Goal: Task Accomplishment & Management: Manage account settings

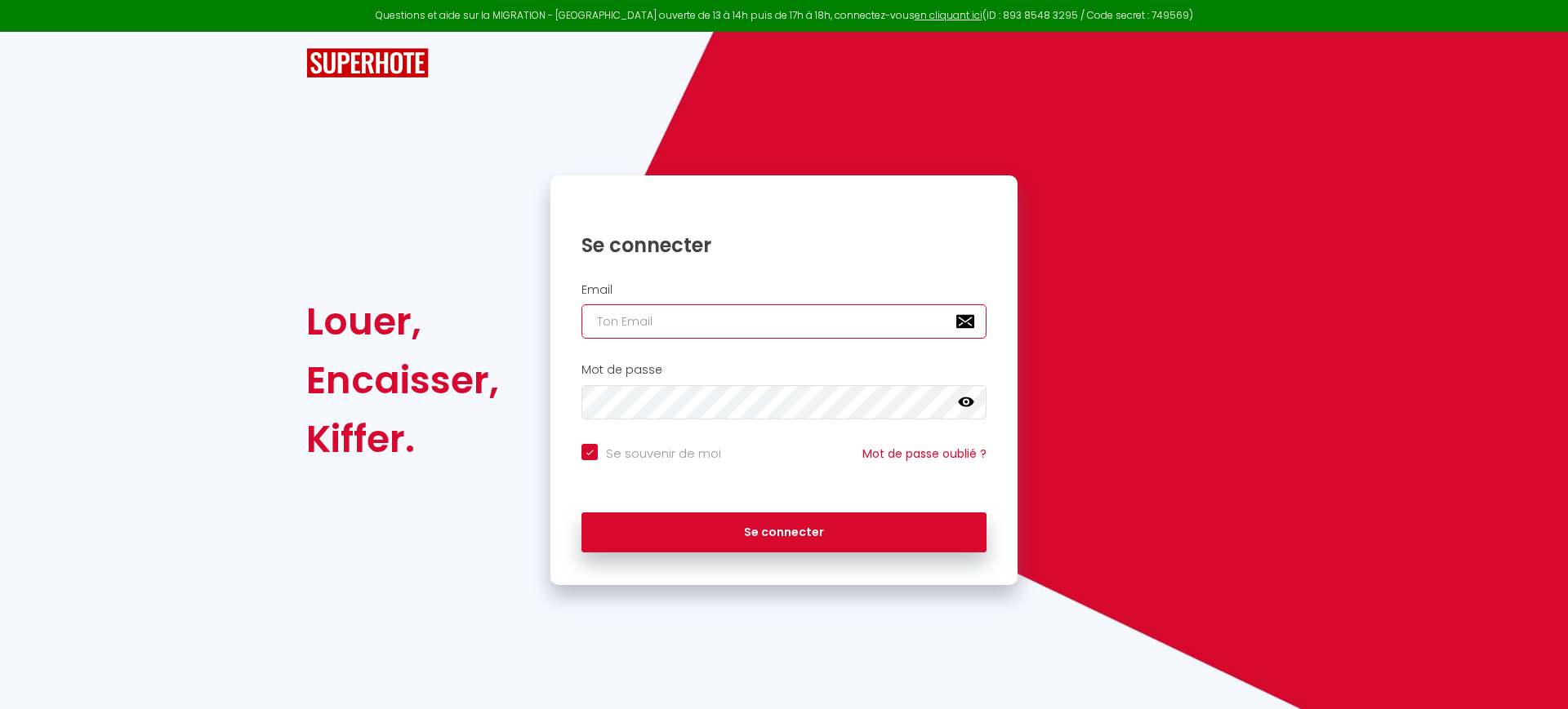
type input "[PERSON_NAME][EMAIL_ADDRESS][PERSON_NAME][DOMAIN_NAME]"
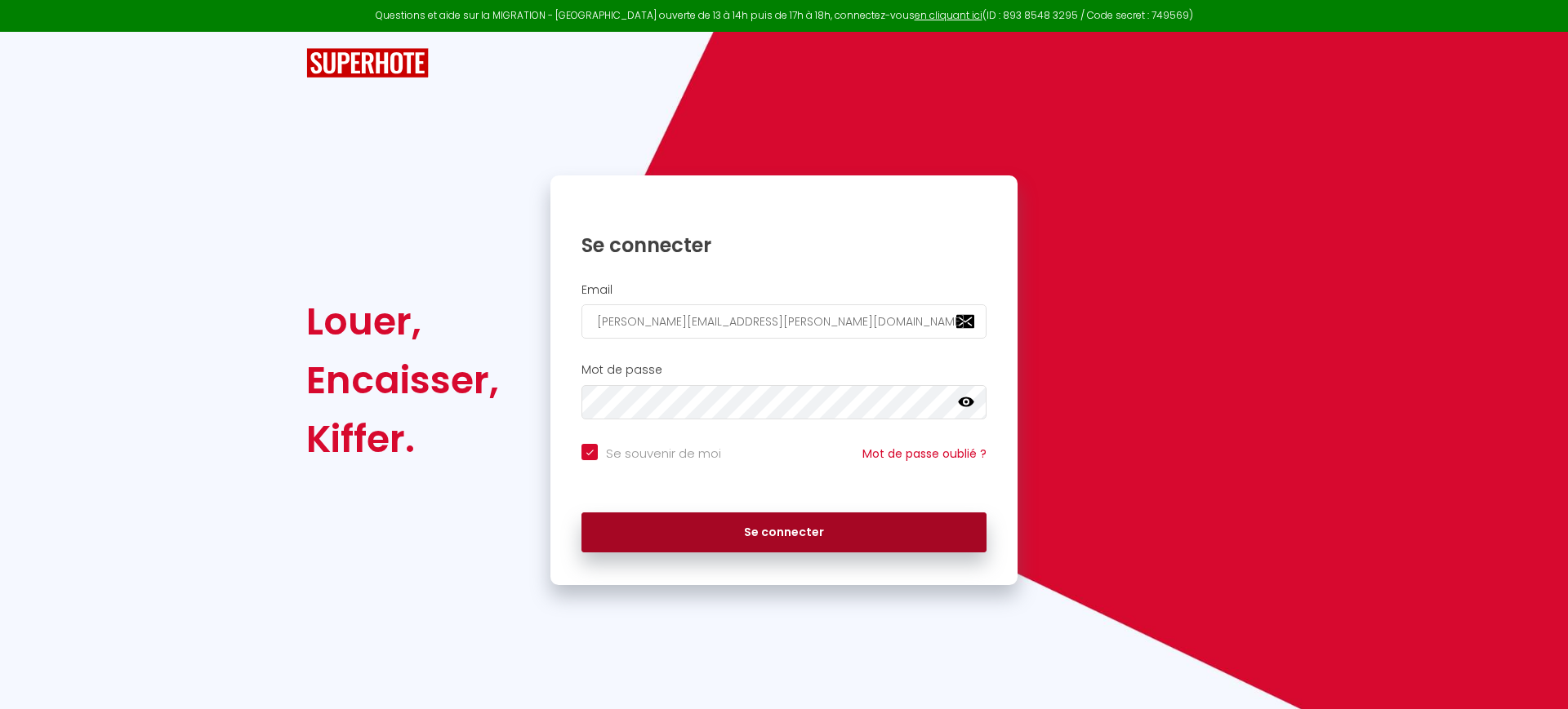
click at [766, 533] on button "Se connecter" at bounding box center [784, 533] width 405 height 41
checkbox input "true"
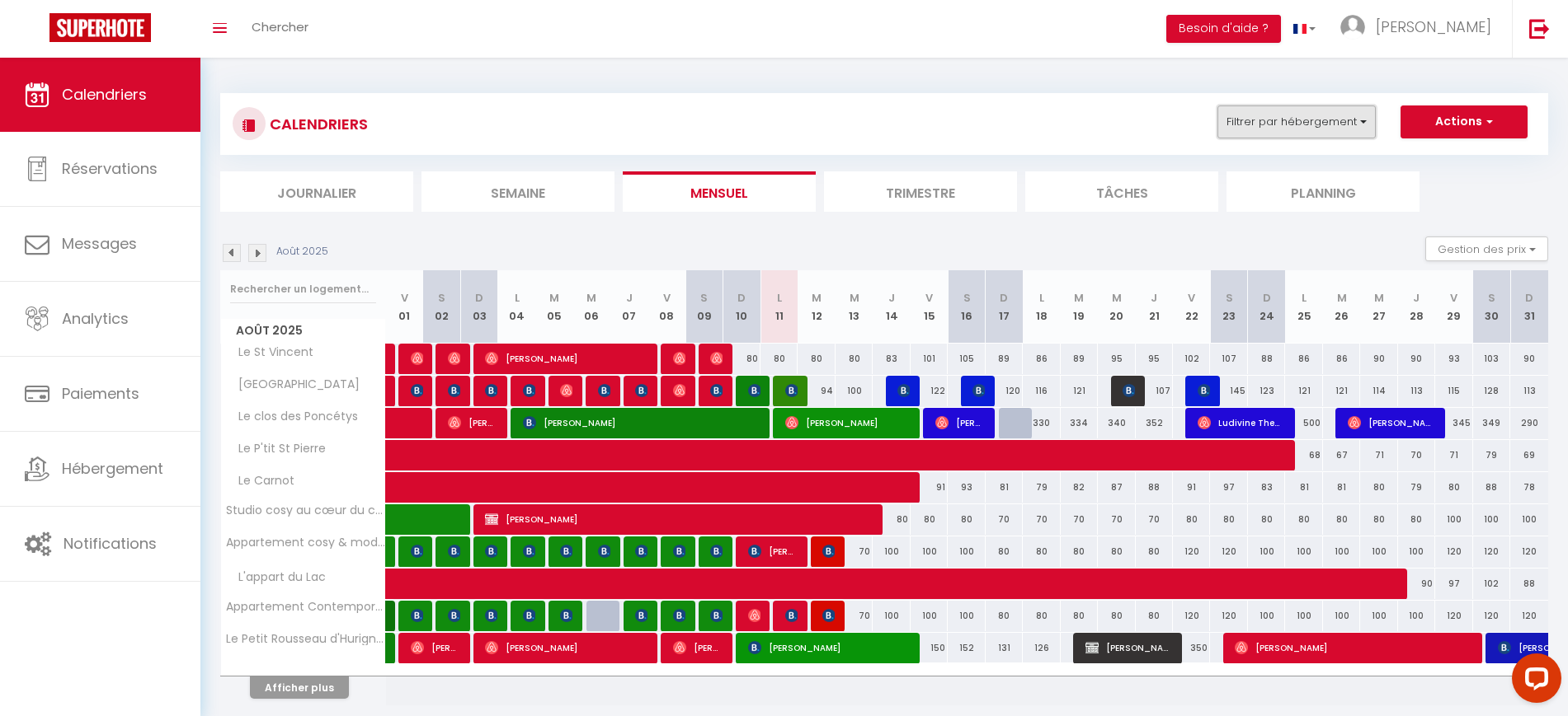
click at [1271, 124] on button "Filtrer par hébergement" at bounding box center [1296, 122] width 158 height 33
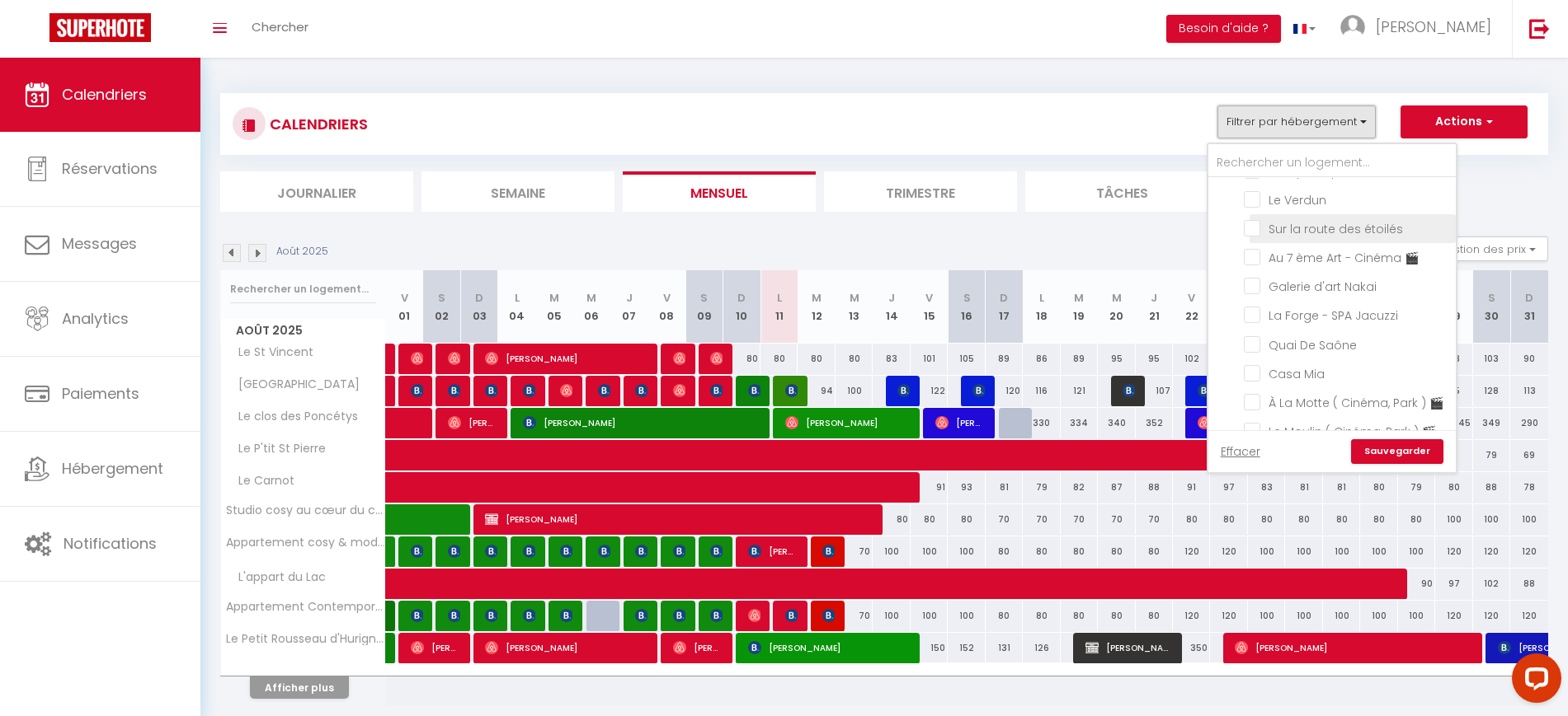
scroll to position [460, 0]
click at [1274, 265] on input "Au 7 ème Art - Cinéma 🎬" at bounding box center [1347, 257] width 206 height 16
checkbox input "true"
checkbox input "false"
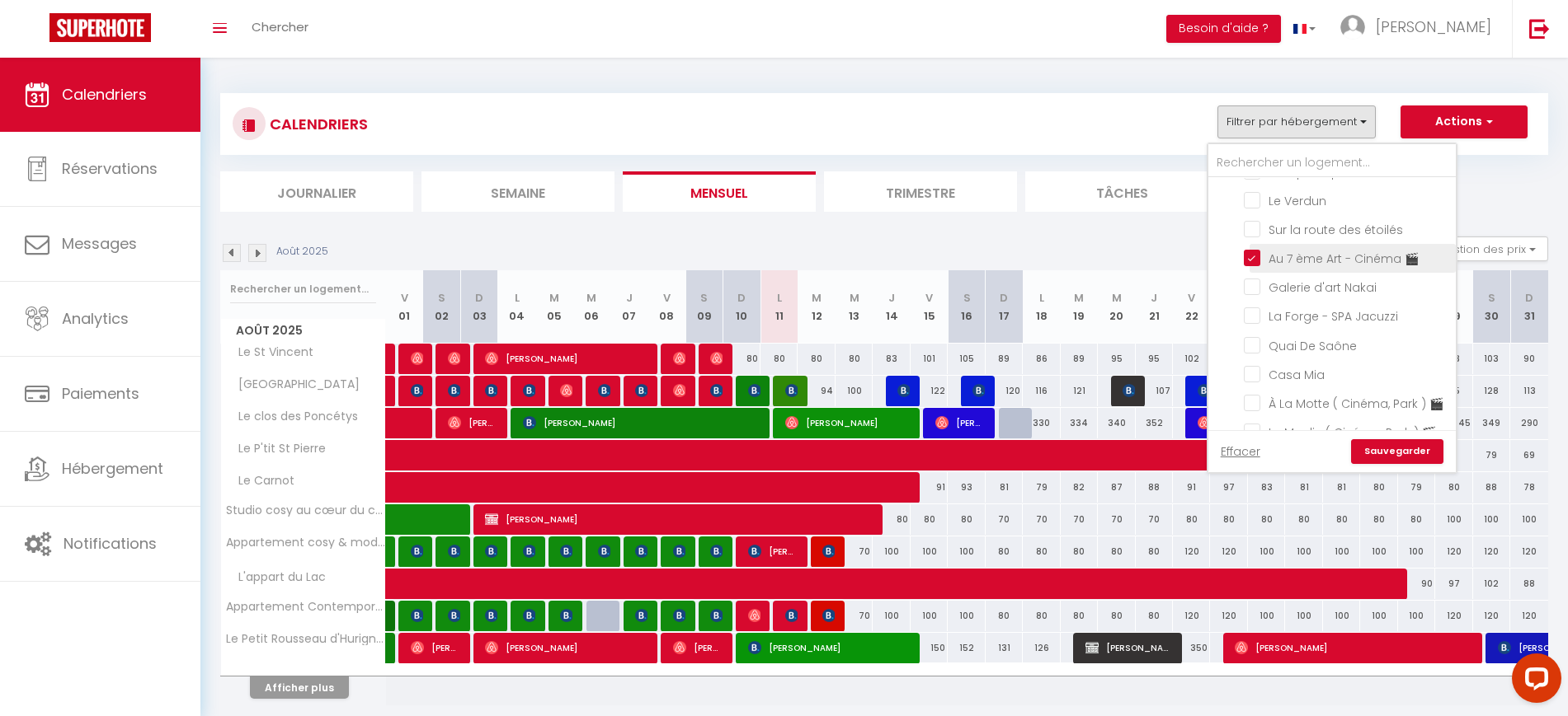
checkbox input "false"
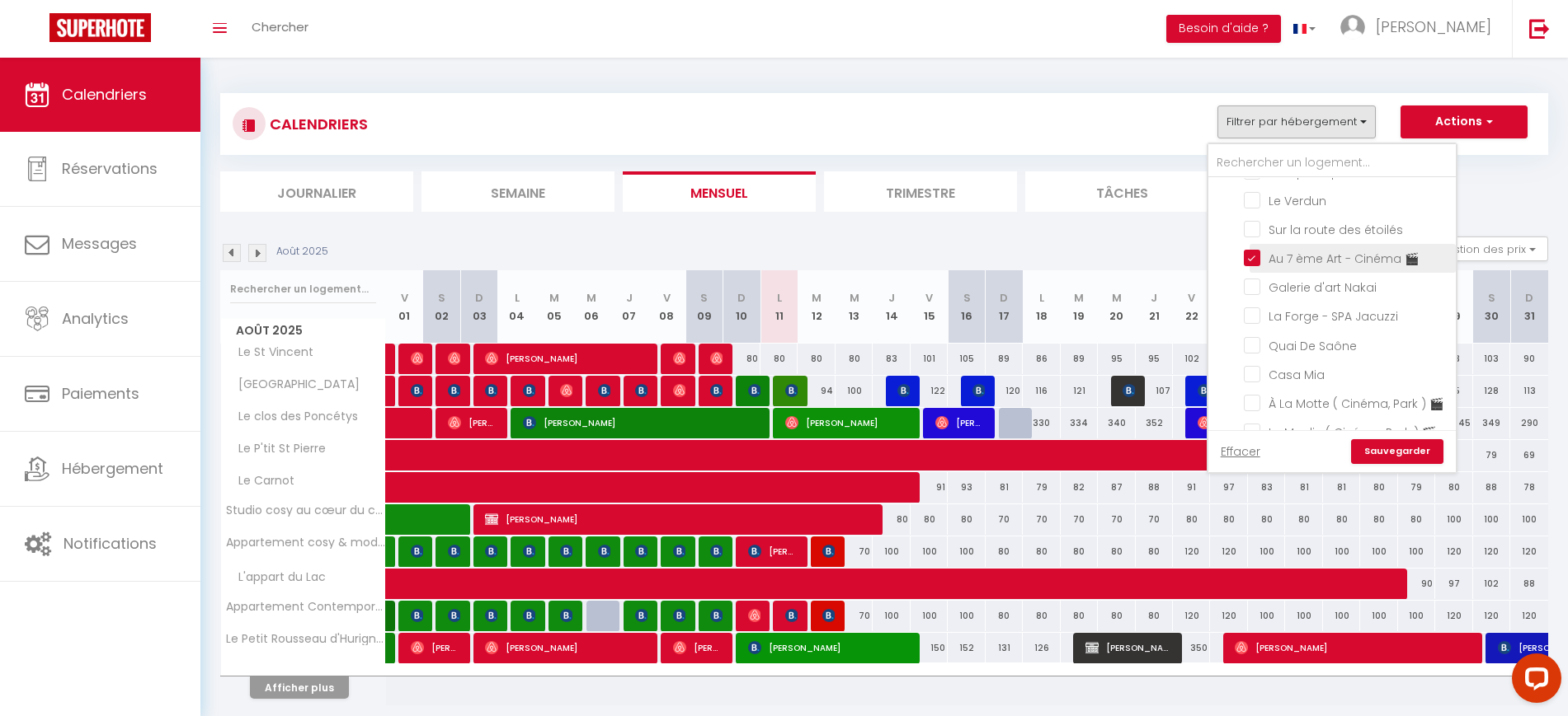
checkbox input "false"
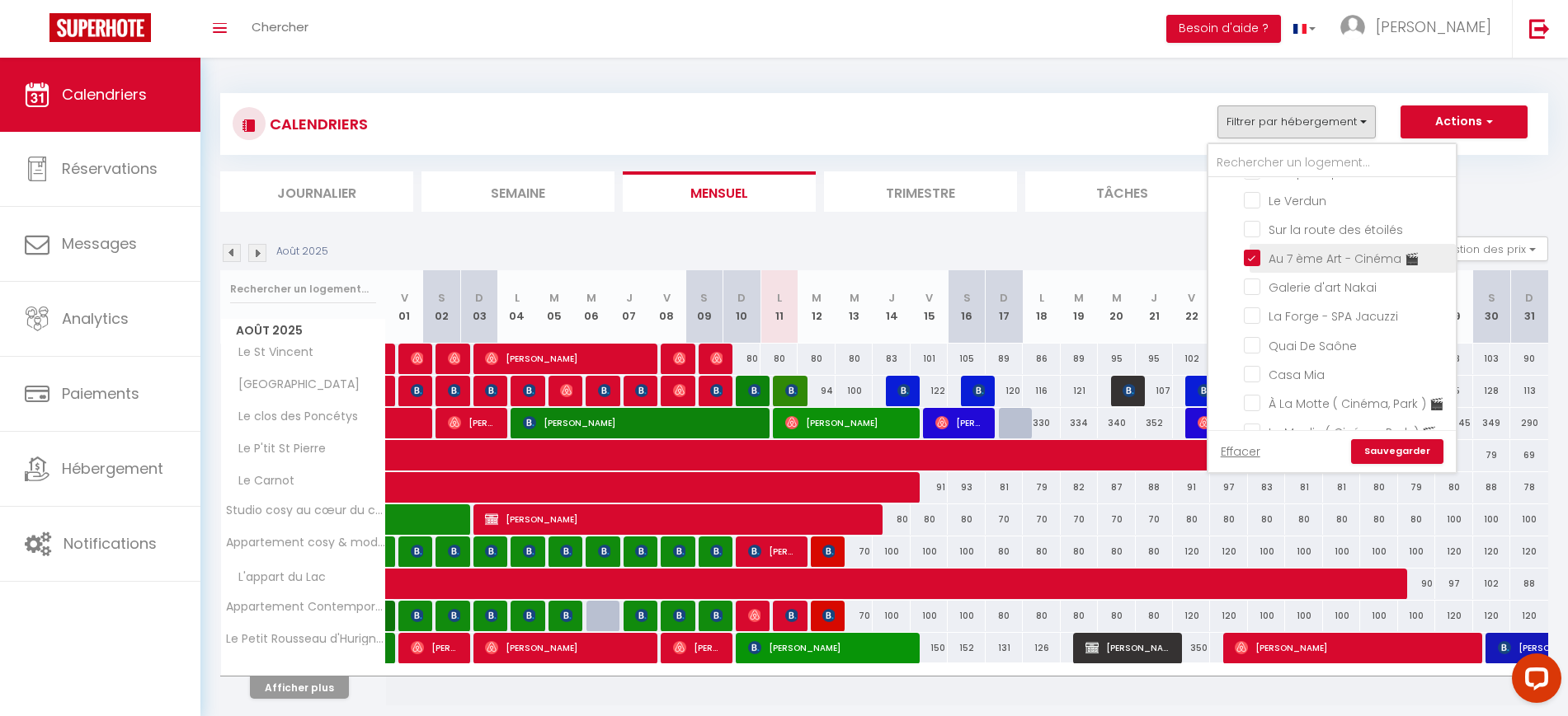
checkbox input "false"
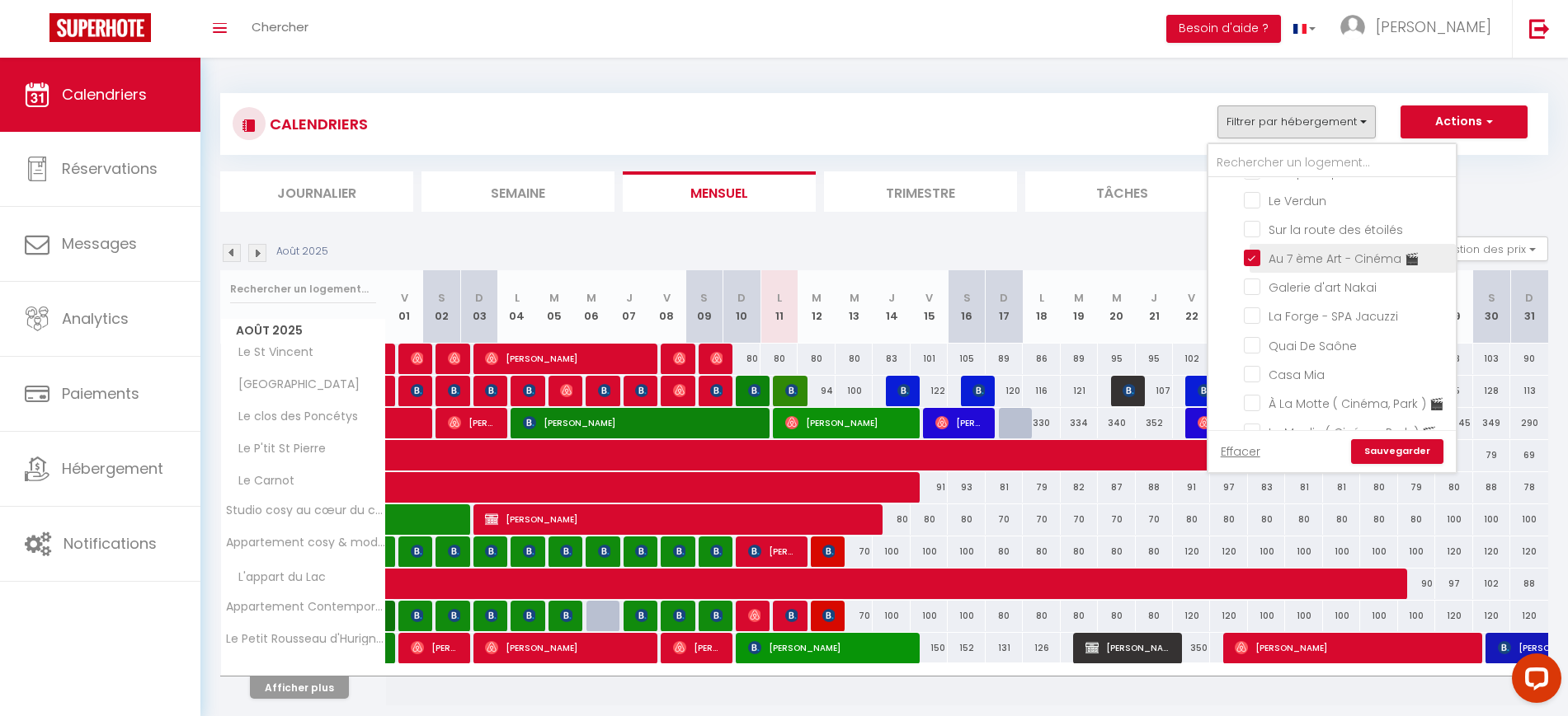
checkbox input "false"
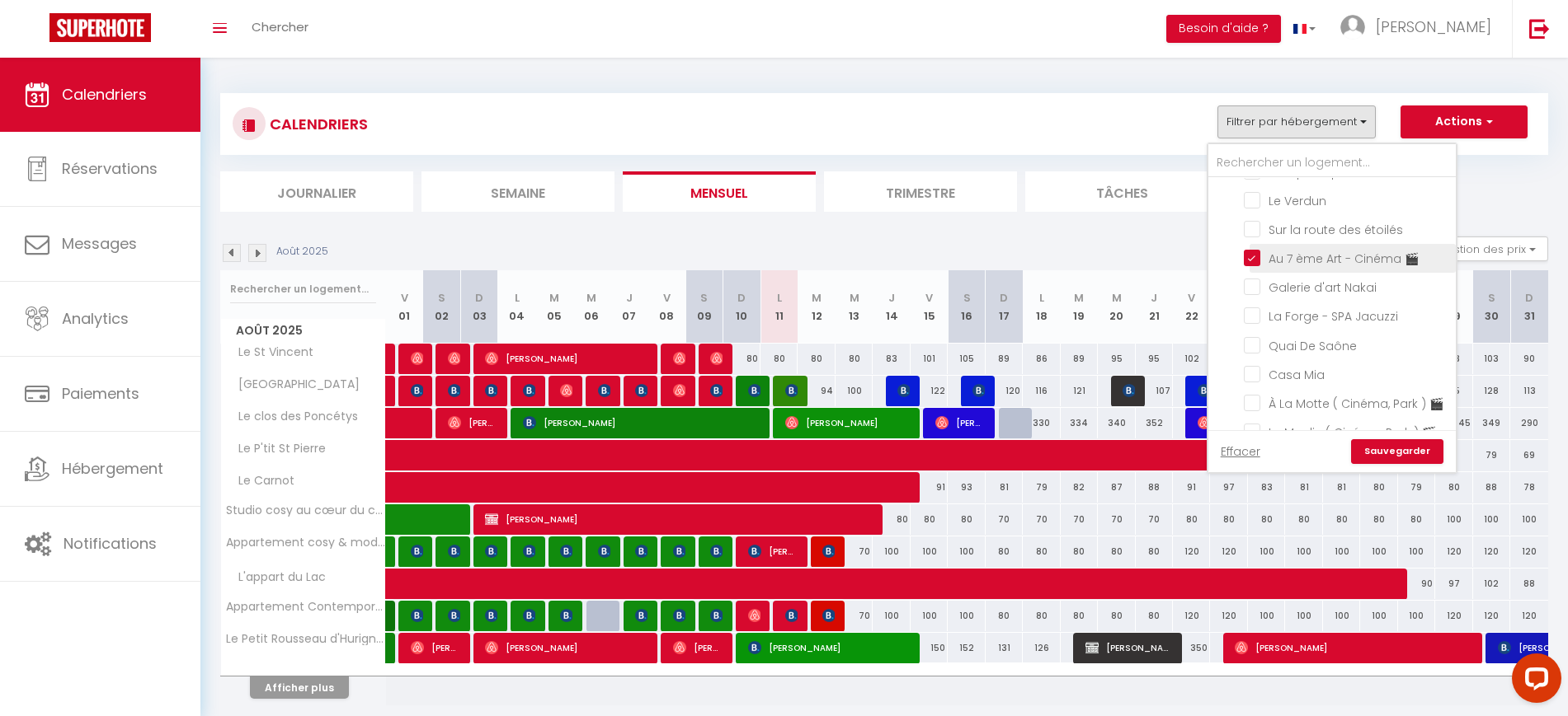
checkbox input "false"
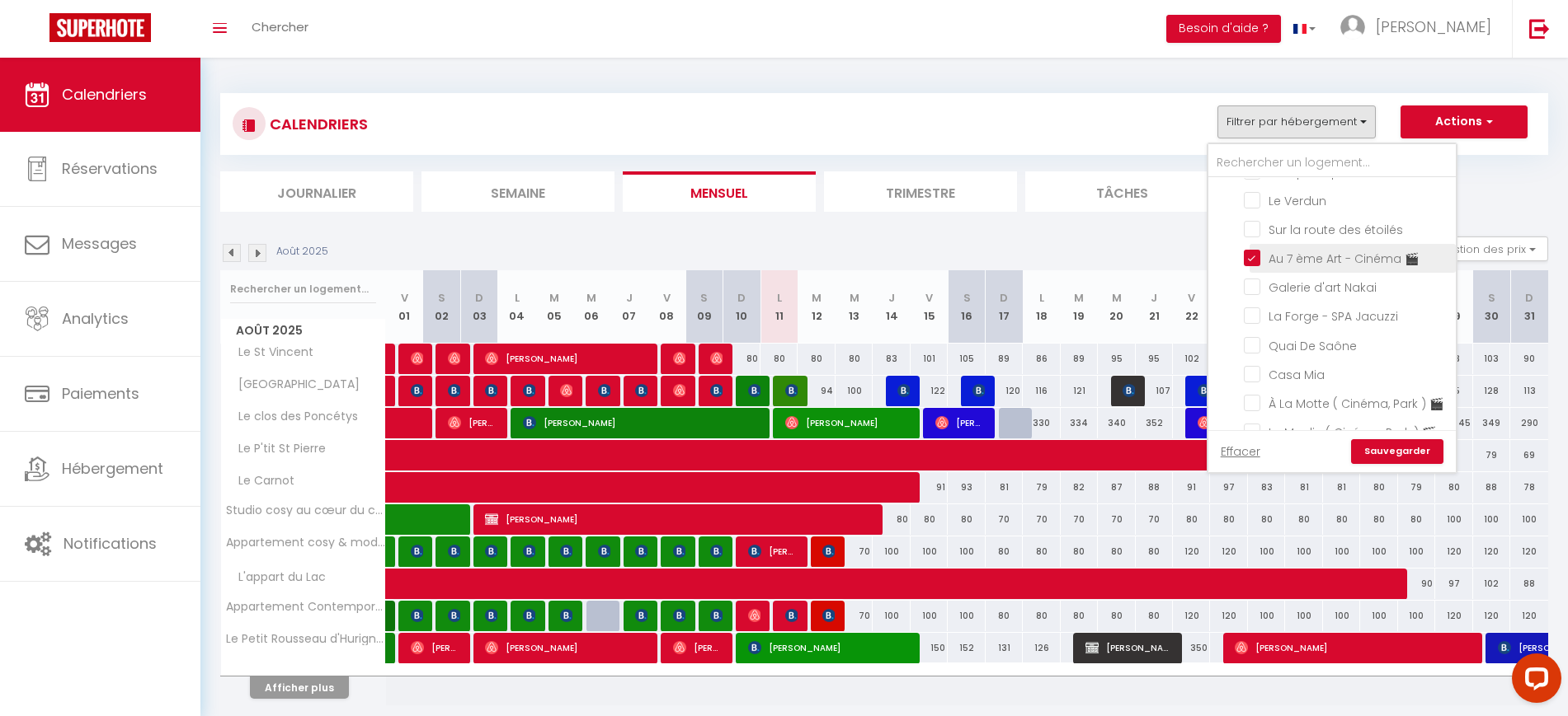
checkbox input "false"
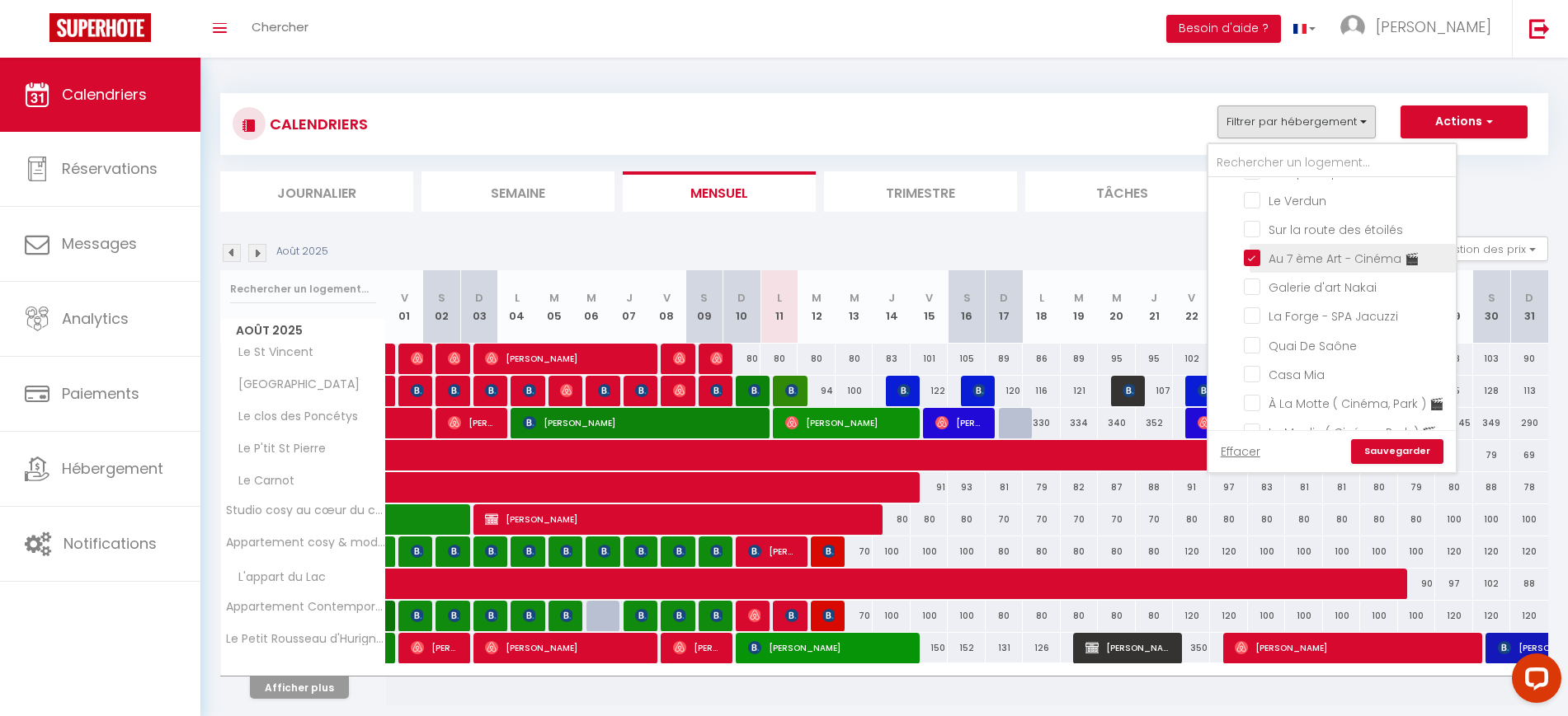
checkbox input "false"
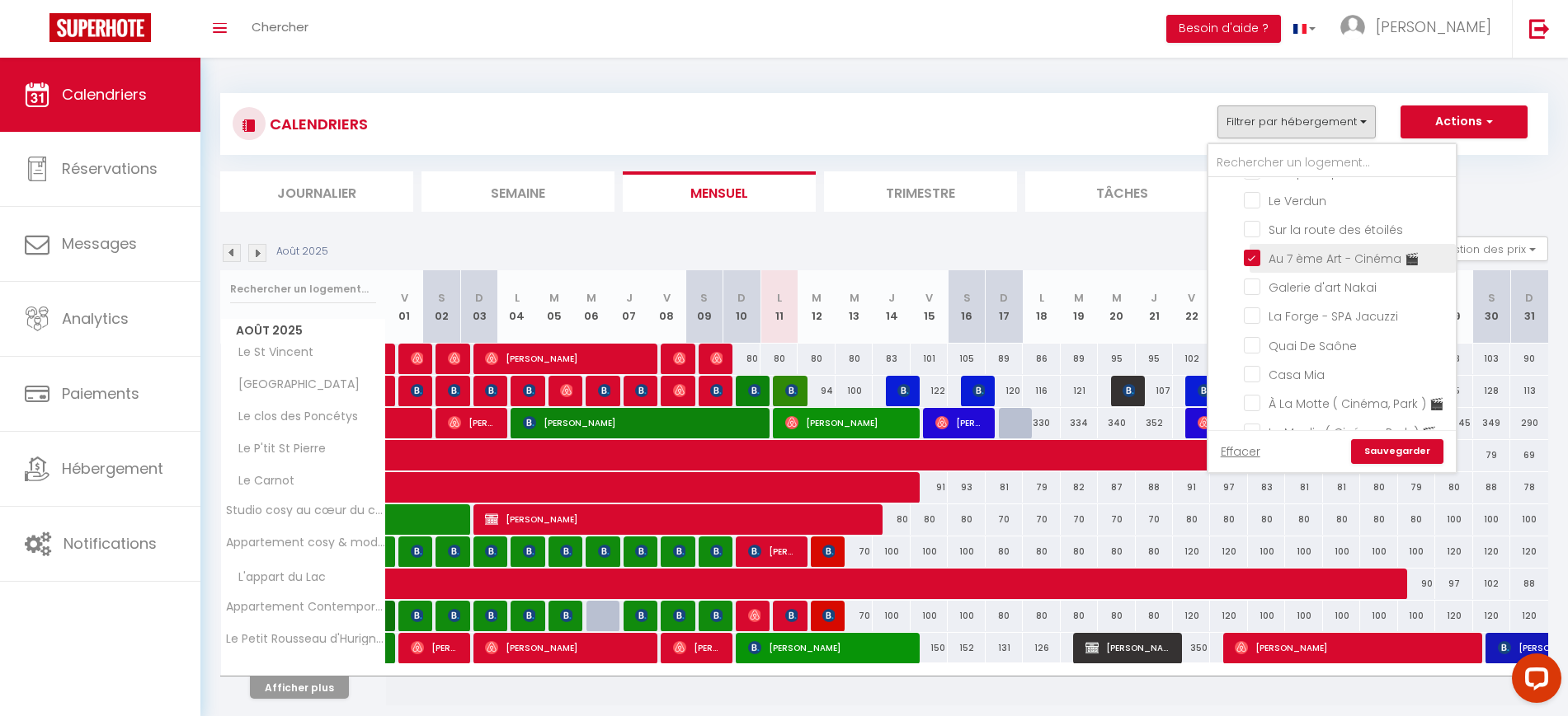
checkbox input "false"
click at [1296, 237] on input "Sur la route des étoilés" at bounding box center [1347, 228] width 206 height 16
checkbox input "true"
checkbox input "false"
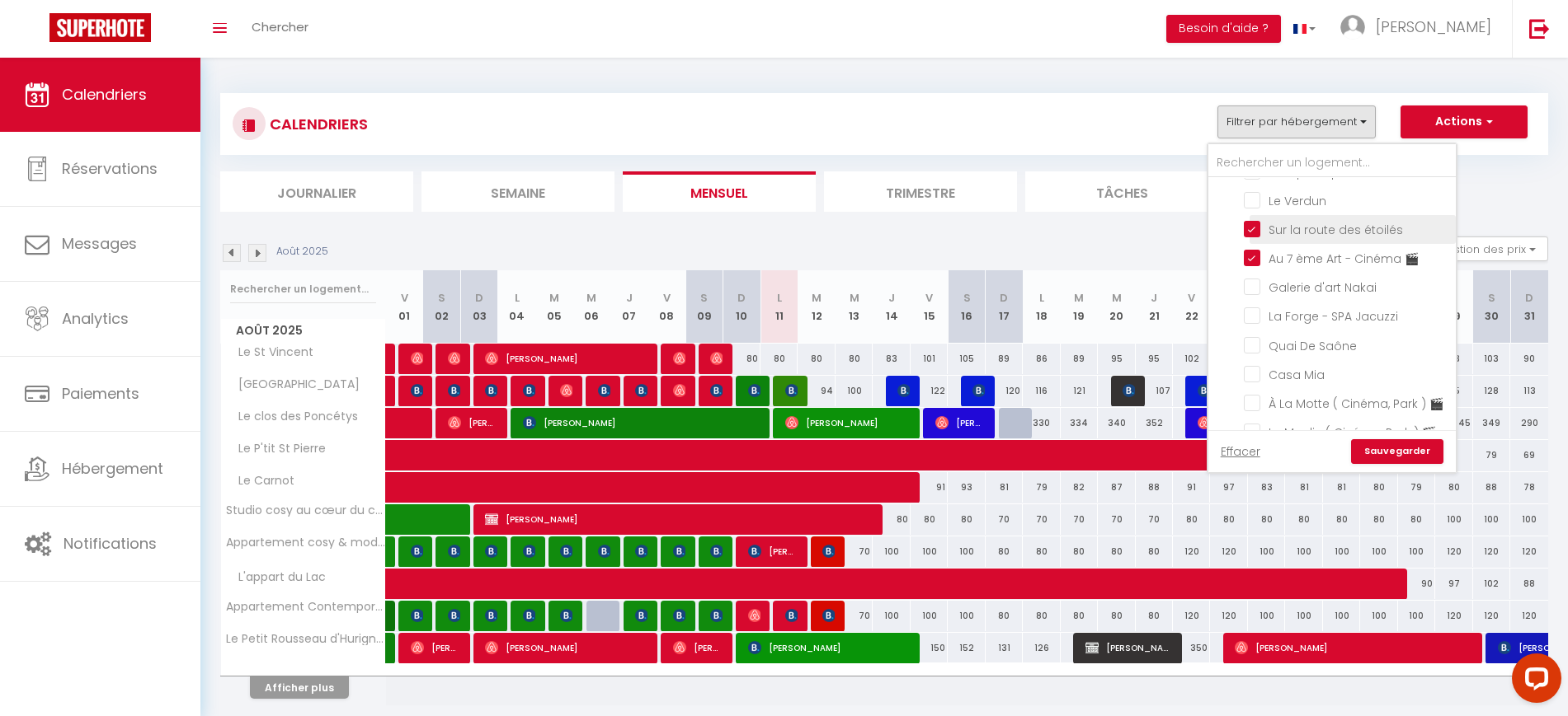
checkbox input "false"
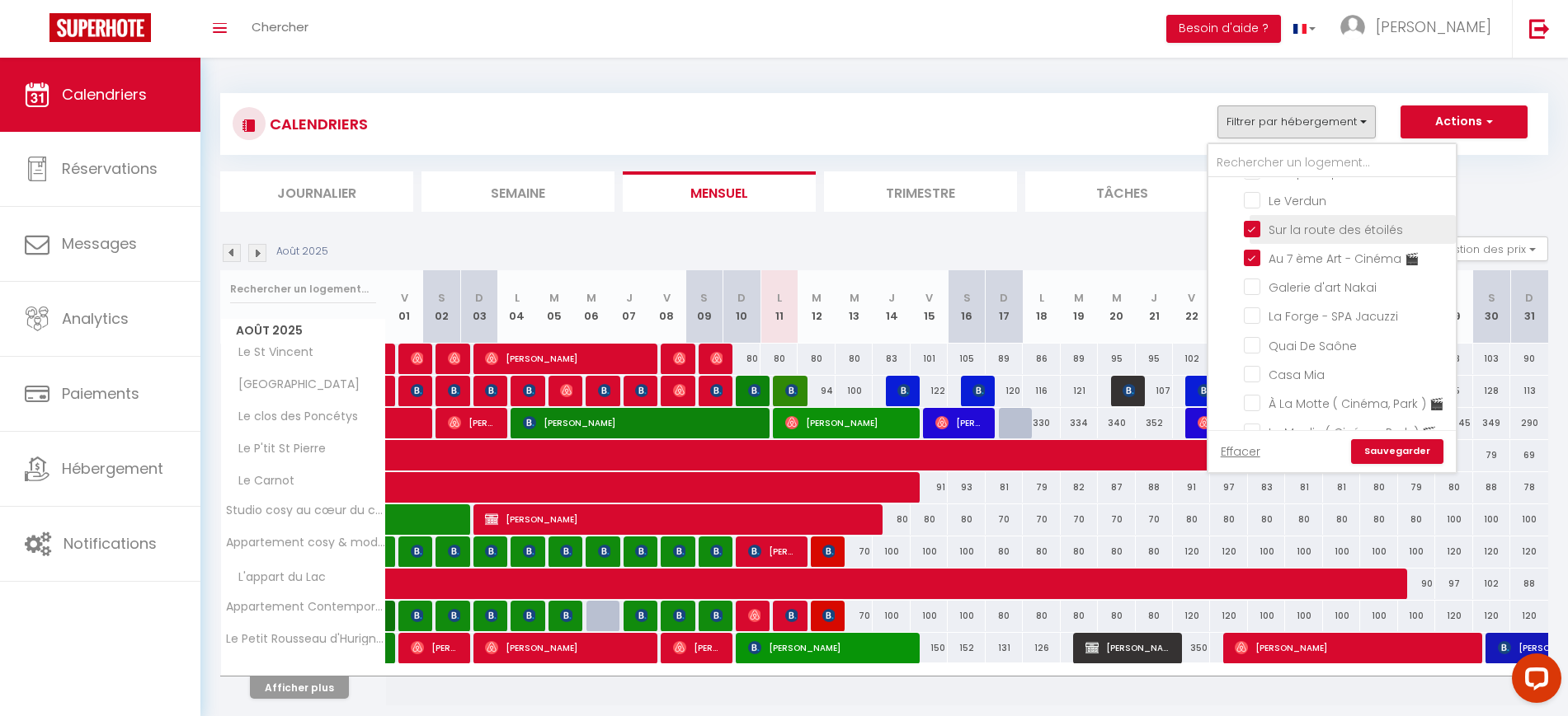
checkbox input "false"
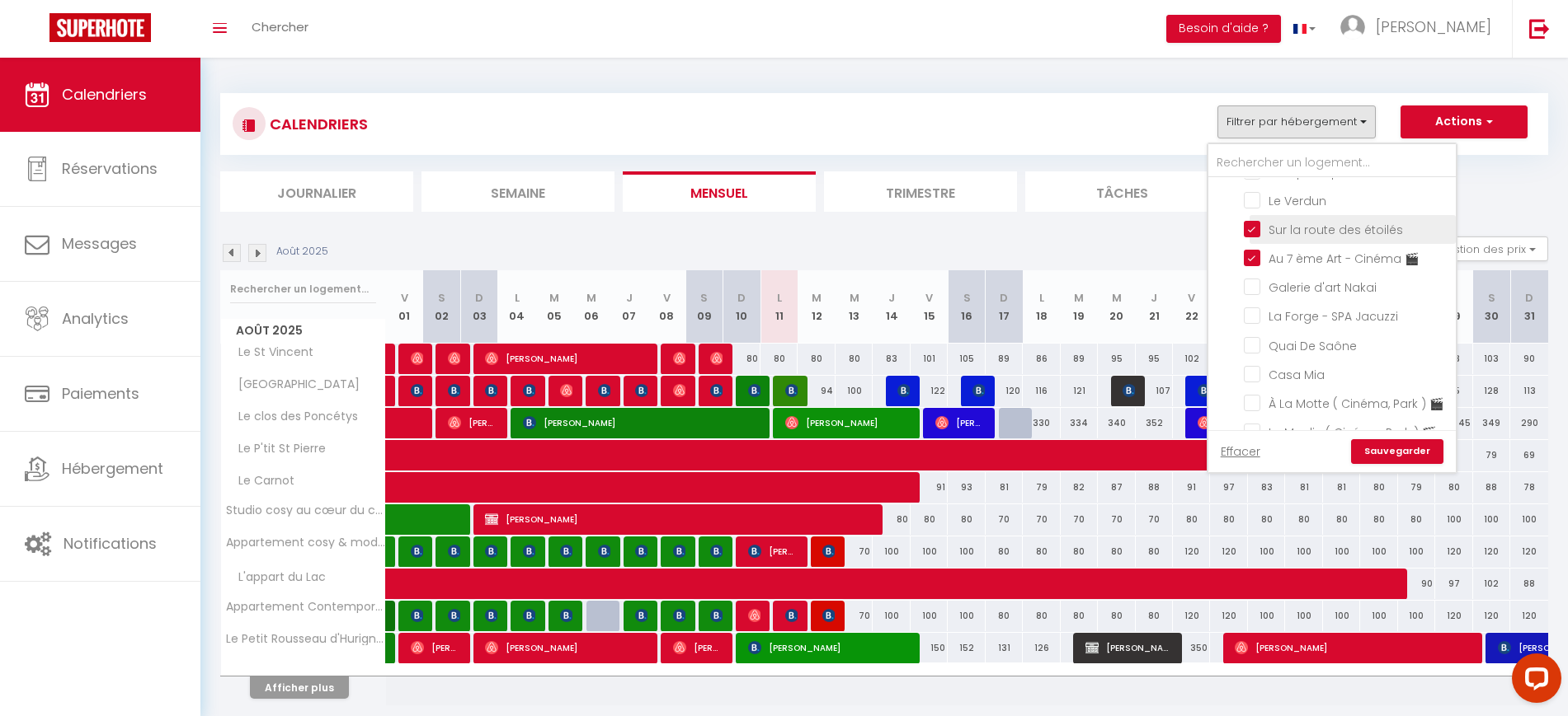
checkbox input "false"
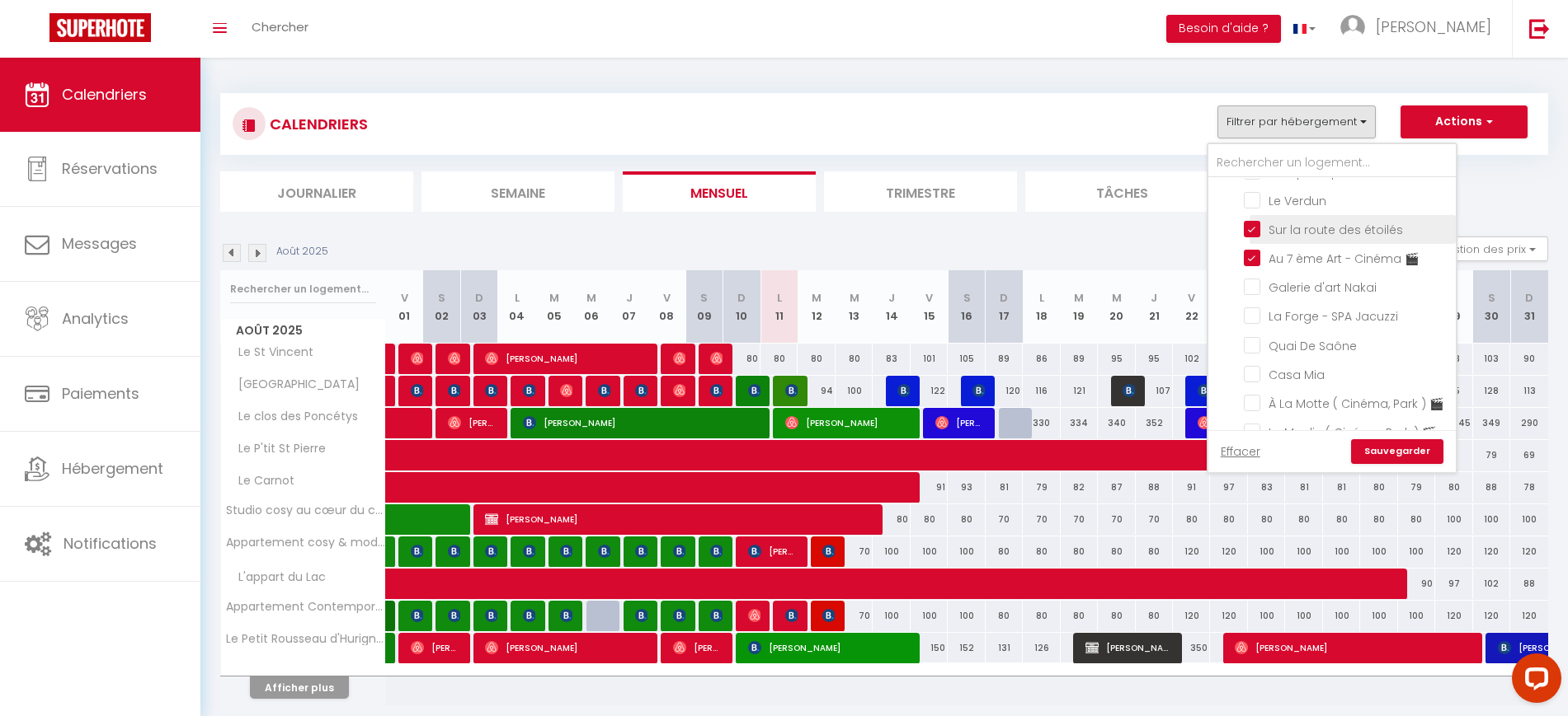
checkbox input "false"
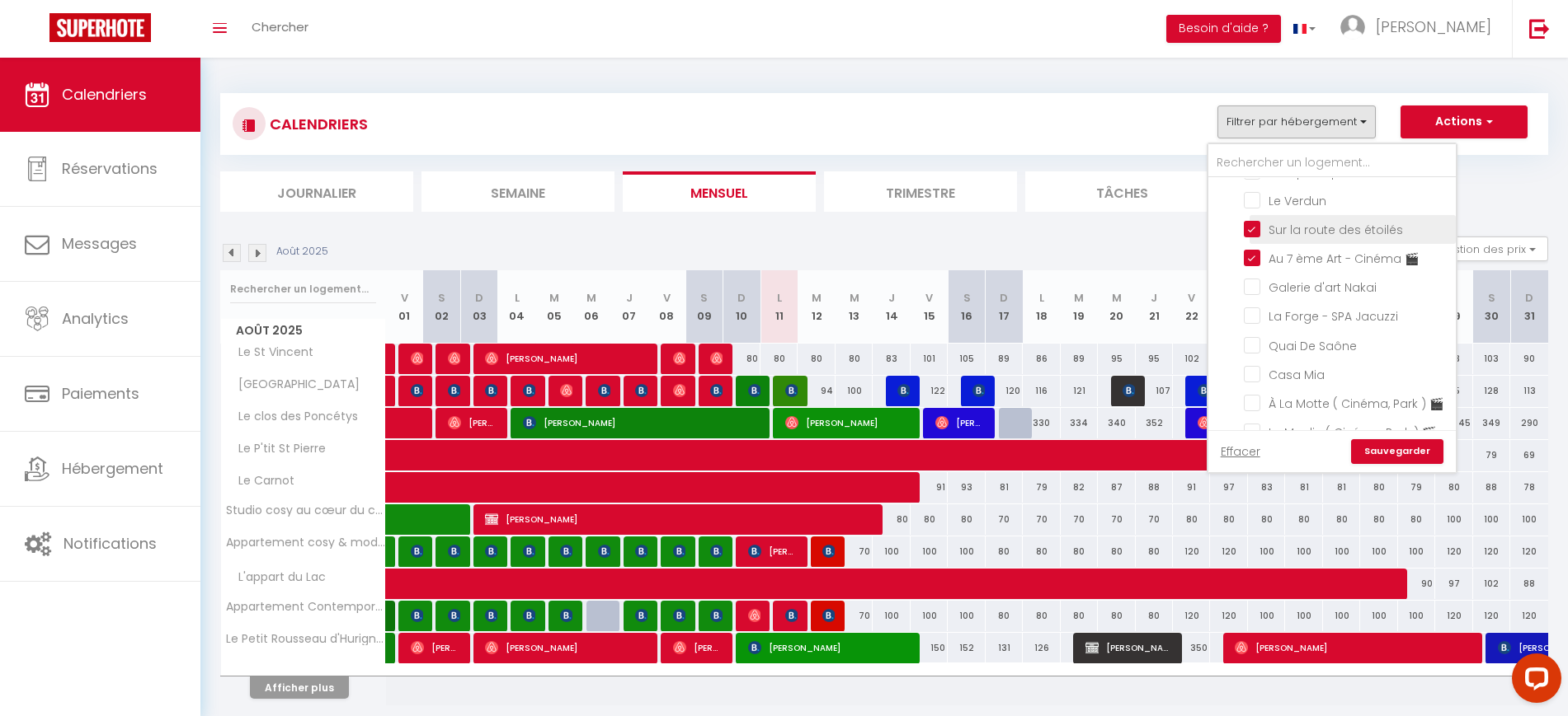
checkbox input "false"
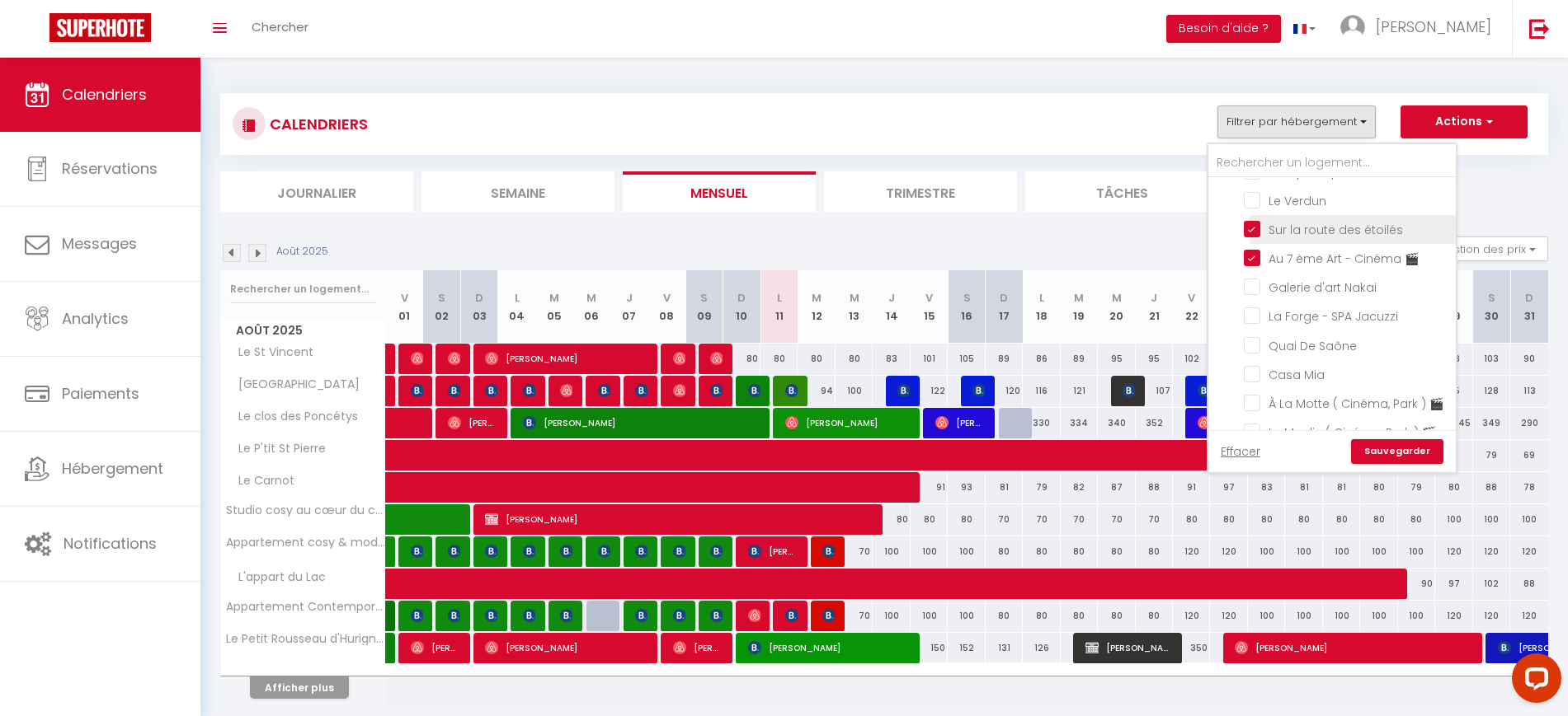
checkbox input "false"
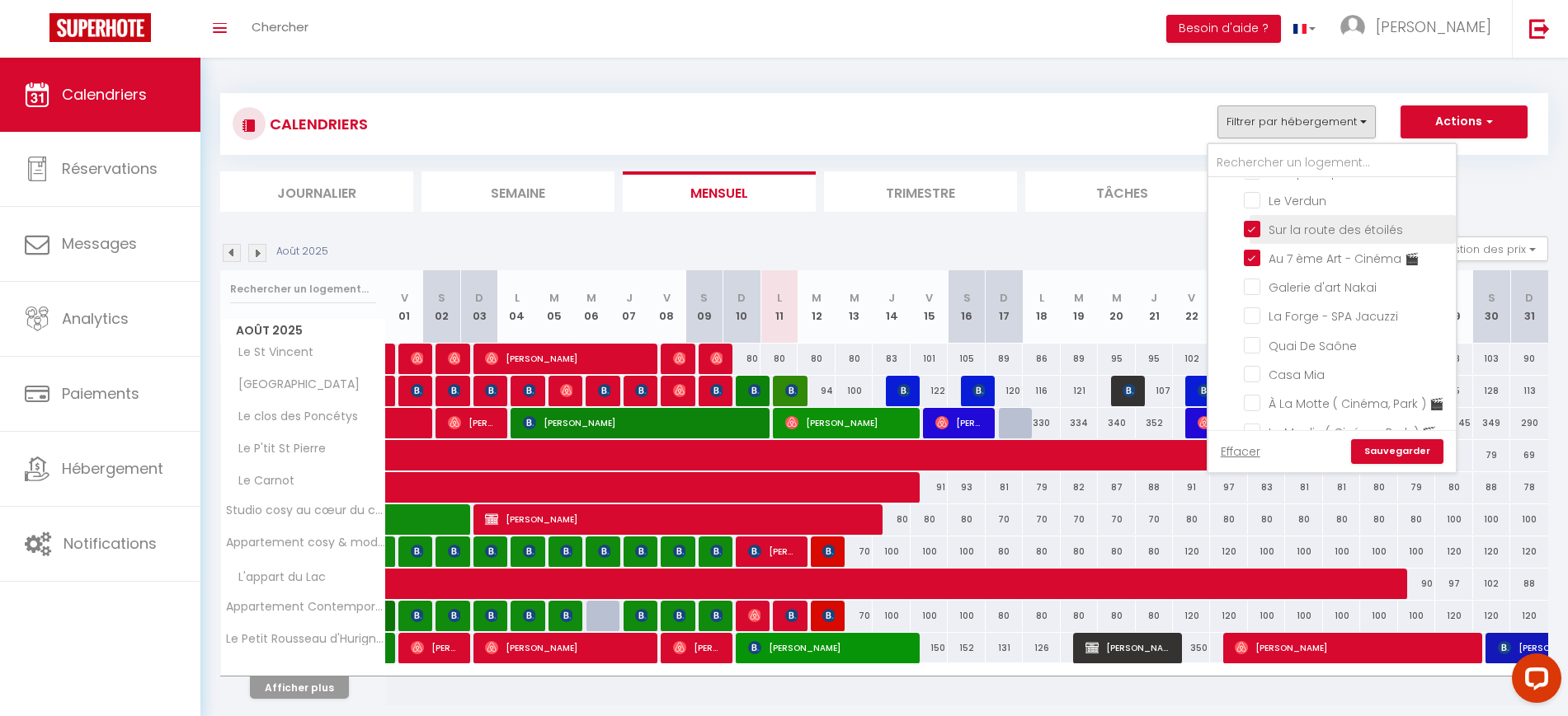
checkbox input "false"
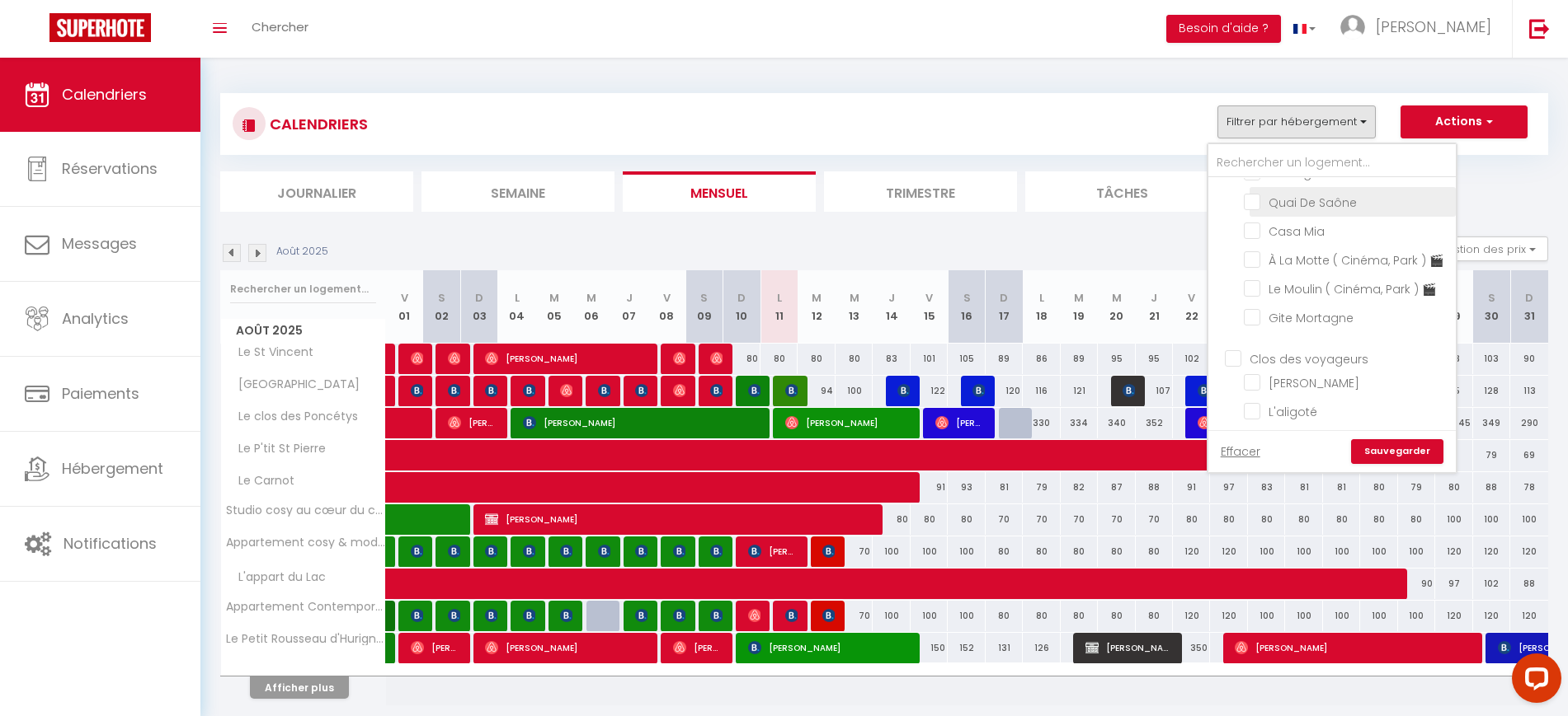
scroll to position [618, 0]
click at [1393, 452] on link "Sauvegarder" at bounding box center [1397, 451] width 92 height 24
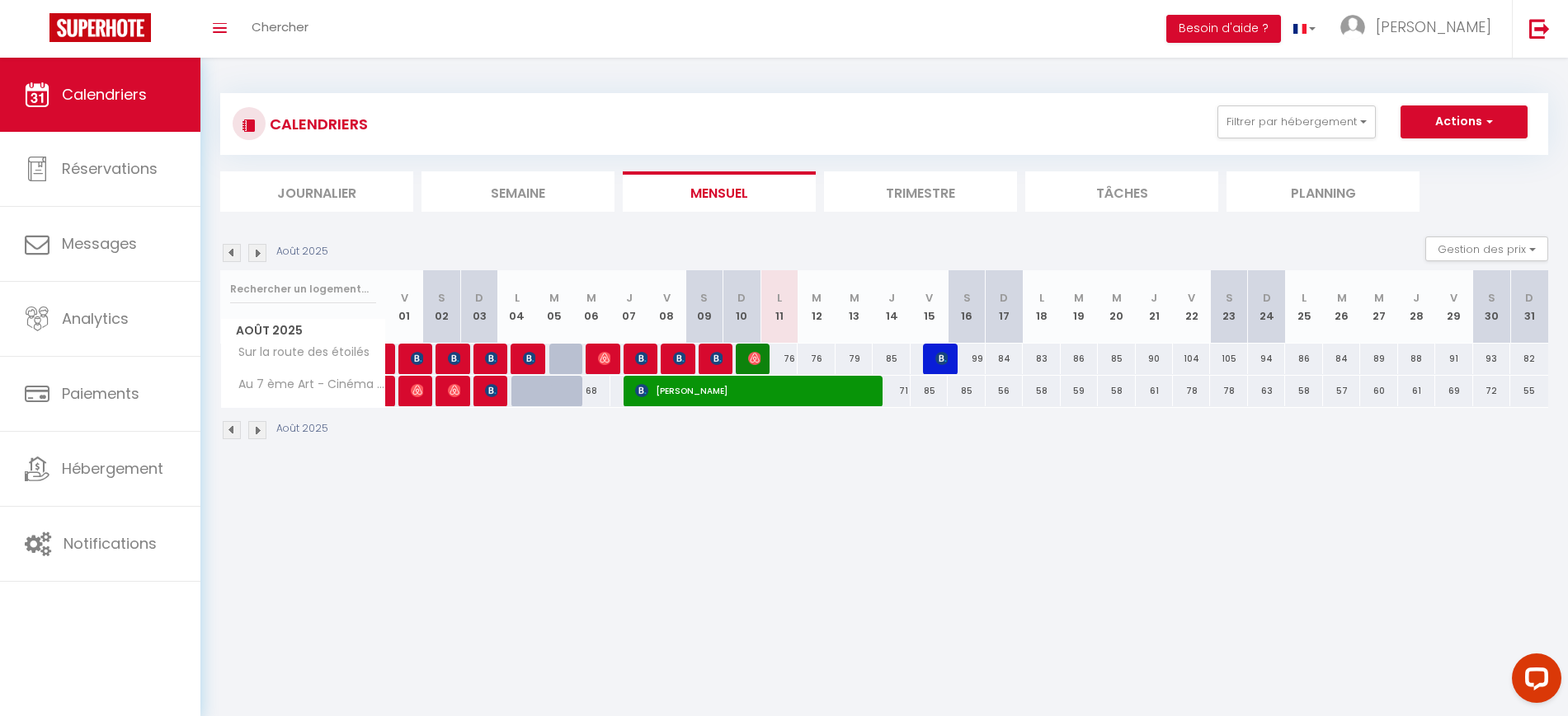
click at [231, 256] on img at bounding box center [232, 253] width 18 height 18
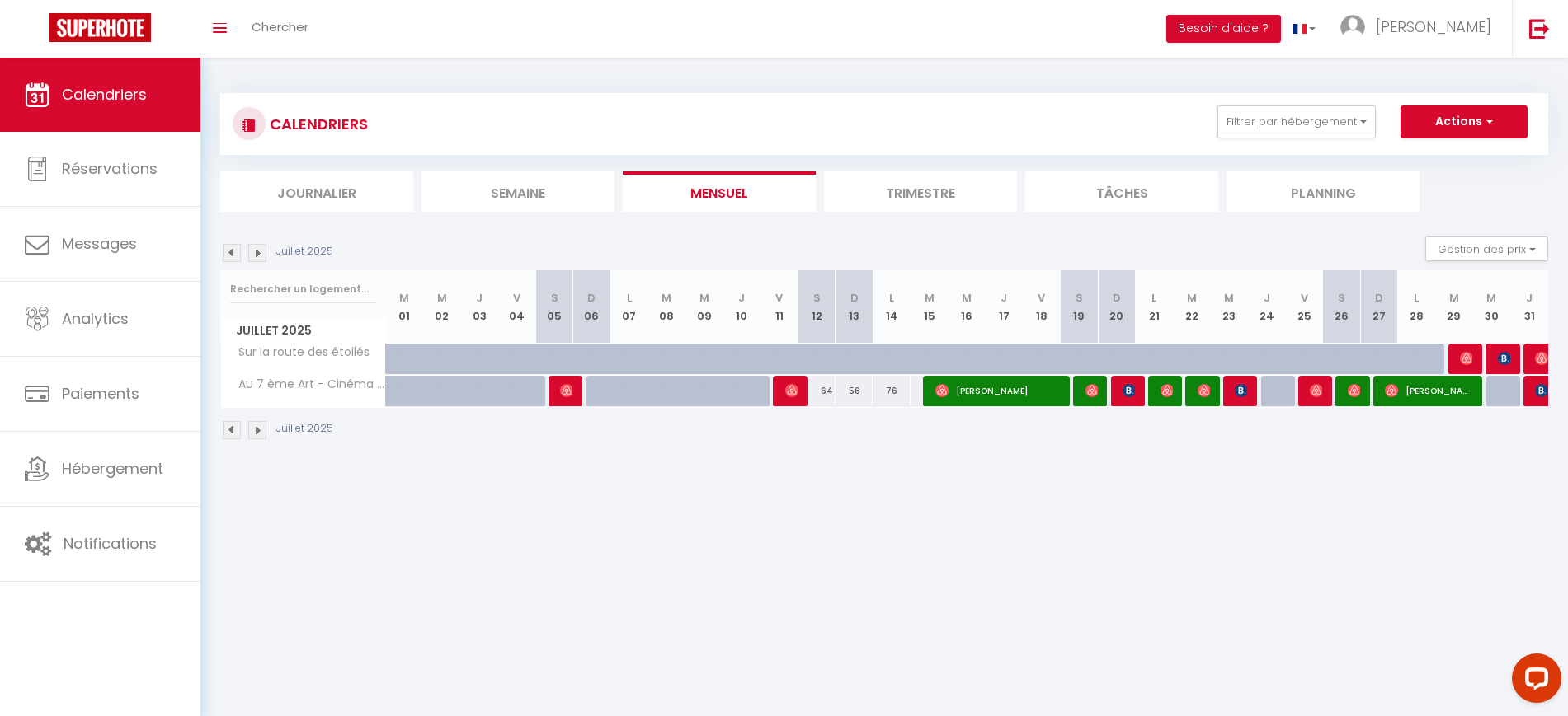
click at [231, 251] on img at bounding box center [232, 253] width 18 height 18
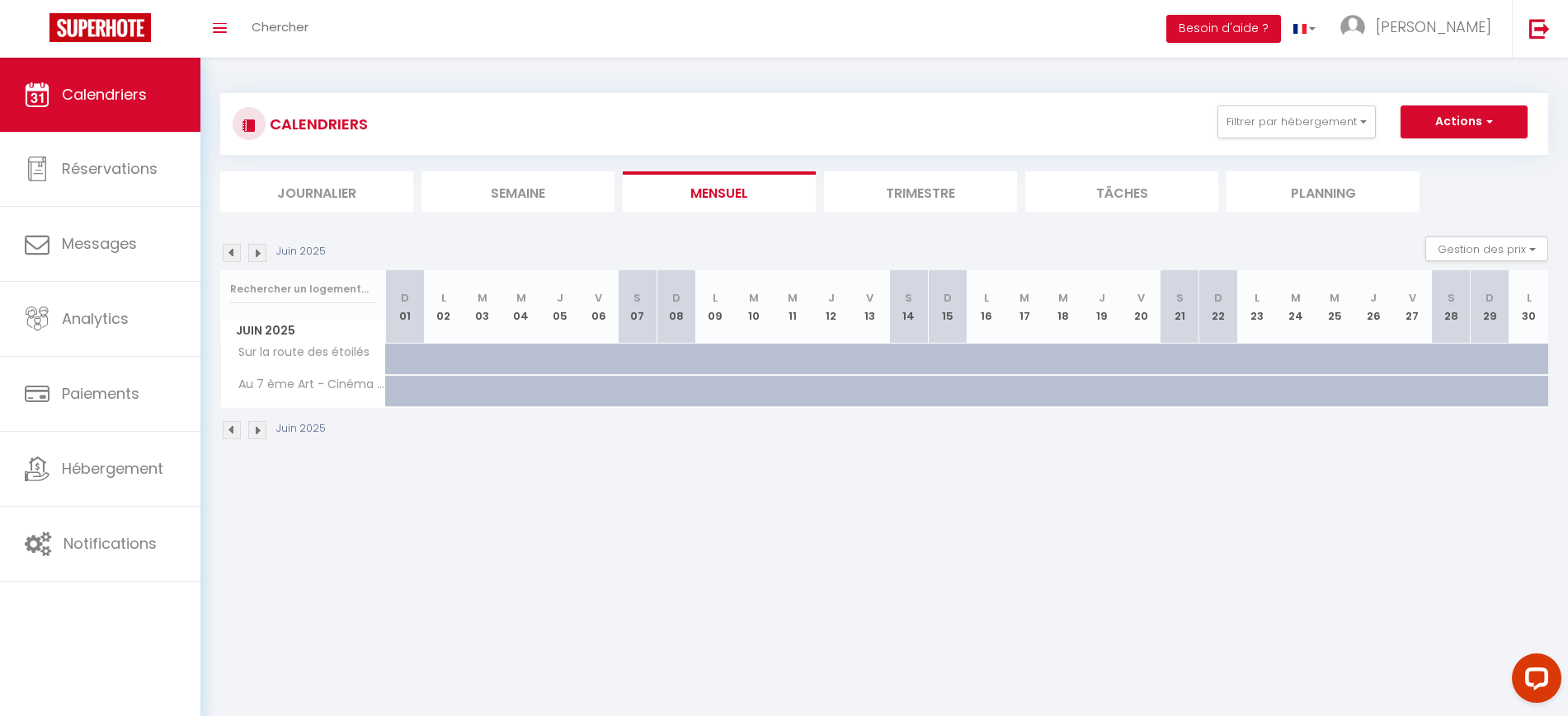
click at [257, 252] on img at bounding box center [257, 253] width 18 height 18
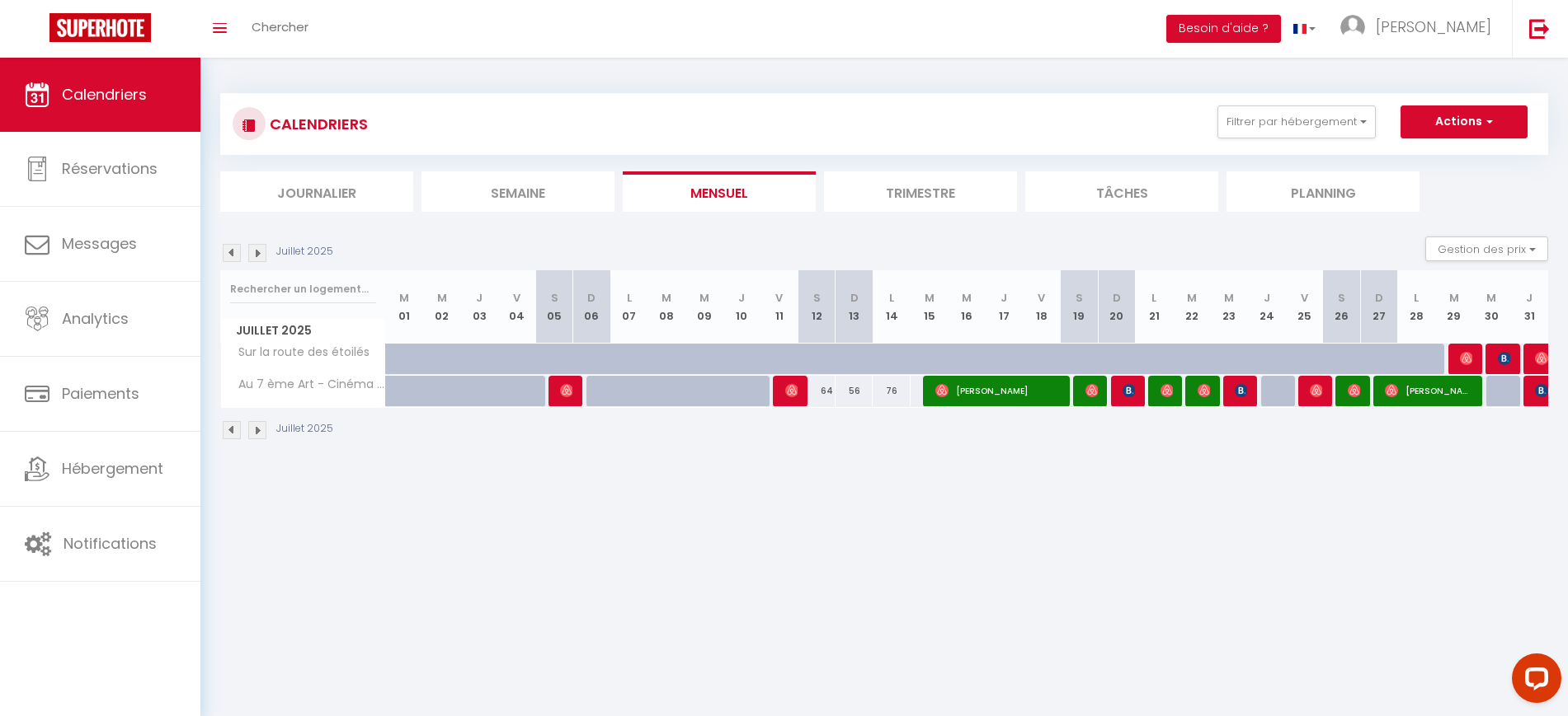
click at [228, 256] on img at bounding box center [232, 253] width 18 height 18
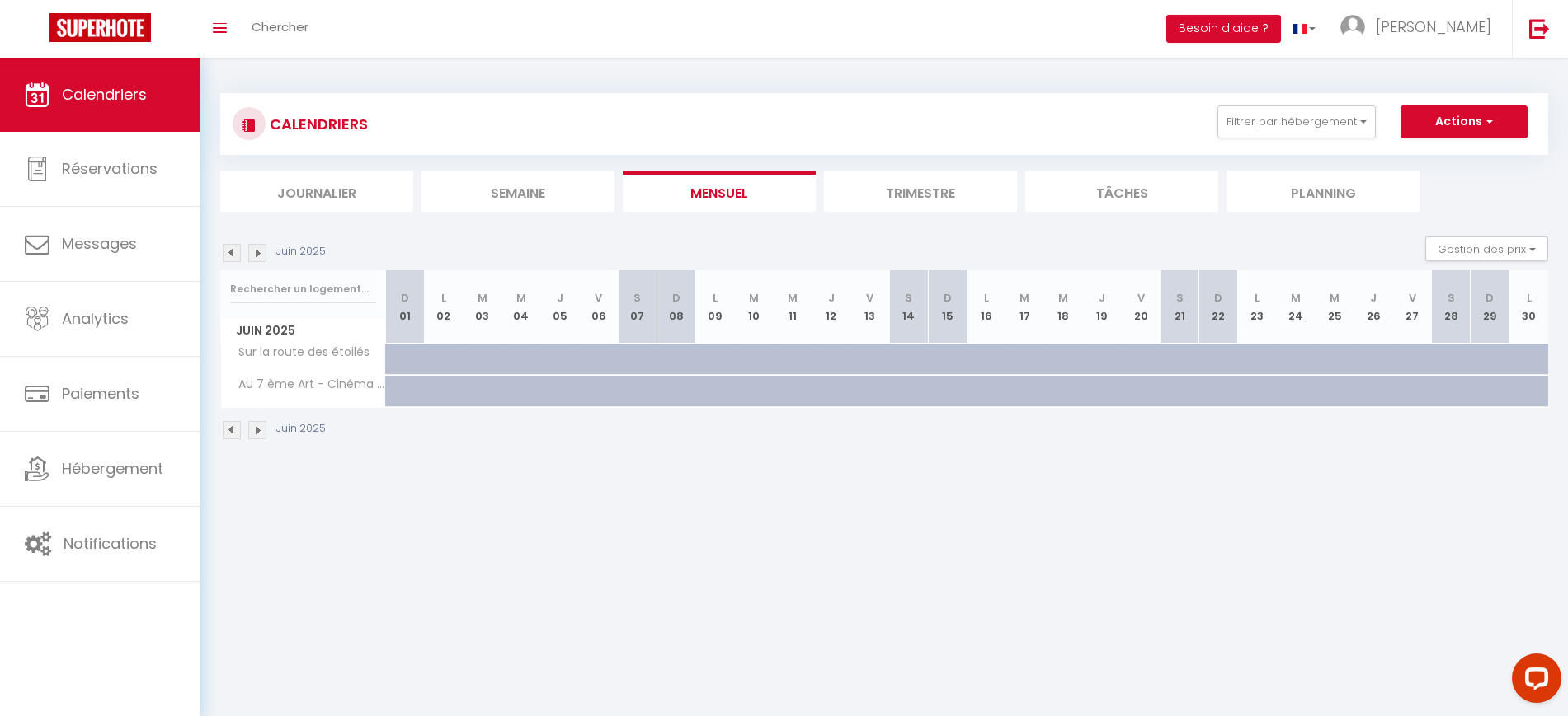
click at [228, 256] on img at bounding box center [232, 253] width 18 height 18
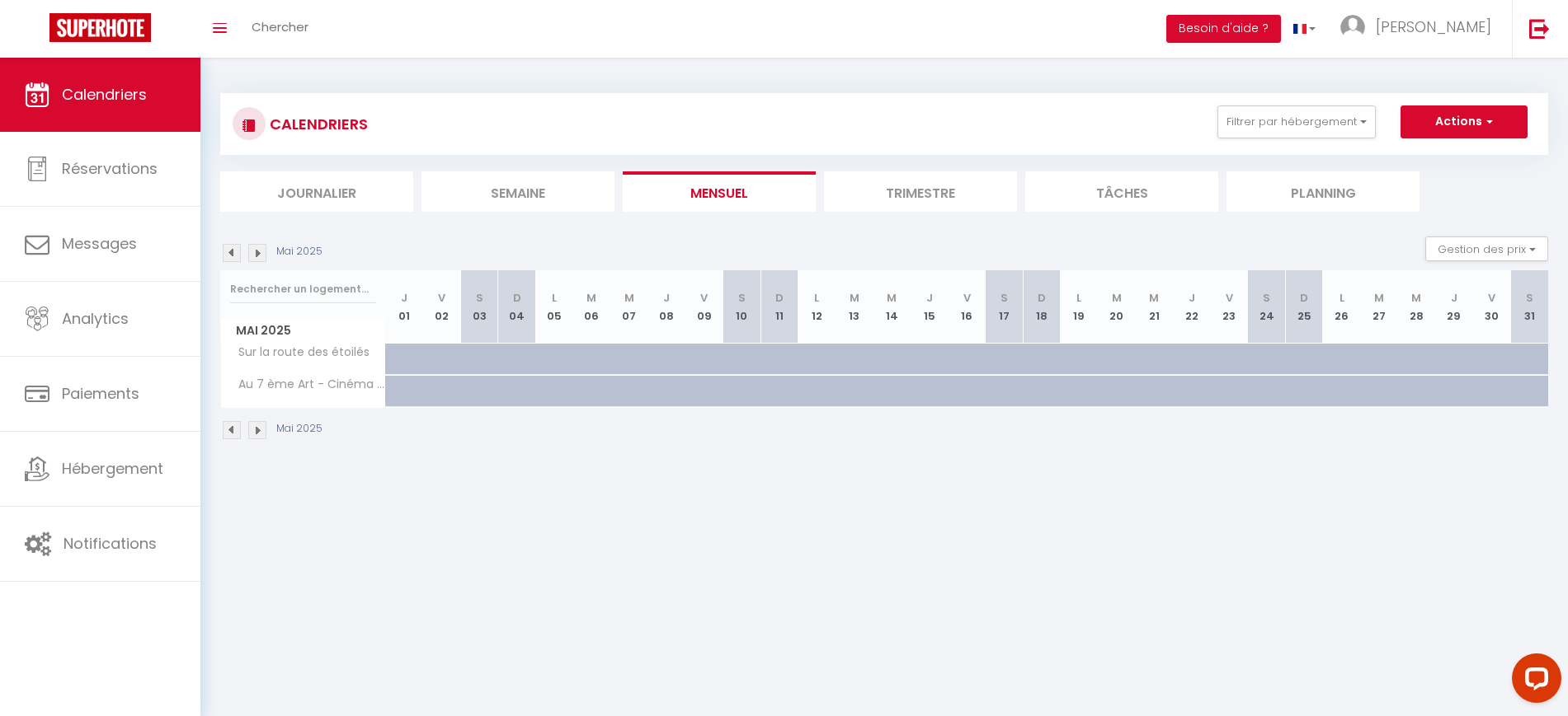
click at [260, 254] on img at bounding box center [257, 253] width 18 height 18
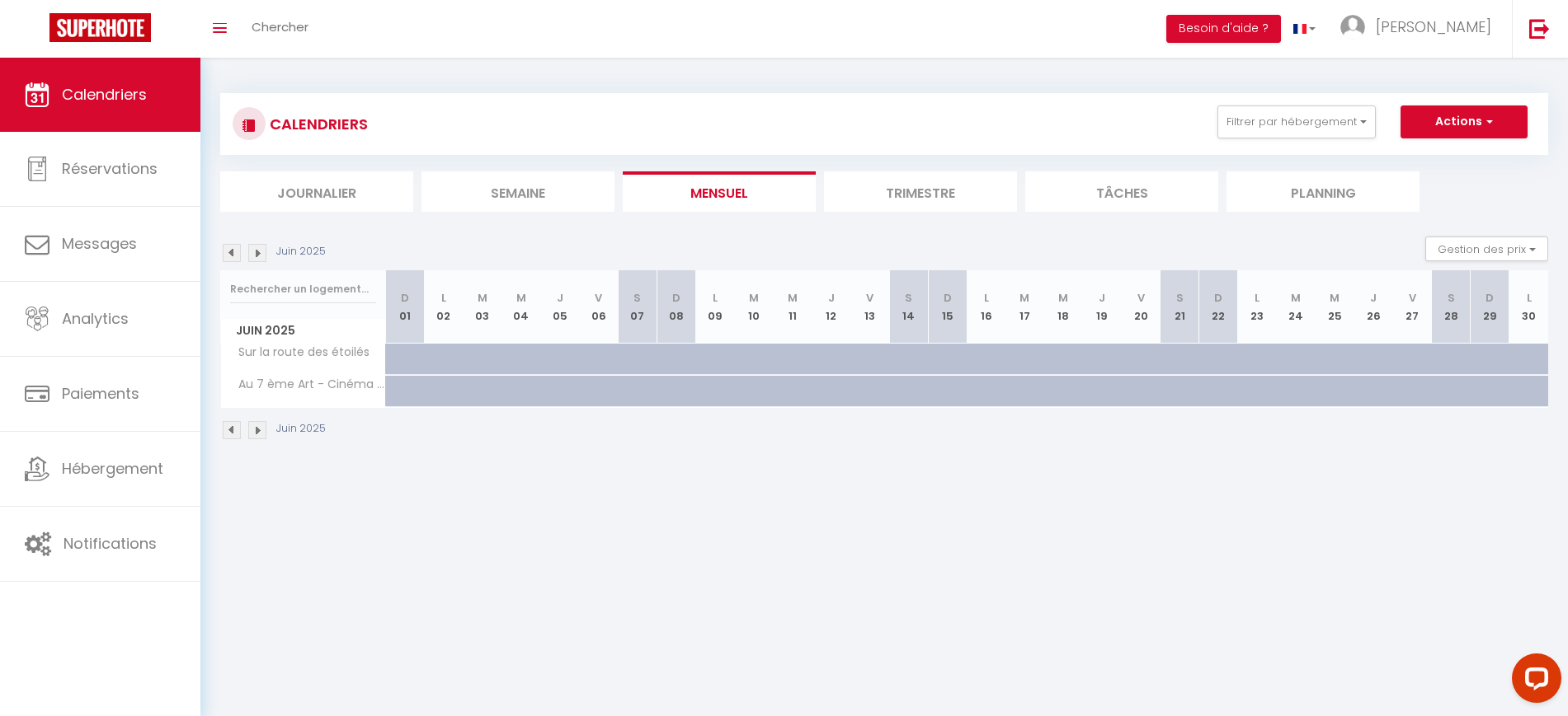
click at [260, 254] on img at bounding box center [257, 253] width 18 height 18
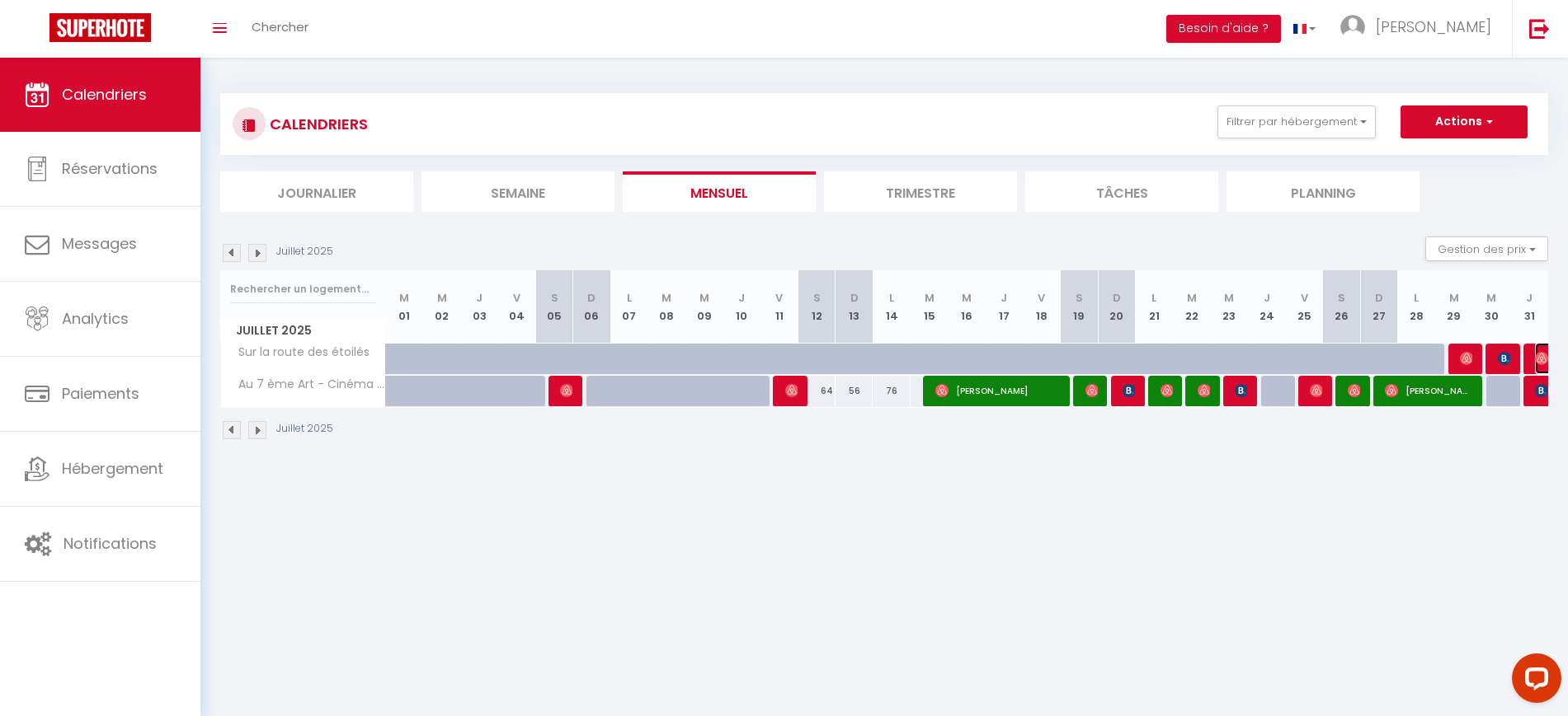
click at [1542, 357] on img at bounding box center [1541, 358] width 14 height 14
select select "OK"
select select "1"
select select "0"
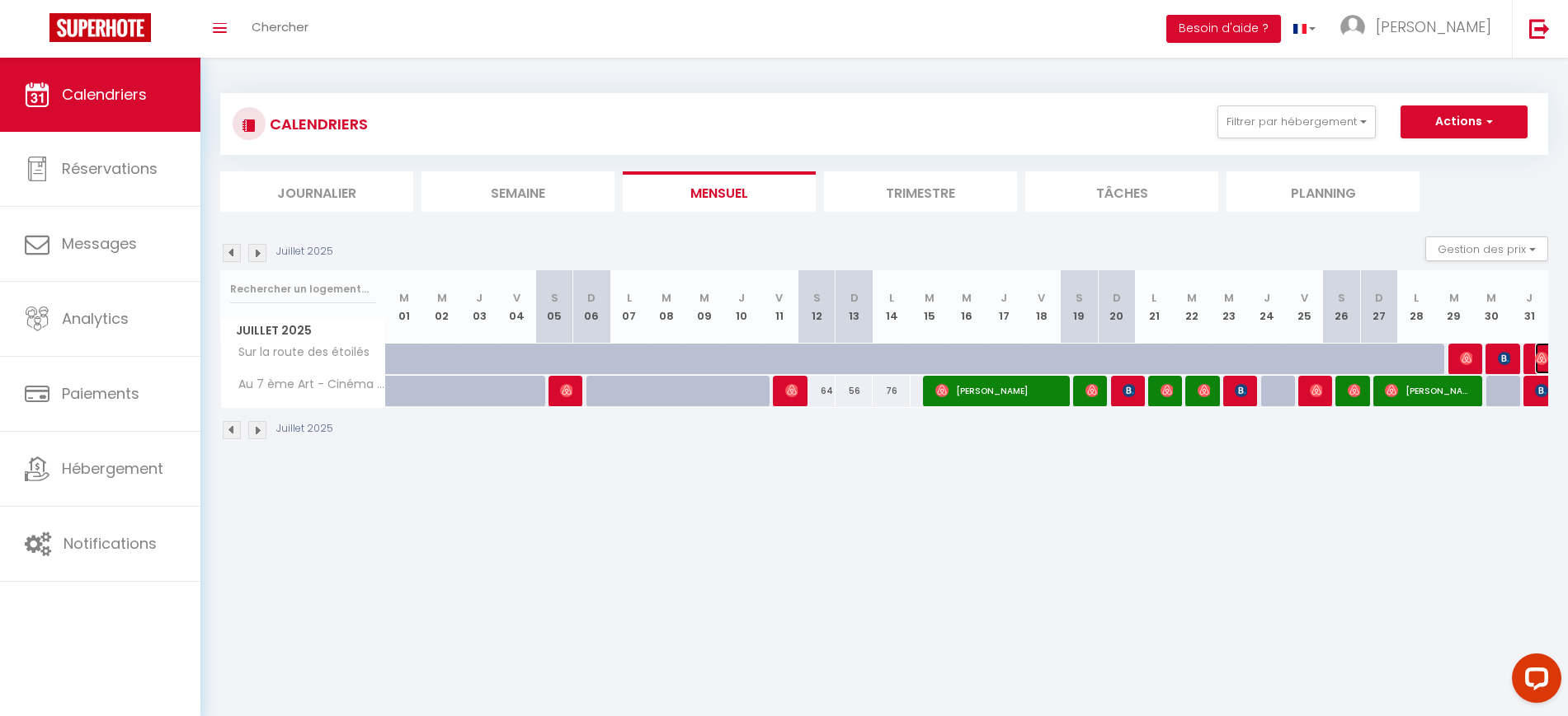
select select "1"
select select
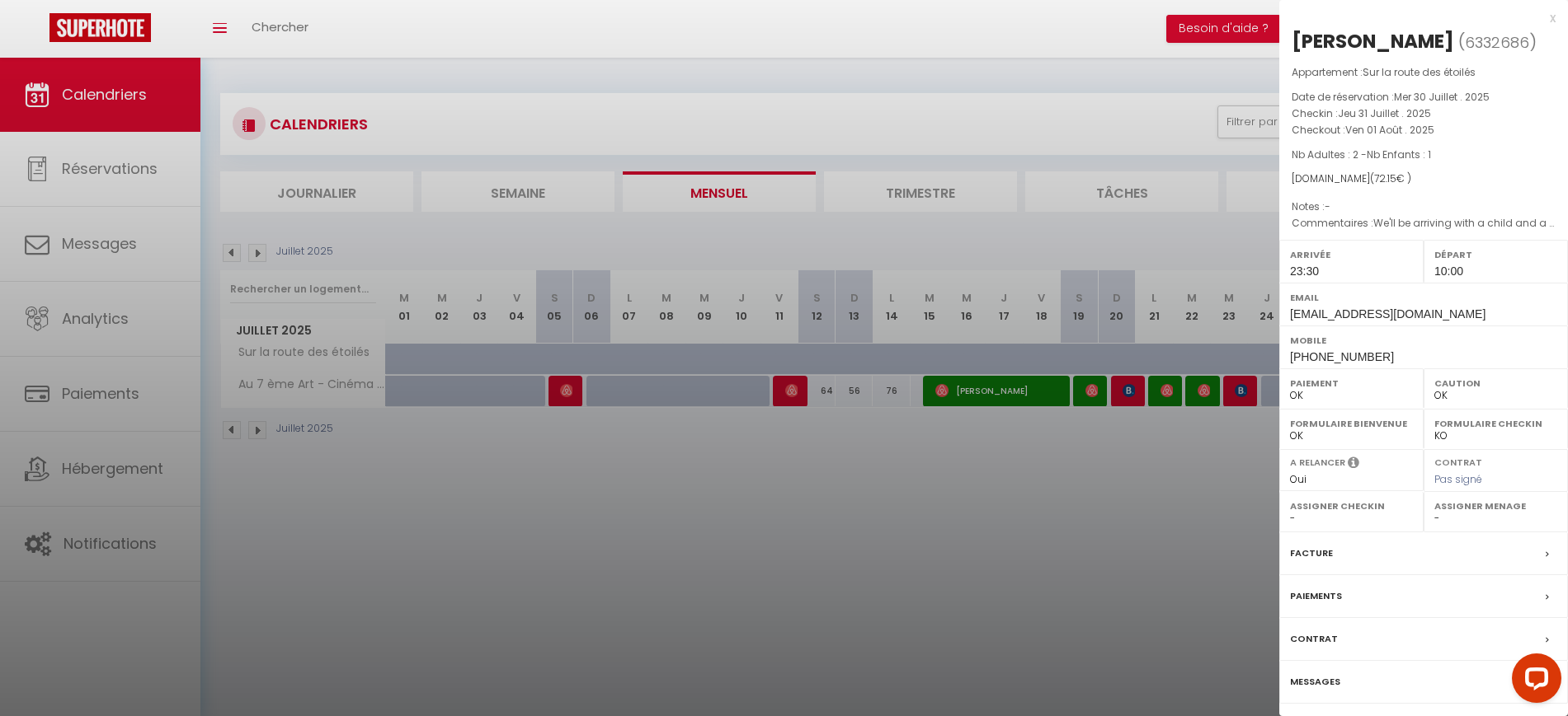
click at [1548, 13] on div "x" at bounding box center [1417, 18] width 276 height 20
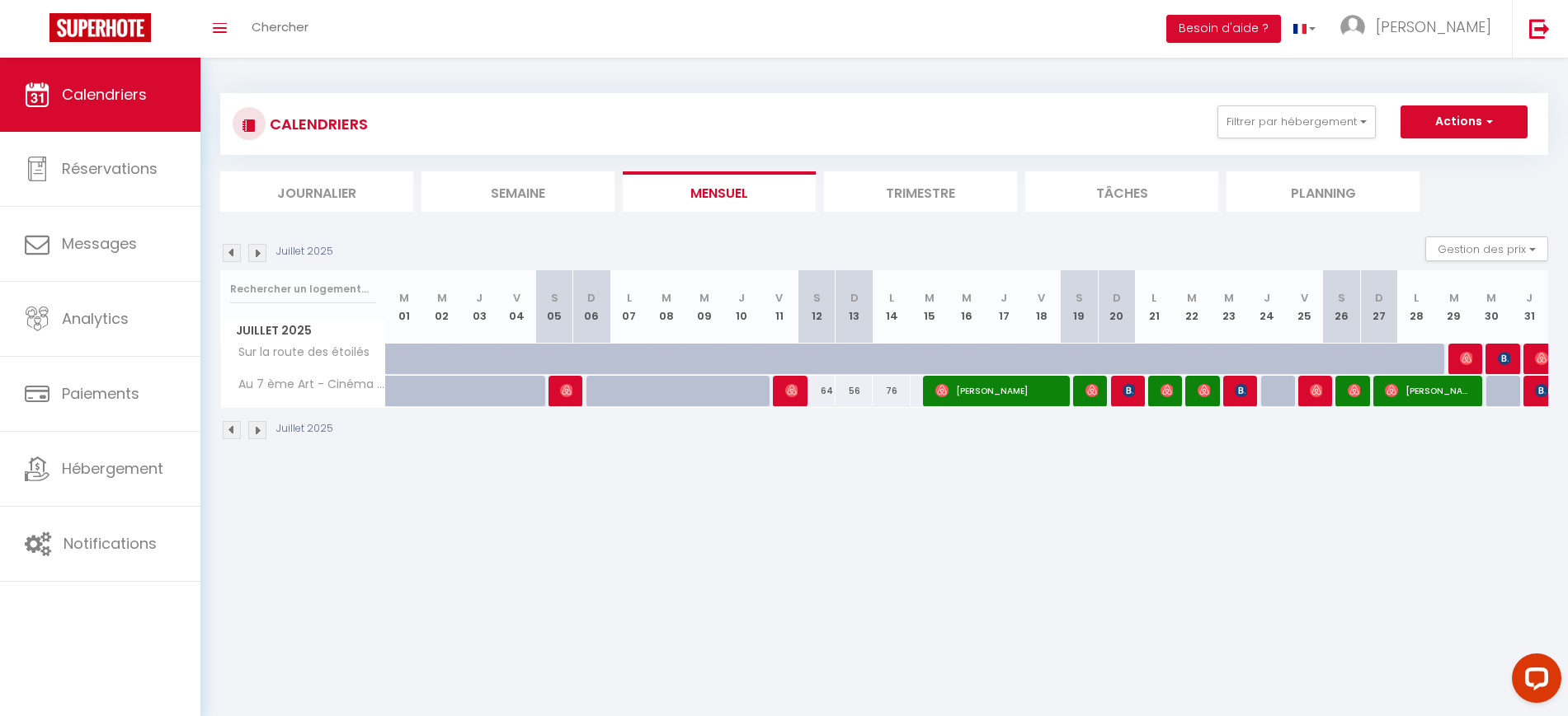
click at [971, 536] on body "Questions et aide sur la MIGRATION - [GEOGRAPHIC_DATA] ouverte de 13 à 14h puis…" at bounding box center [784, 415] width 1568 height 716
click at [1248, 125] on button "Filtrer par hébergement" at bounding box center [1296, 122] width 158 height 33
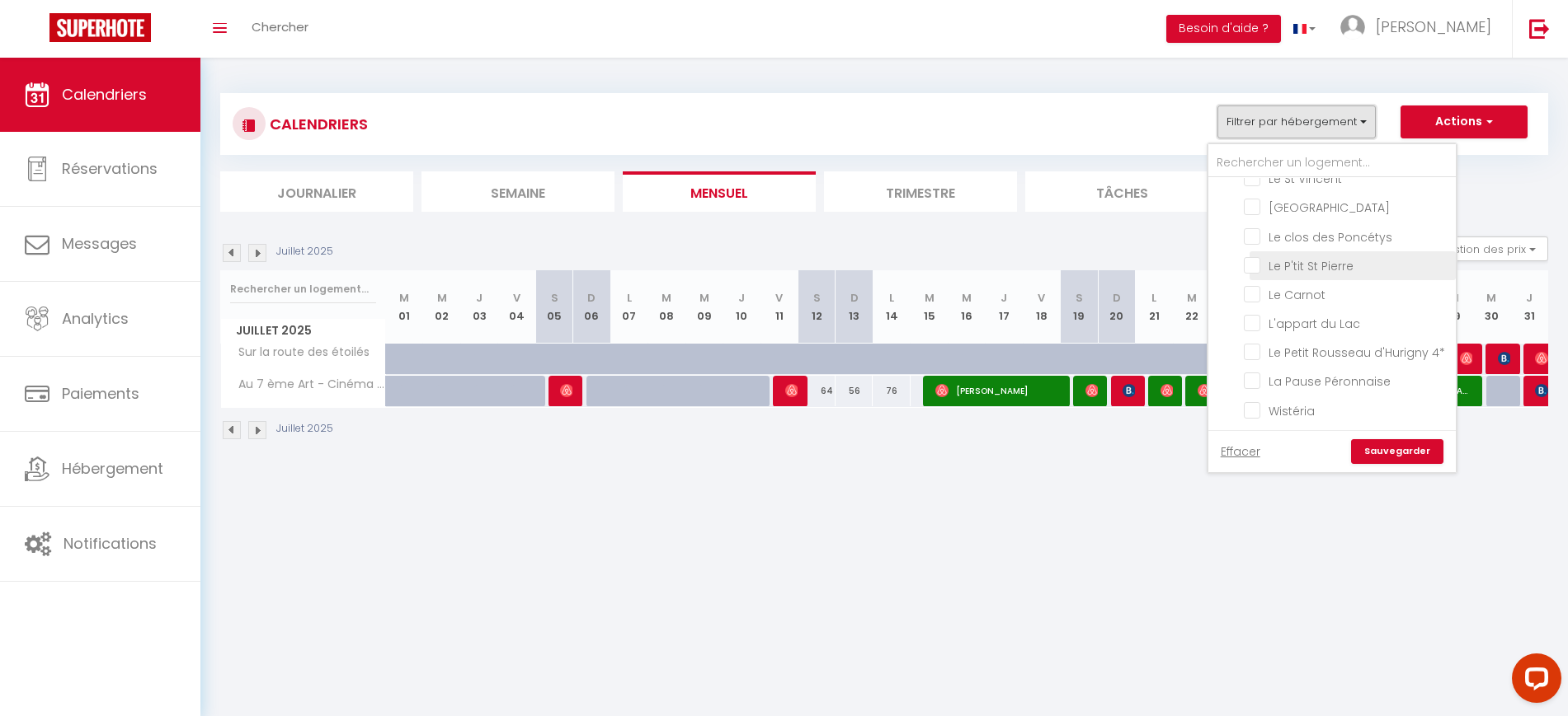
scroll to position [0, 0]
click at [1255, 224] on input "Le St Vincent" at bounding box center [1347, 219] width 206 height 16
checkbox input "true"
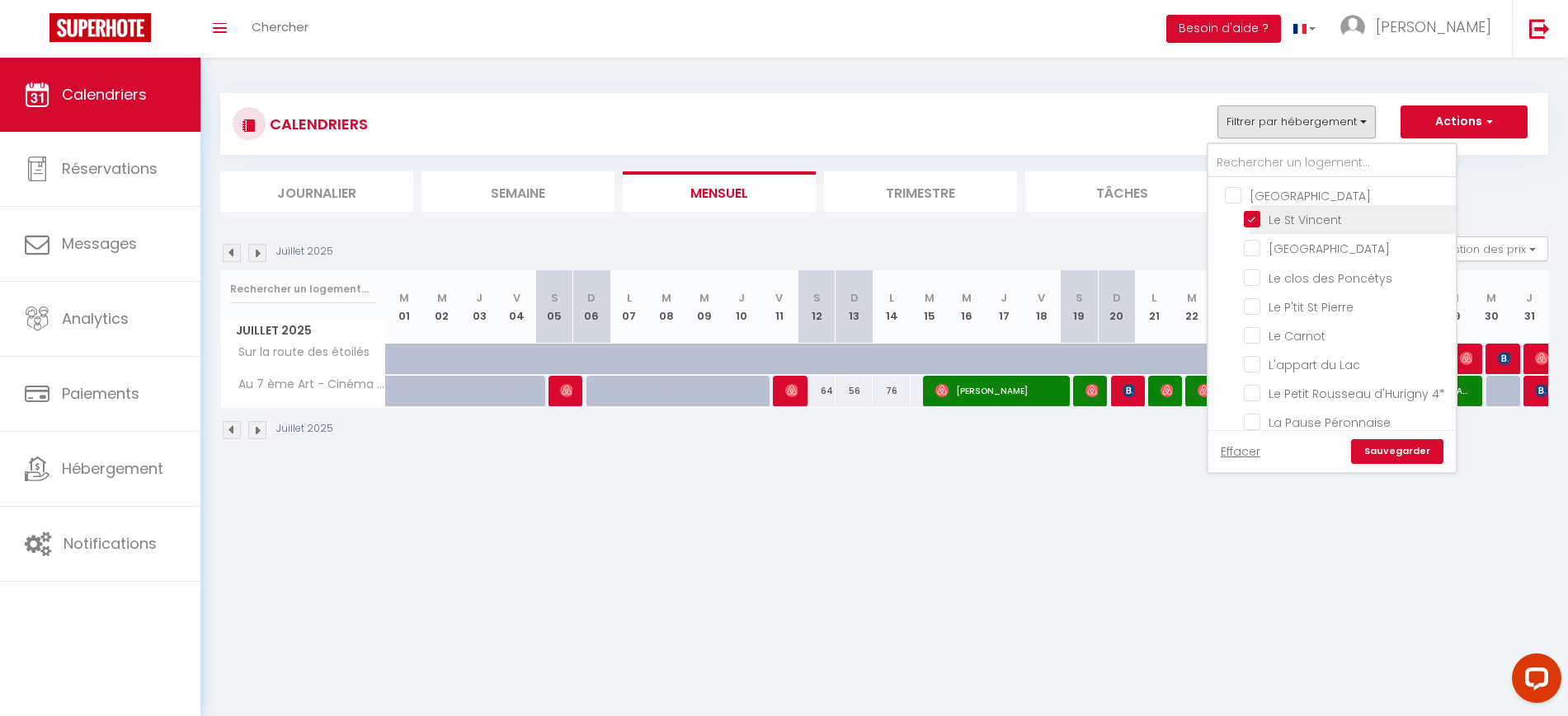
checkbox input "false"
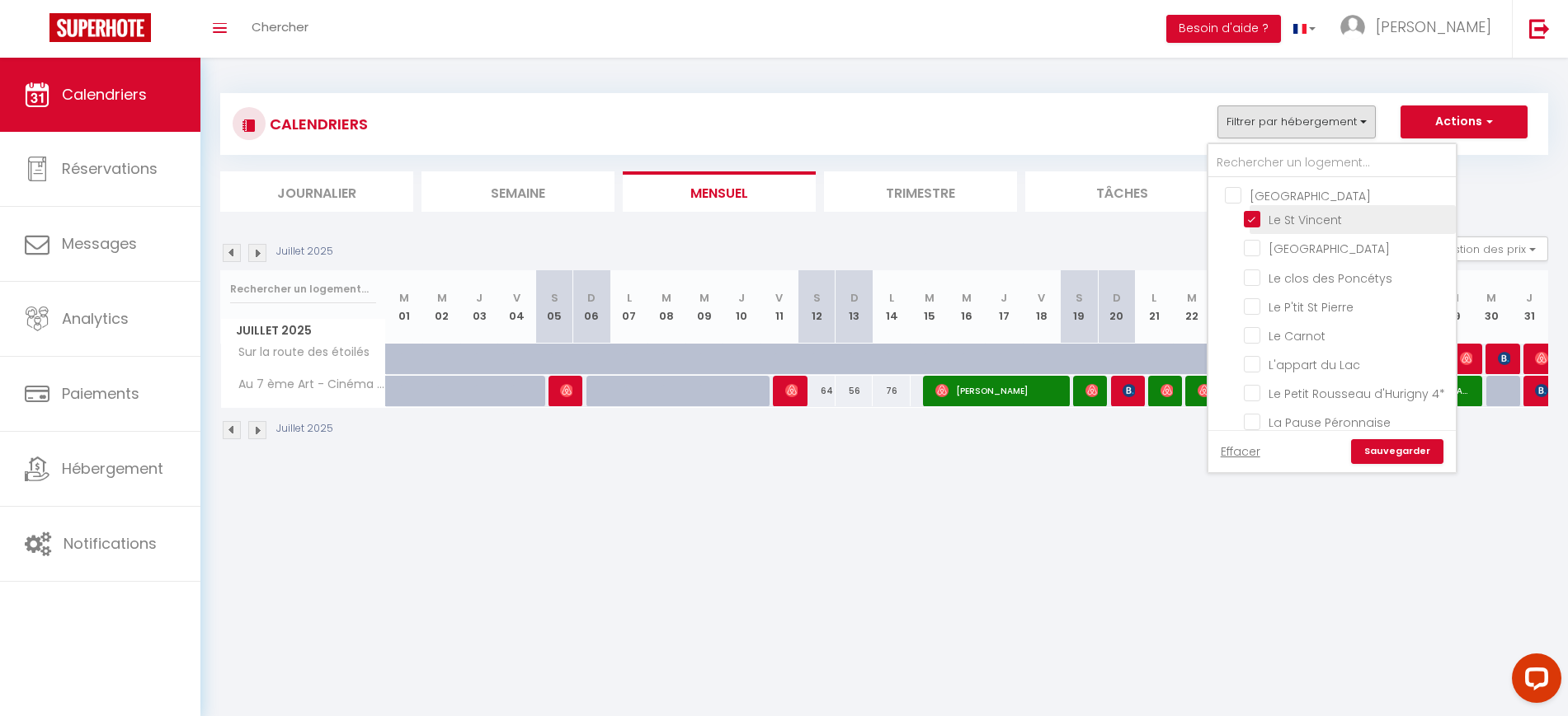
checkbox input "false"
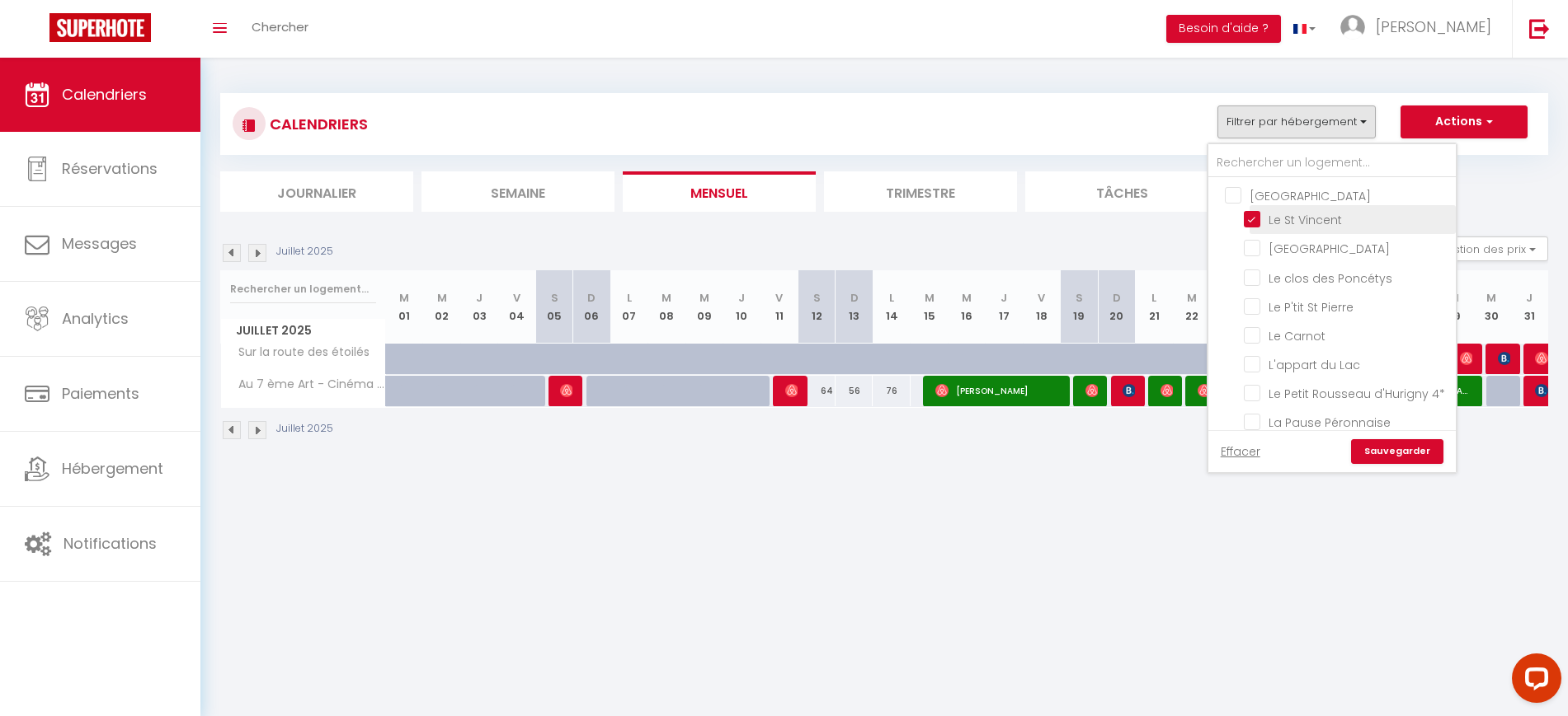
checkbox input "false"
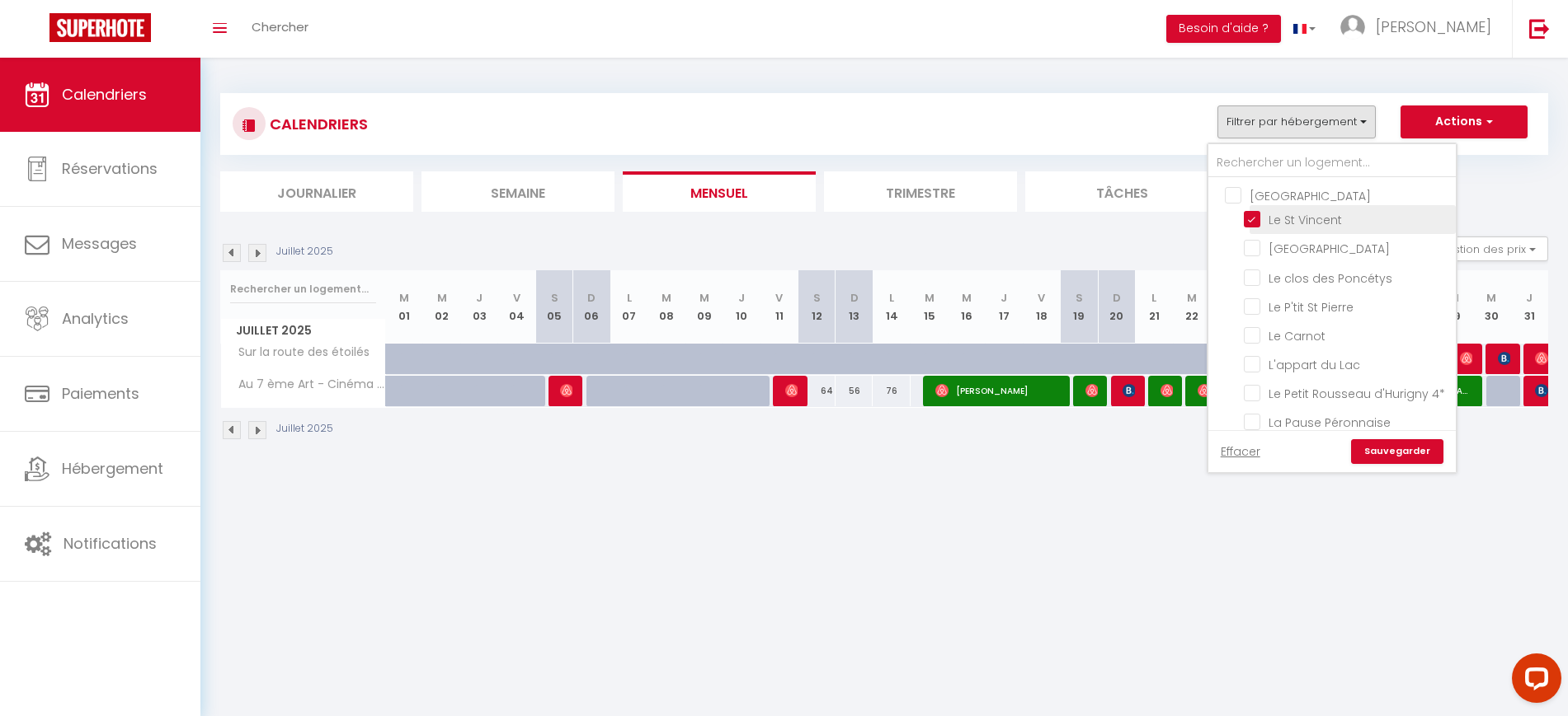
checkbox input "false"
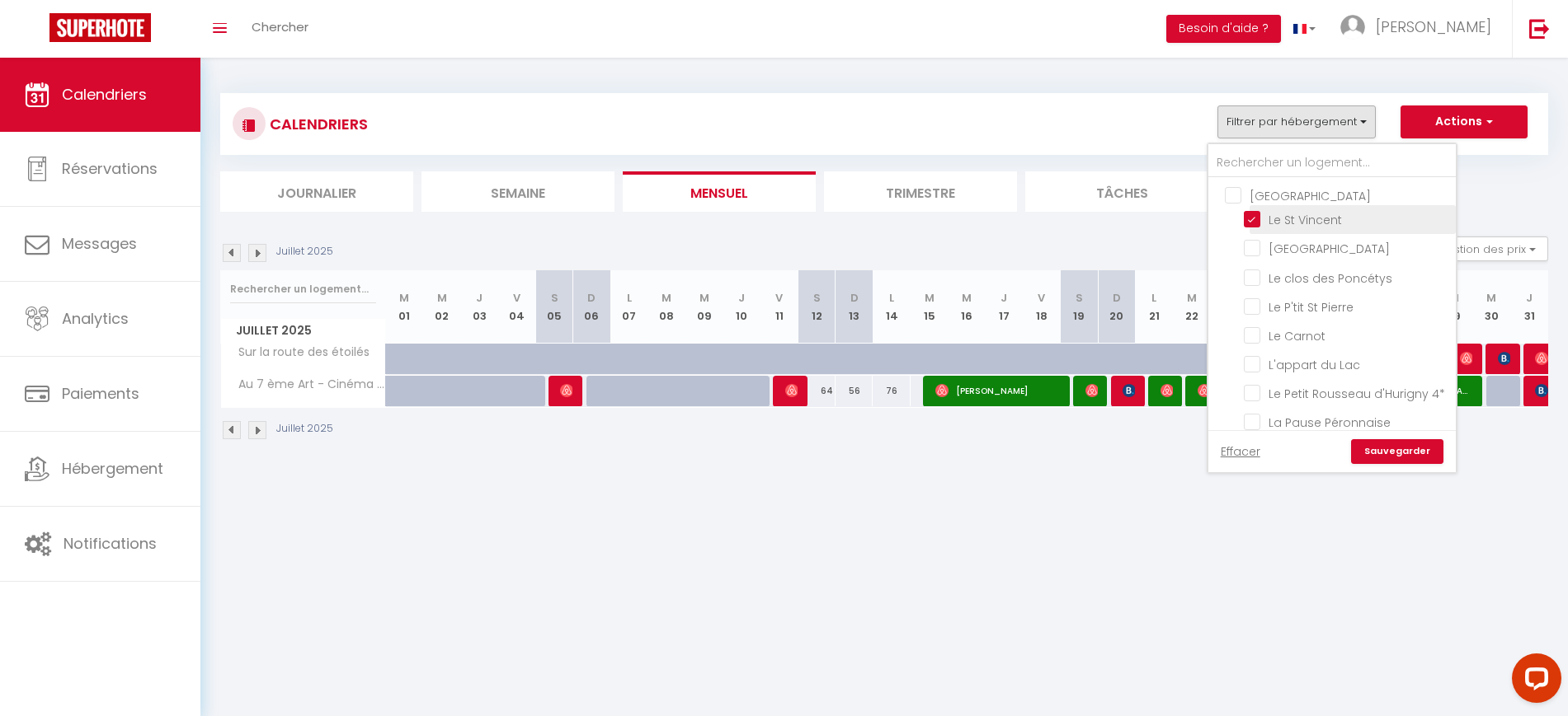
checkbox input "false"
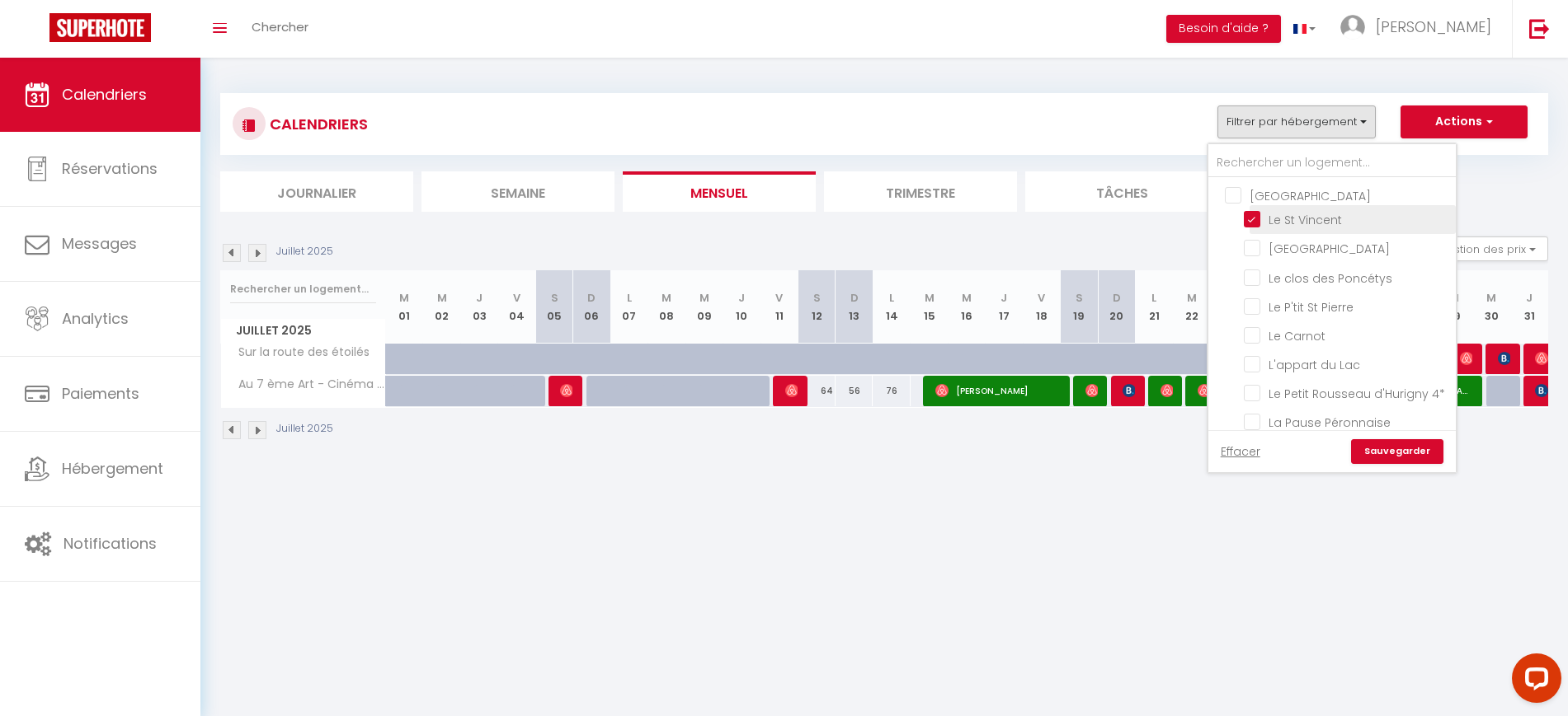
checkbox input "false"
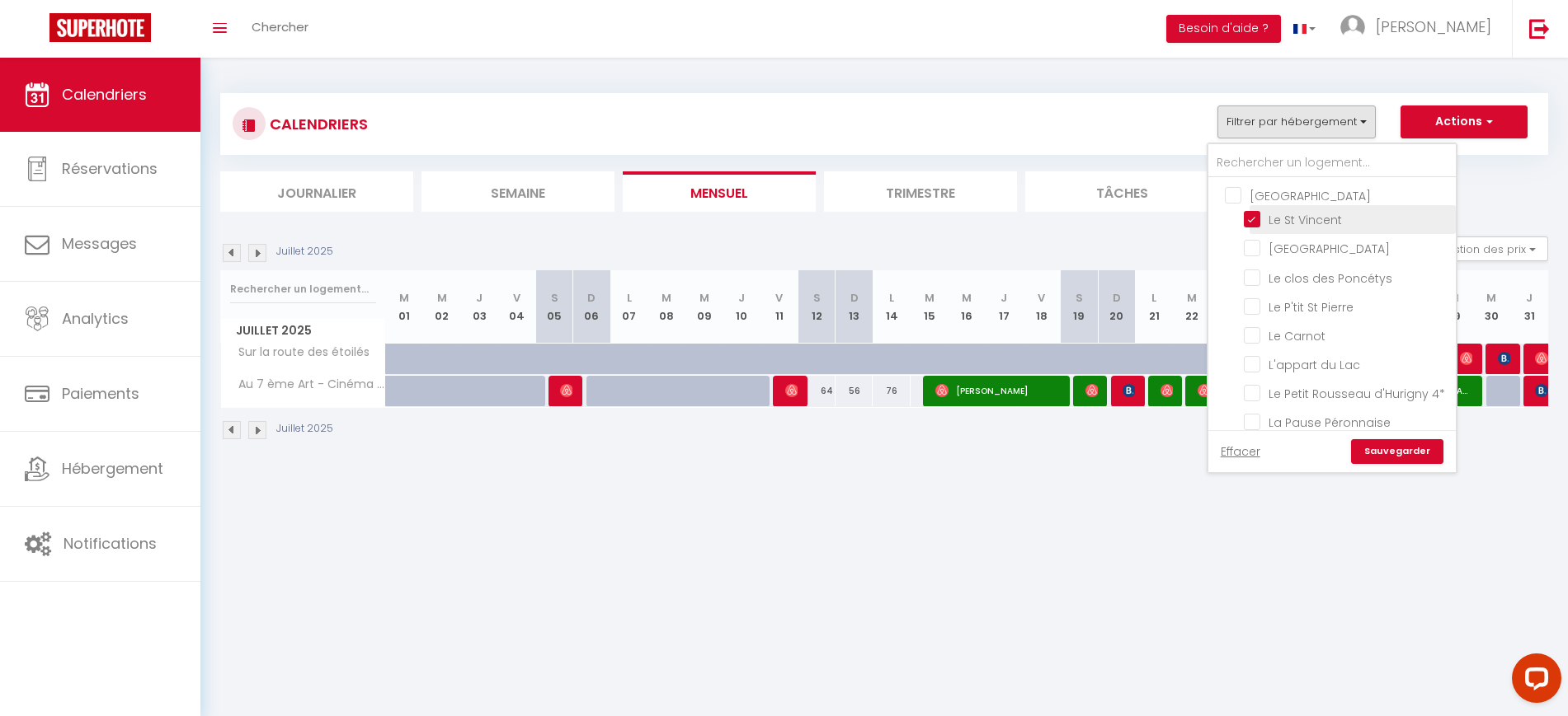
checkbox input "false"
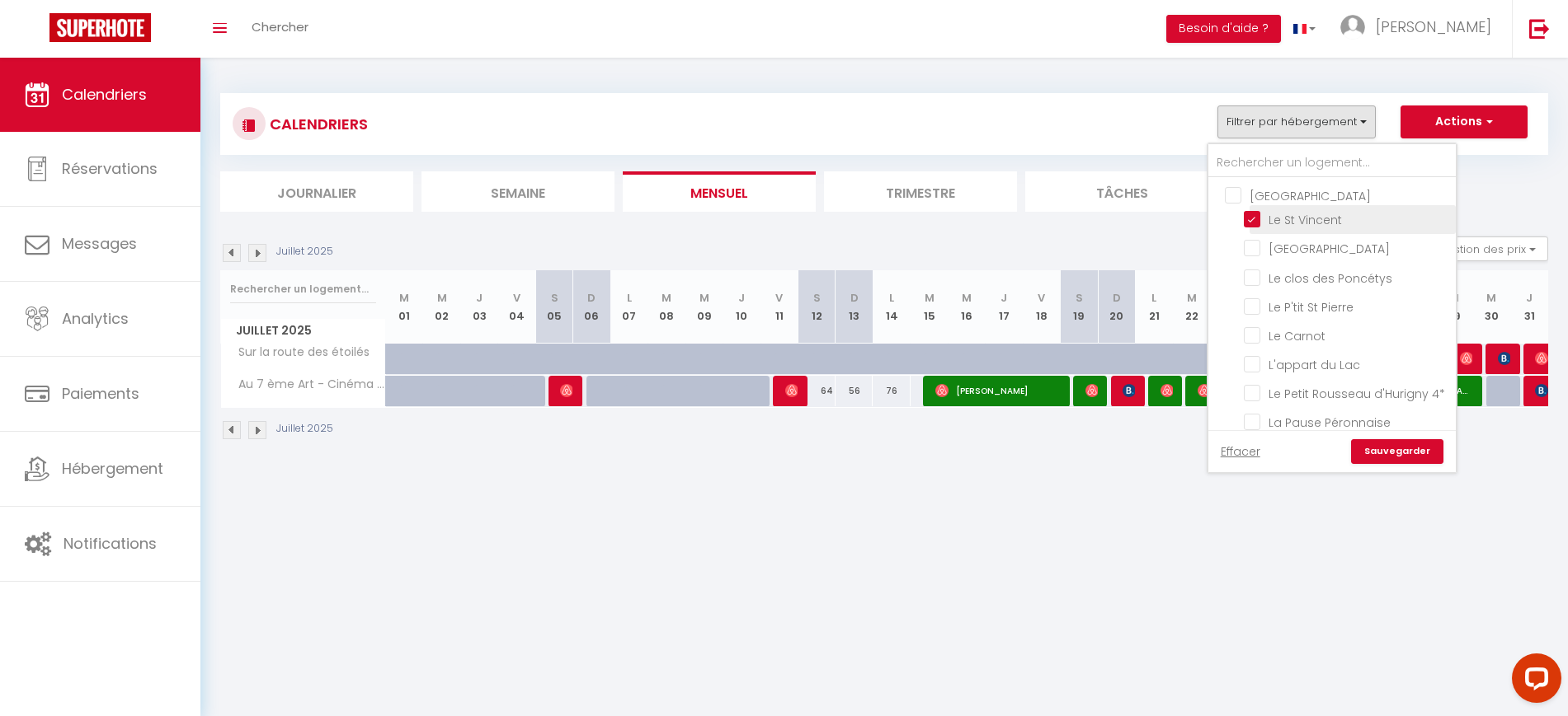
checkbox input "false"
click at [1255, 223] on input "Le St Vincent" at bounding box center [1347, 219] width 206 height 16
checkbox input "false"
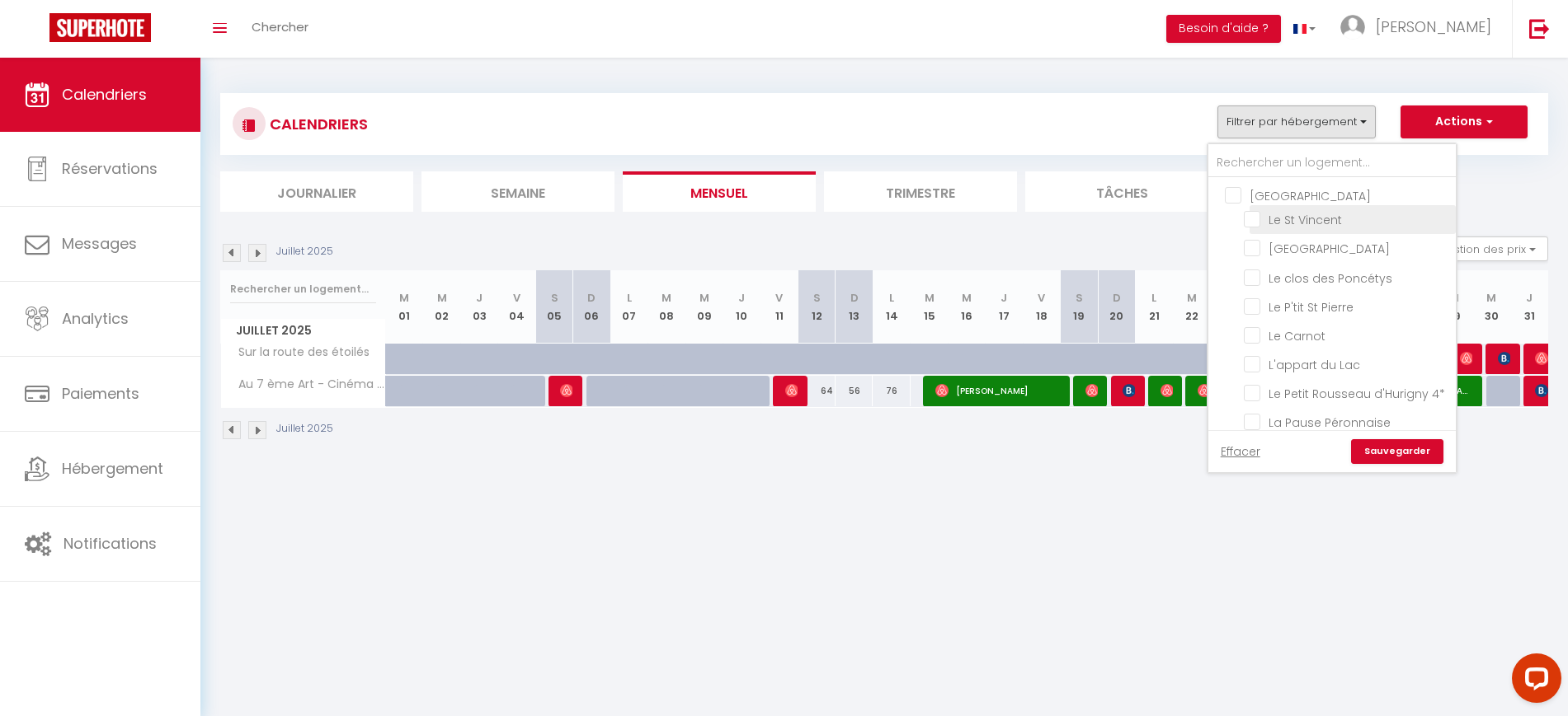
checkbox input "false"
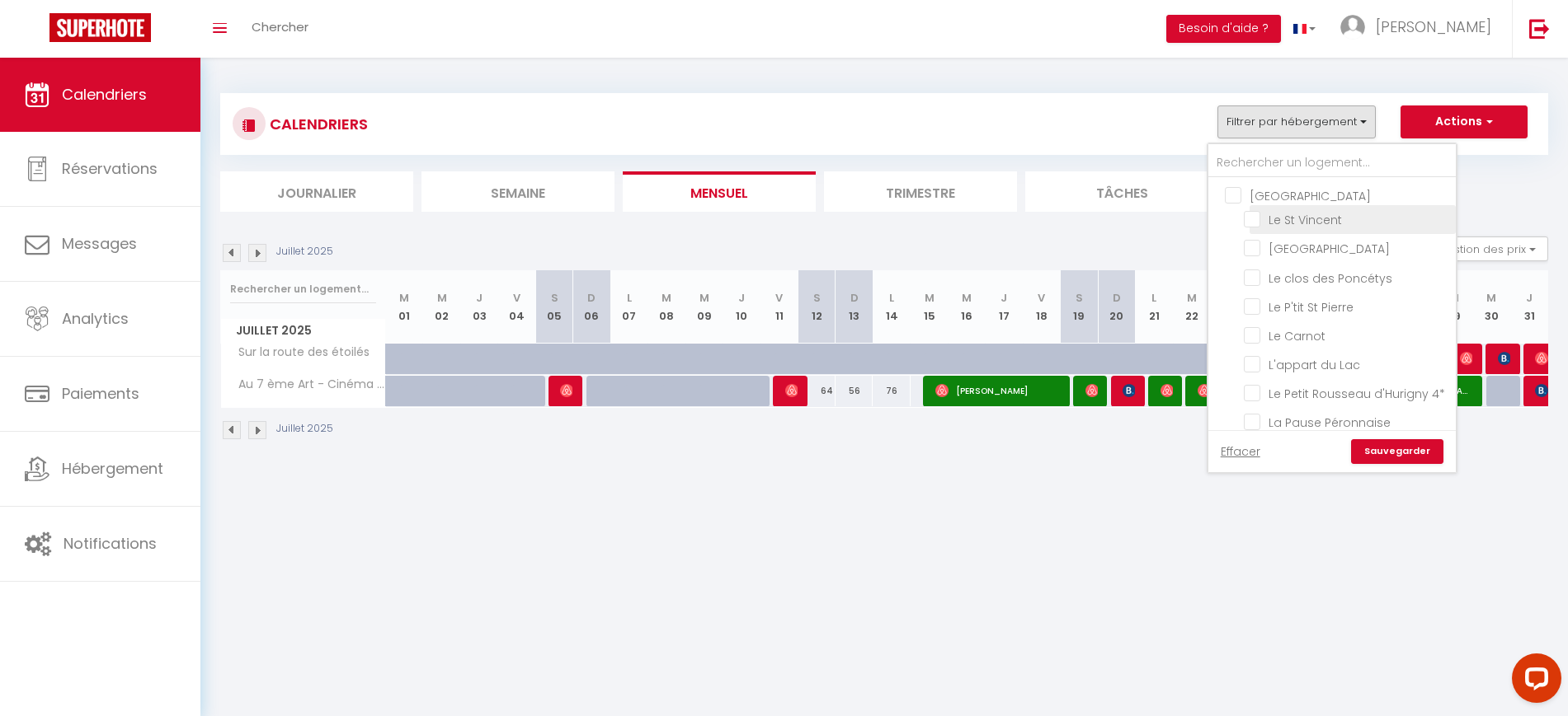
checkbox input "false"
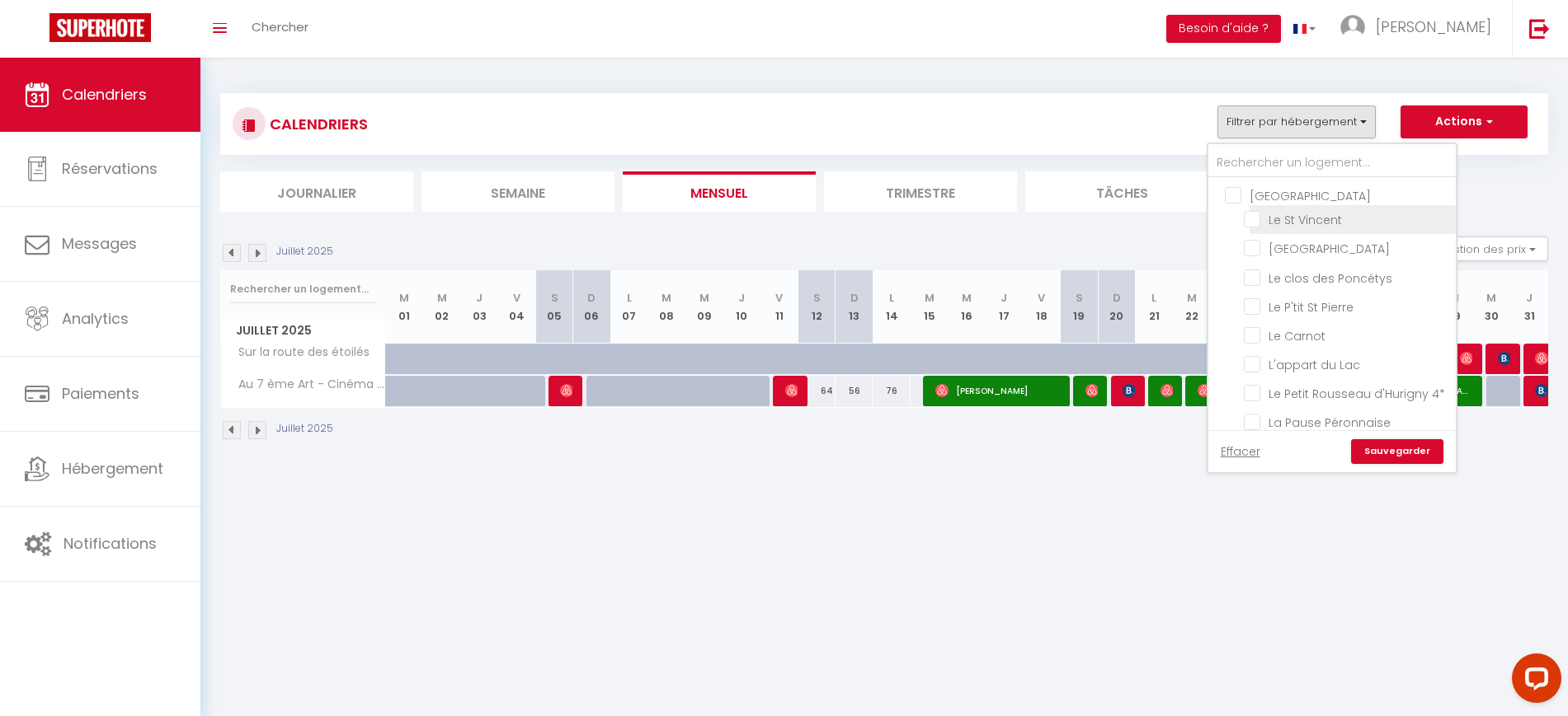
checkbox input "false"
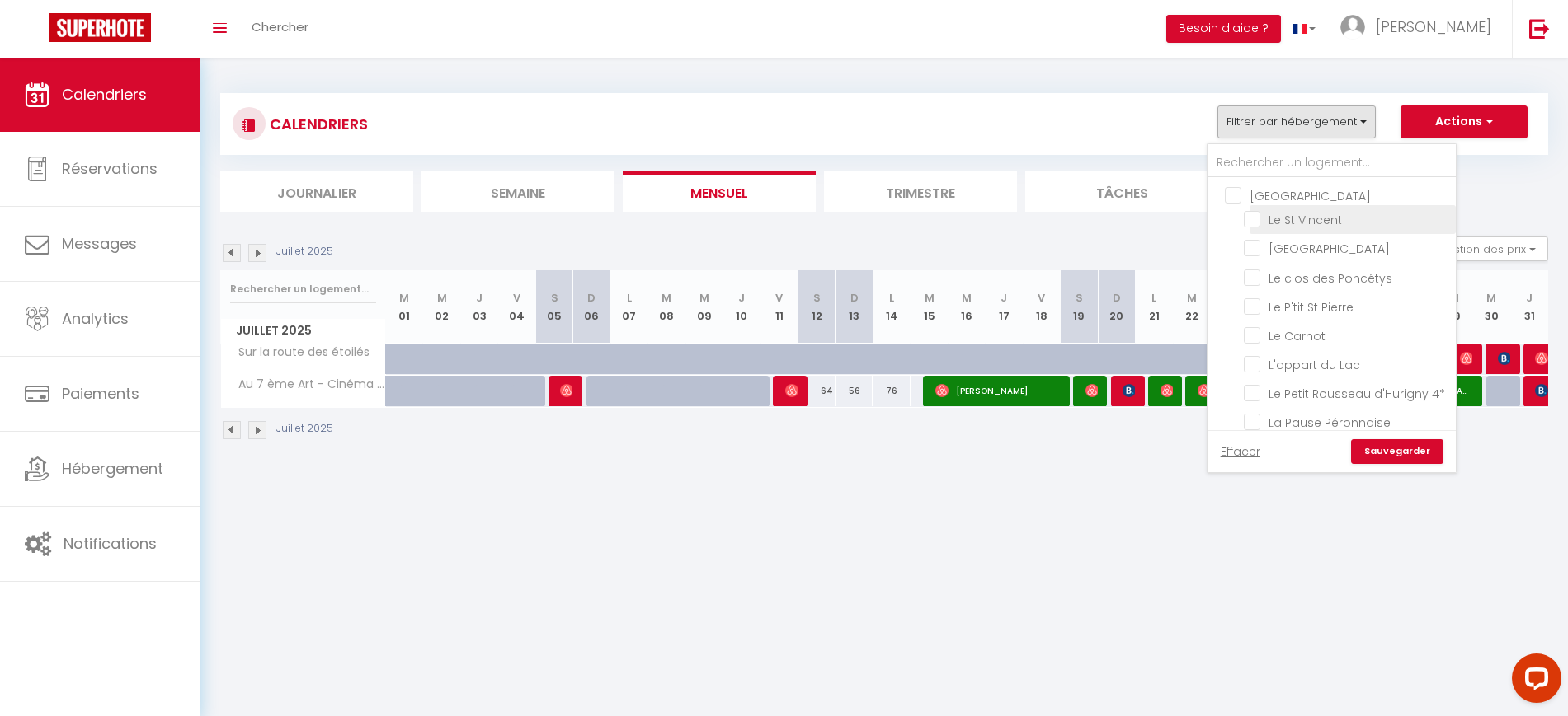
checkbox input "false"
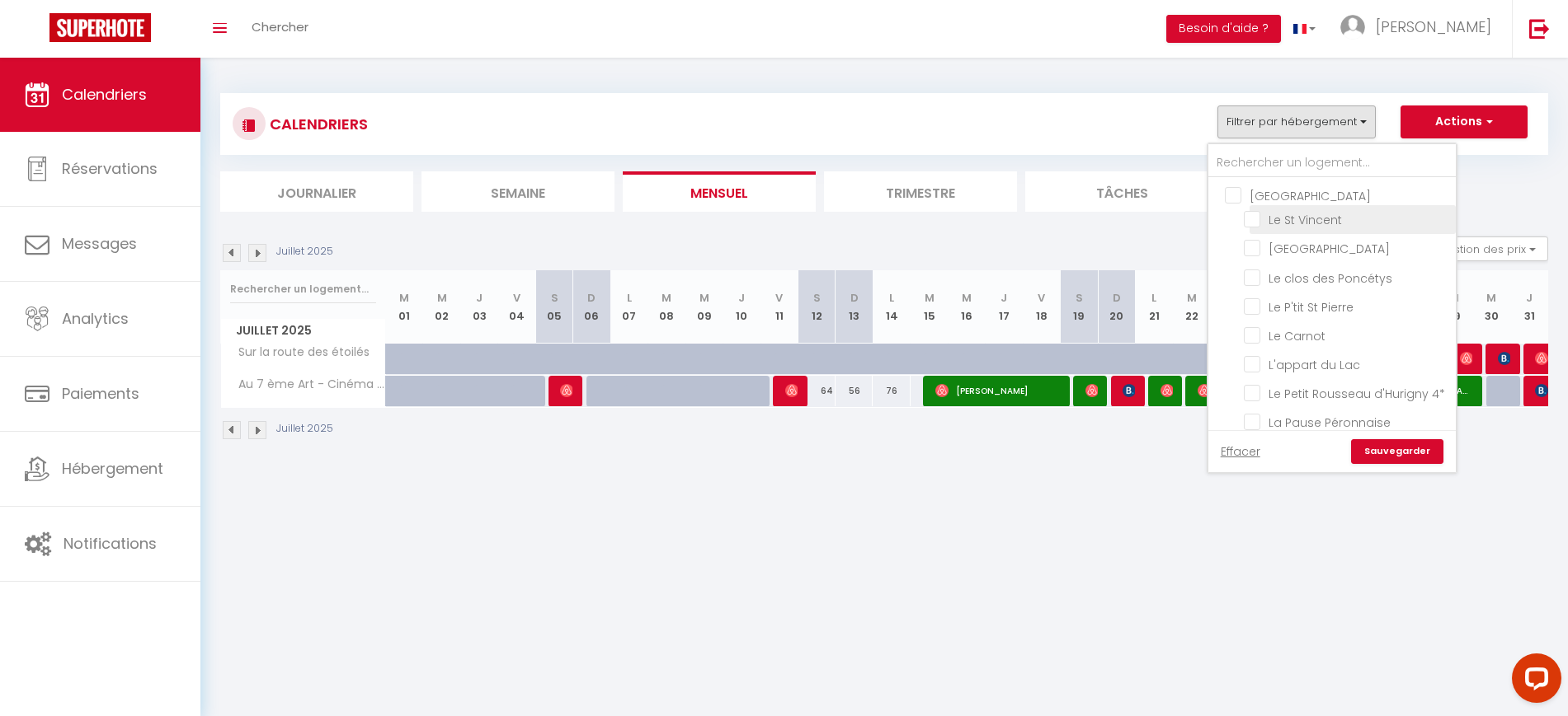
checkbox input "false"
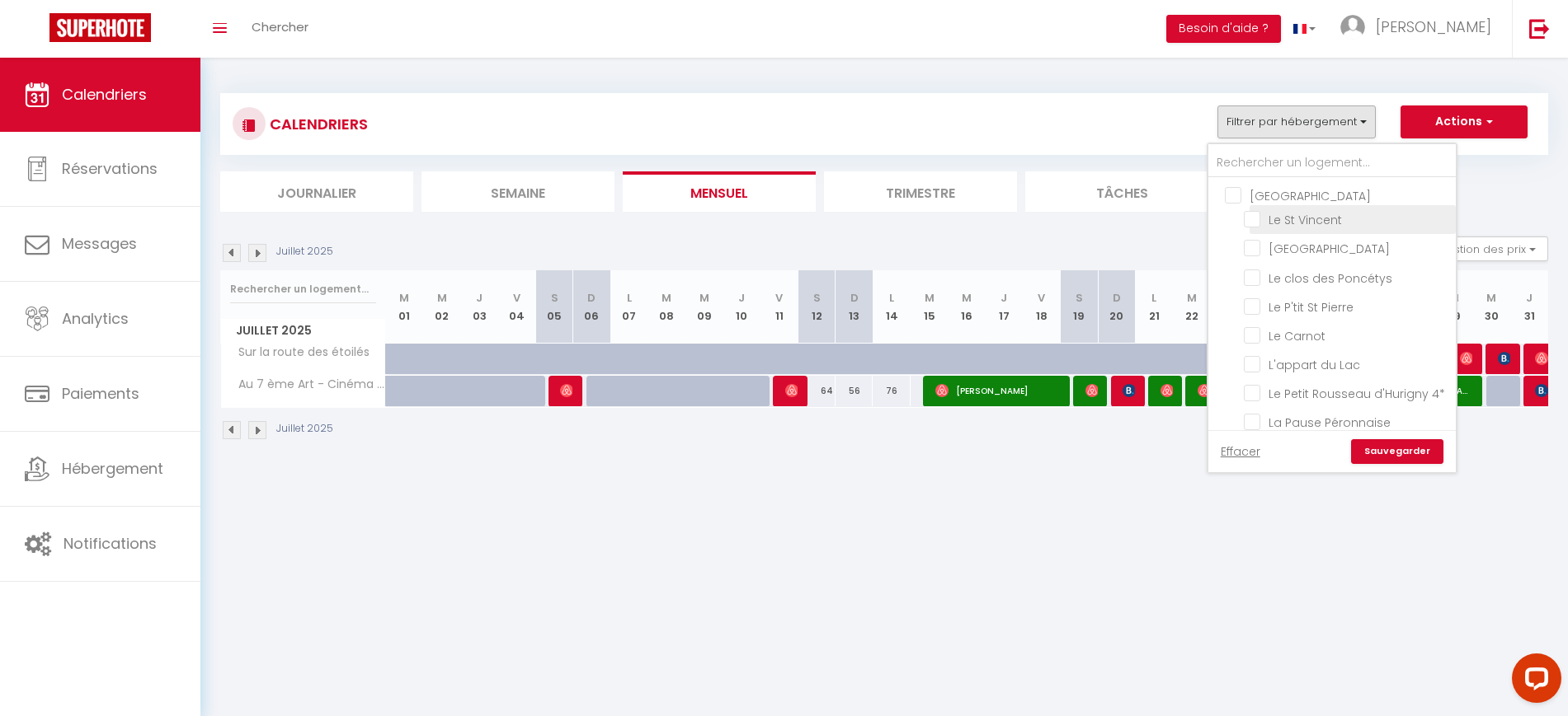
checkbox input "false"
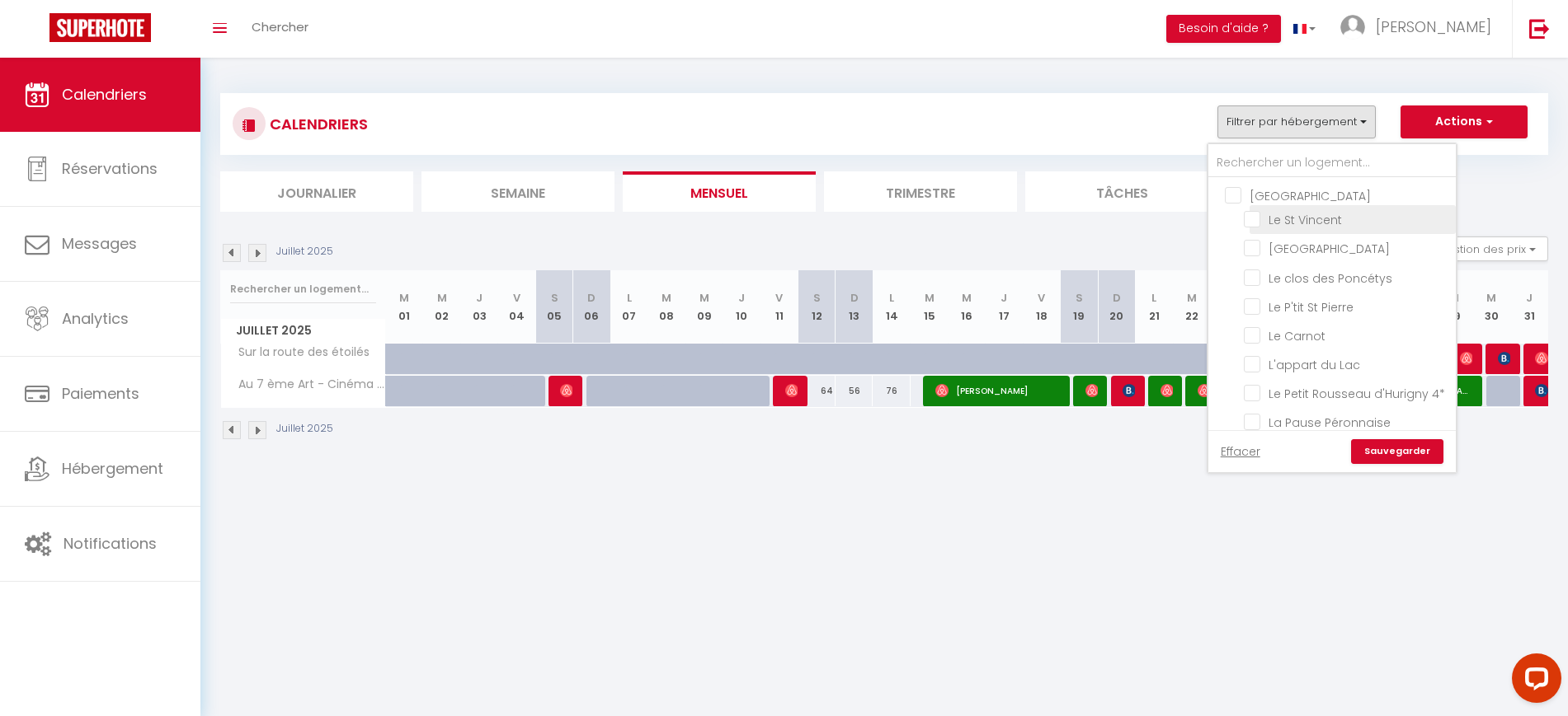
checkbox input "false"
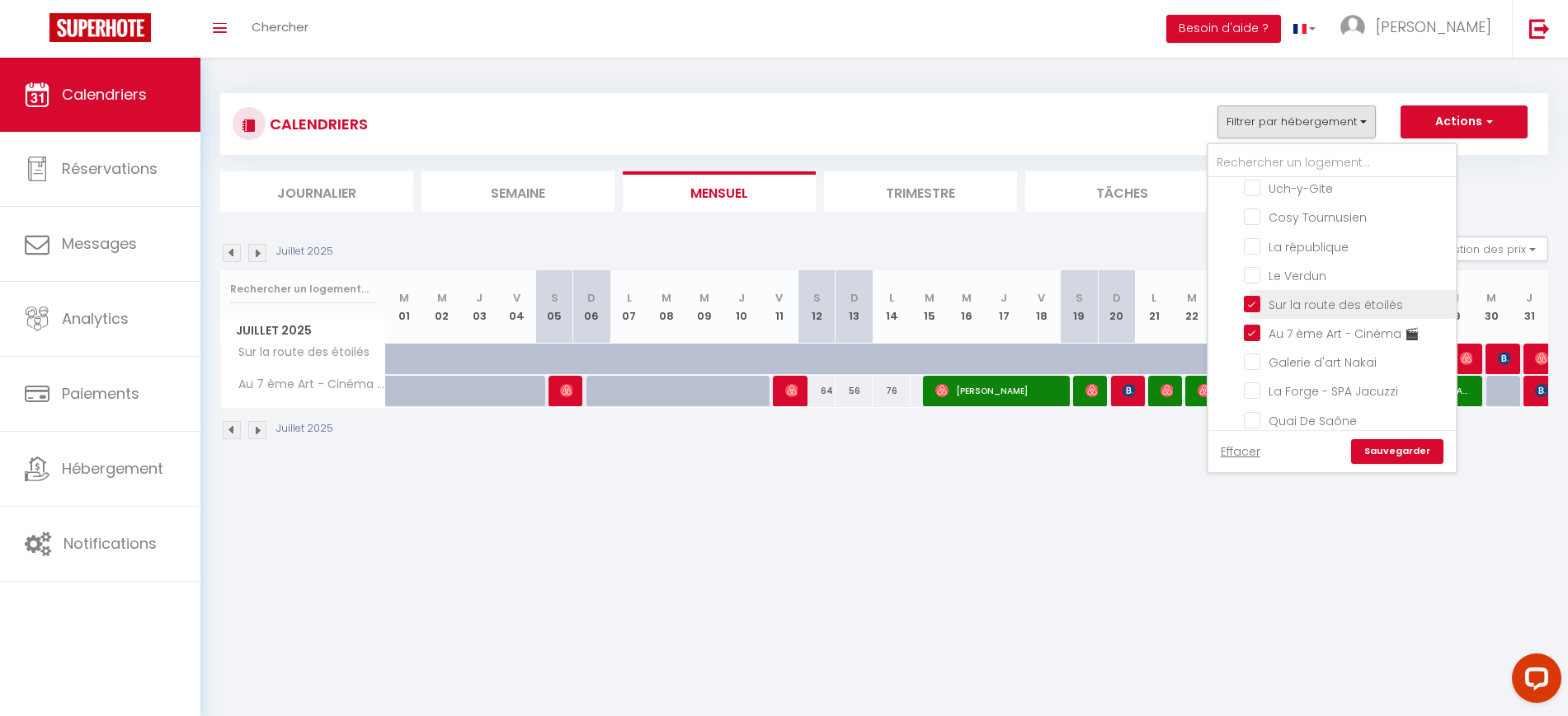
click at [1264, 312] on input "Sur la route des étoilés" at bounding box center [1347, 303] width 206 height 16
checkbox input "false"
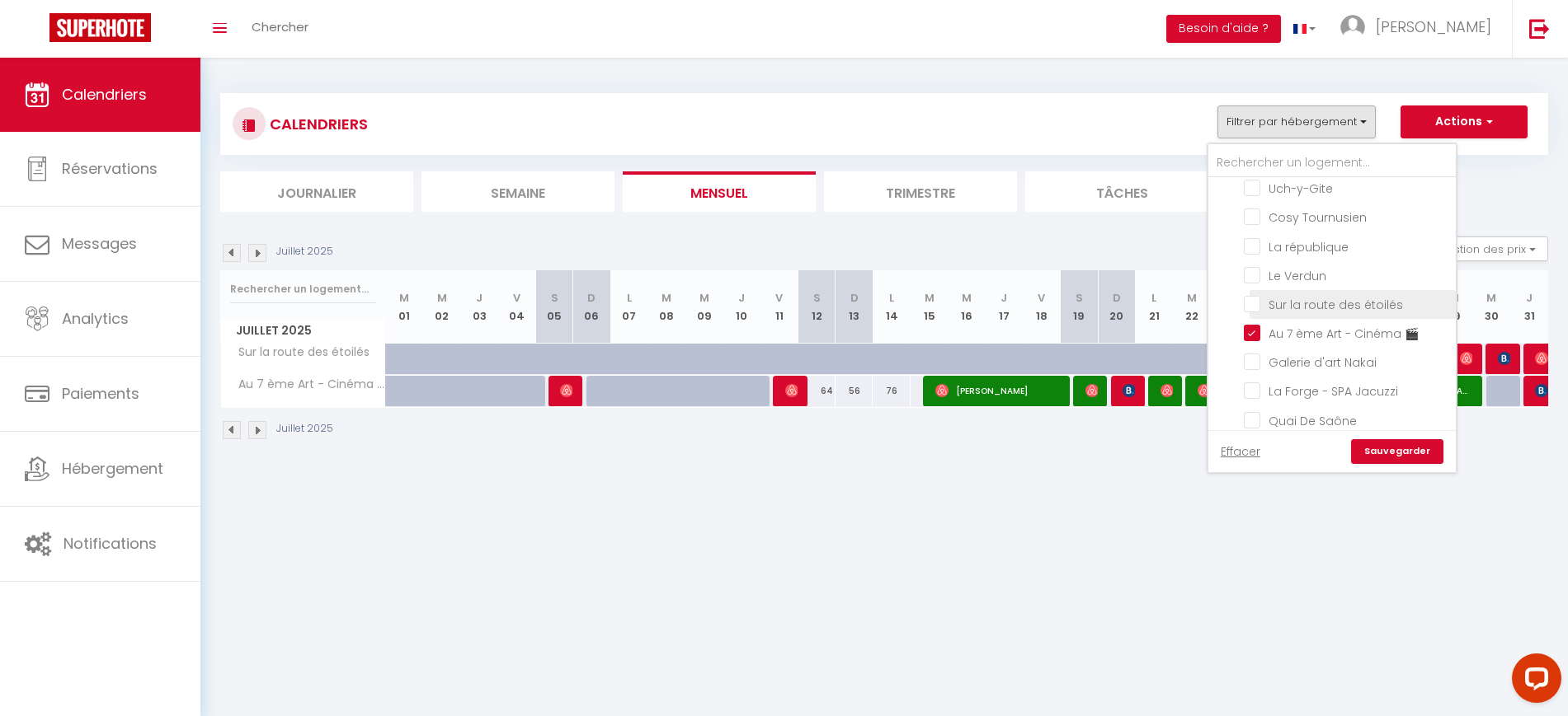
checkbox input "false"
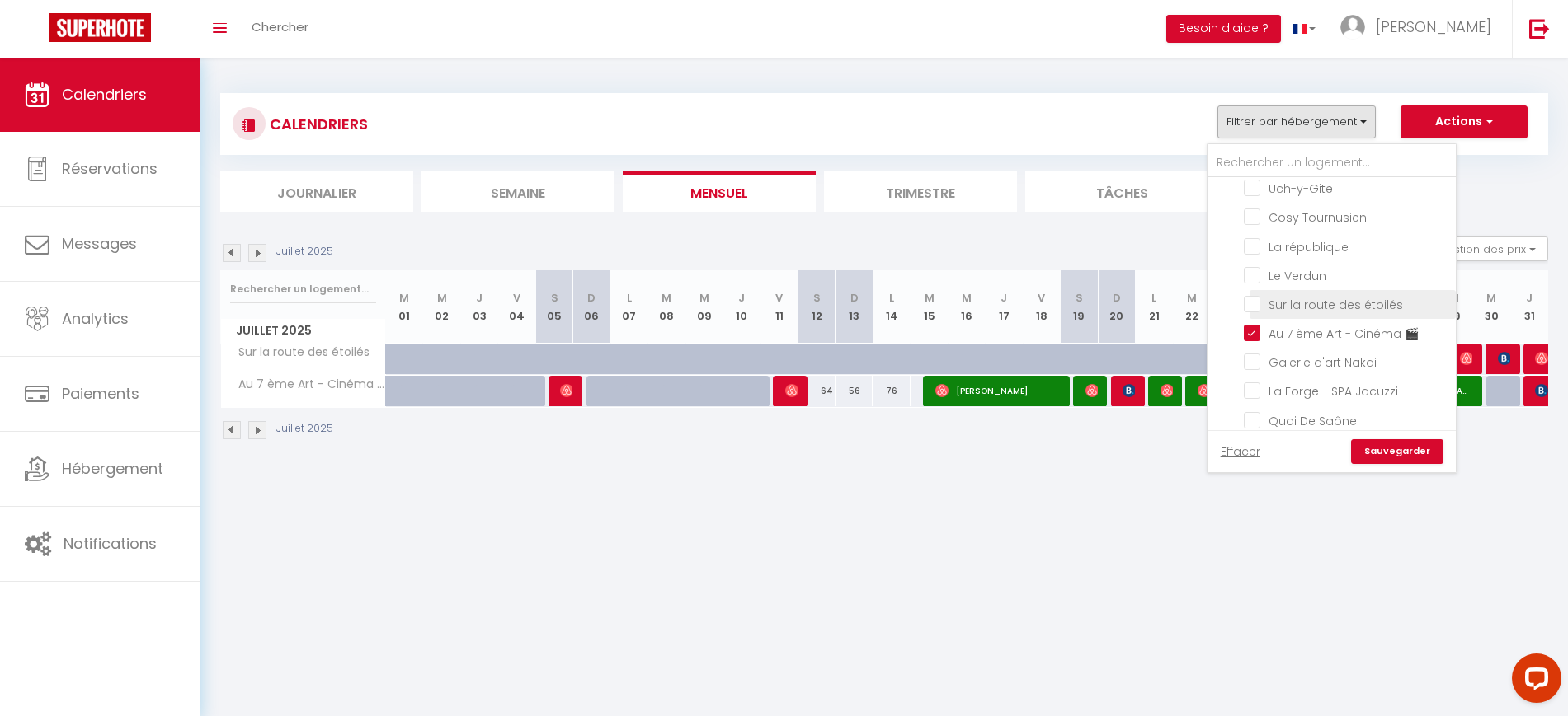
checkbox input "false"
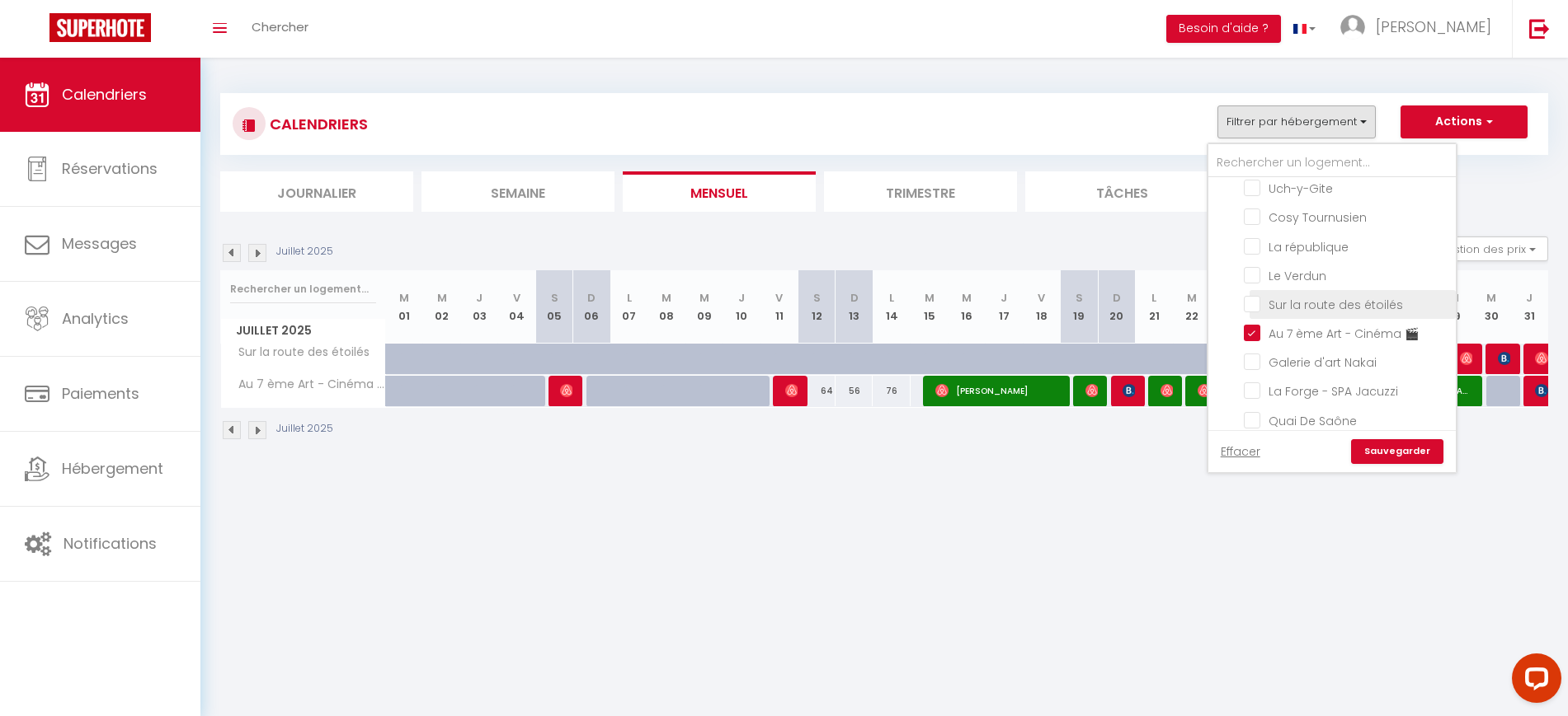
checkbox input "false"
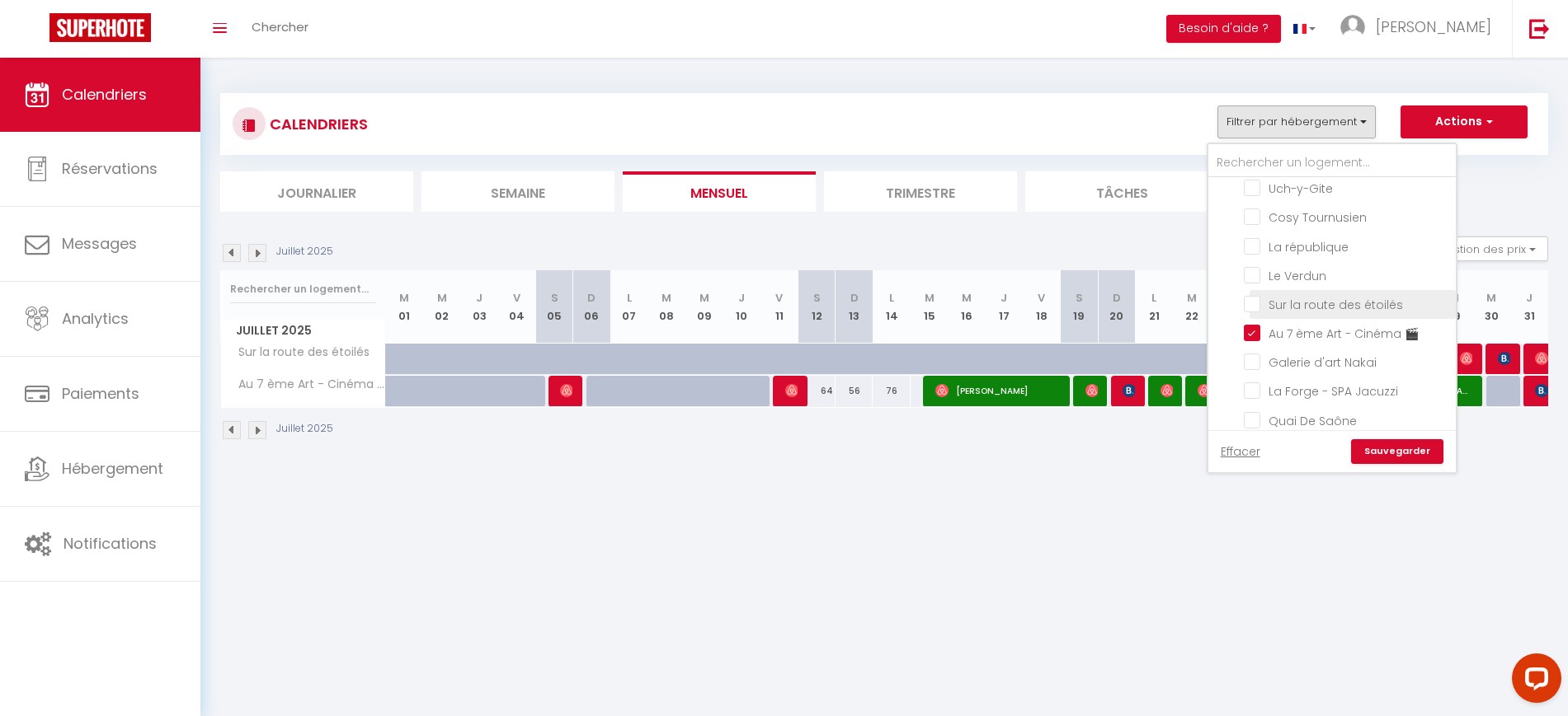
checkbox input "false"
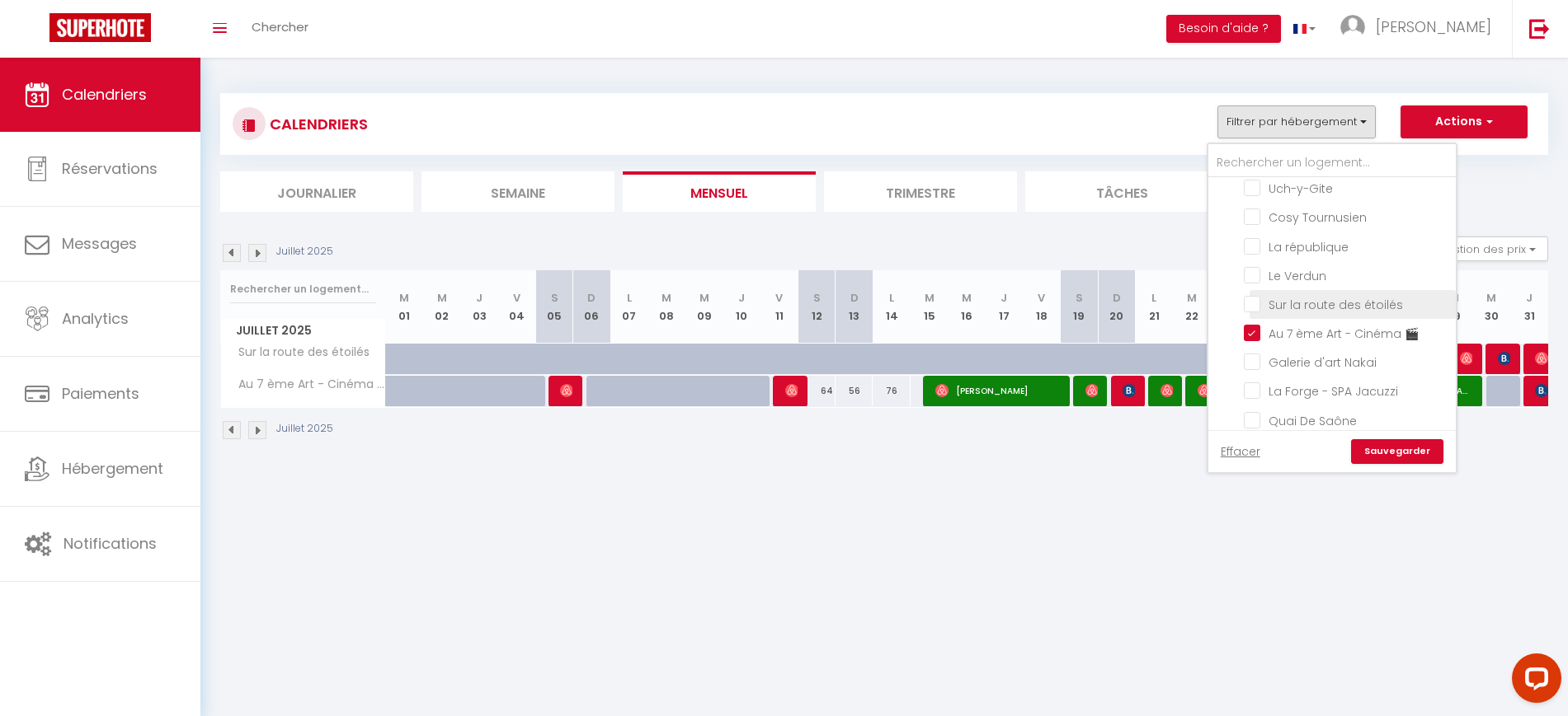
checkbox input "false"
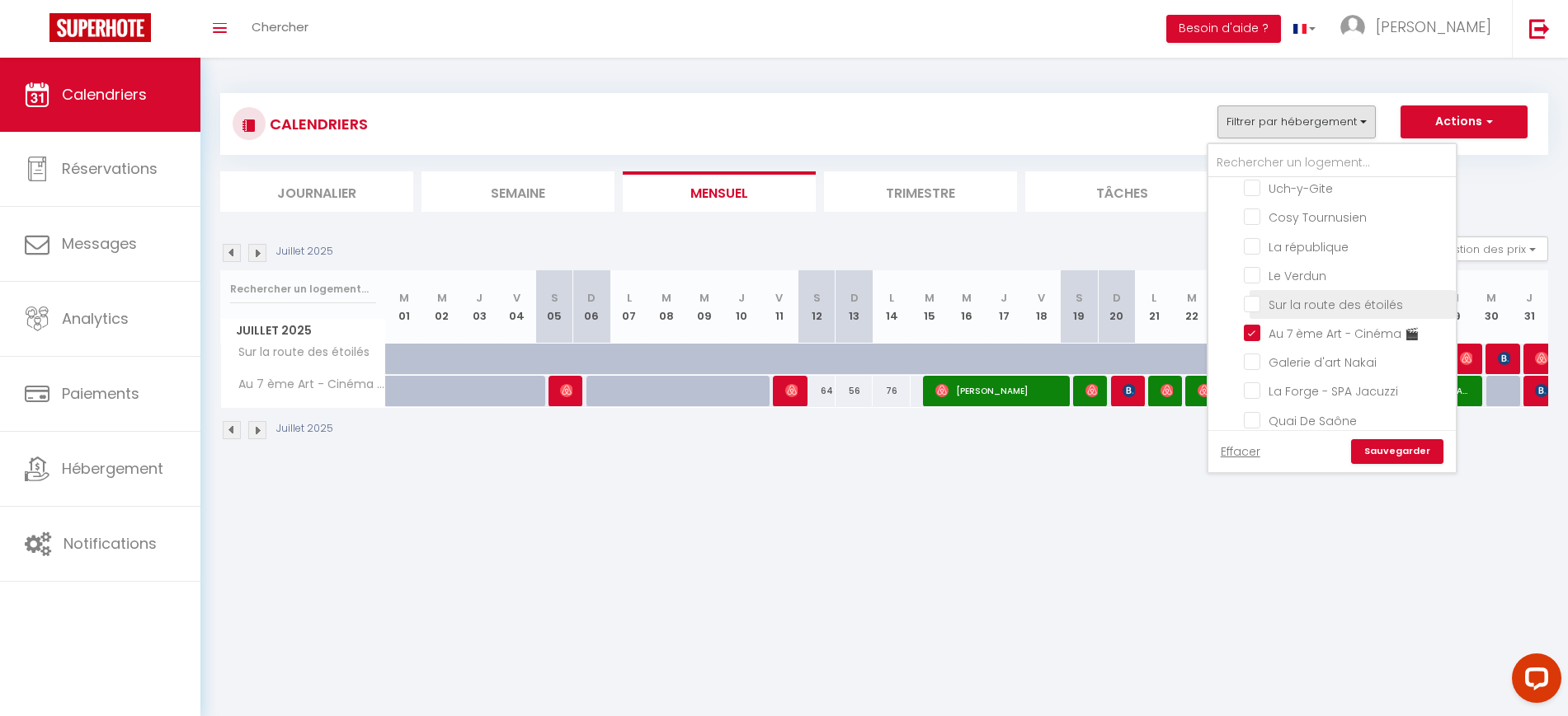
checkbox input "false"
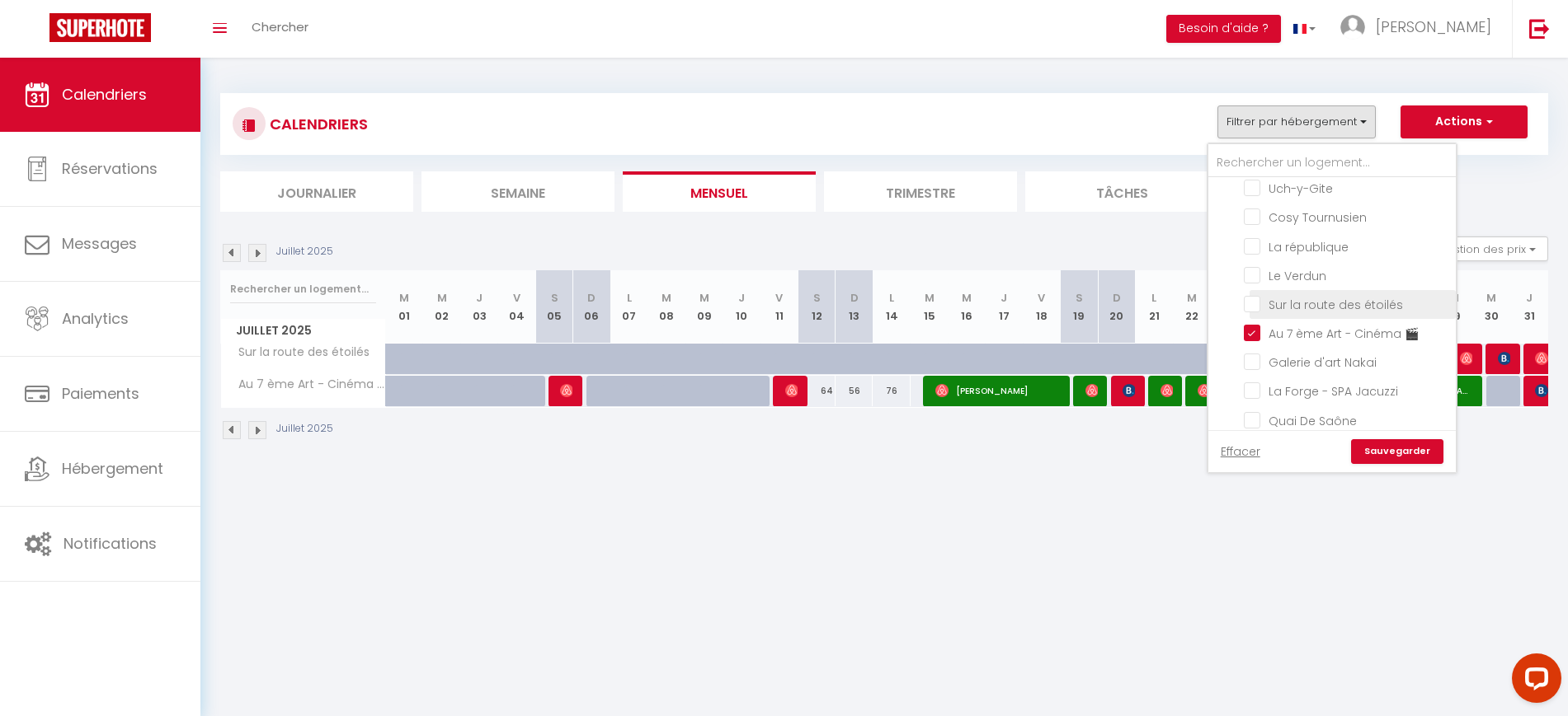
checkbox input "false"
click at [1262, 337] on li "Au 7 ème Art - Cinéma 🎬" at bounding box center [1352, 333] width 206 height 29
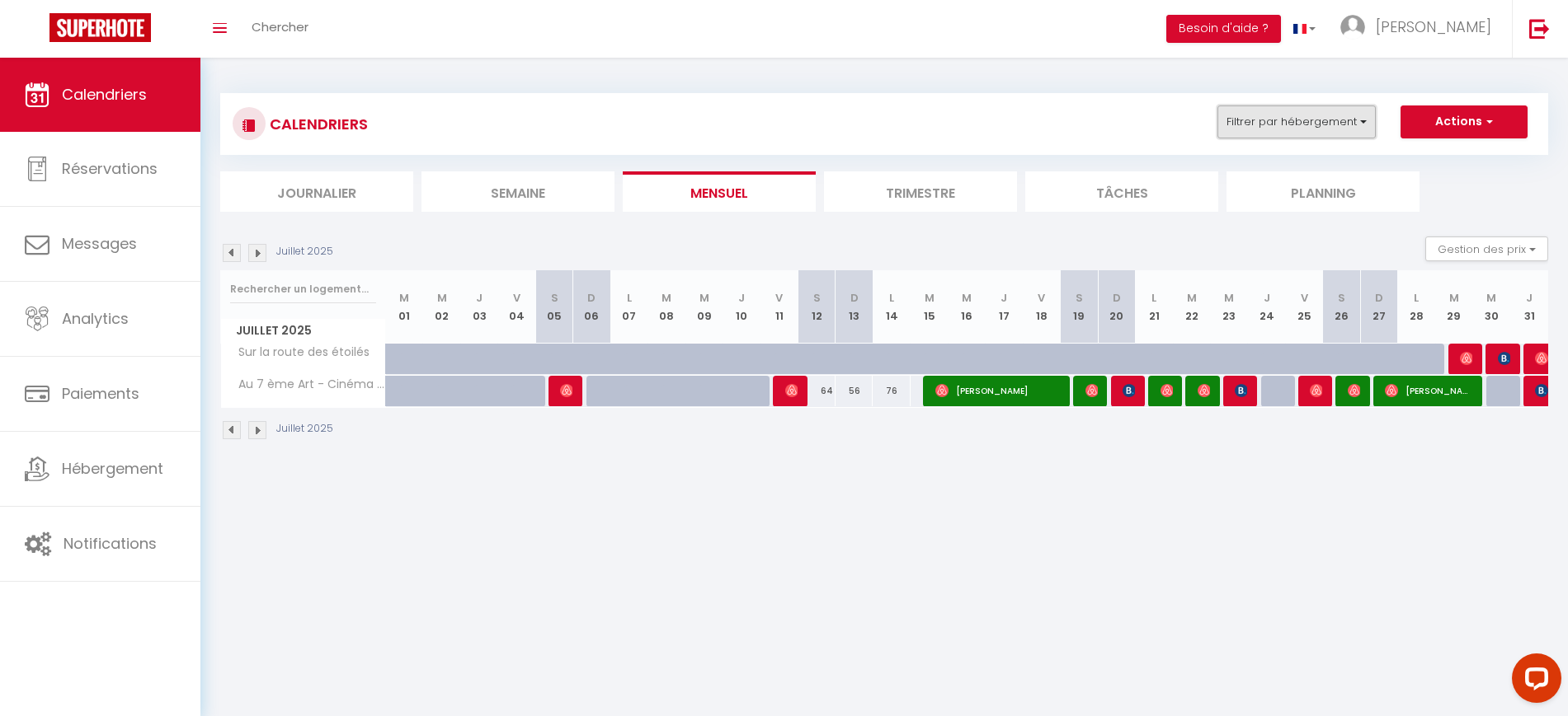
click at [1304, 133] on button "Filtrer par hébergement" at bounding box center [1296, 122] width 158 height 33
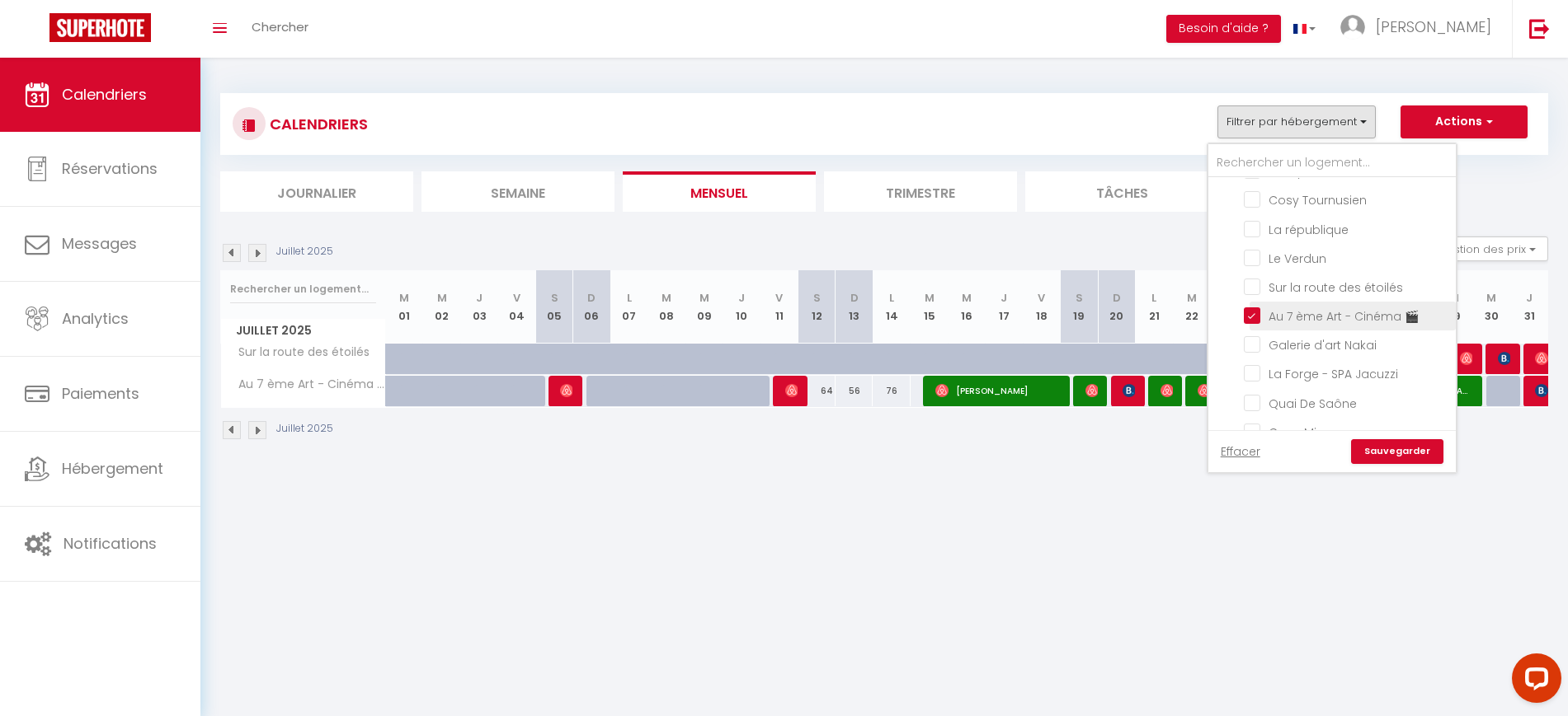
click at [1258, 323] on input "Au 7 ème Art - Cinéma 🎬" at bounding box center [1347, 315] width 206 height 16
checkbox input "false"
click at [1293, 238] on span "La république" at bounding box center [1308, 230] width 80 height 16
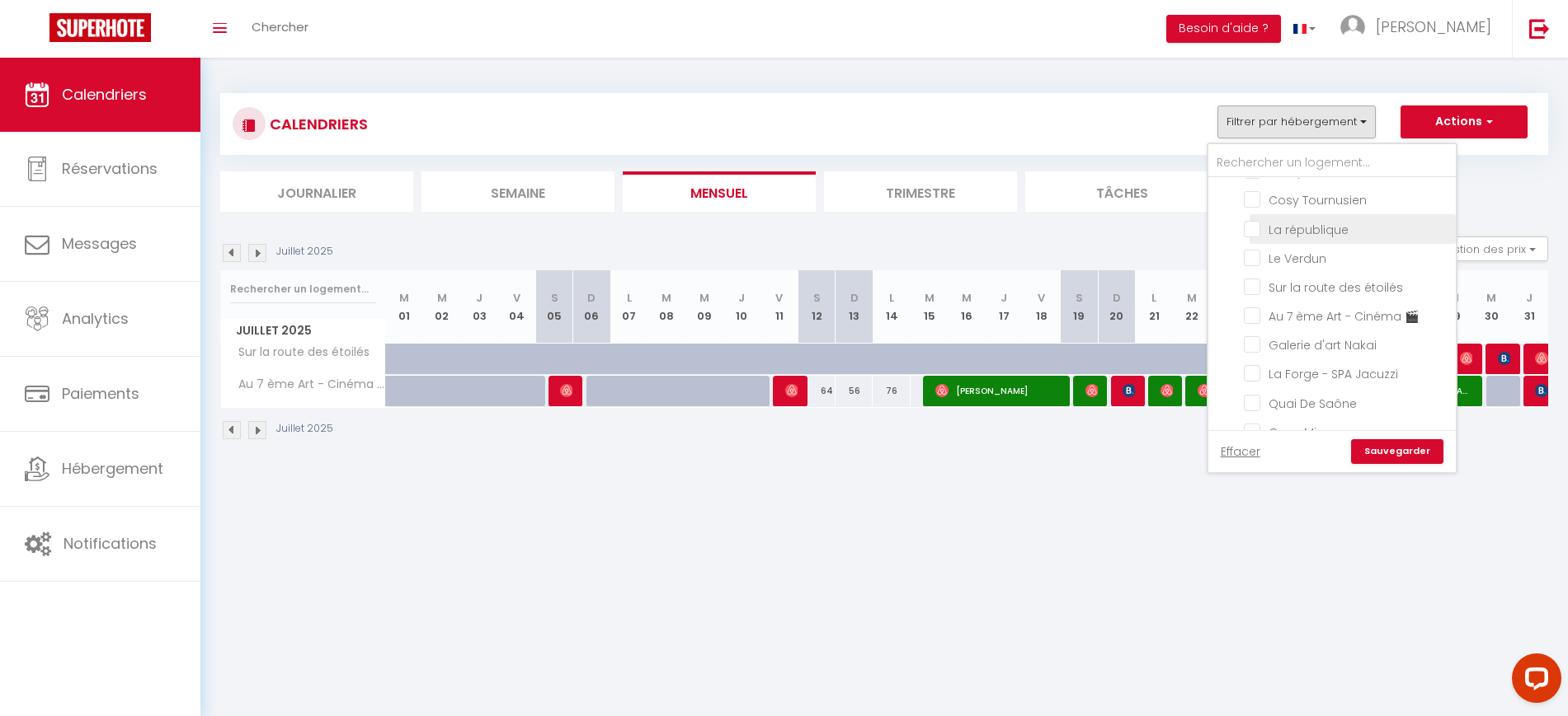
click at [1293, 236] on input "La république" at bounding box center [1347, 228] width 206 height 16
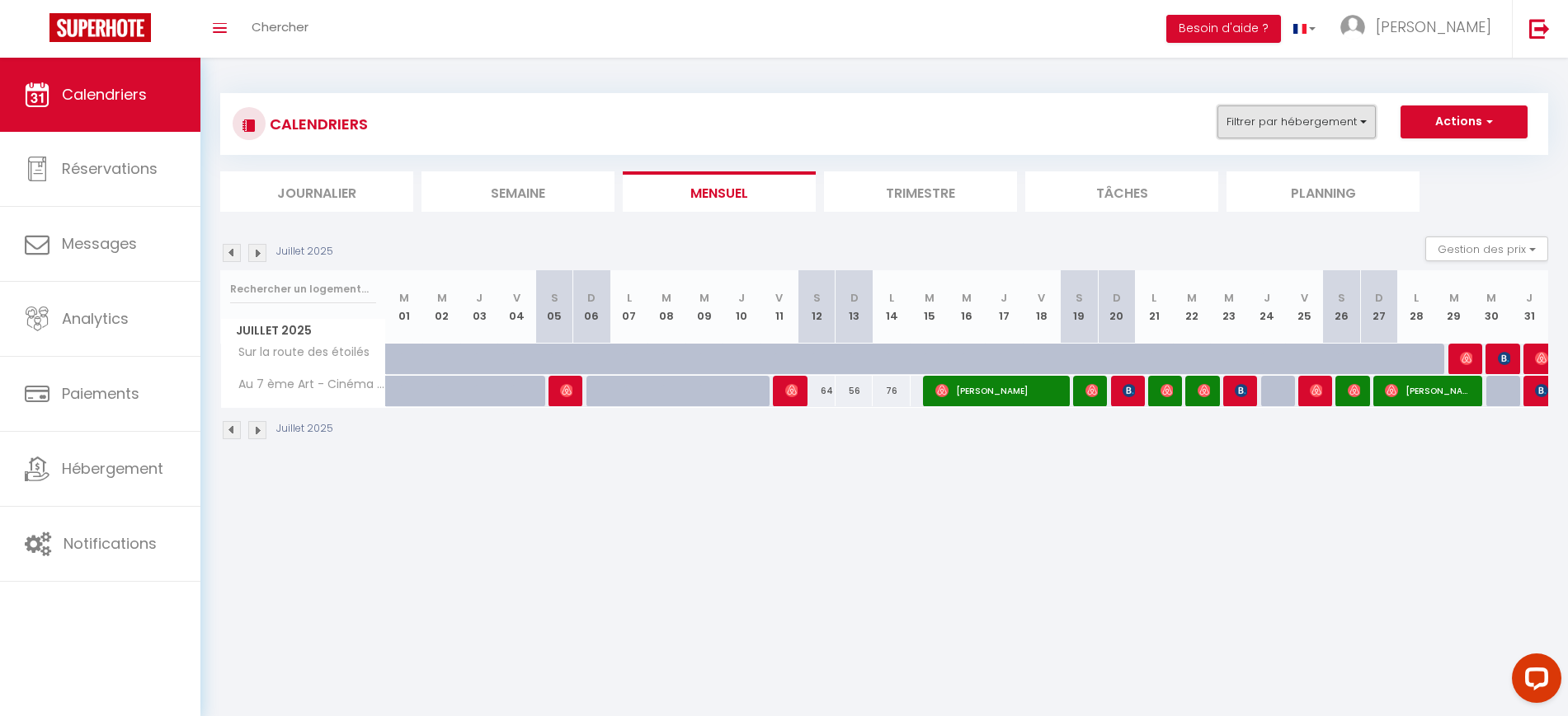
click at [1291, 136] on button "Filtrer par hébergement" at bounding box center [1296, 122] width 158 height 33
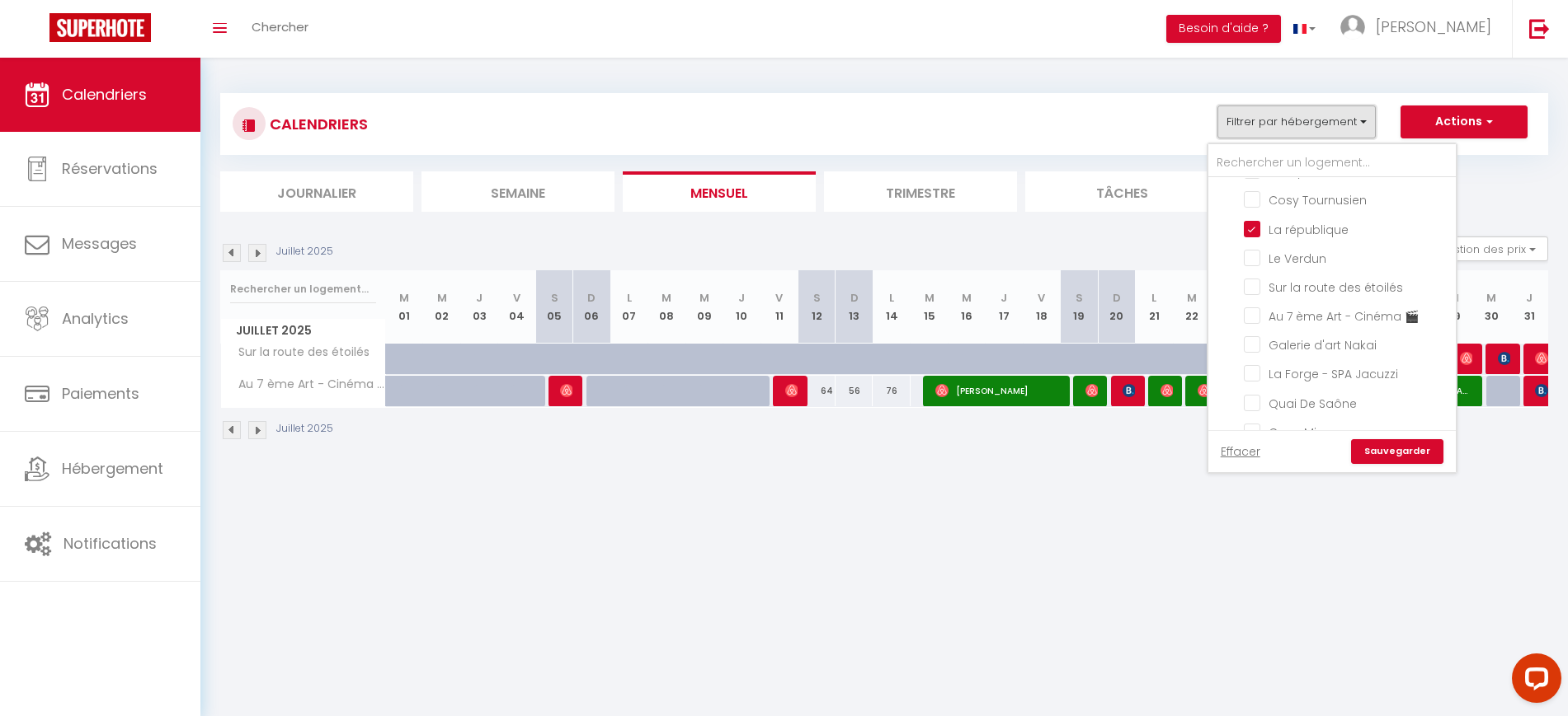
scroll to position [421, 0]
click at [1279, 248] on input "Le Verdun" at bounding box center [1347, 240] width 206 height 16
click at [1386, 451] on link "Sauvegarder" at bounding box center [1397, 451] width 92 height 24
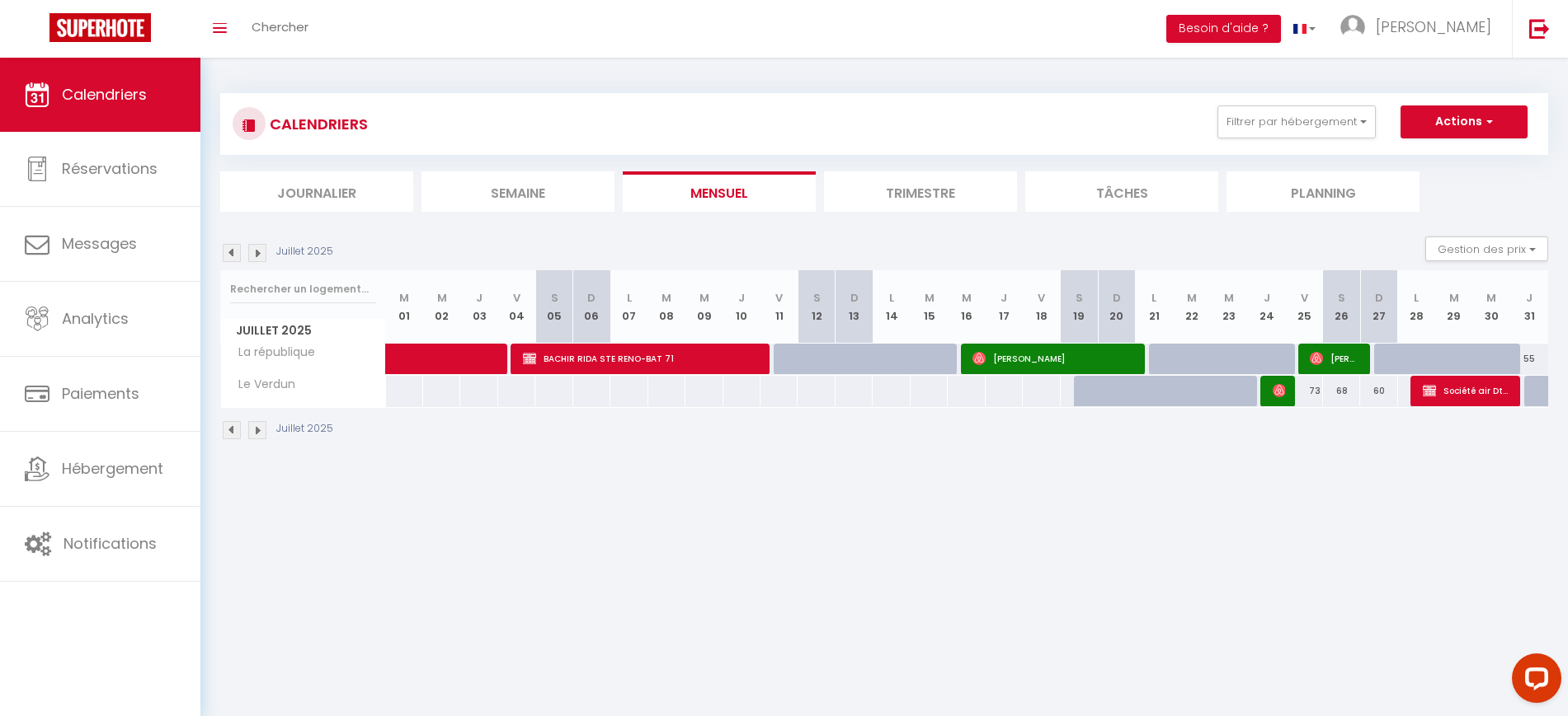
click at [232, 252] on img at bounding box center [232, 253] width 18 height 18
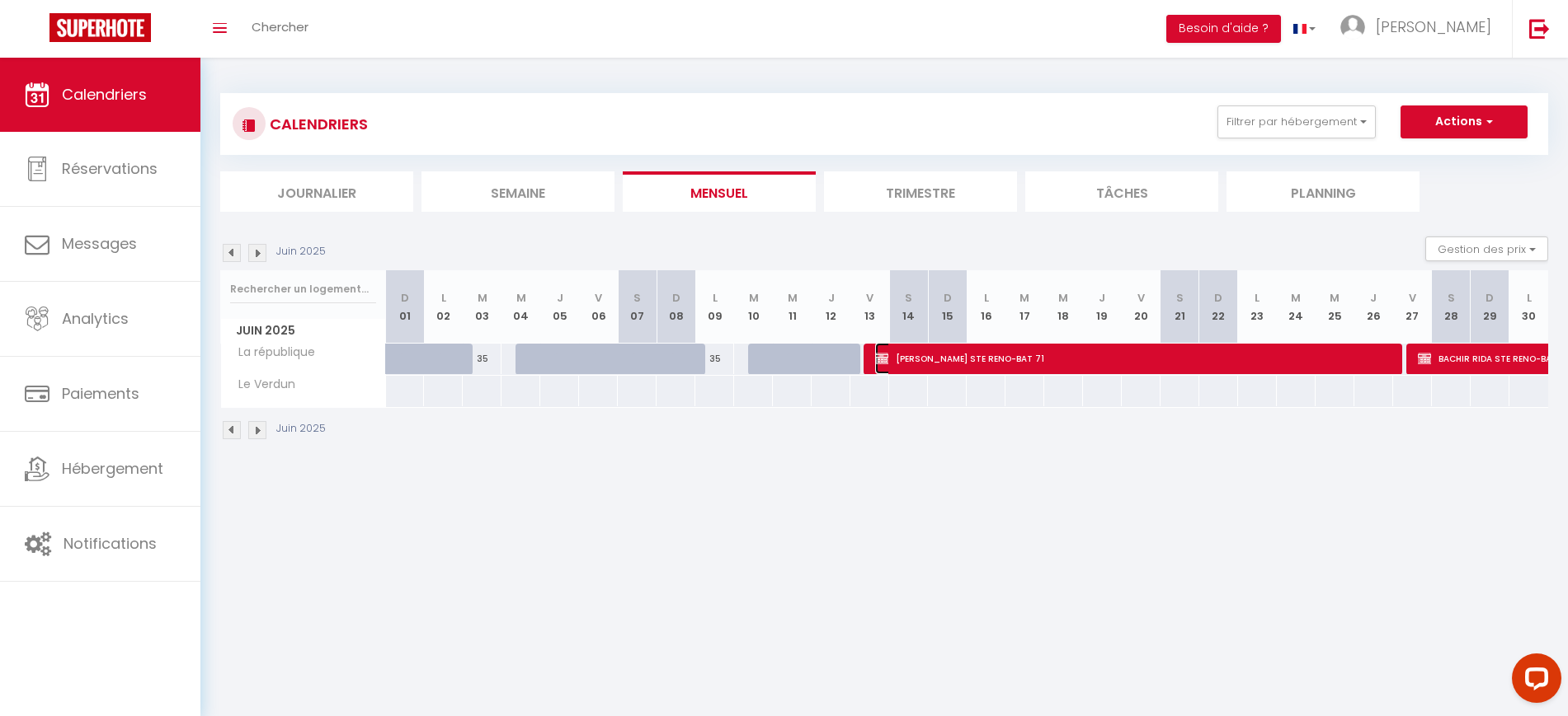
click at [1050, 355] on span "[PERSON_NAME] STE RENO-BAT 71" at bounding box center [1134, 358] width 518 height 32
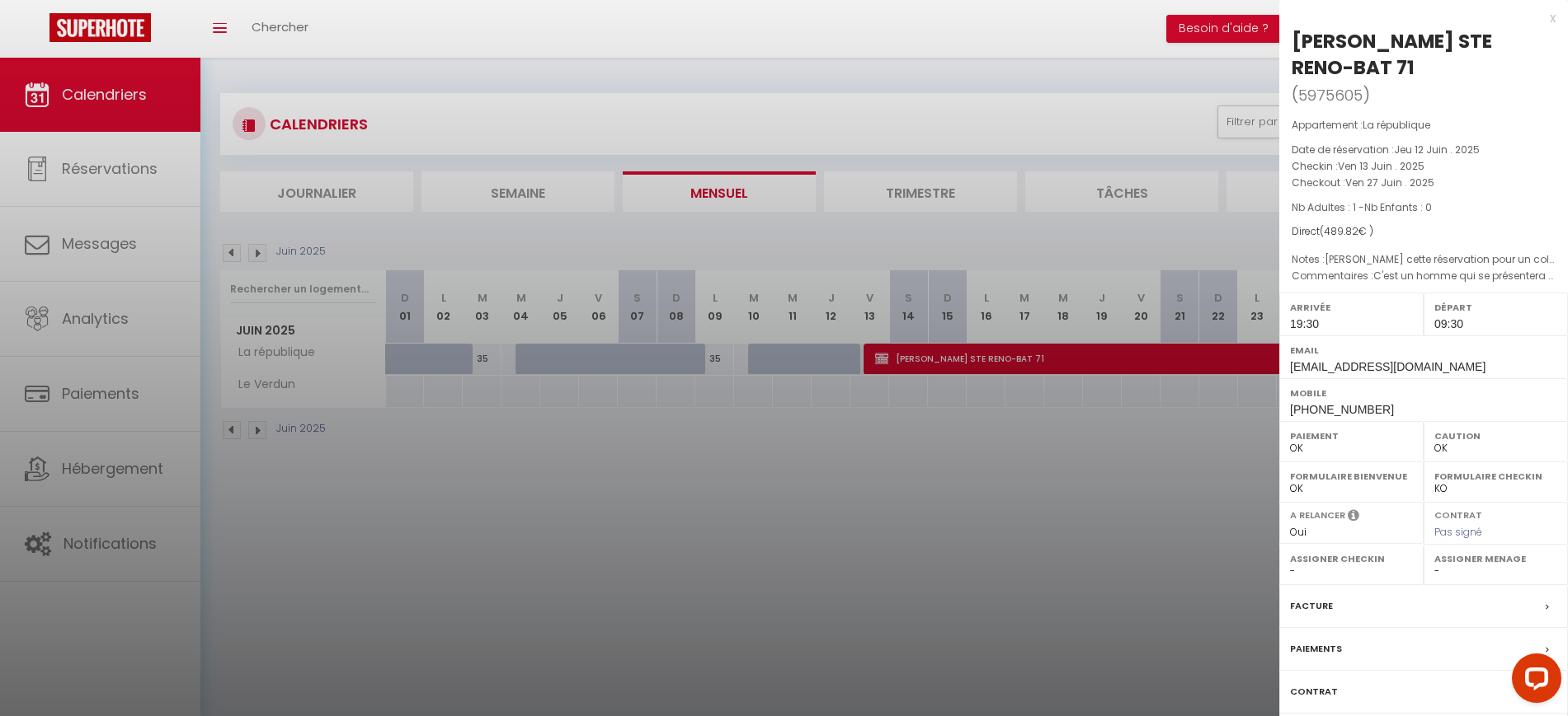
click at [1119, 507] on div at bounding box center [784, 358] width 1568 height 716
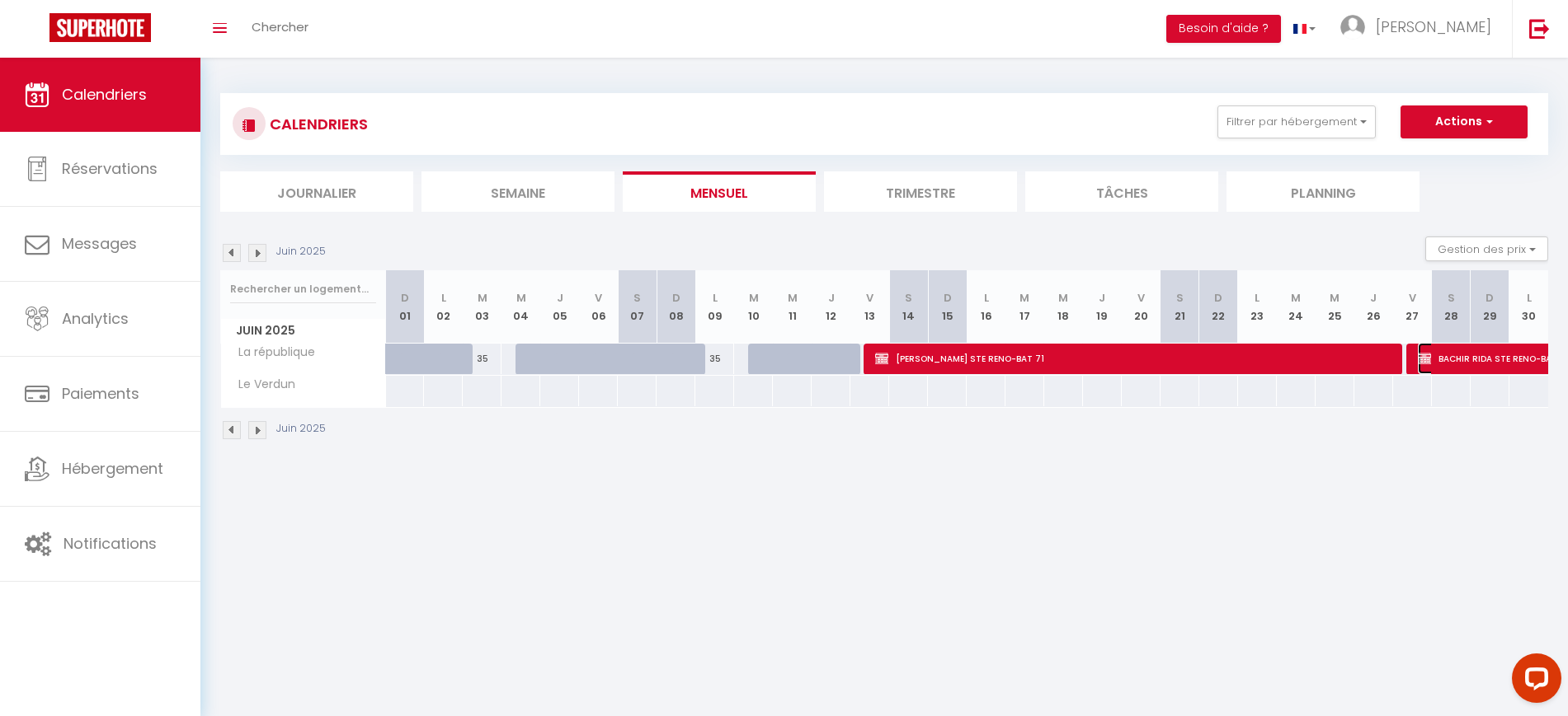
click at [1504, 347] on span "BACHIR RIDA STE RENO-BAT 71" at bounding box center [1551, 358] width 266 height 32
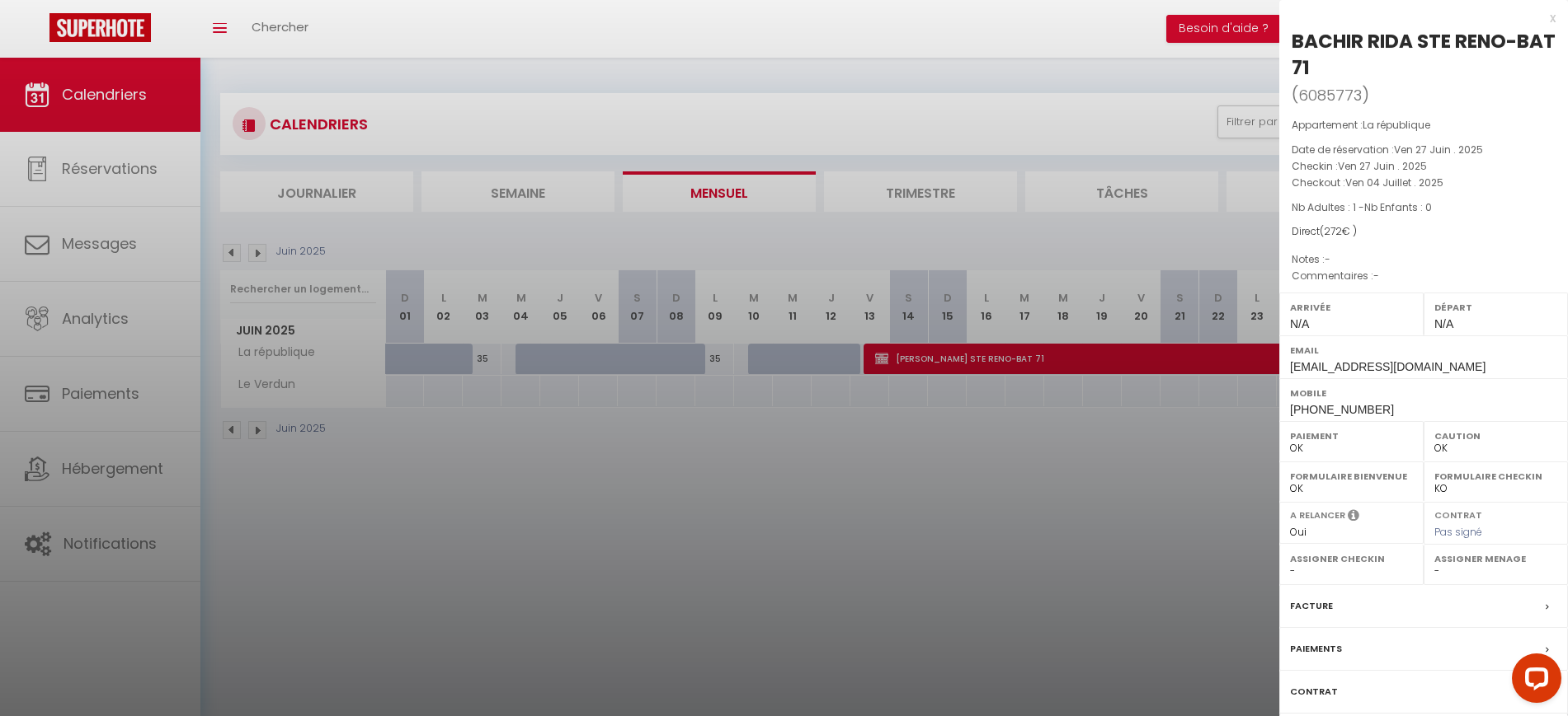
click at [893, 559] on div at bounding box center [784, 358] width 1568 height 716
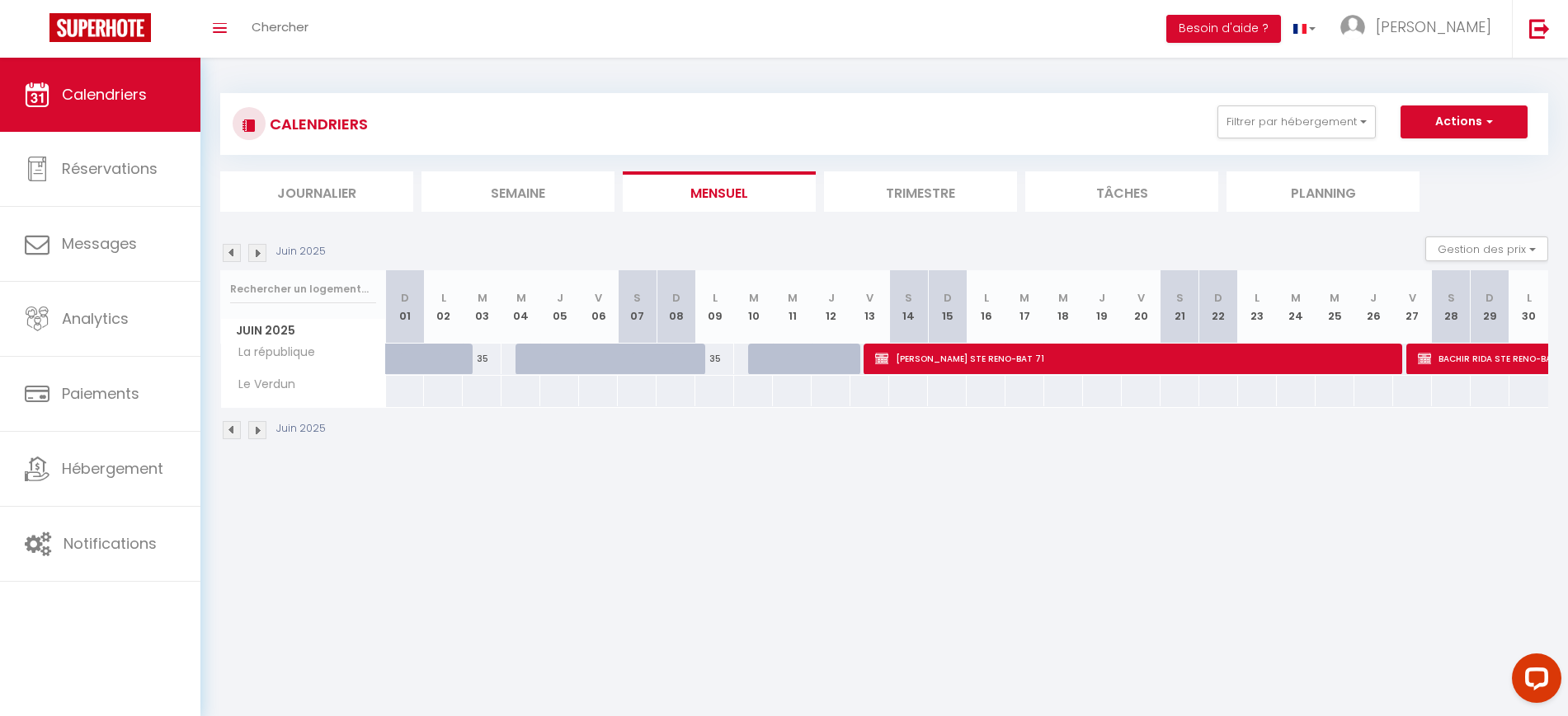
click at [257, 253] on img at bounding box center [257, 253] width 18 height 18
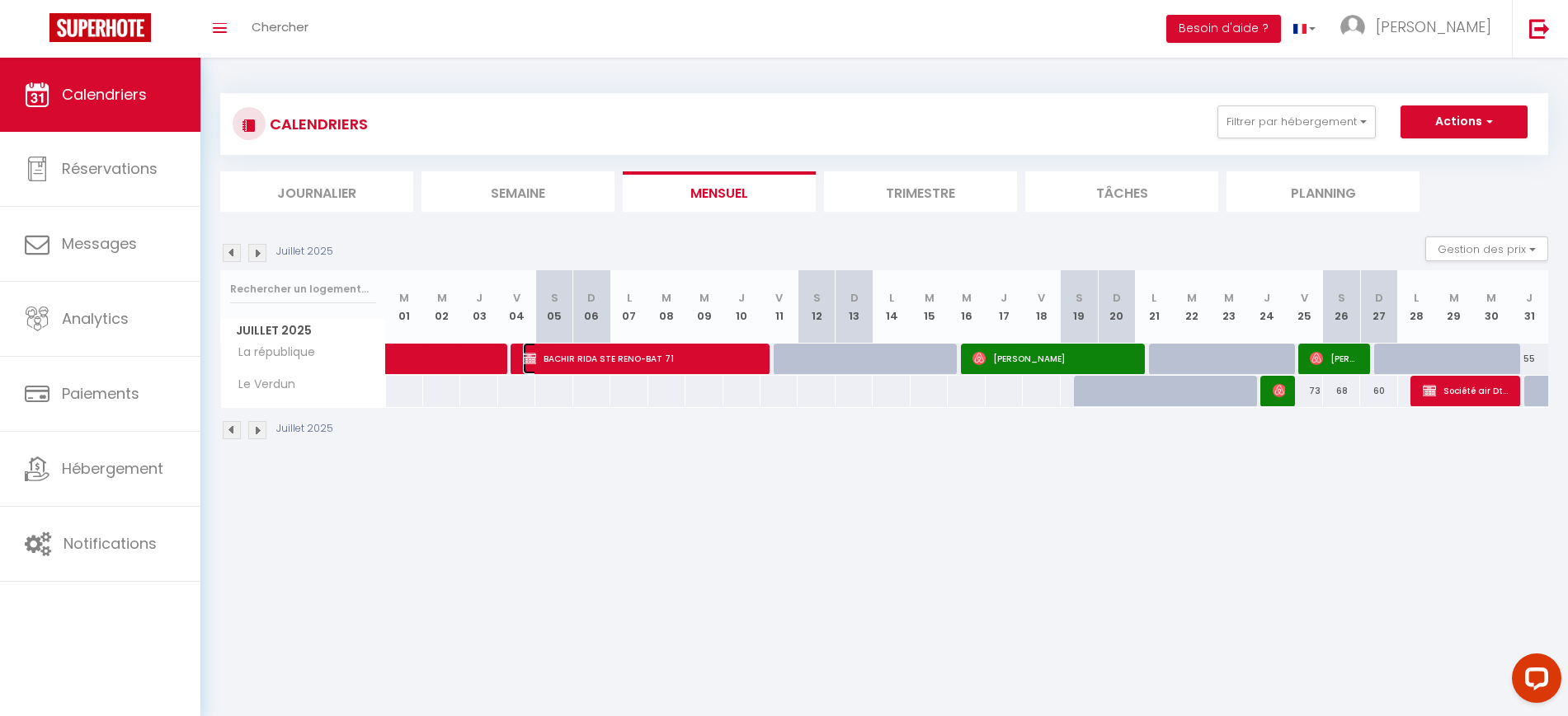
click at [670, 359] on span "BACHIR RIDA STE RENO-BAT 71" at bounding box center [640, 358] width 235 height 32
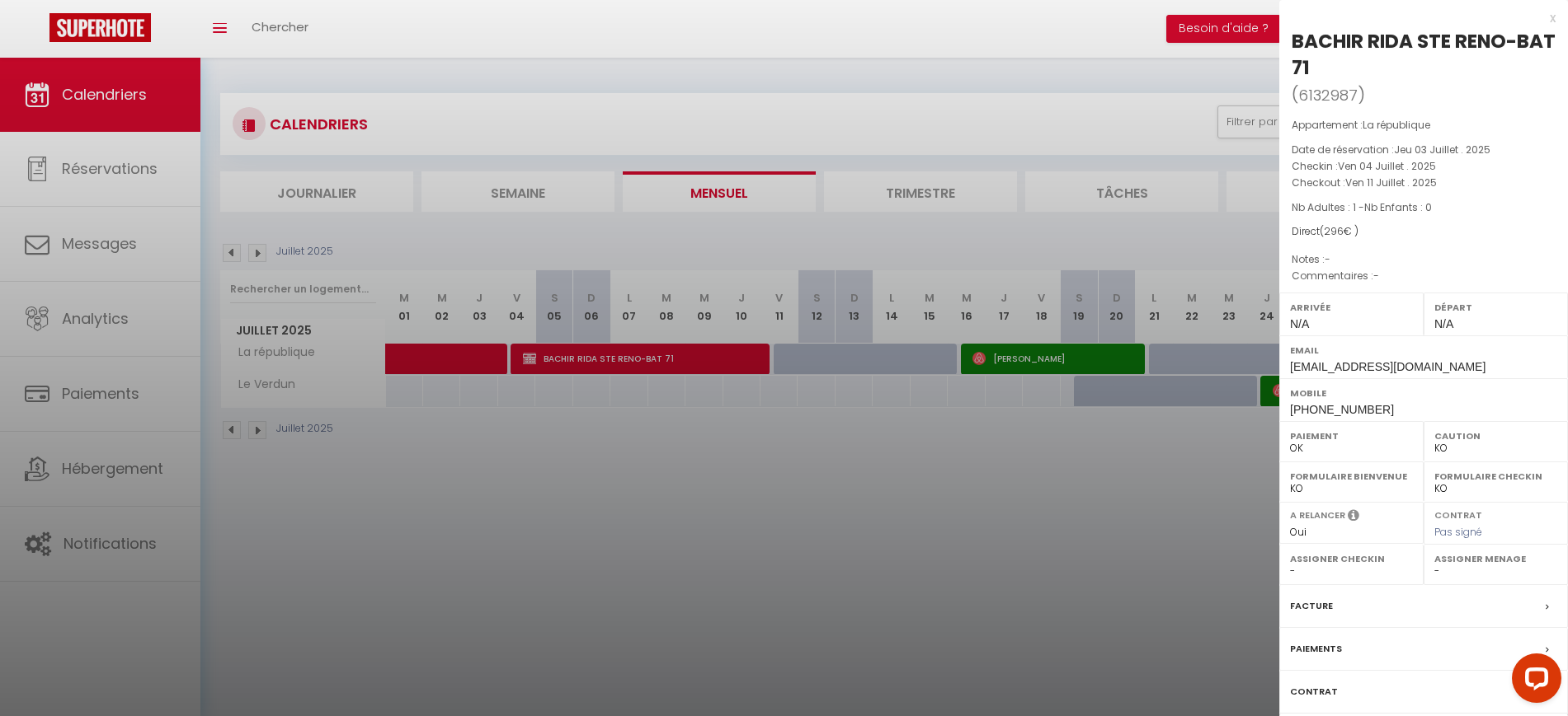
click at [743, 534] on div at bounding box center [784, 358] width 1568 height 716
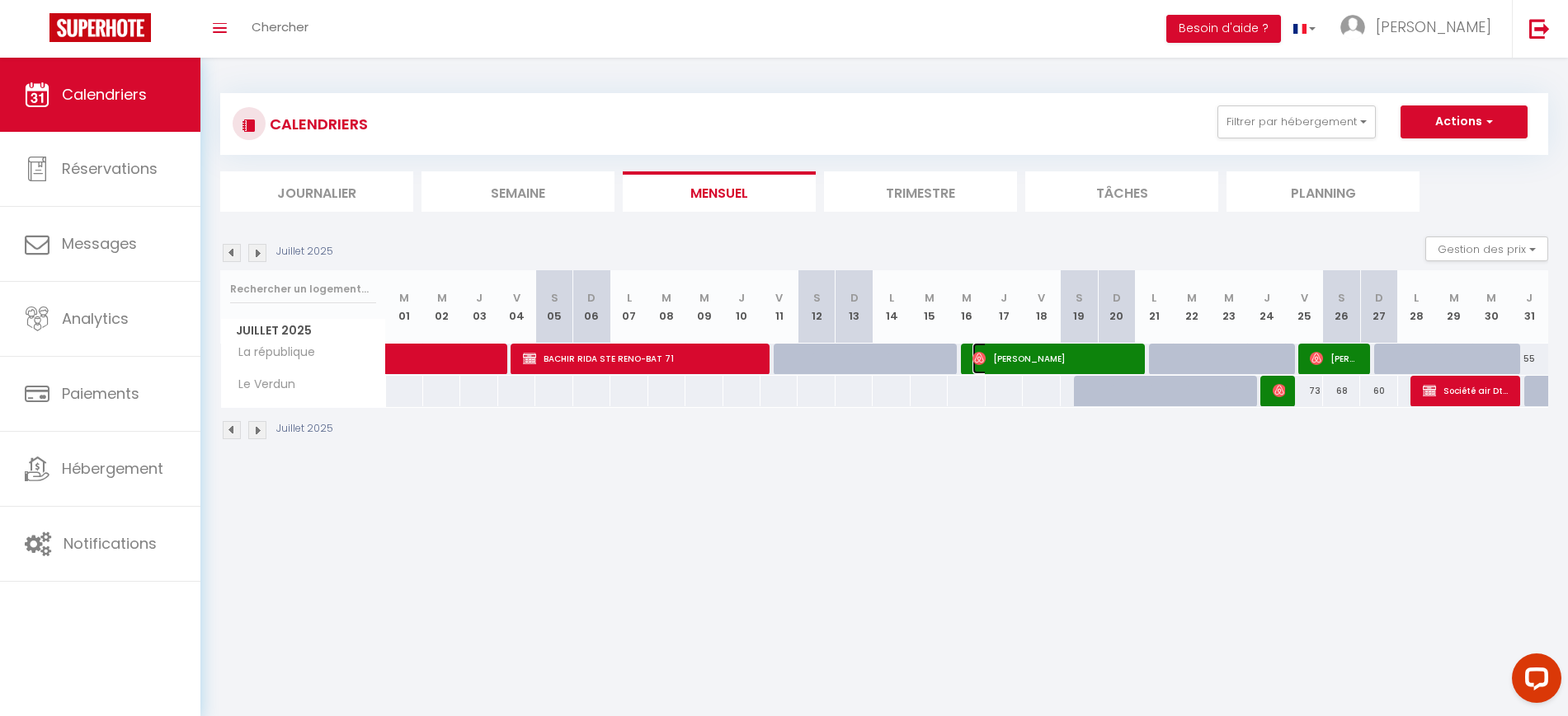
click at [1047, 355] on span "[PERSON_NAME]" at bounding box center [1053, 358] width 161 height 32
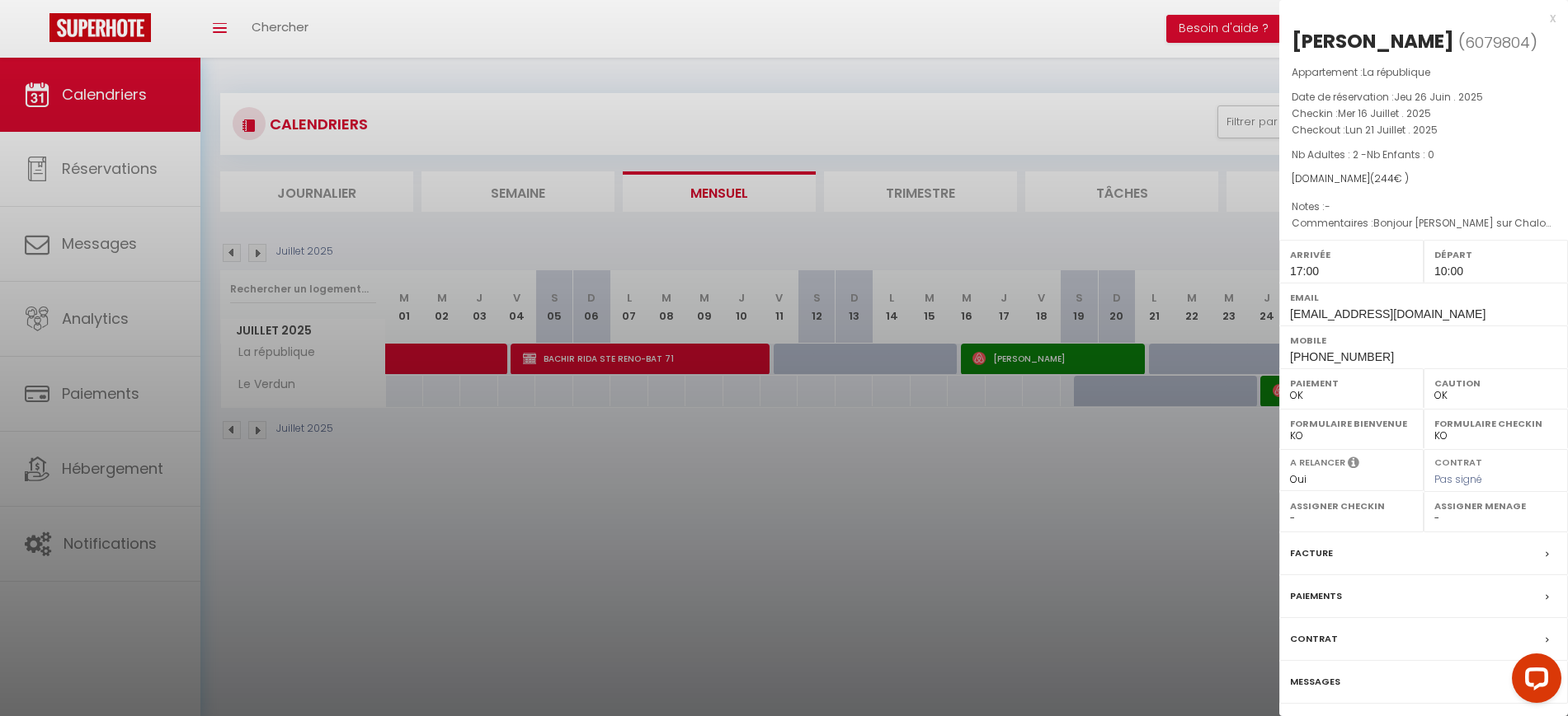
click at [991, 474] on div at bounding box center [784, 358] width 1568 height 716
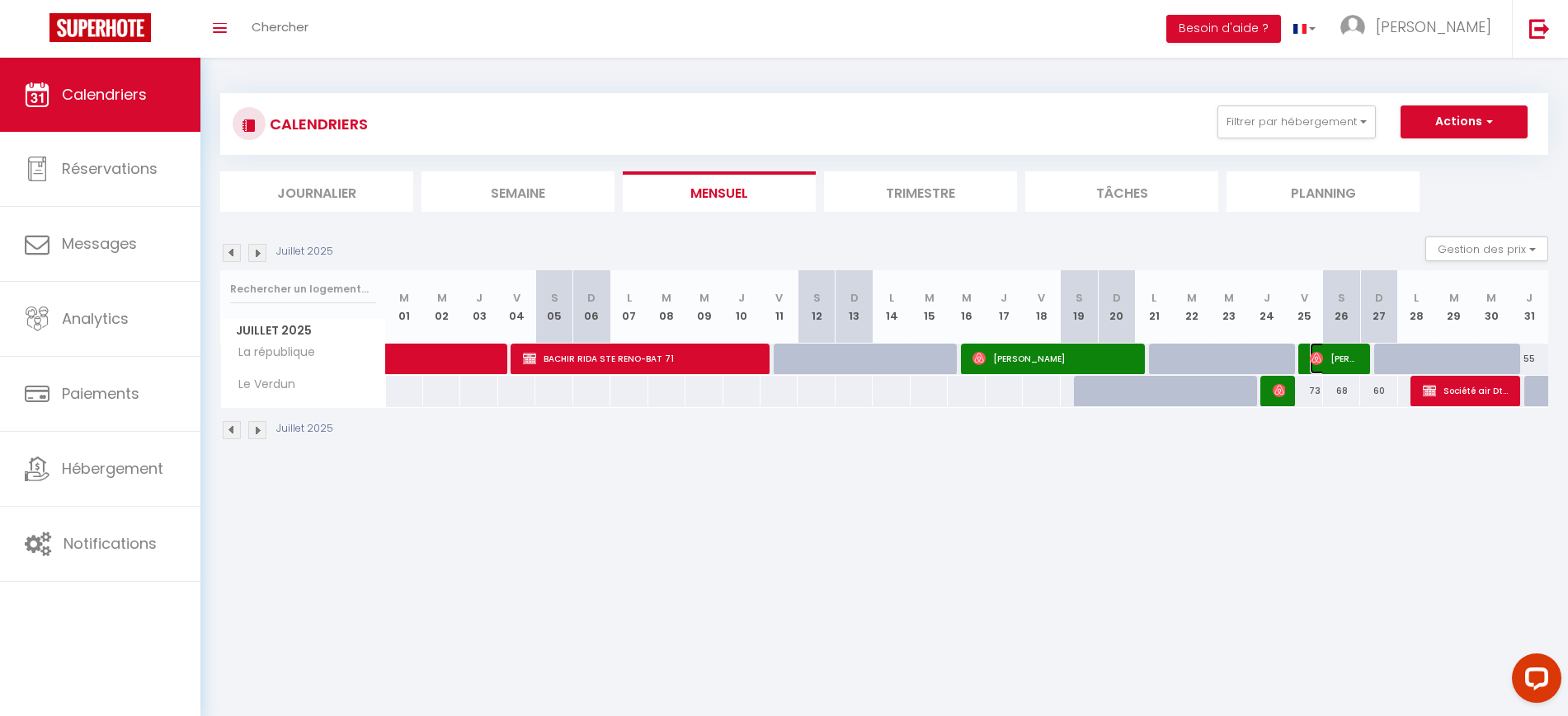
click at [1327, 353] on span "[PERSON_NAME]" at bounding box center [1334, 358] width 50 height 32
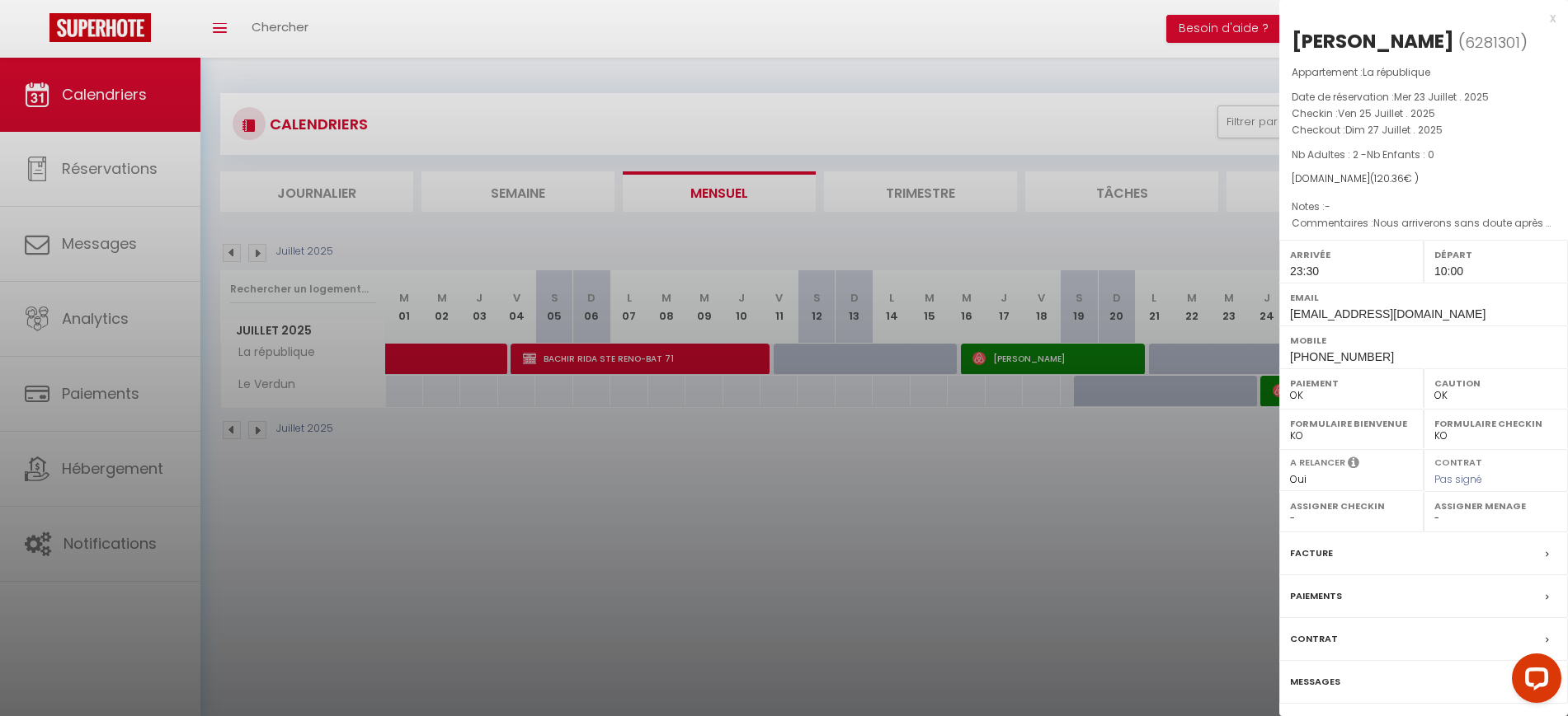
click at [1143, 449] on div at bounding box center [784, 358] width 1568 height 716
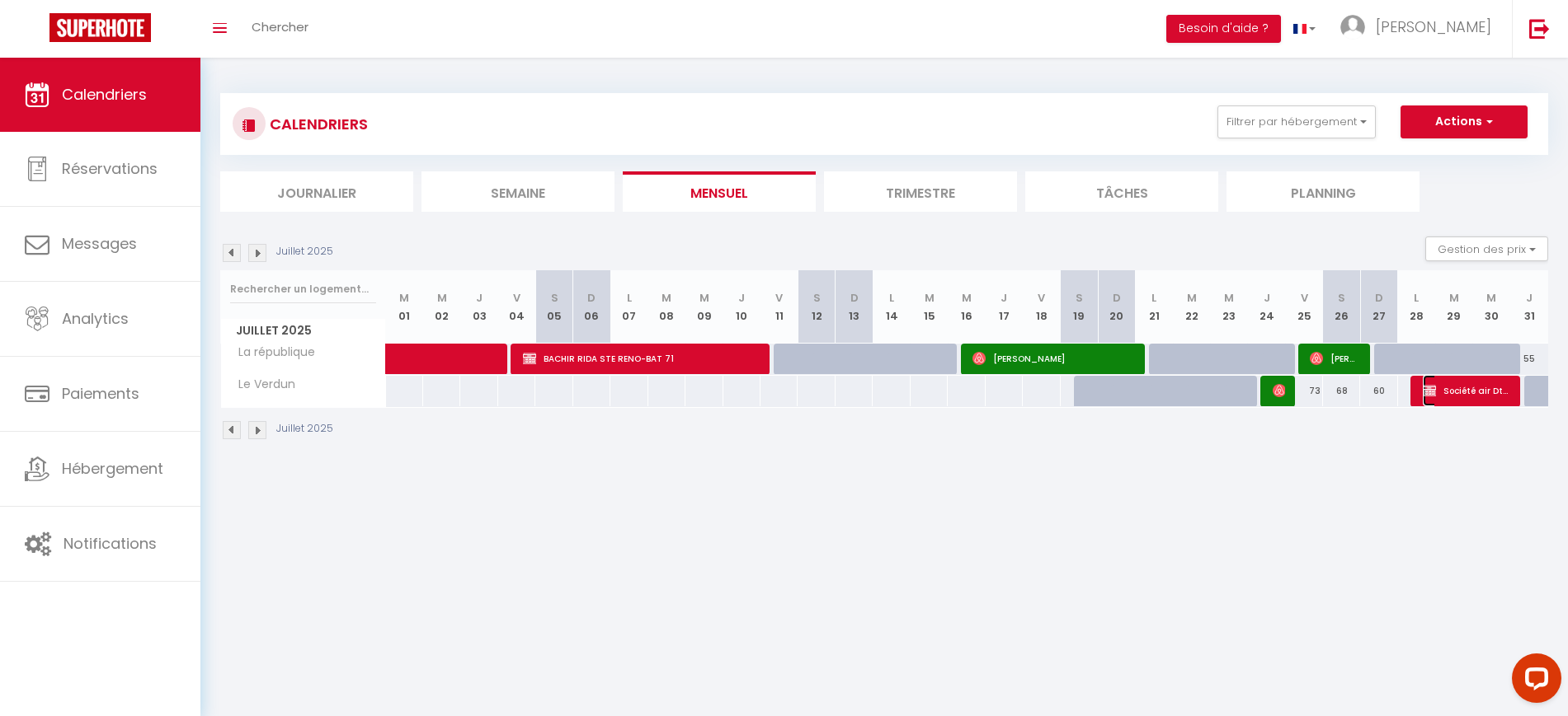
click at [1451, 396] on span "Société air Dt systèmes" at bounding box center [1466, 390] width 87 height 32
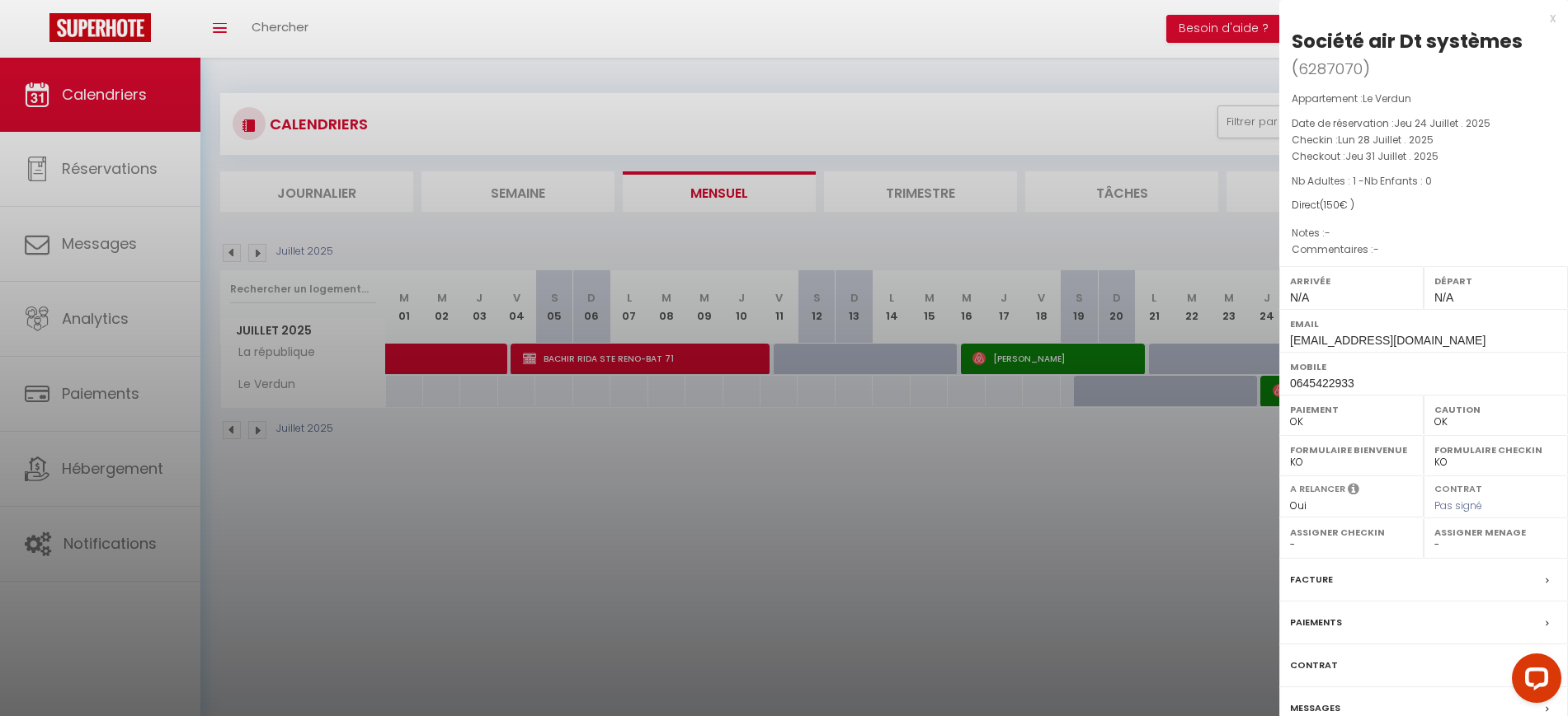
click at [1084, 496] on div at bounding box center [784, 358] width 1568 height 716
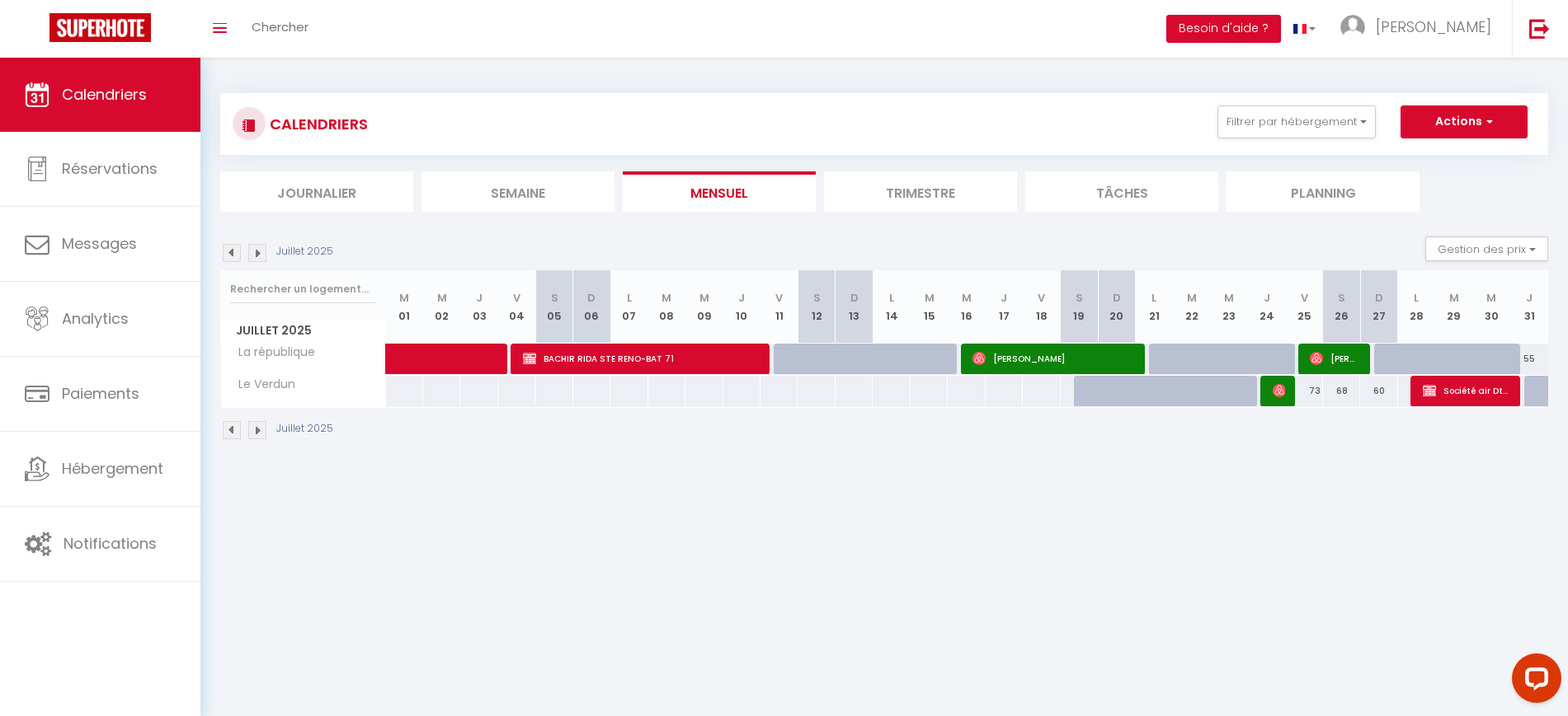
click at [1270, 392] on div at bounding box center [1278, 391] width 37 height 32
click at [1276, 390] on img at bounding box center [1279, 391] width 14 height 14
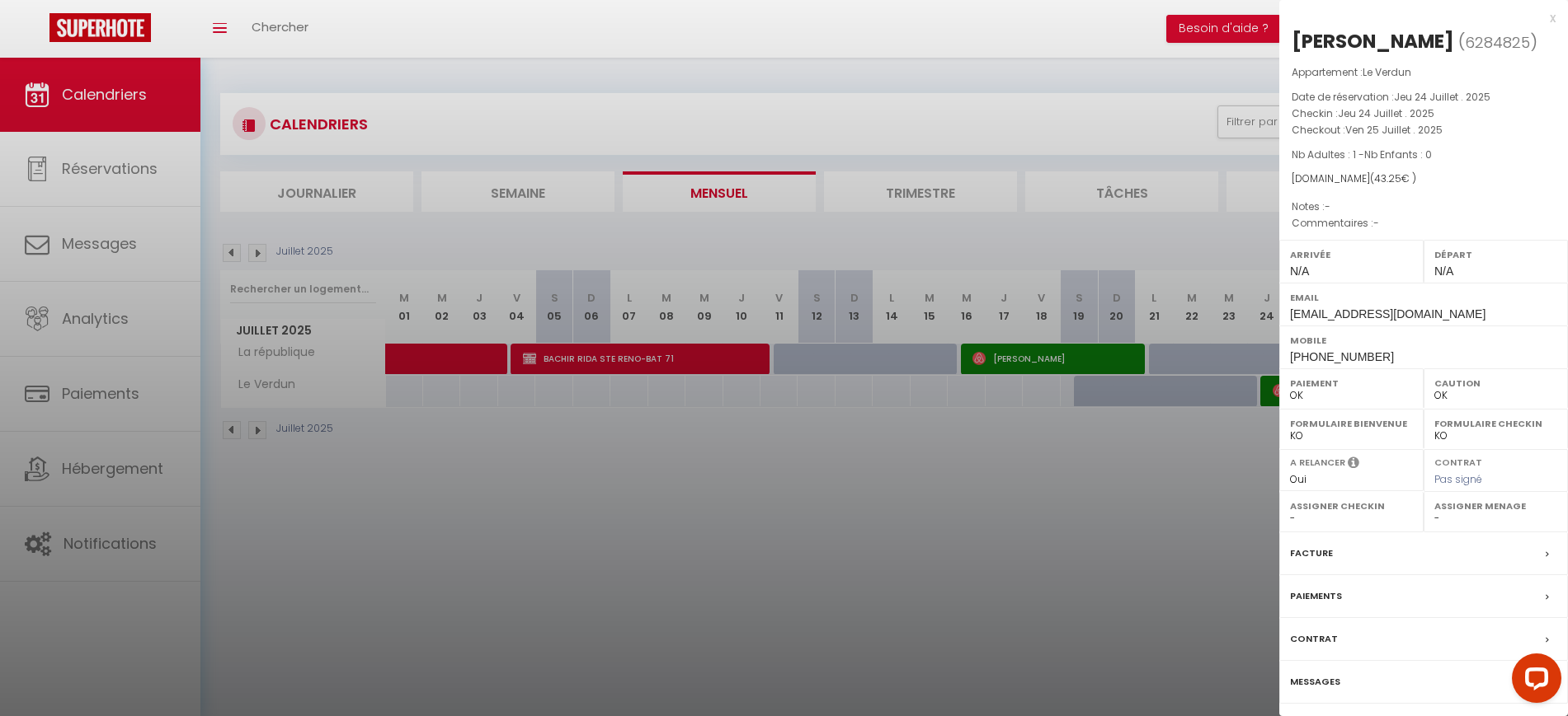
click at [767, 521] on div at bounding box center [784, 358] width 1568 height 716
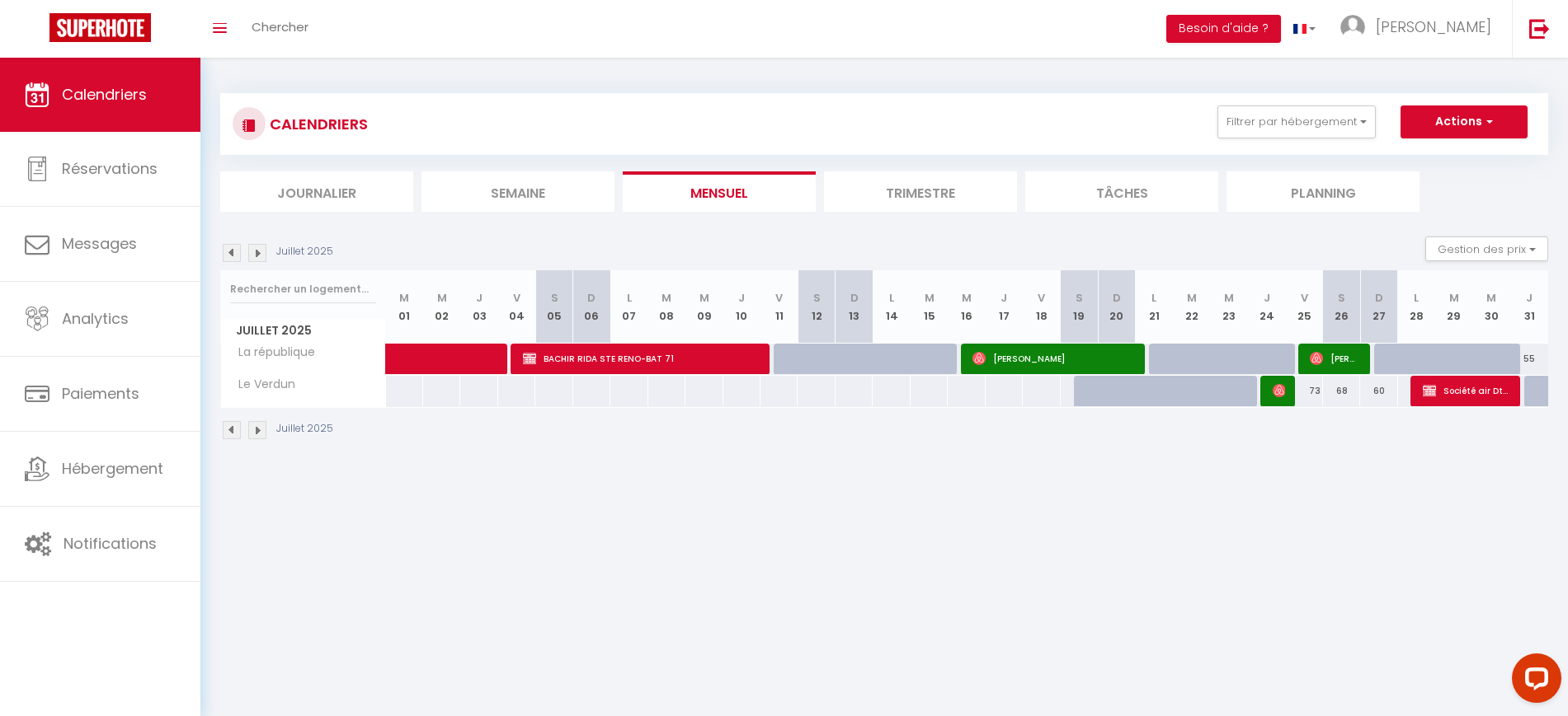
click at [255, 251] on img at bounding box center [257, 253] width 18 height 18
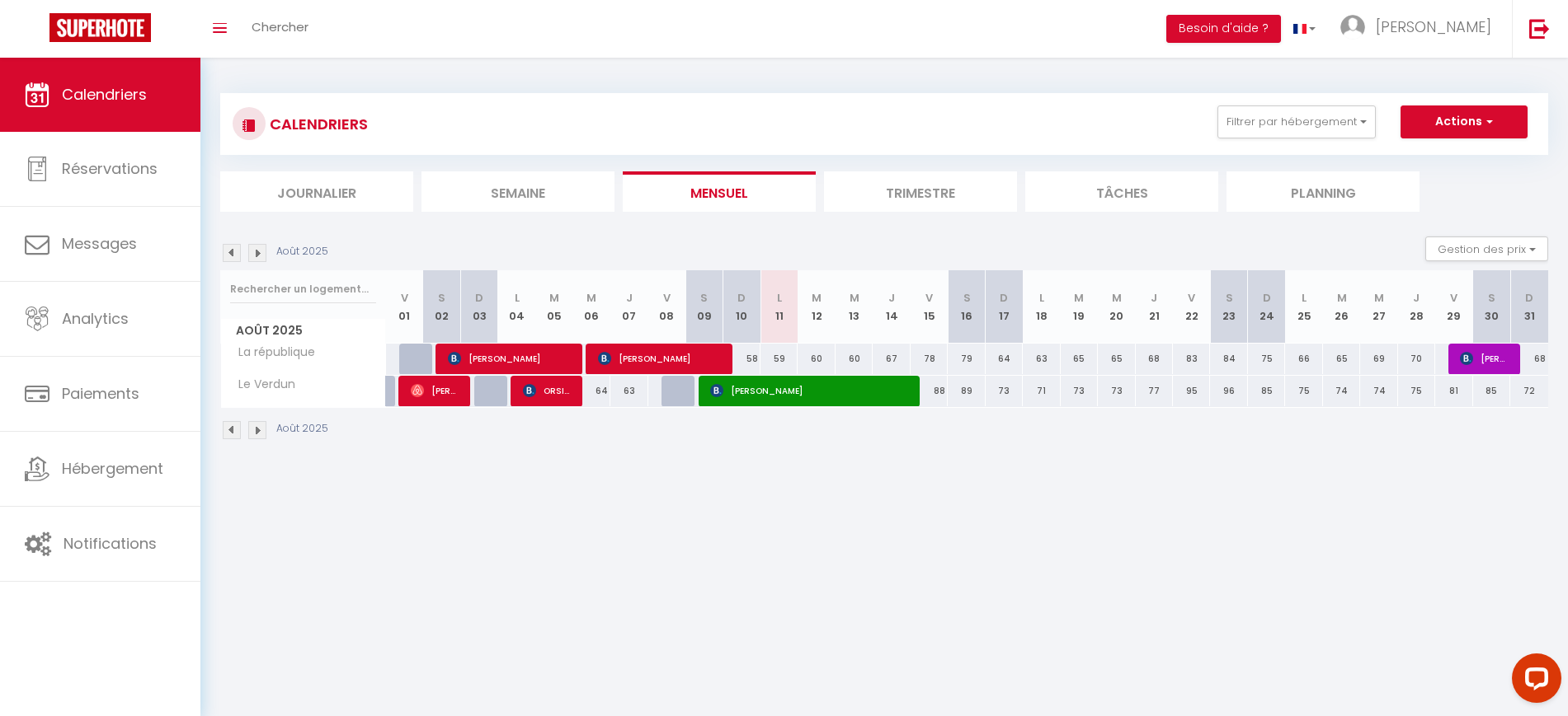
drag, startPoint x: 848, startPoint y: 618, endPoint x: 678, endPoint y: 527, distance: 192.8
click at [678, 527] on body "Questions et aide sur la MIGRATION - [GEOGRAPHIC_DATA] ouverte de 13 à 14h puis…" at bounding box center [784, 415] width 1568 height 716
click at [261, 252] on img at bounding box center [257, 253] width 18 height 18
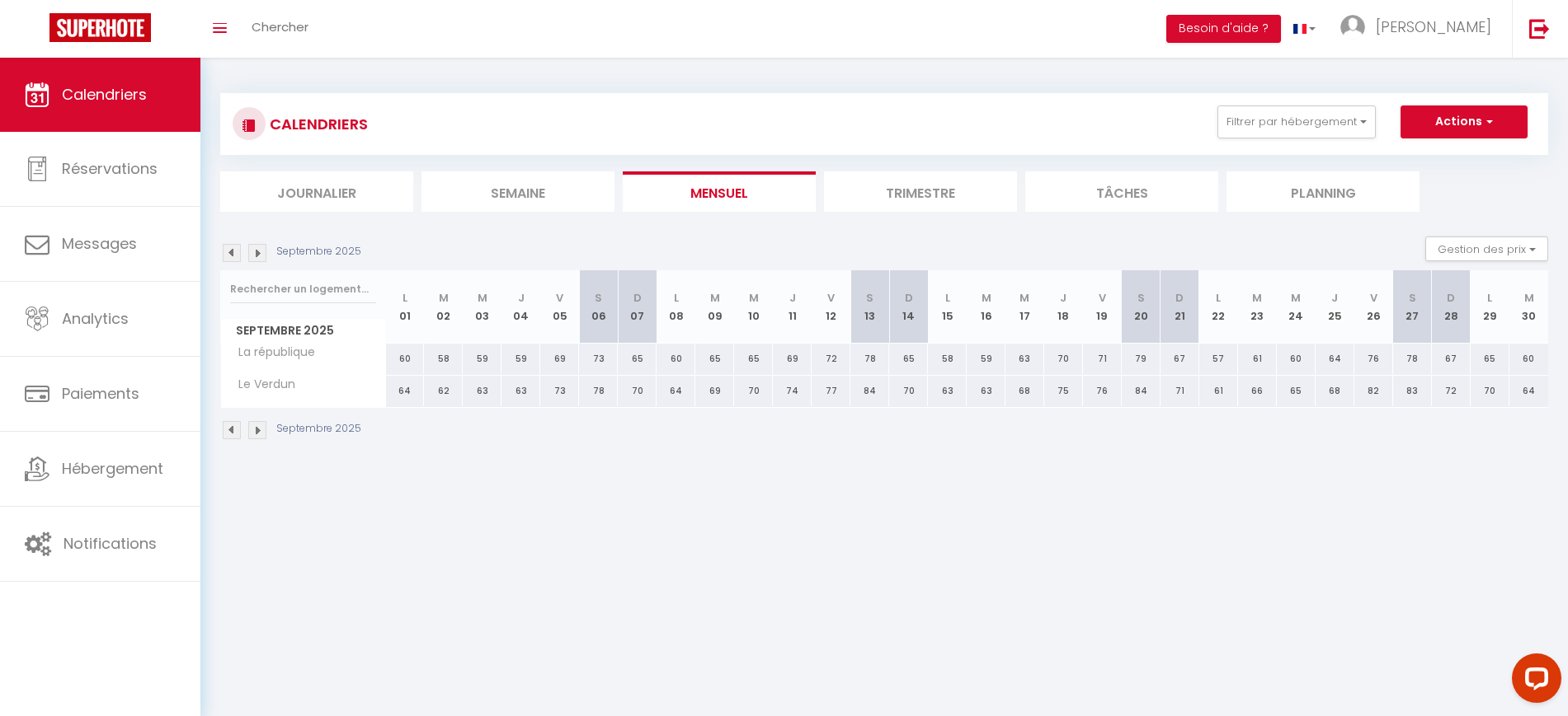
click at [261, 252] on img at bounding box center [257, 253] width 18 height 18
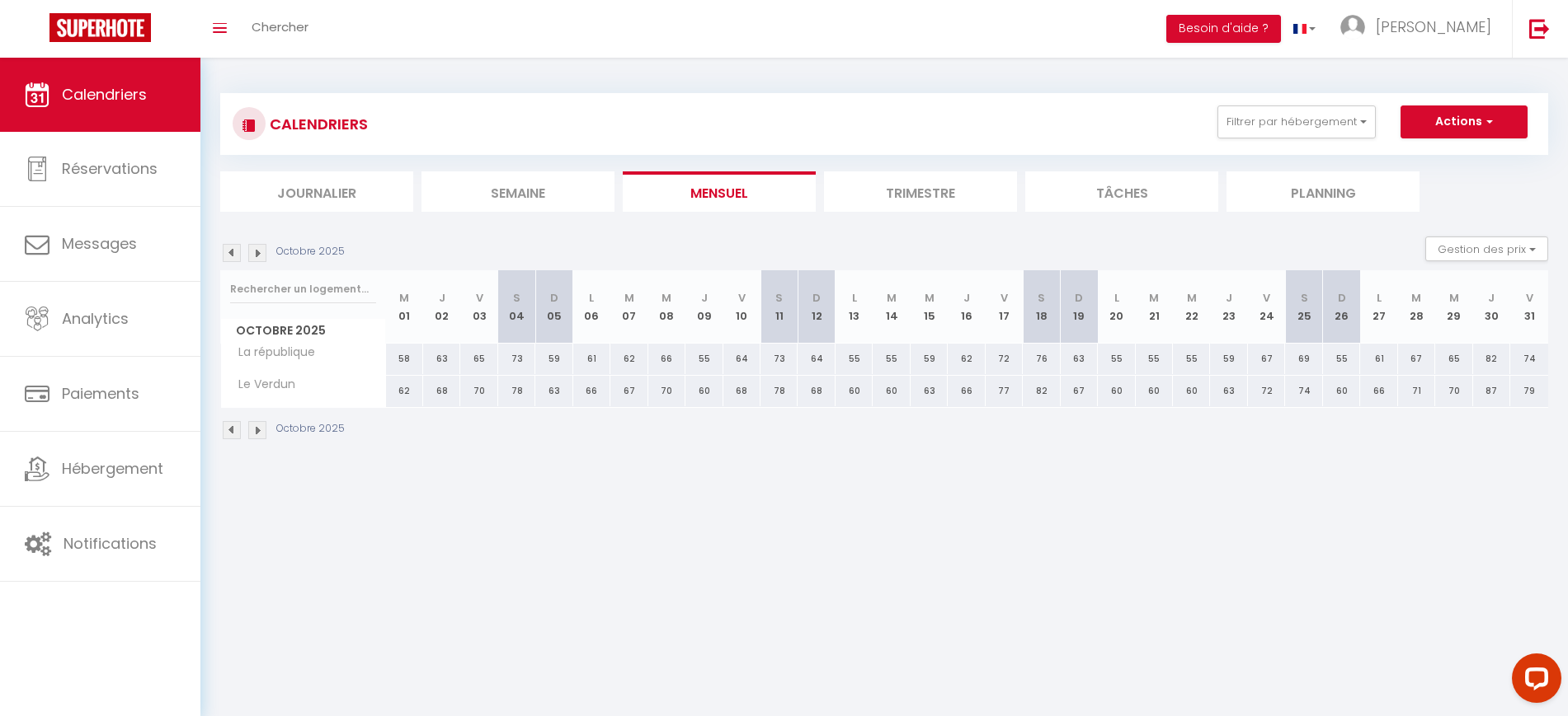
click at [261, 252] on img at bounding box center [257, 253] width 18 height 18
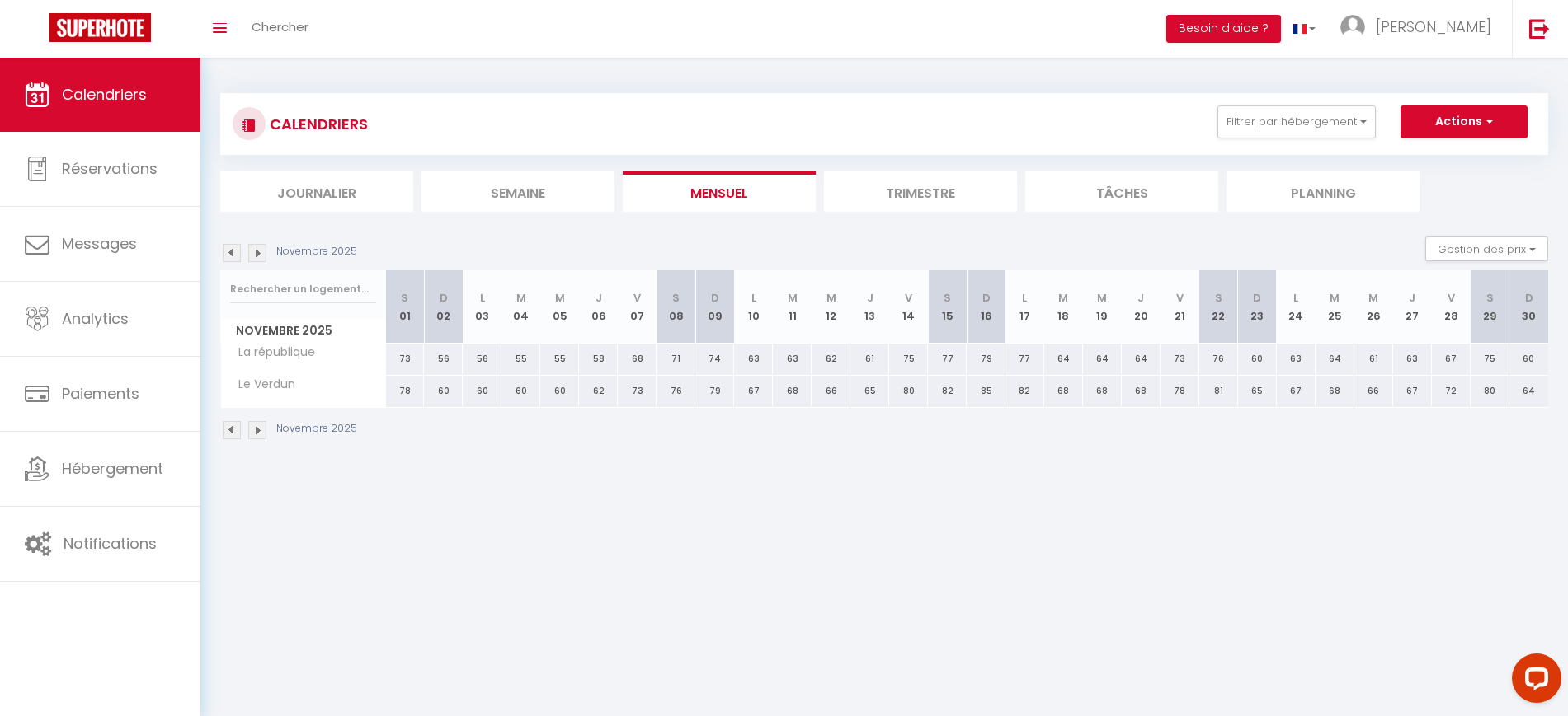
click at [230, 248] on img at bounding box center [232, 253] width 18 height 18
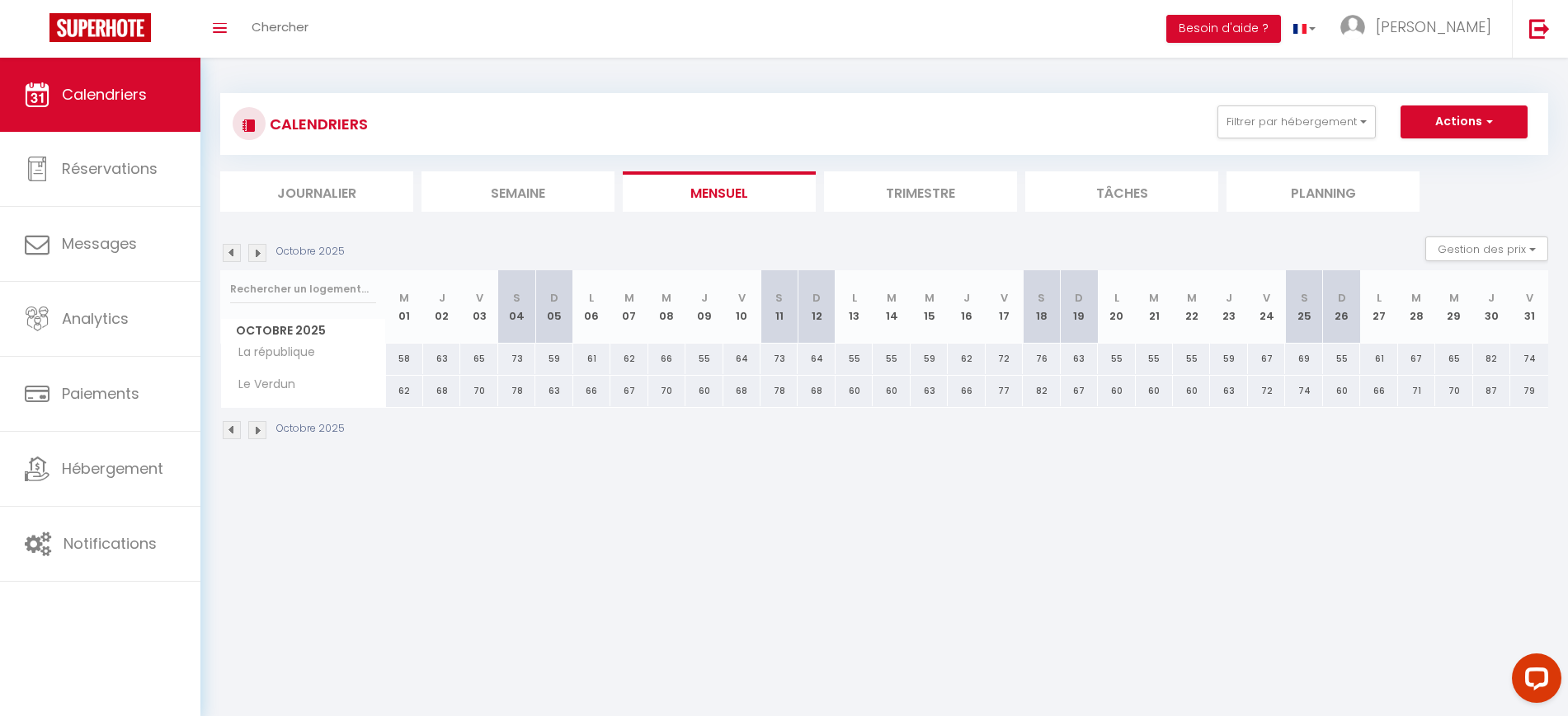
click at [230, 248] on img at bounding box center [232, 253] width 18 height 18
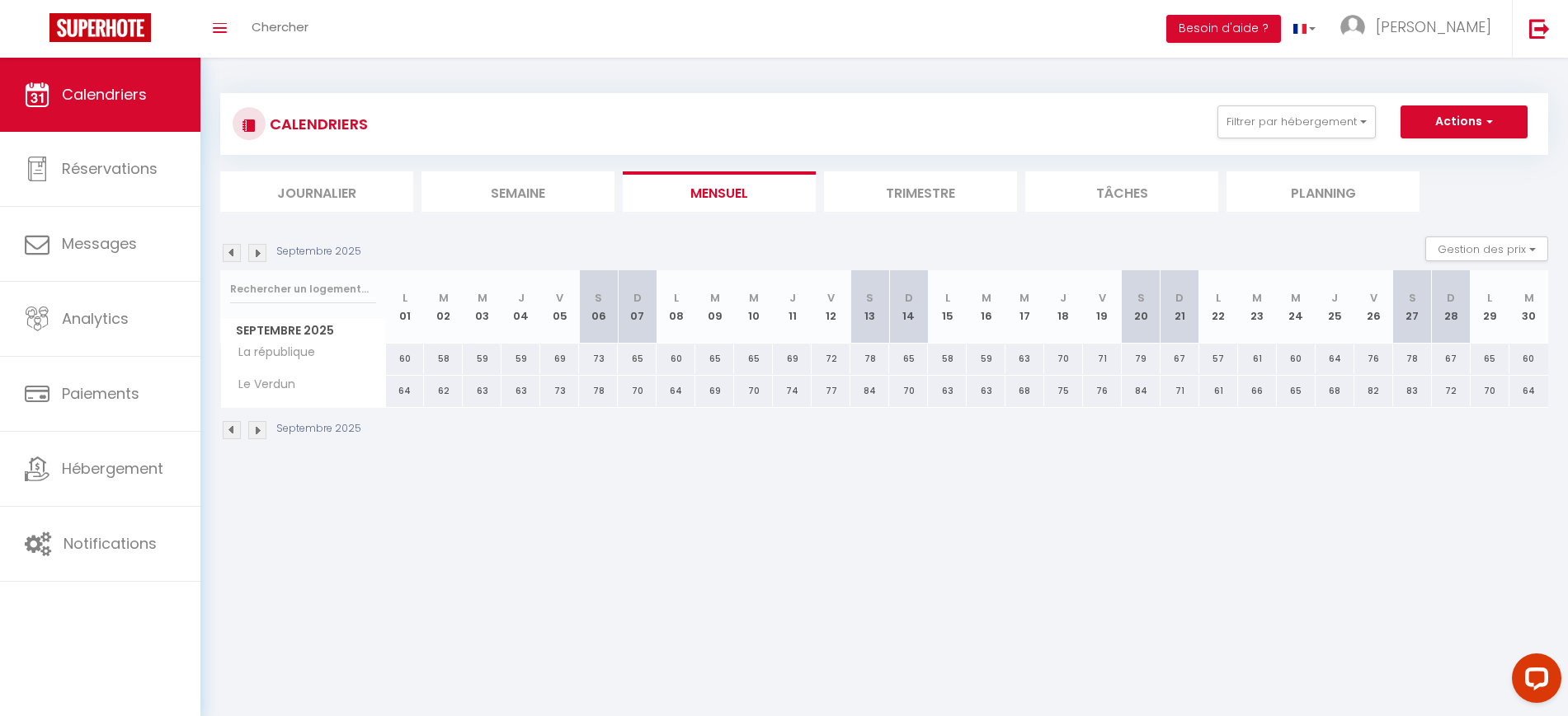
click at [230, 248] on img at bounding box center [232, 253] width 18 height 18
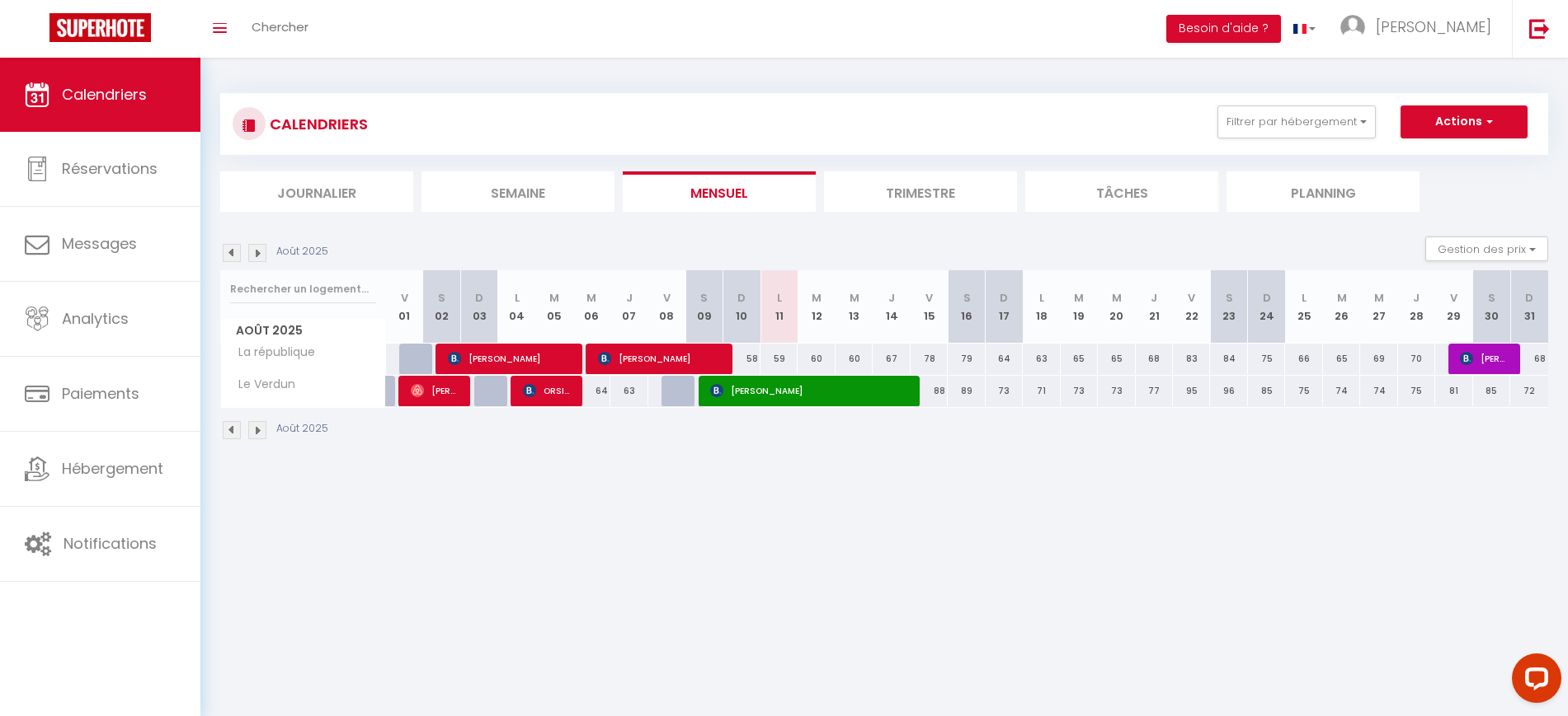
click at [843, 612] on body "Questions et aide sur la MIGRATION - [GEOGRAPHIC_DATA] ouverte de 13 à 14h puis…" at bounding box center [784, 415] width 1568 height 716
click at [1312, 130] on button "Filtrer par hébergement" at bounding box center [1296, 122] width 158 height 33
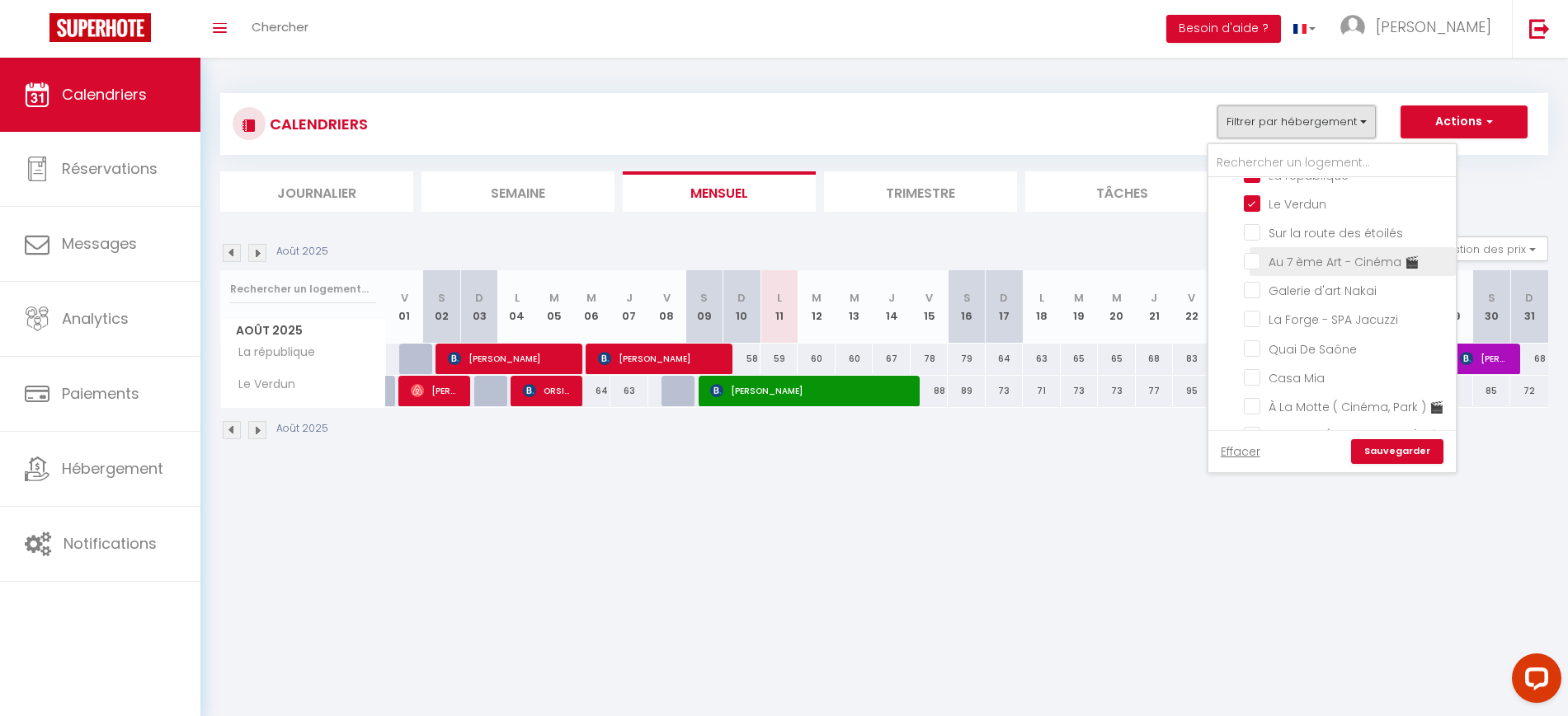
scroll to position [395, 0]
click at [1265, 243] on input "La république" at bounding box center [1347, 235] width 206 height 16
click at [1257, 273] on input "Le Verdun" at bounding box center [1347, 265] width 206 height 16
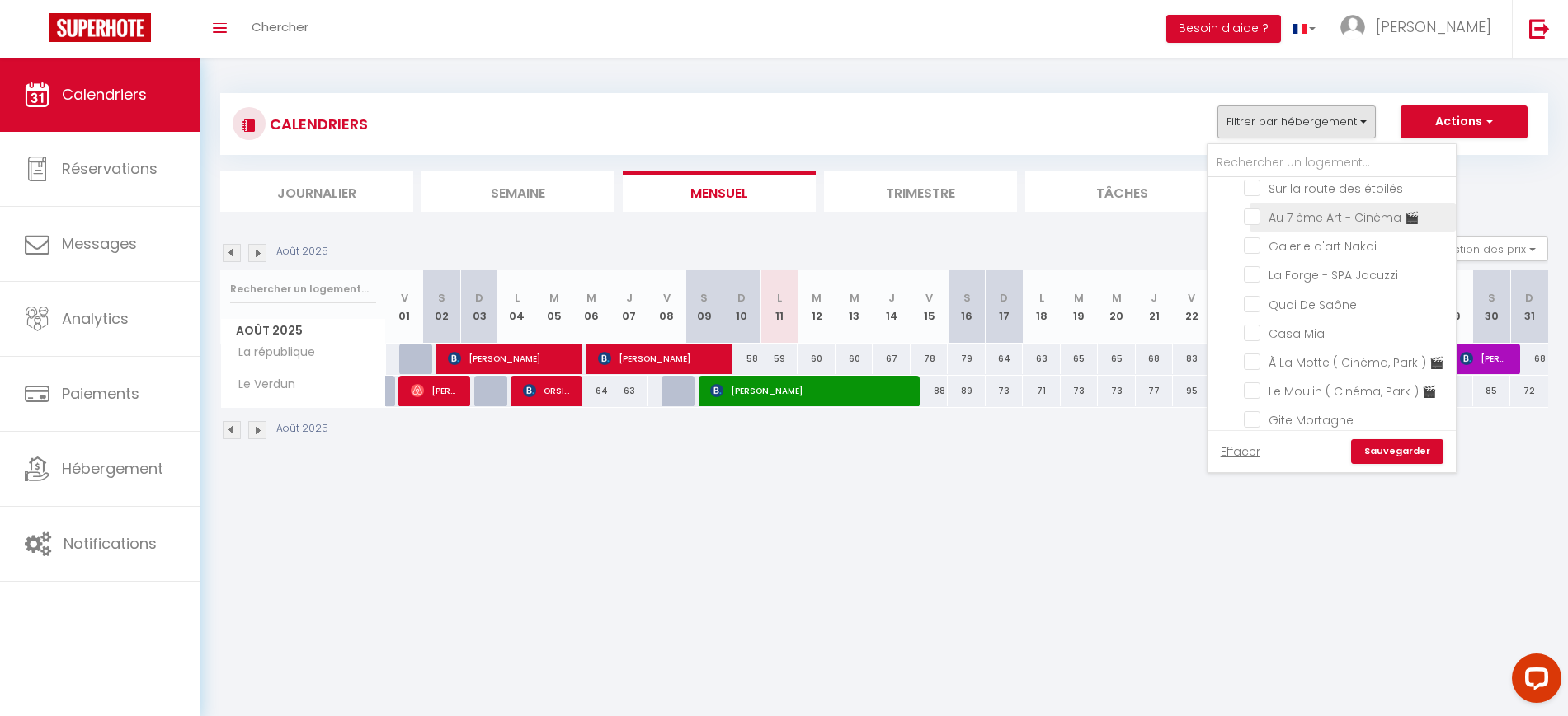
scroll to position [503, 0]
click at [1285, 281] on input "La Forge - SPA Jacuzzi" at bounding box center [1347, 273] width 206 height 16
click at [1419, 453] on link "Sauvegarder" at bounding box center [1397, 451] width 92 height 24
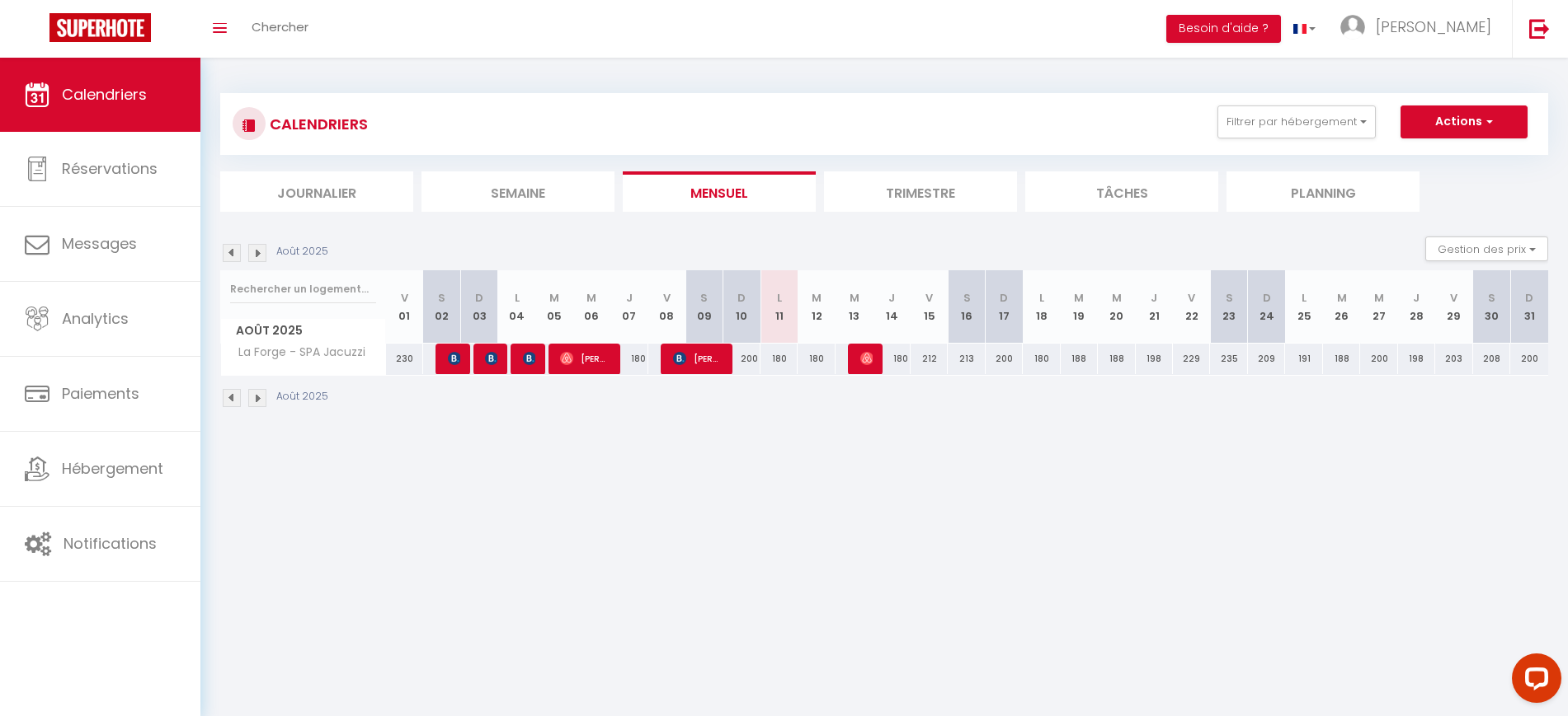
click at [234, 255] on img at bounding box center [232, 253] width 18 height 18
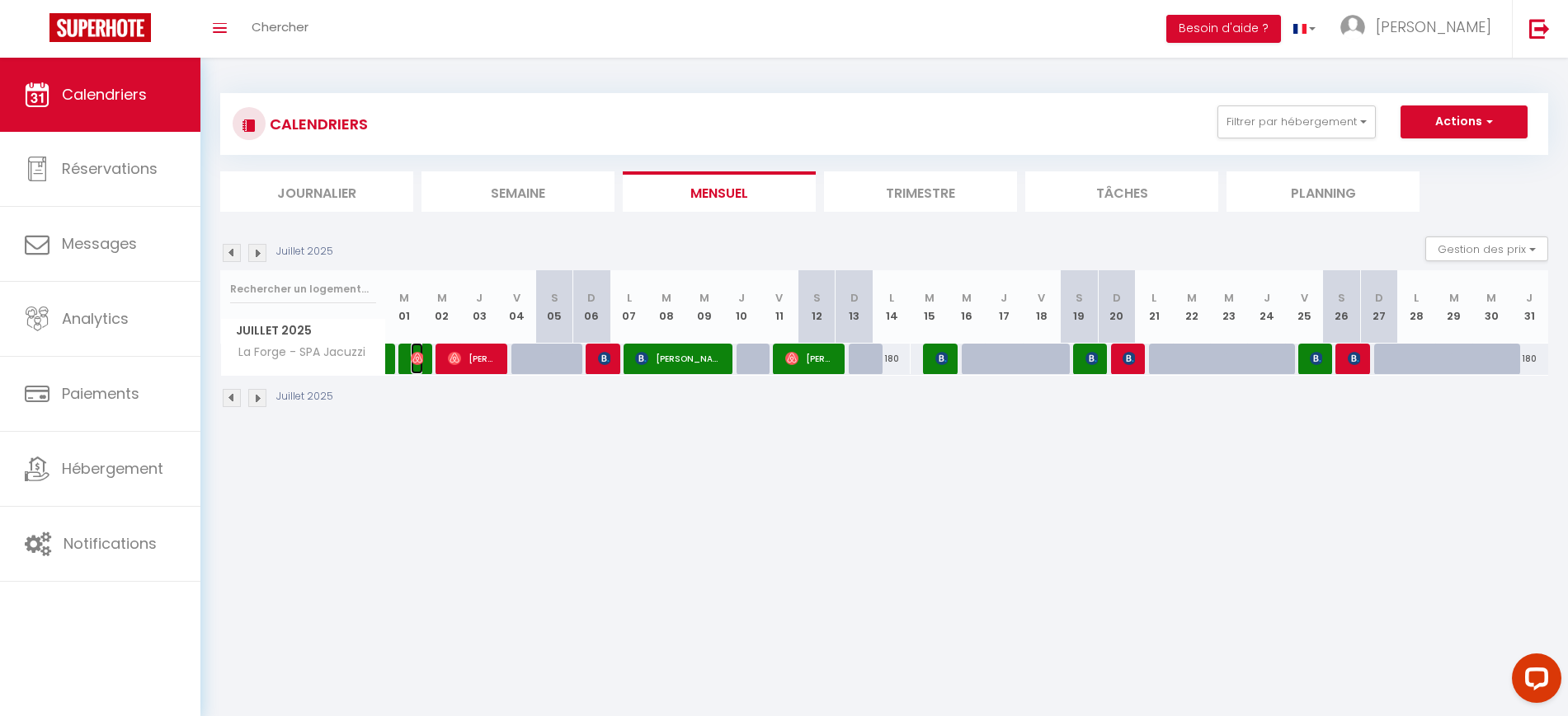
click at [416, 361] on img at bounding box center [417, 358] width 14 height 14
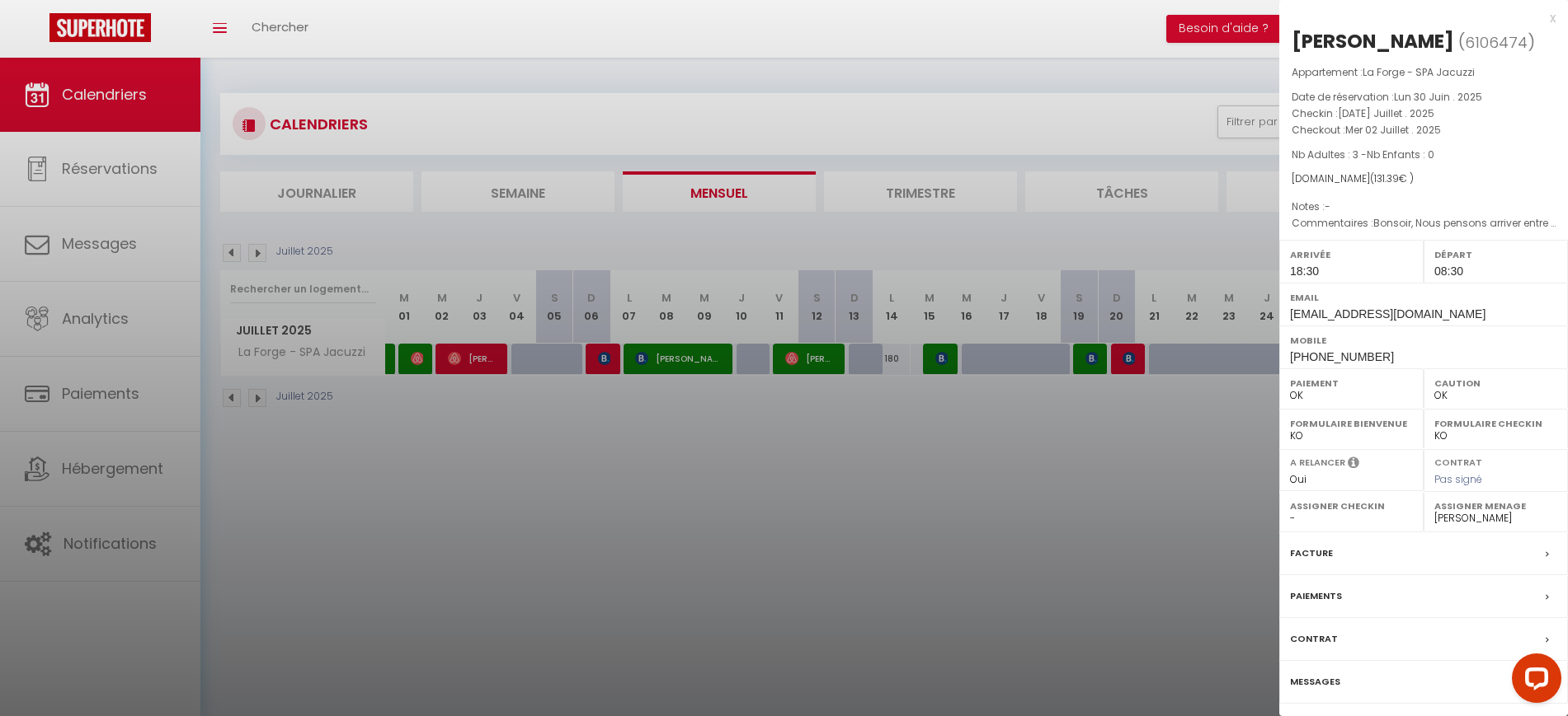
click at [638, 474] on div at bounding box center [784, 358] width 1568 height 716
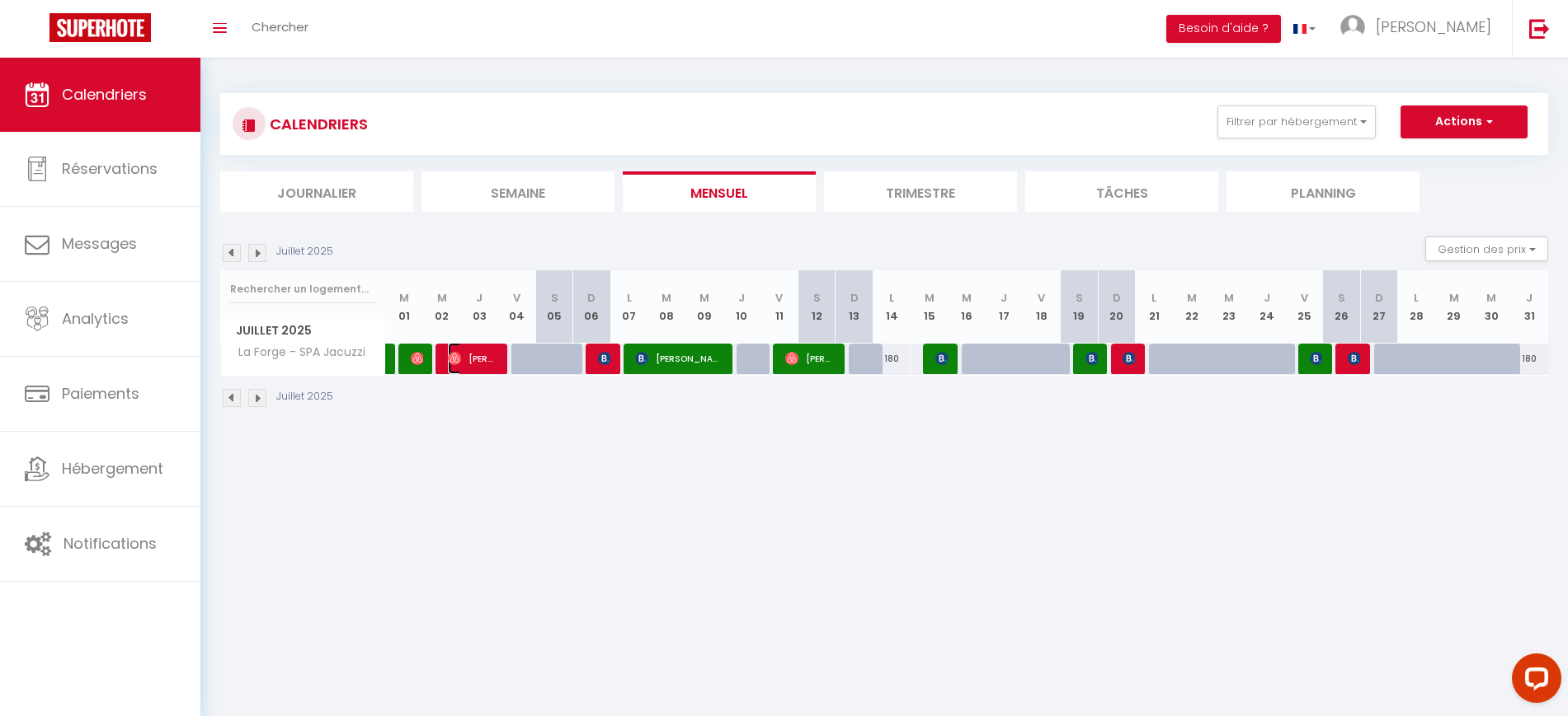
click at [475, 360] on span "[PERSON_NAME]" at bounding box center [472, 358] width 50 height 32
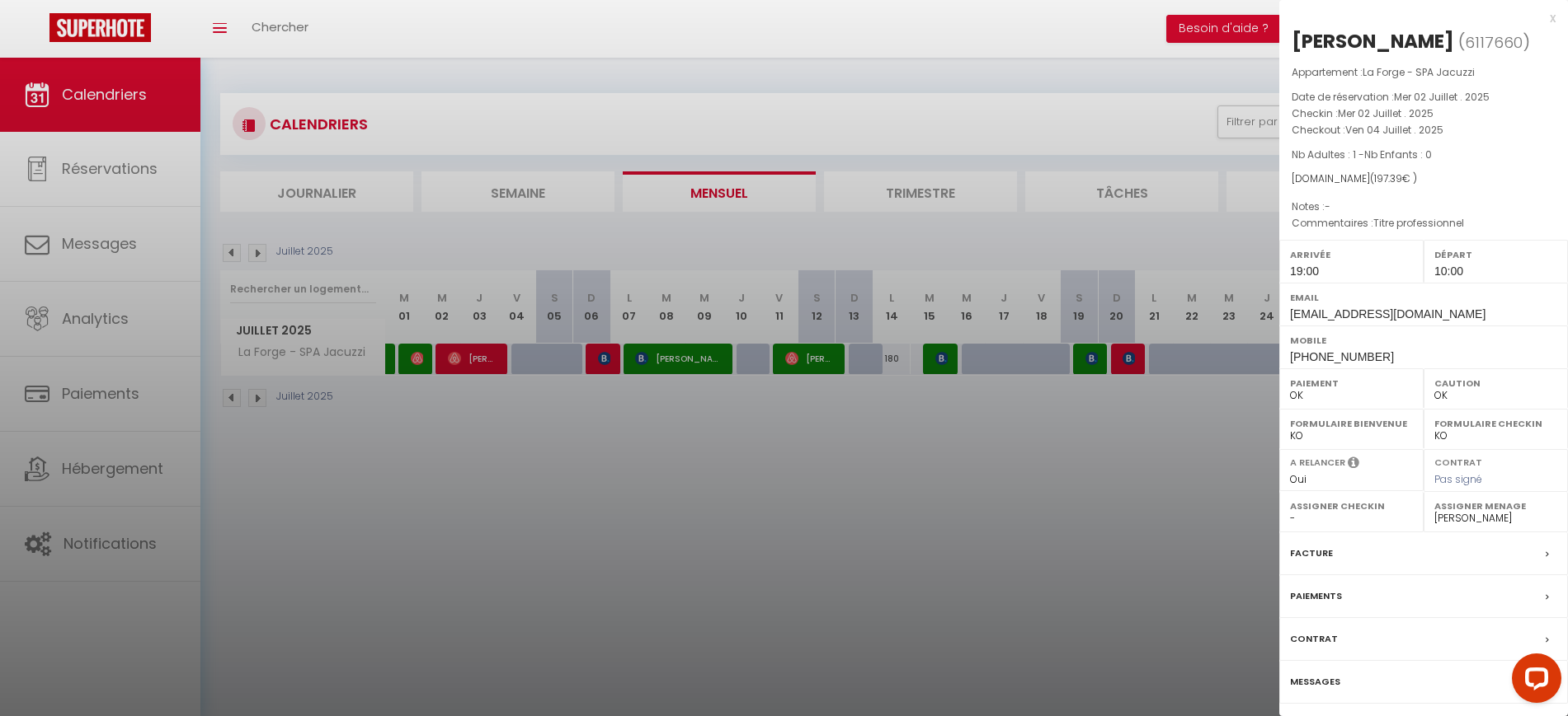
click at [529, 419] on div at bounding box center [784, 358] width 1568 height 716
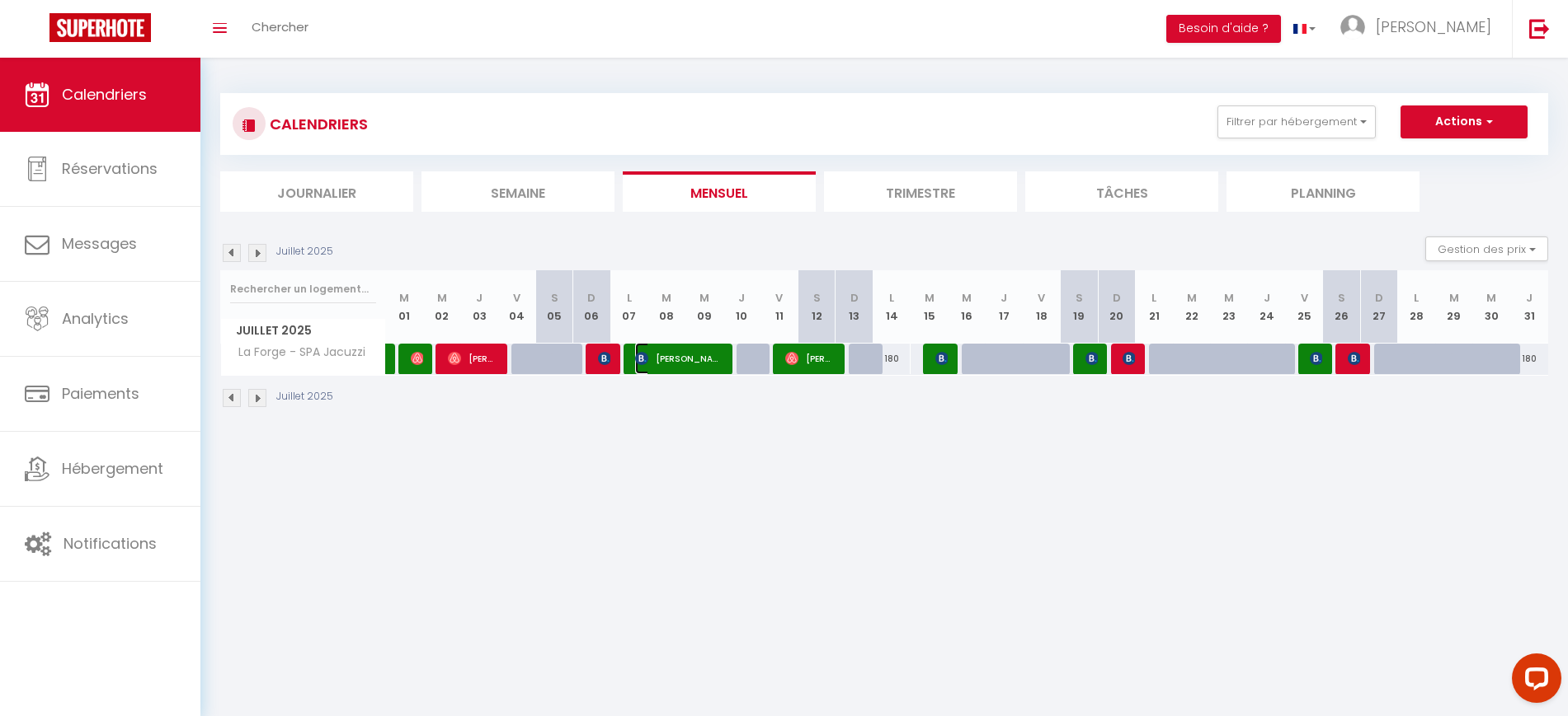
click at [686, 365] on span "[PERSON_NAME]" at bounding box center [678, 358] width 87 height 32
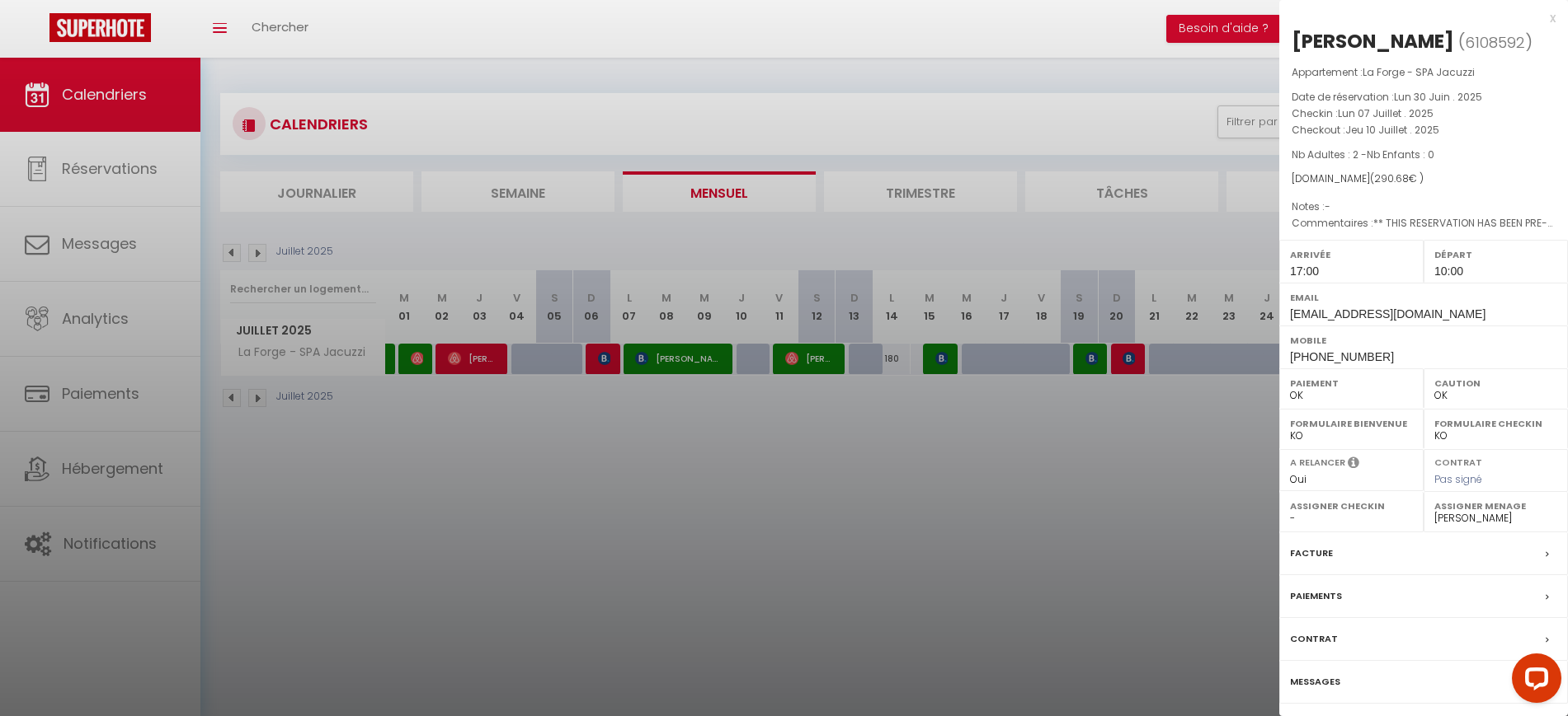
click at [803, 447] on div at bounding box center [784, 358] width 1568 height 716
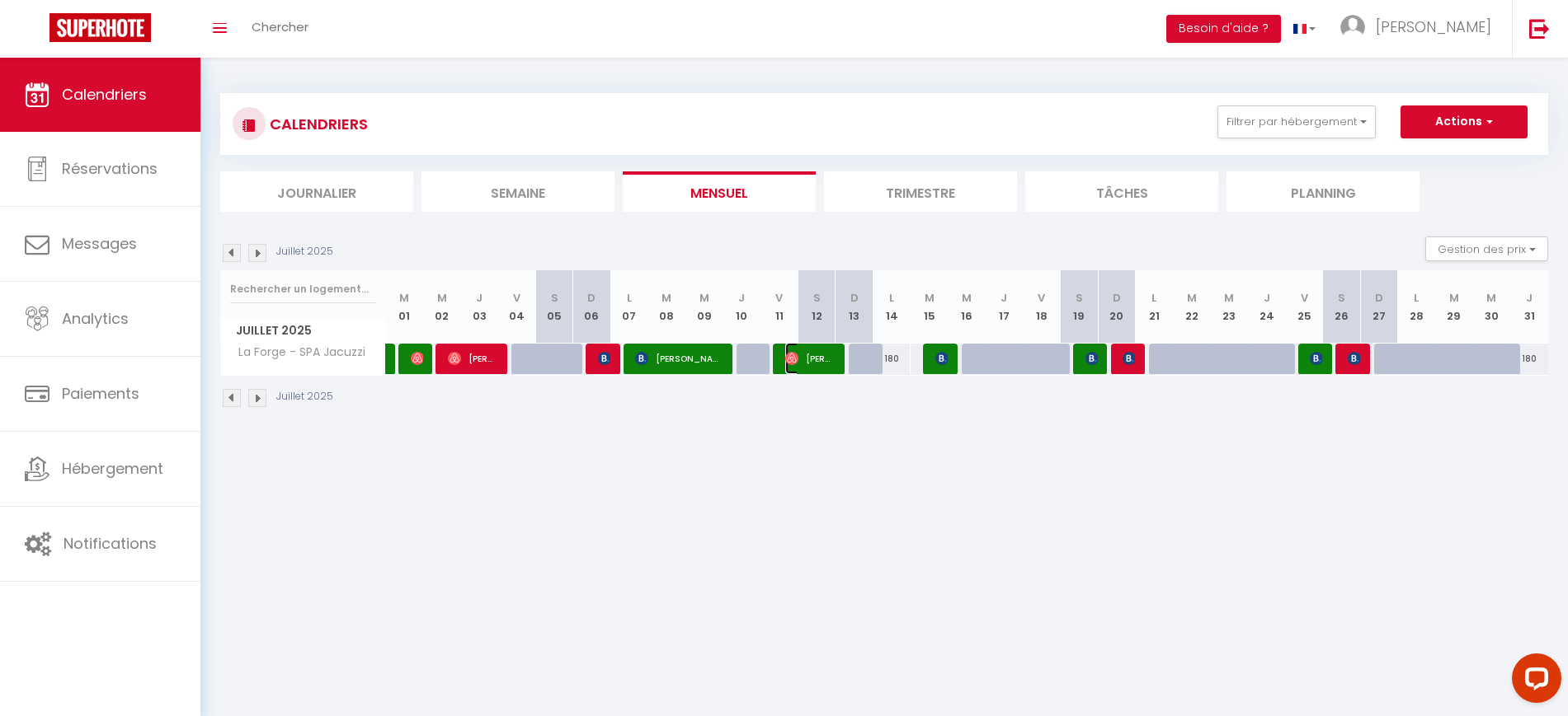
click at [814, 368] on span "[PERSON_NAME] [PERSON_NAME]" at bounding box center [809, 358] width 50 height 32
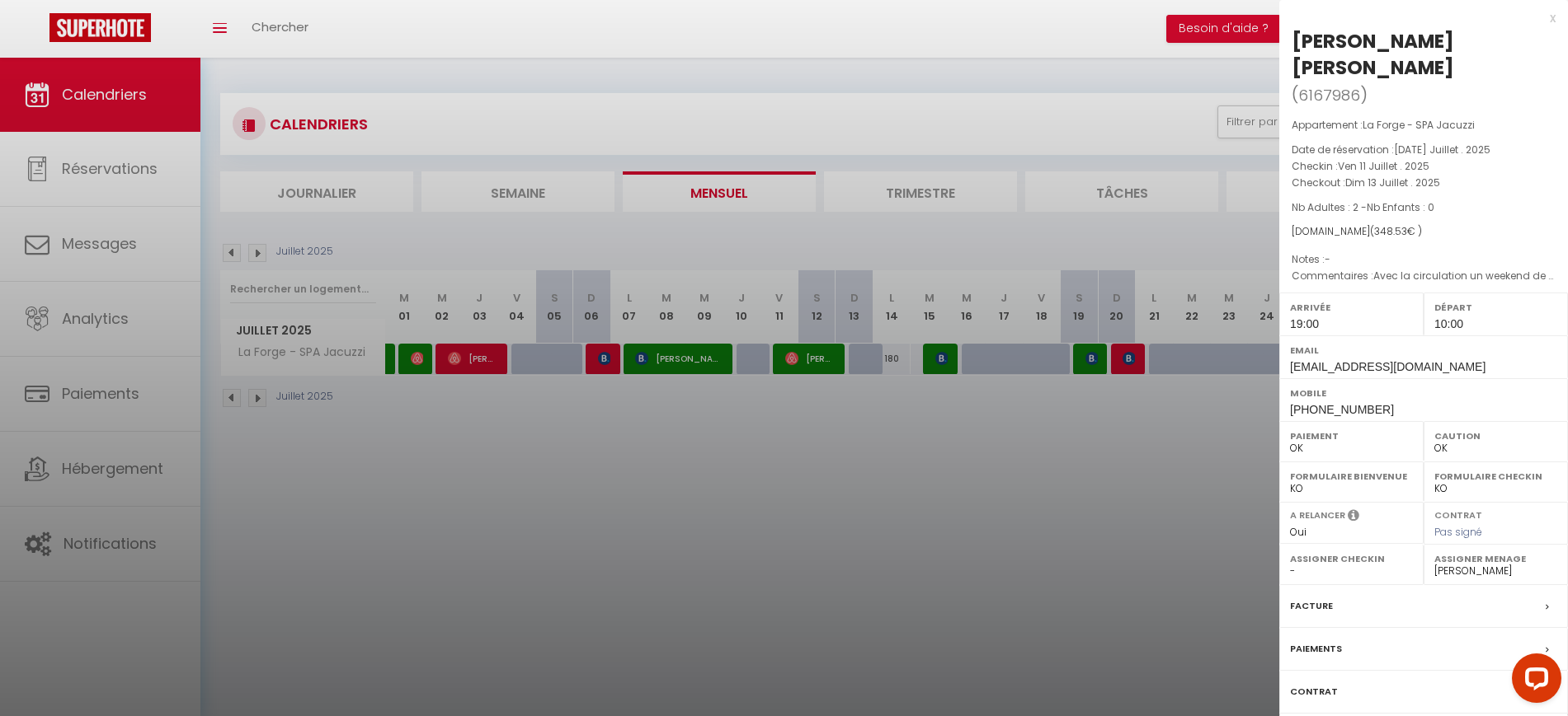
click at [914, 460] on div at bounding box center [784, 358] width 1568 height 716
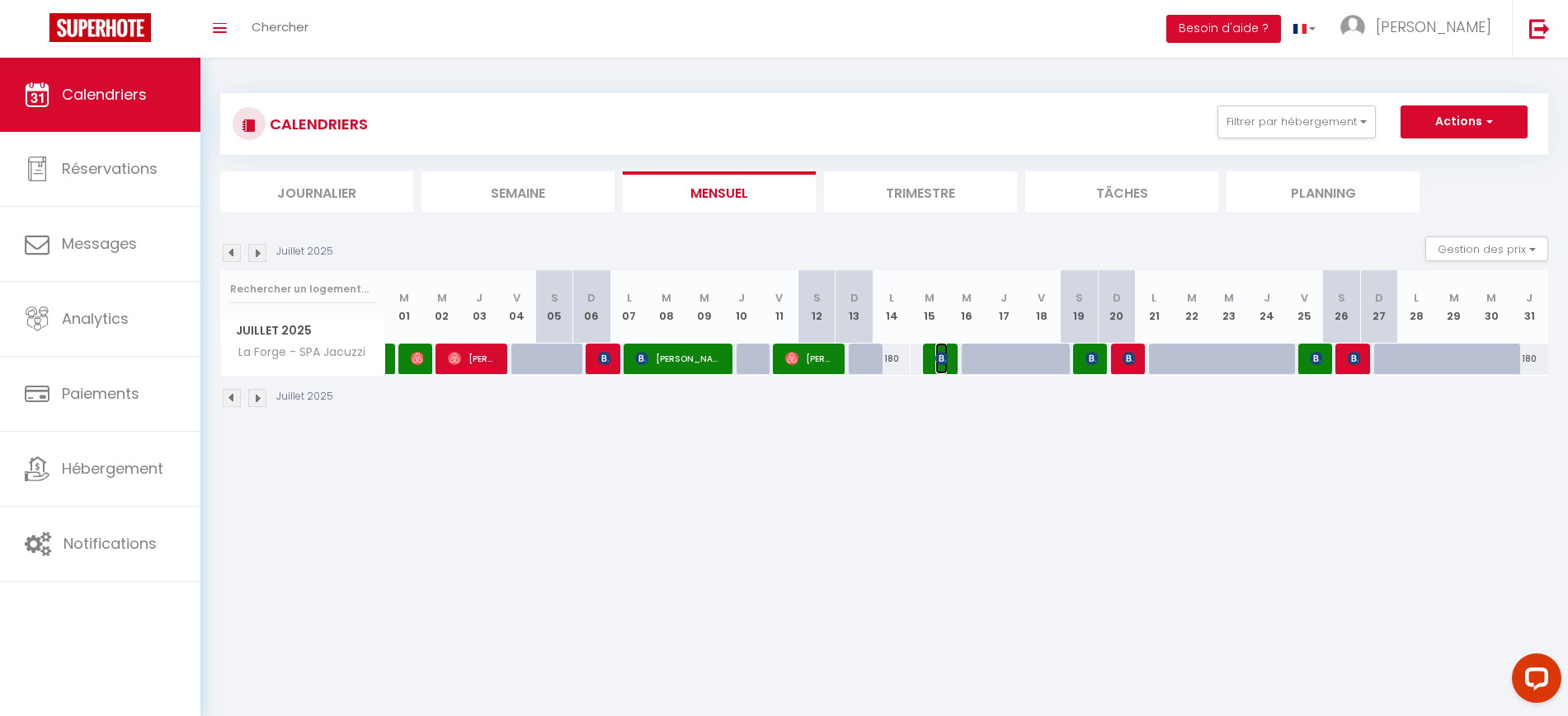
click at [938, 364] on img at bounding box center [941, 358] width 14 height 14
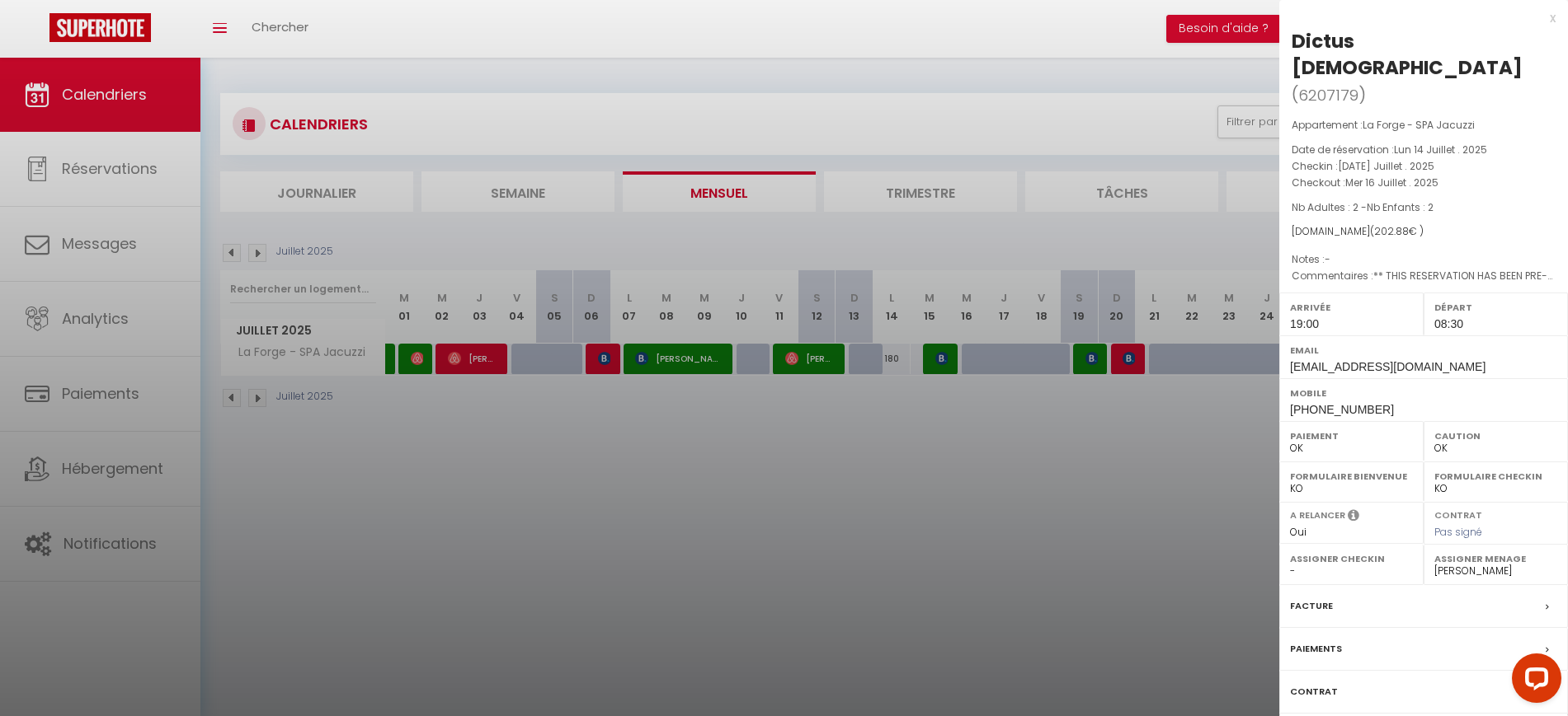
click at [1002, 480] on div at bounding box center [784, 358] width 1568 height 716
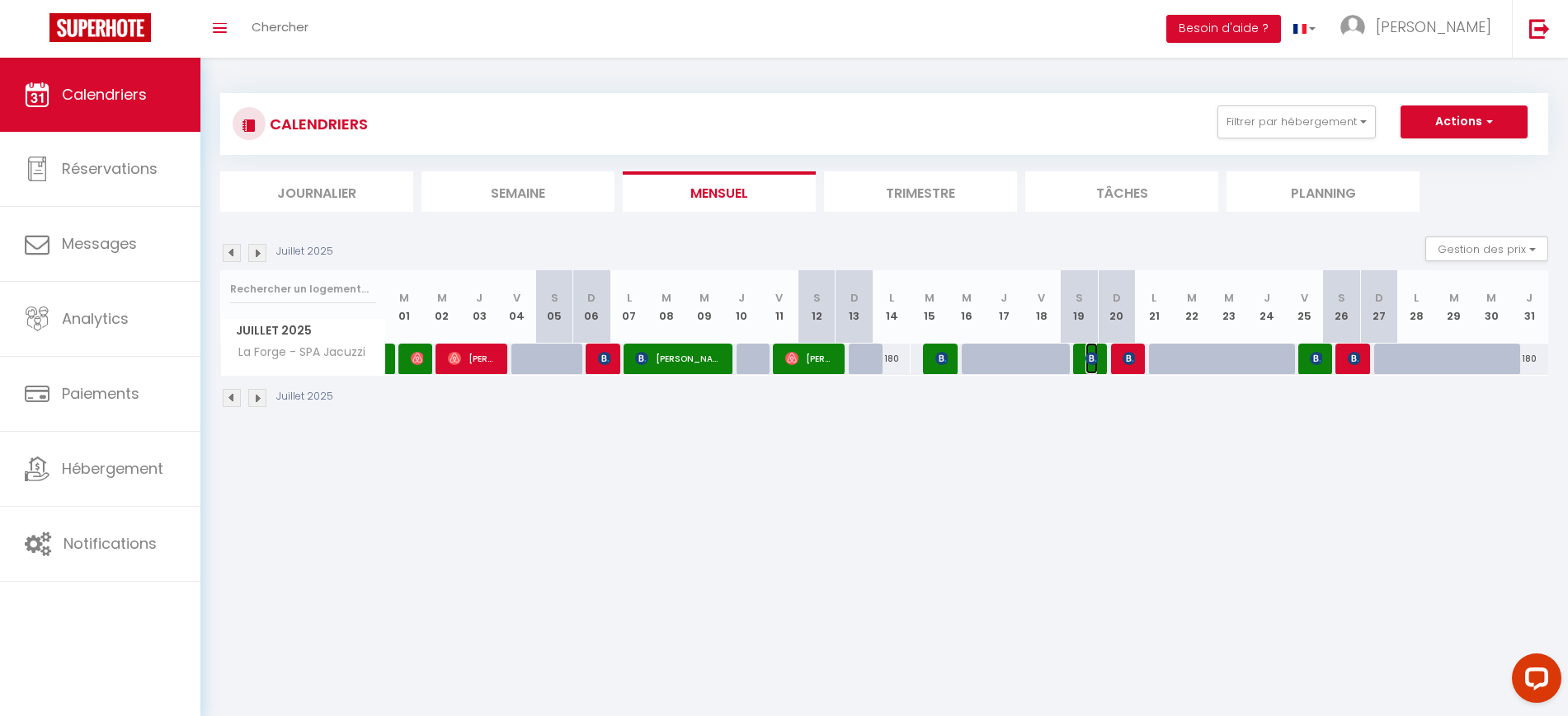
click at [1089, 356] on img at bounding box center [1092, 358] width 14 height 14
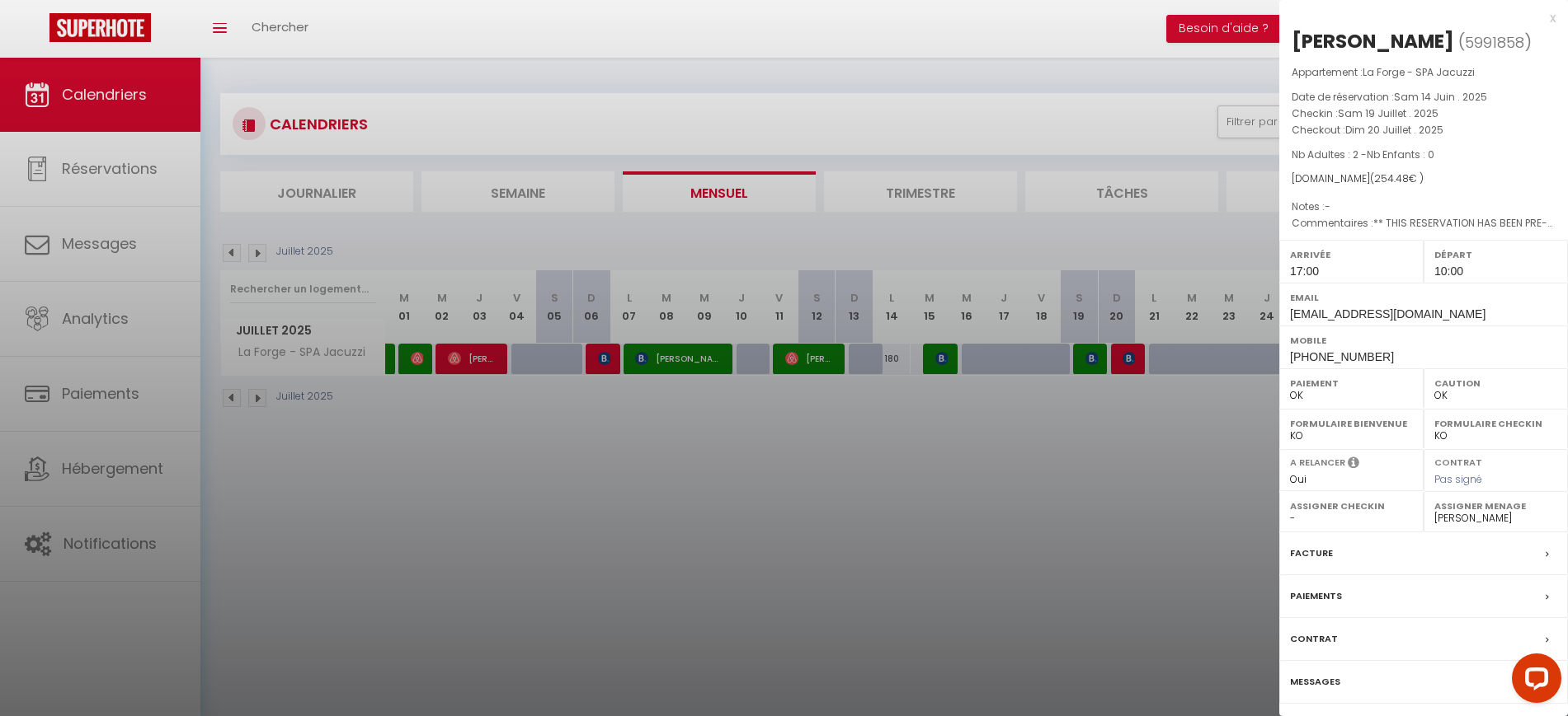
click at [1090, 444] on div at bounding box center [784, 358] width 1568 height 716
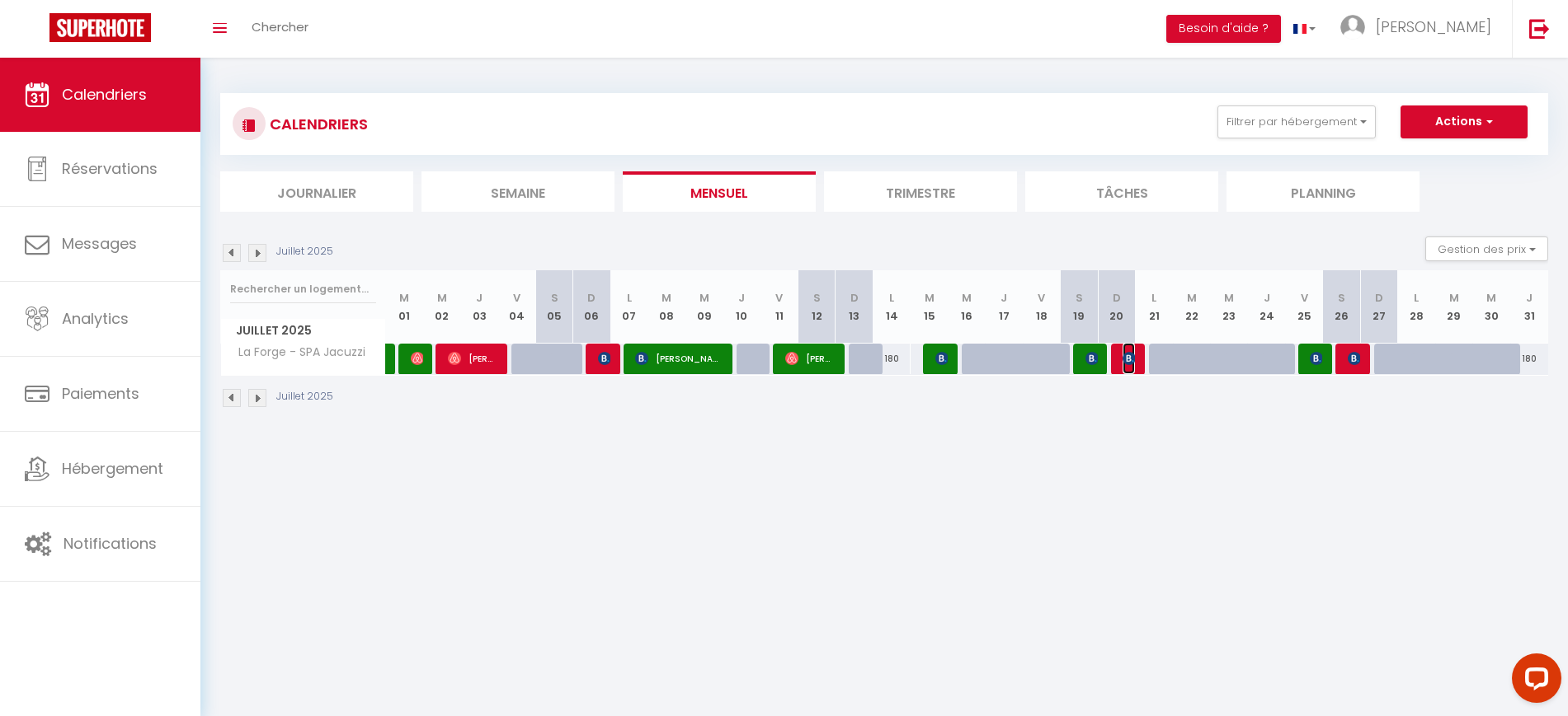
click at [1127, 352] on img at bounding box center [1129, 358] width 14 height 14
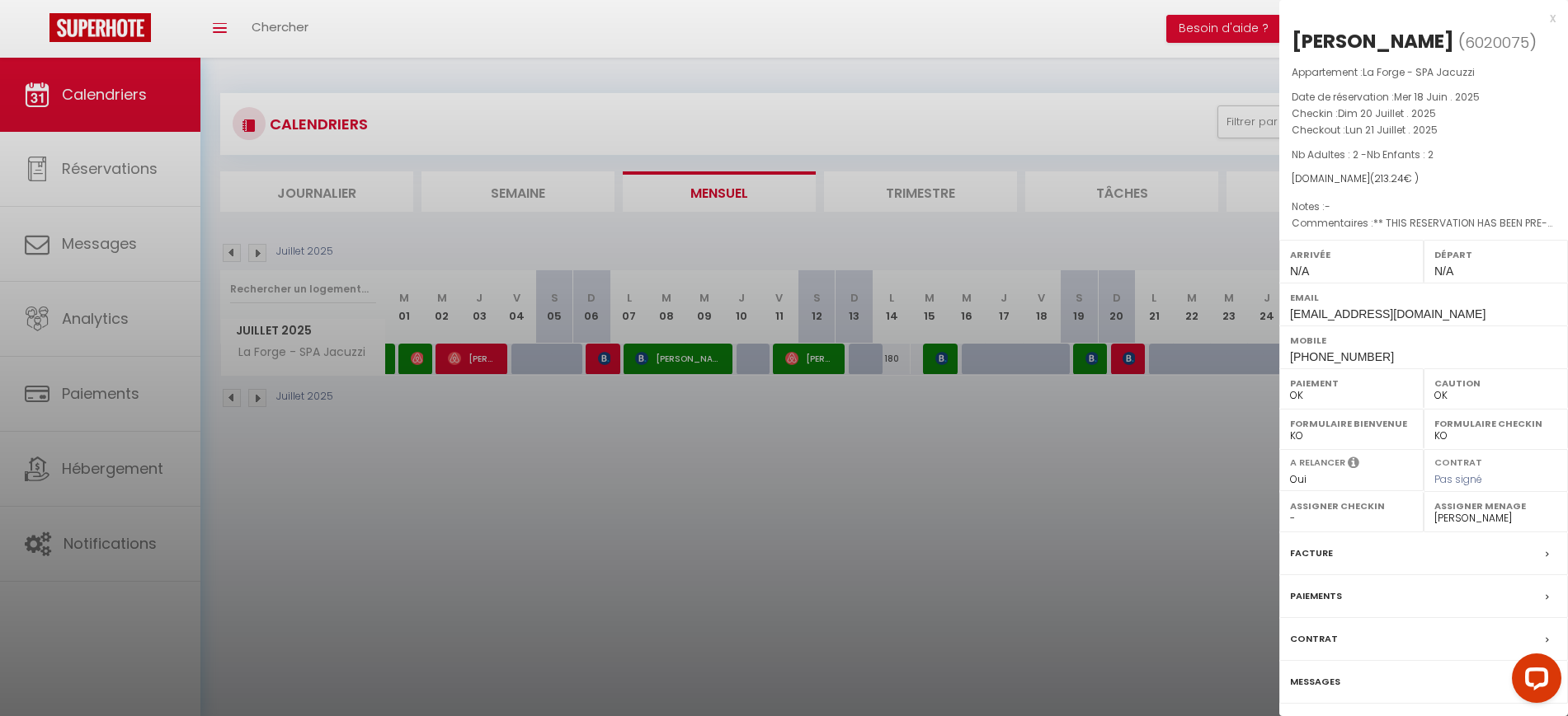
click at [1134, 463] on div at bounding box center [784, 358] width 1568 height 716
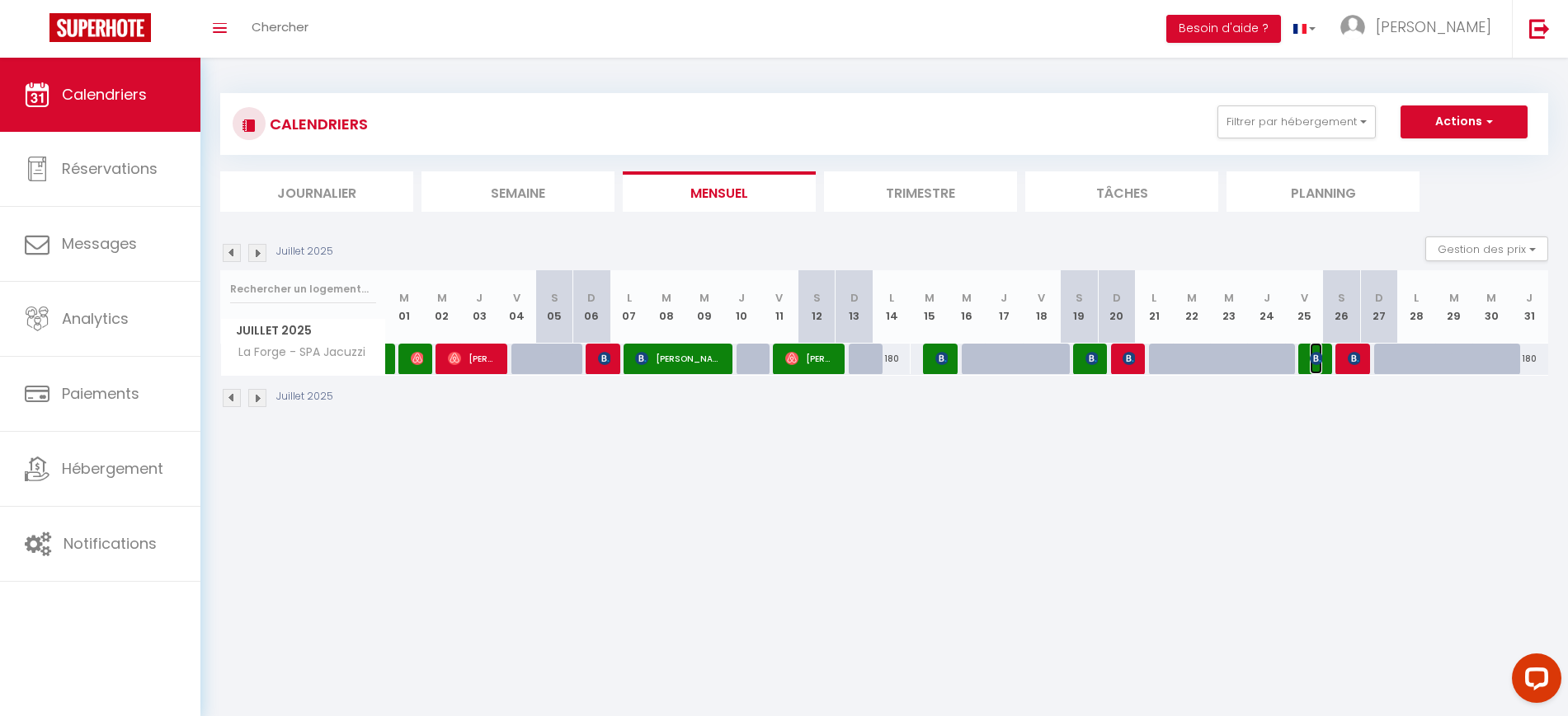
click at [1312, 360] on img at bounding box center [1316, 358] width 14 height 14
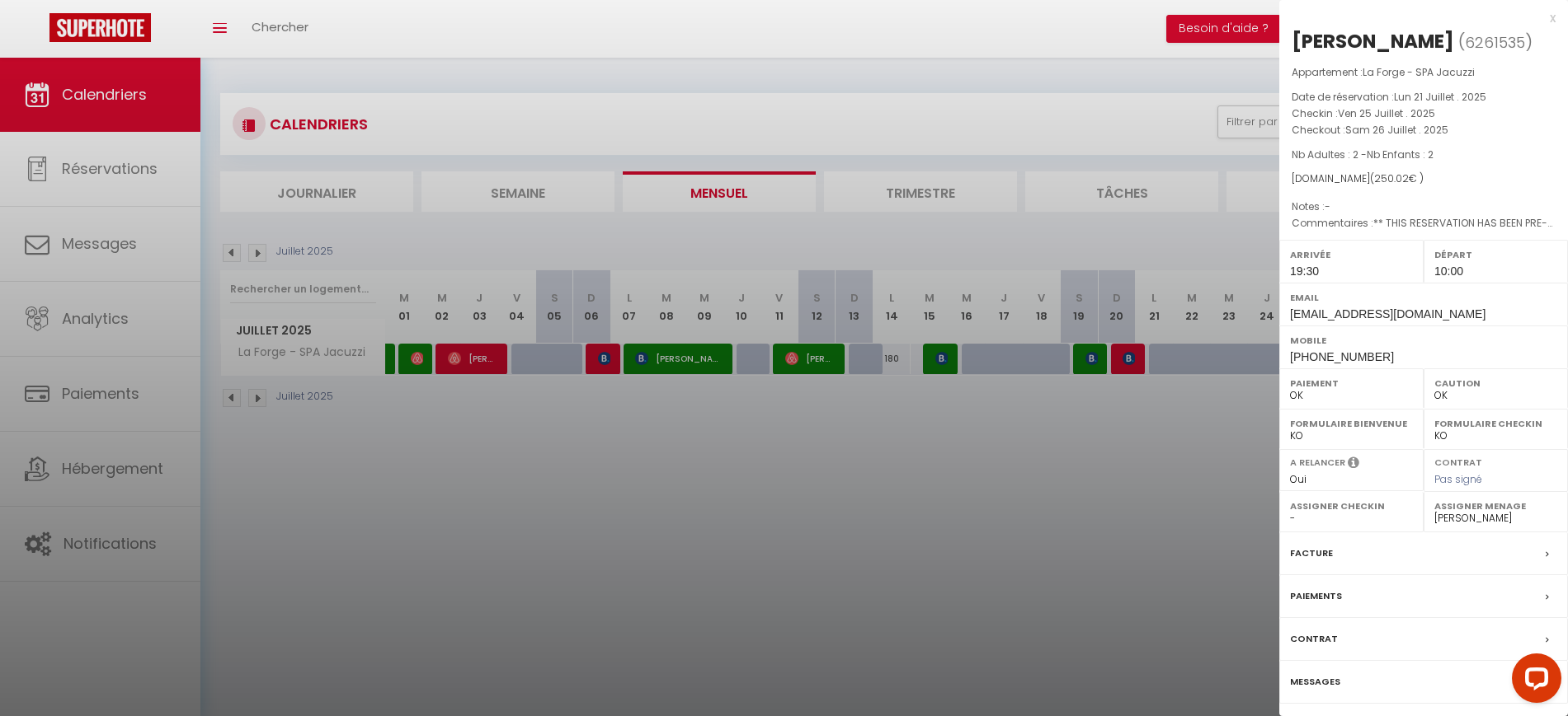
click at [1191, 464] on div at bounding box center [784, 358] width 1568 height 716
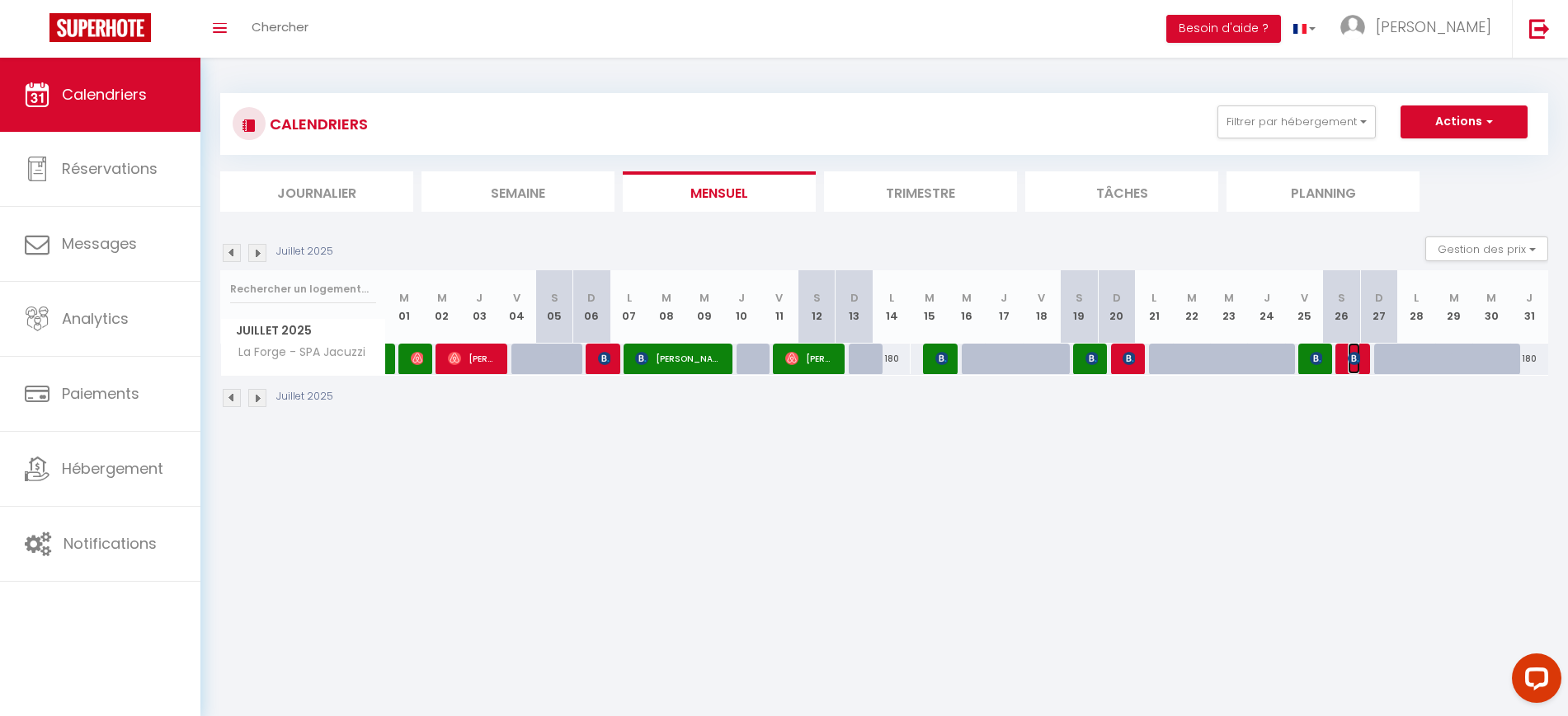
click at [1354, 359] on img at bounding box center [1354, 358] width 14 height 14
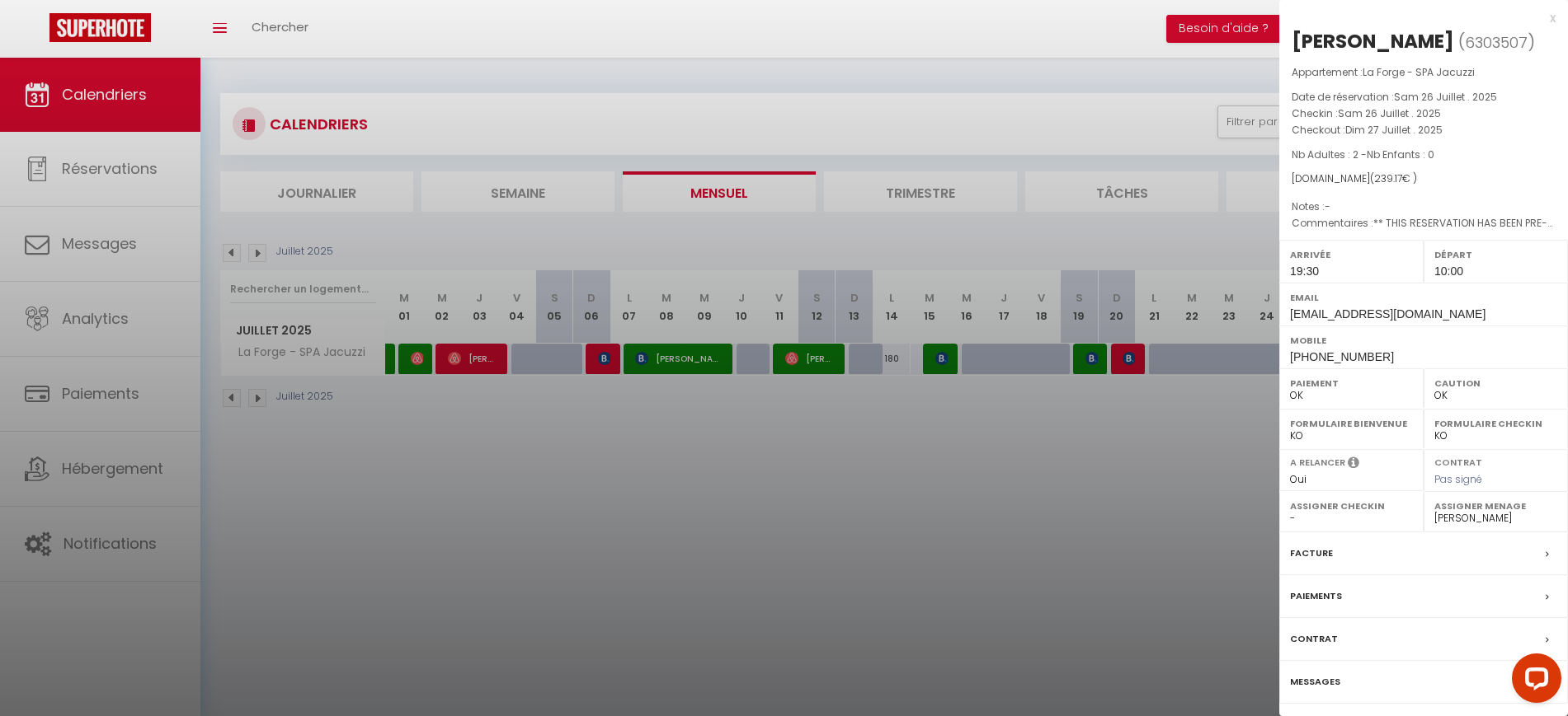
click at [1150, 491] on div at bounding box center [784, 358] width 1568 height 716
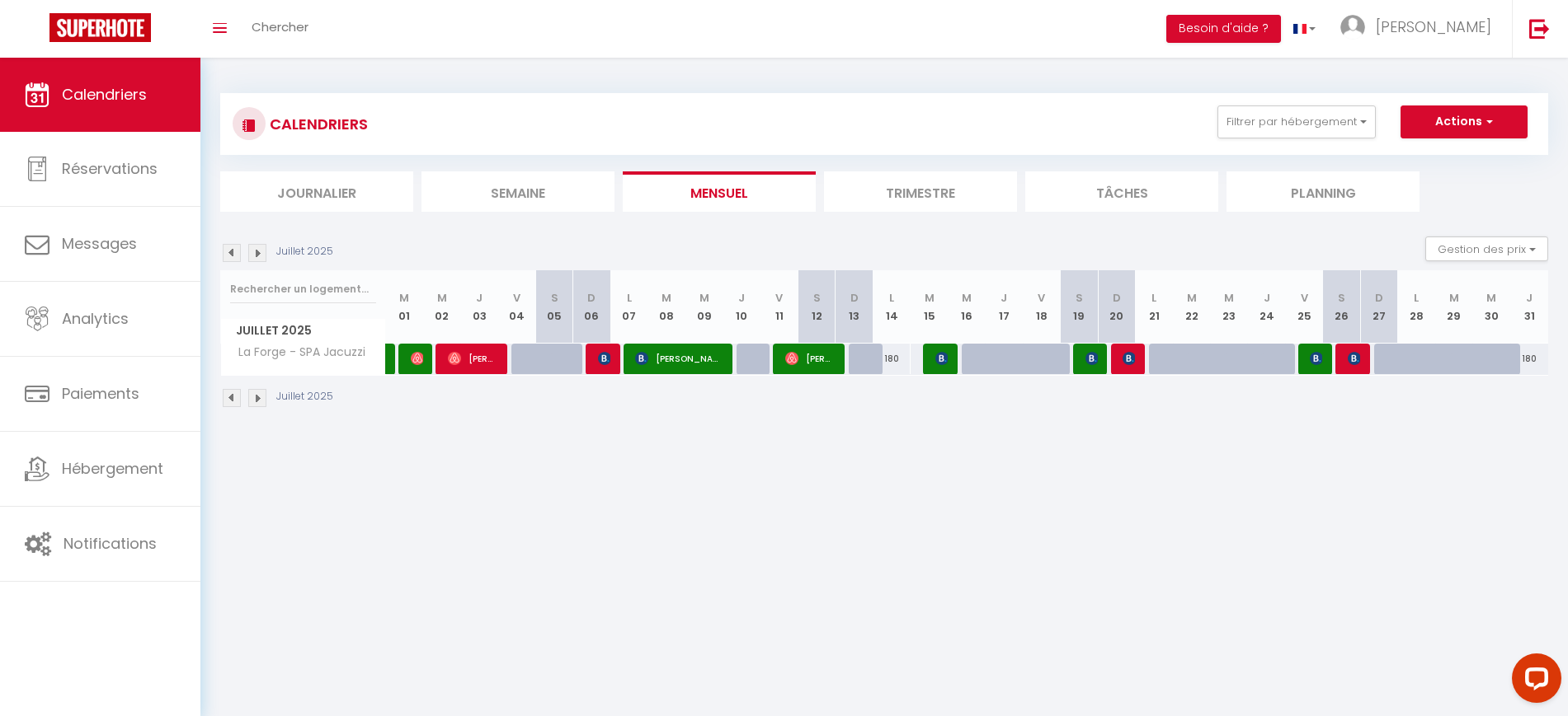
click at [261, 244] on img at bounding box center [257, 253] width 18 height 18
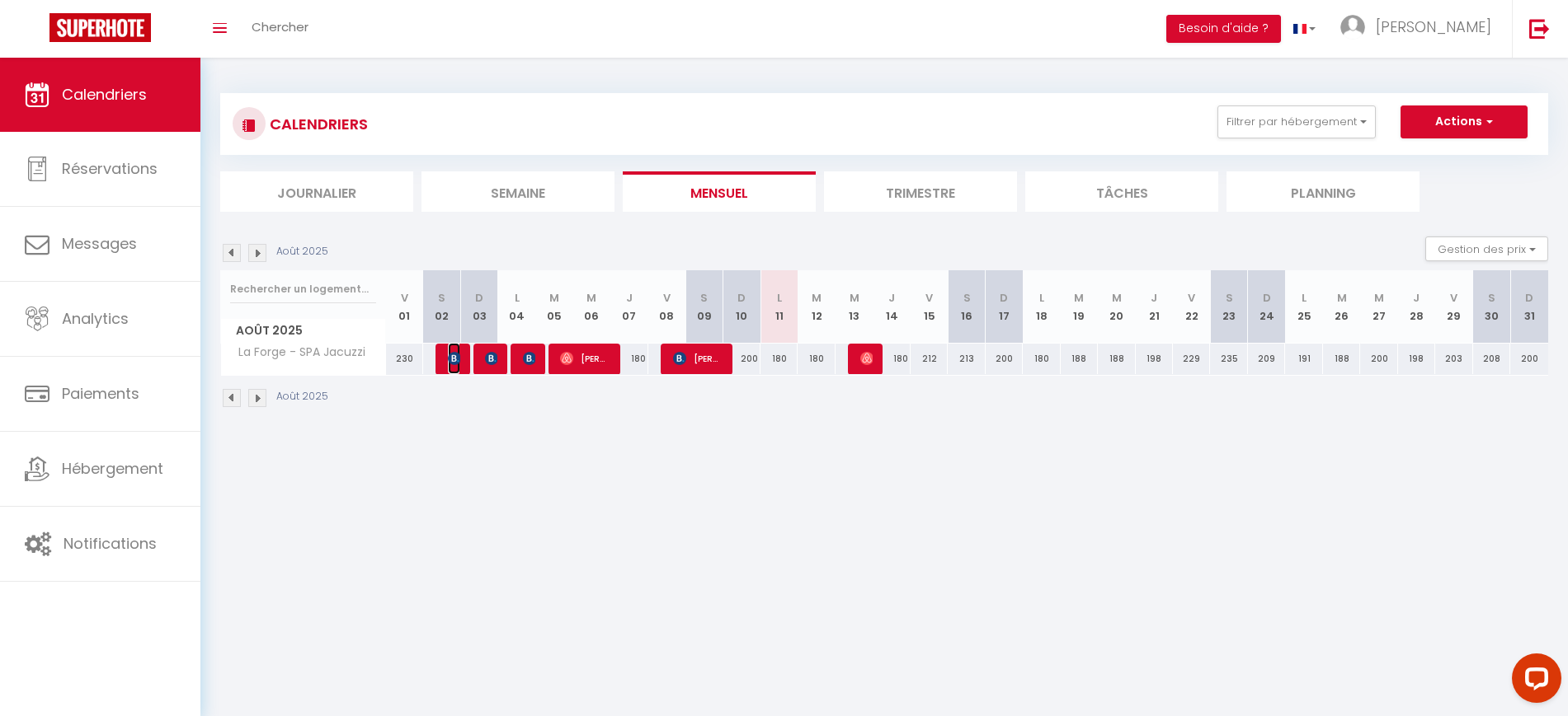
click at [455, 361] on img at bounding box center [454, 358] width 14 height 14
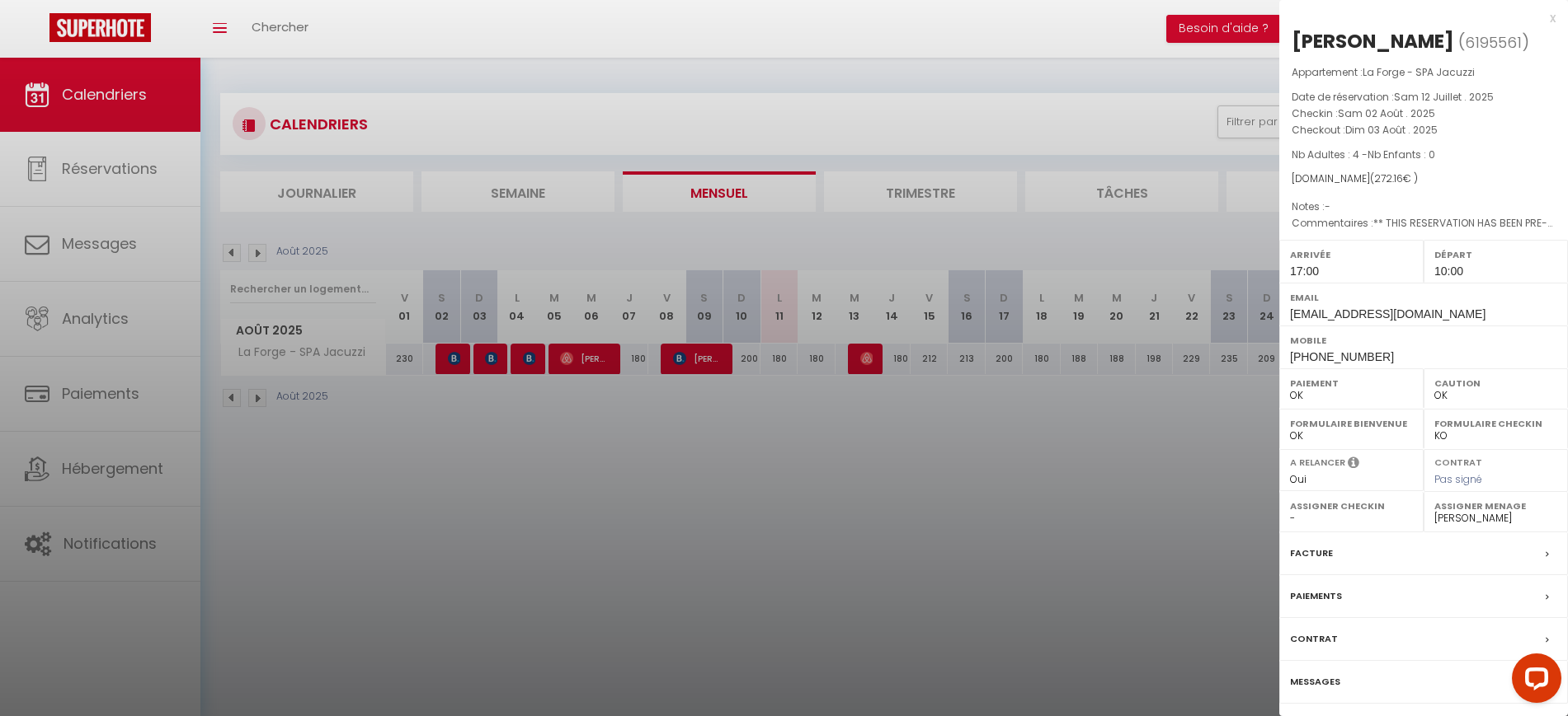
click at [558, 484] on div at bounding box center [784, 358] width 1568 height 716
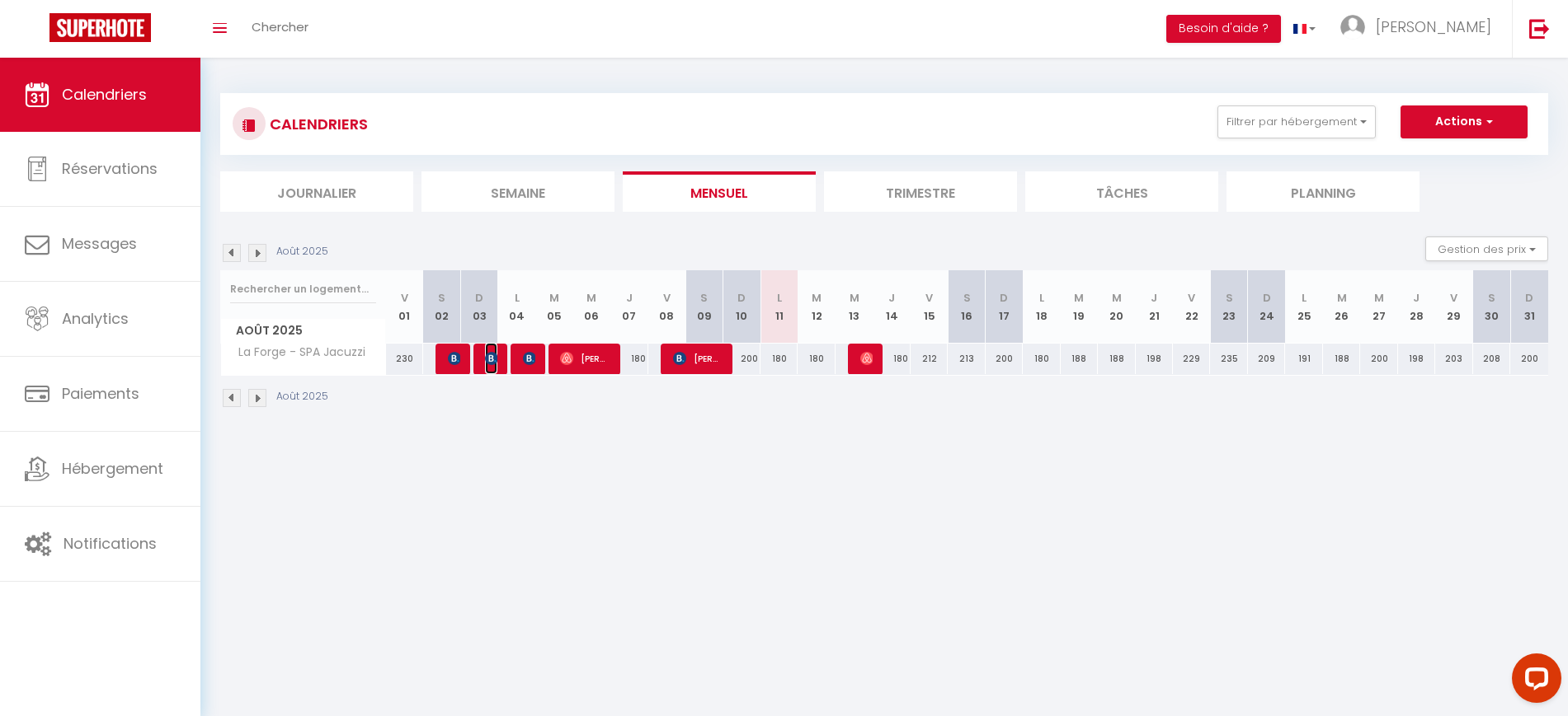
click at [490, 366] on span "[PERSON_NAME]" at bounding box center [491, 358] width 13 height 32
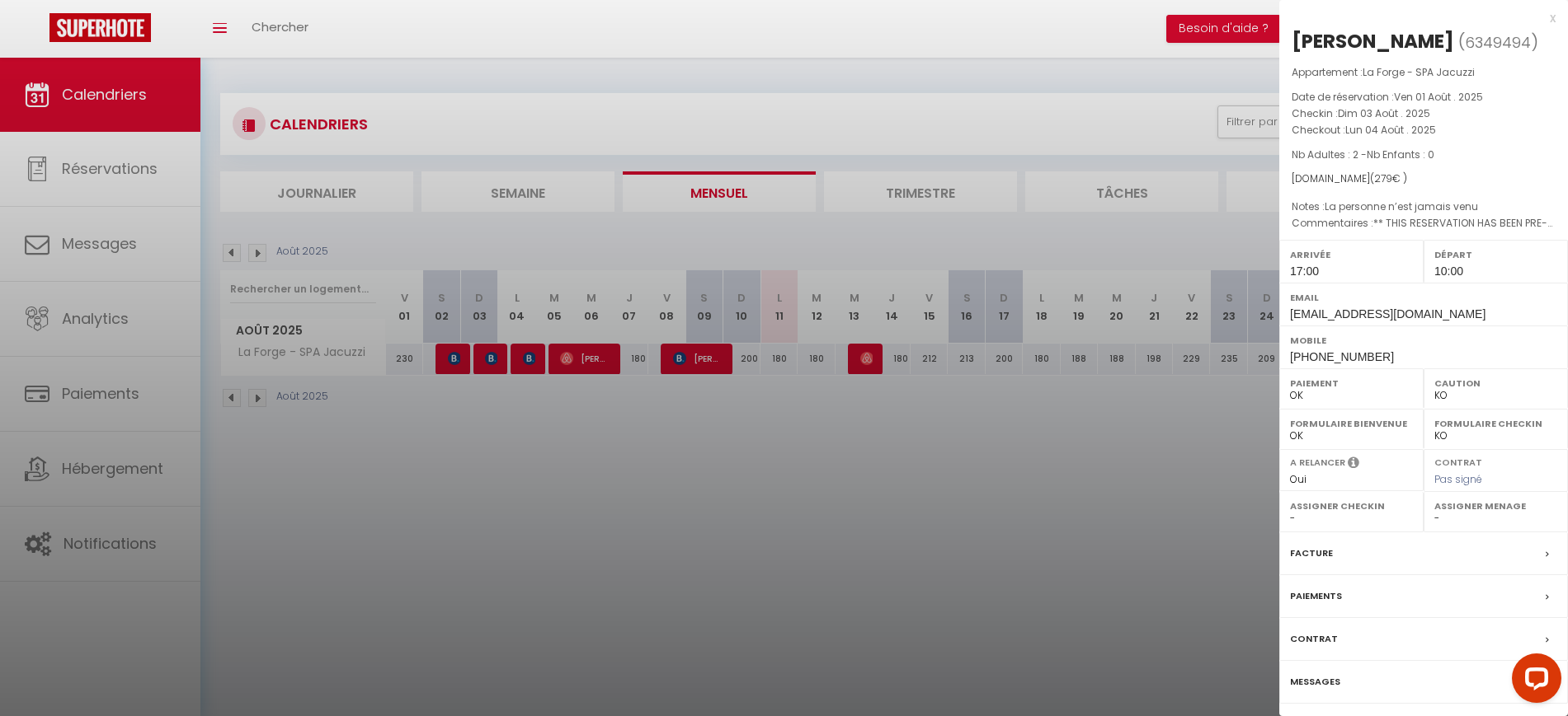
click at [564, 460] on div at bounding box center [784, 358] width 1568 height 716
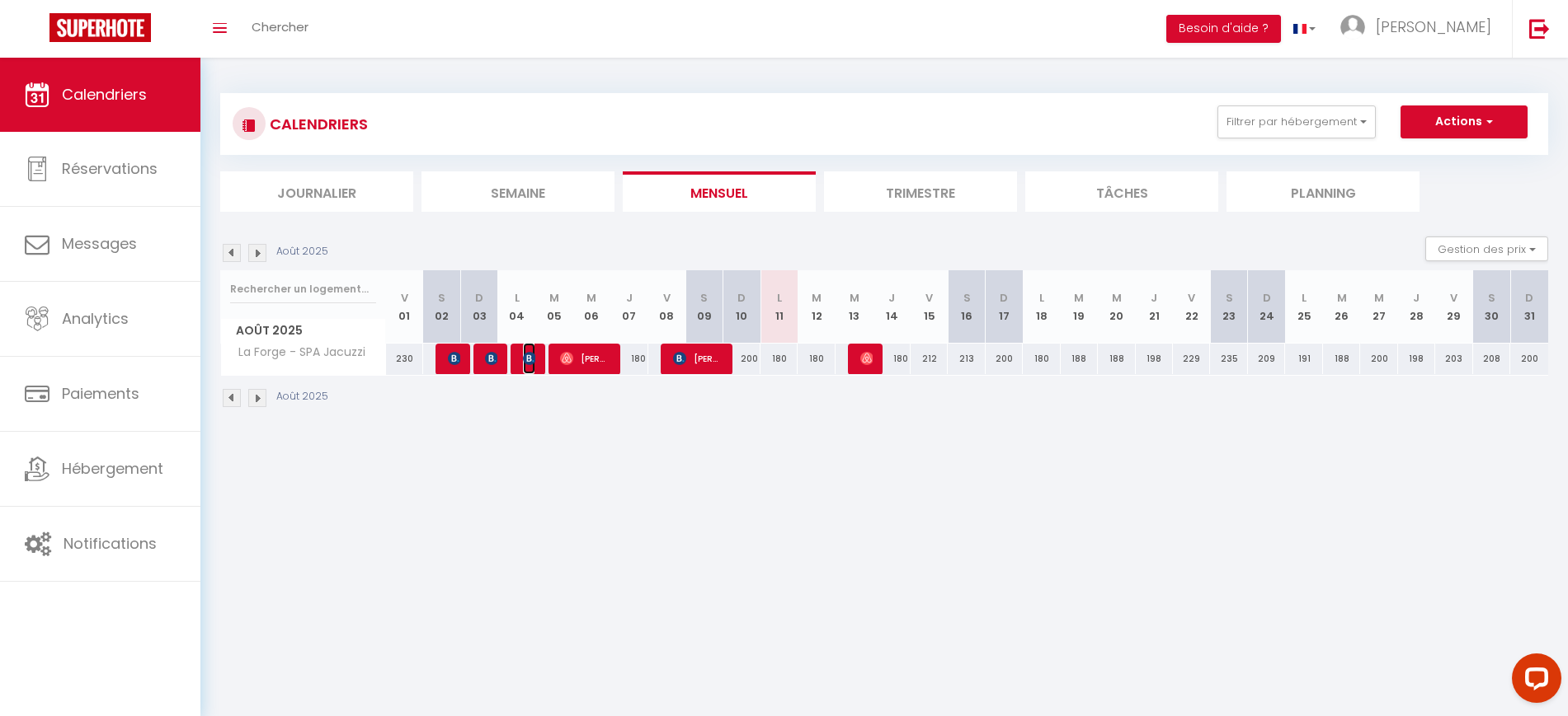
click at [533, 359] on img at bounding box center [529, 358] width 14 height 14
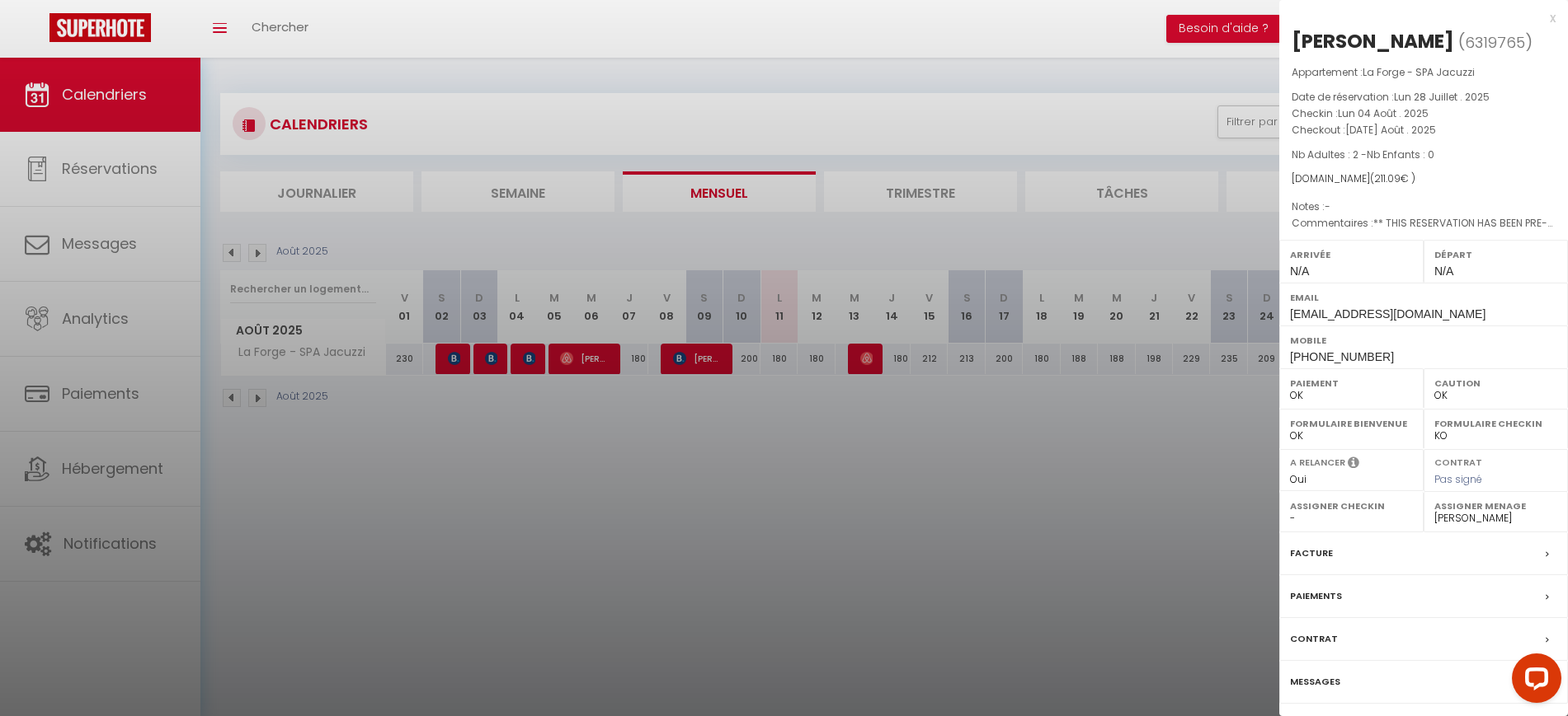
click at [643, 478] on div at bounding box center [784, 358] width 1568 height 716
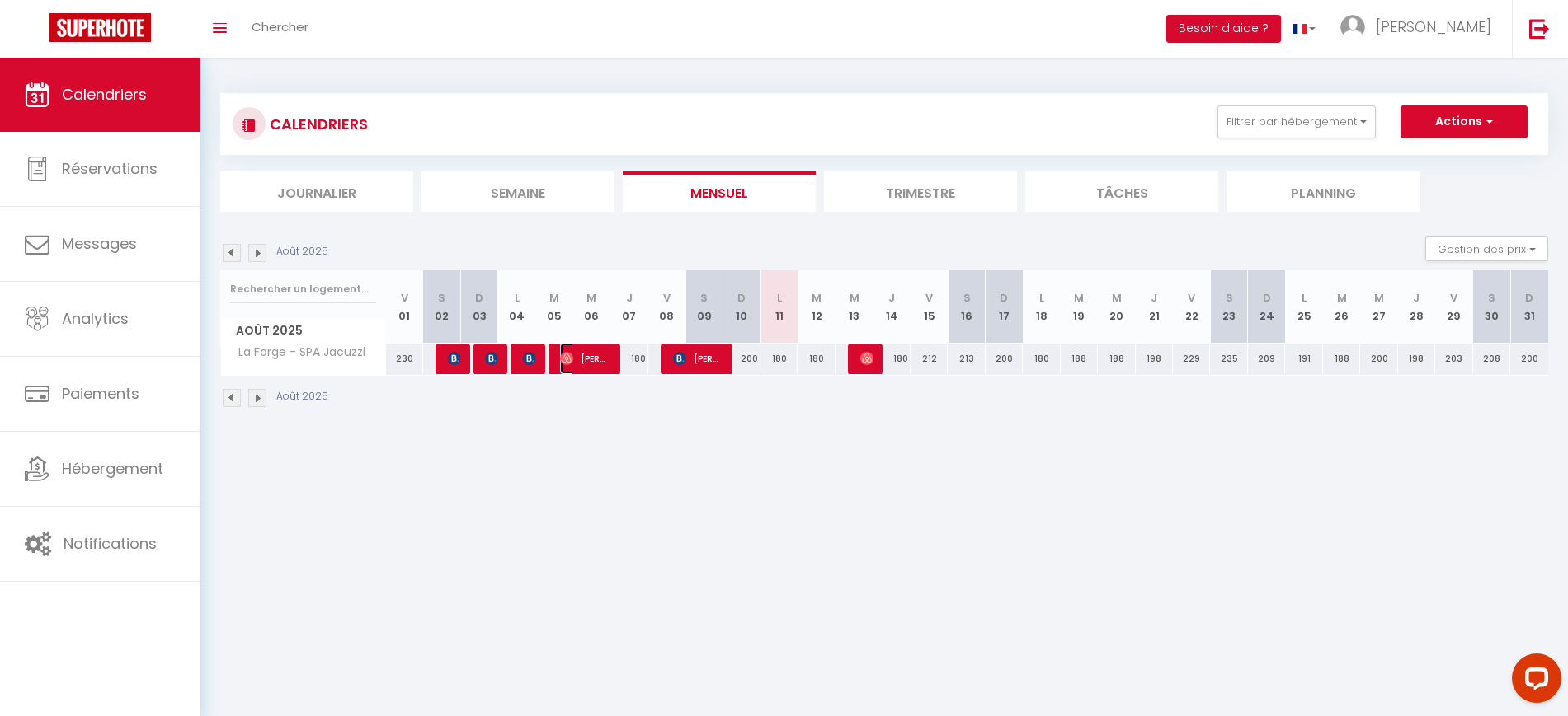
click at [593, 366] on span "[PERSON_NAME]" at bounding box center [584, 358] width 50 height 32
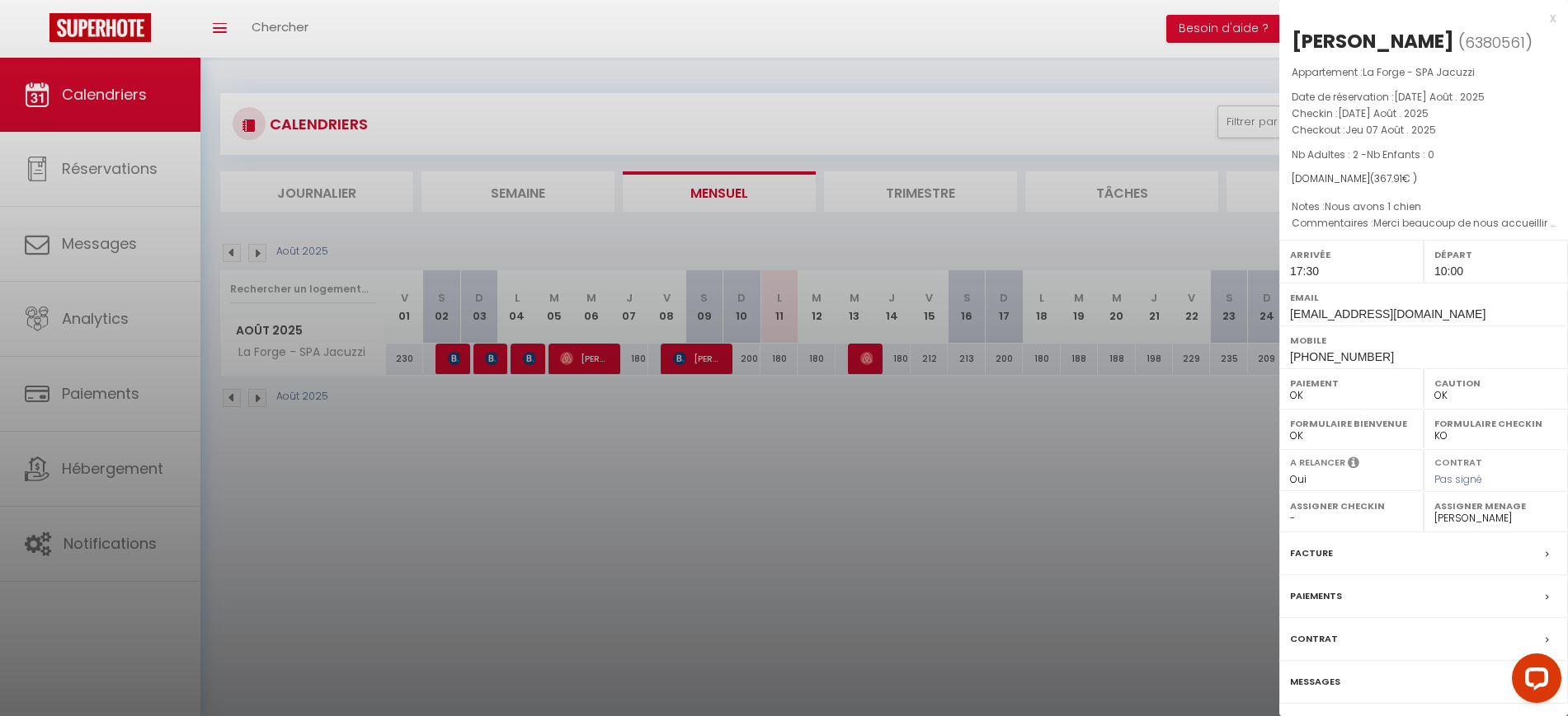
click at [745, 535] on div at bounding box center [784, 358] width 1568 height 716
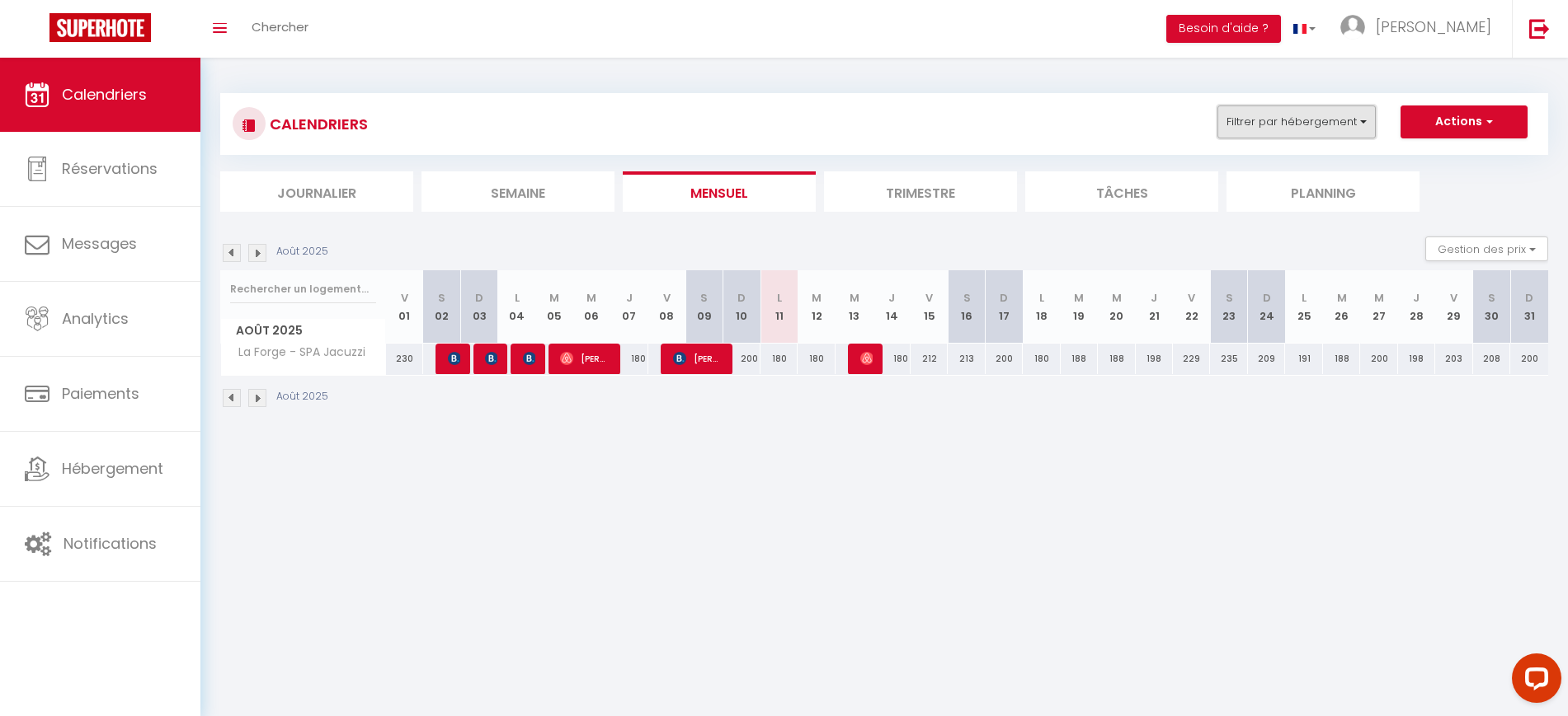
click at [1285, 123] on button "Filtrer par hébergement" at bounding box center [1296, 122] width 158 height 33
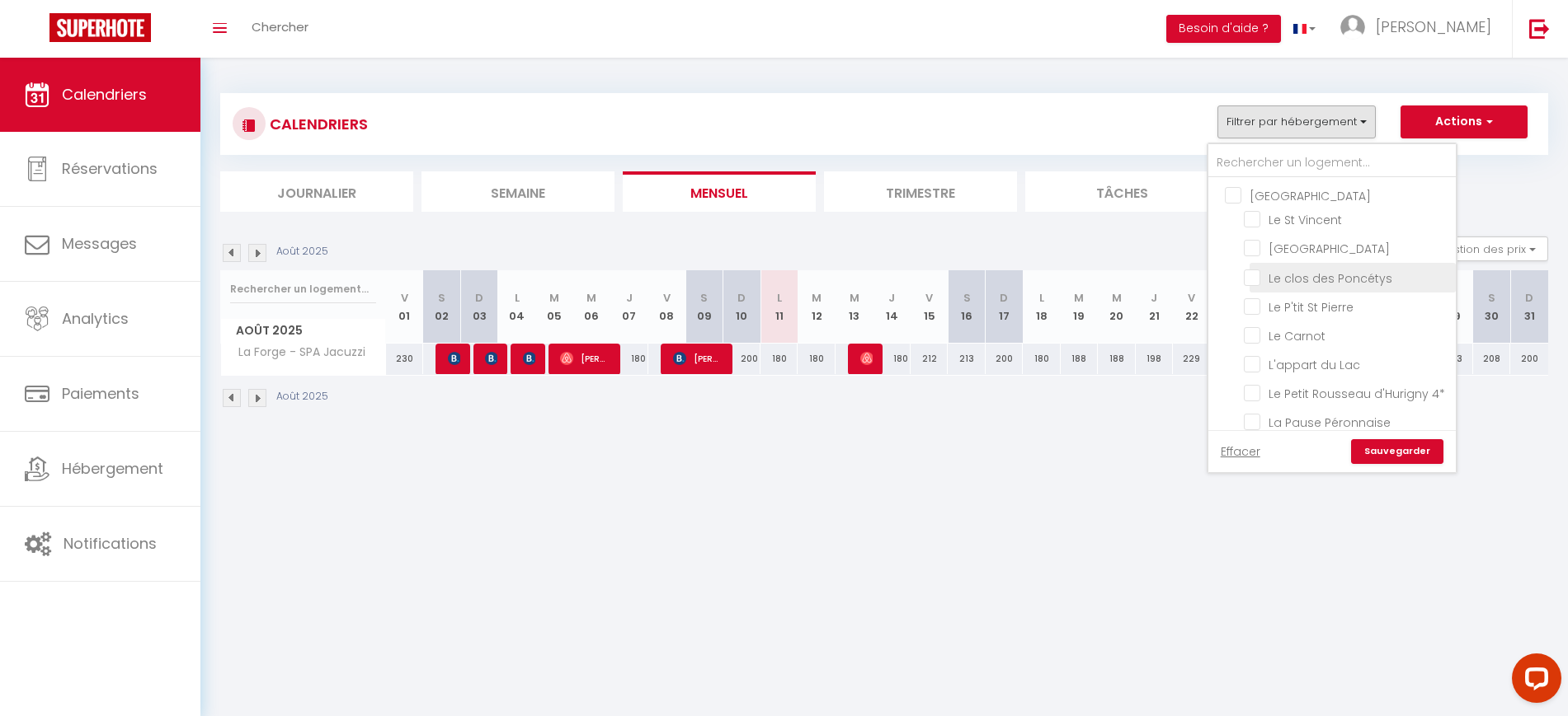
click at [1284, 274] on input "Le clos des Poncétys" at bounding box center [1347, 276] width 206 height 16
click at [1375, 451] on link "Sauvegarder" at bounding box center [1397, 451] width 92 height 24
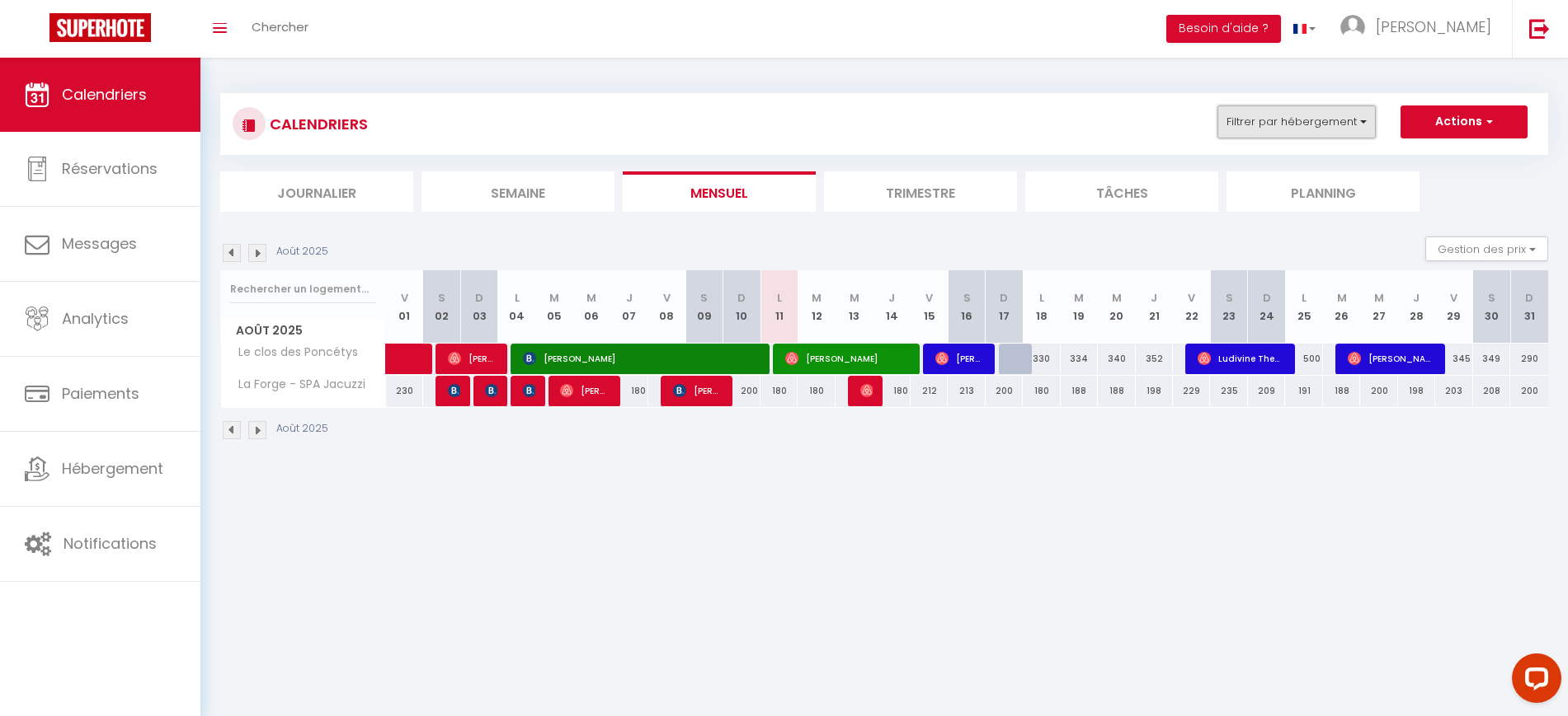
click at [1293, 126] on button "Filtrer par hébergement" at bounding box center [1296, 122] width 158 height 33
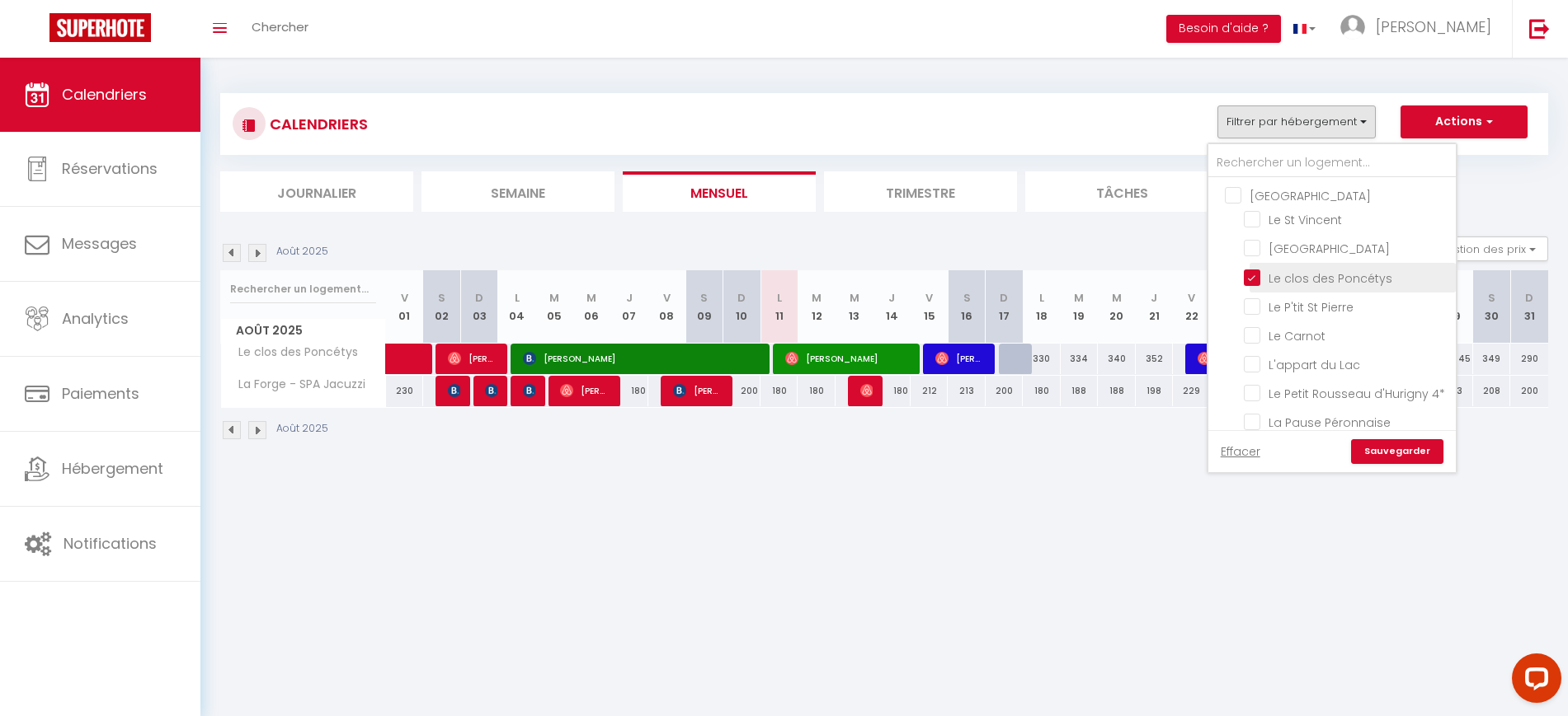
click at [1300, 280] on input "Le clos des Poncétys" at bounding box center [1347, 276] width 206 height 16
click at [1401, 446] on link "Sauvegarder" at bounding box center [1397, 451] width 92 height 24
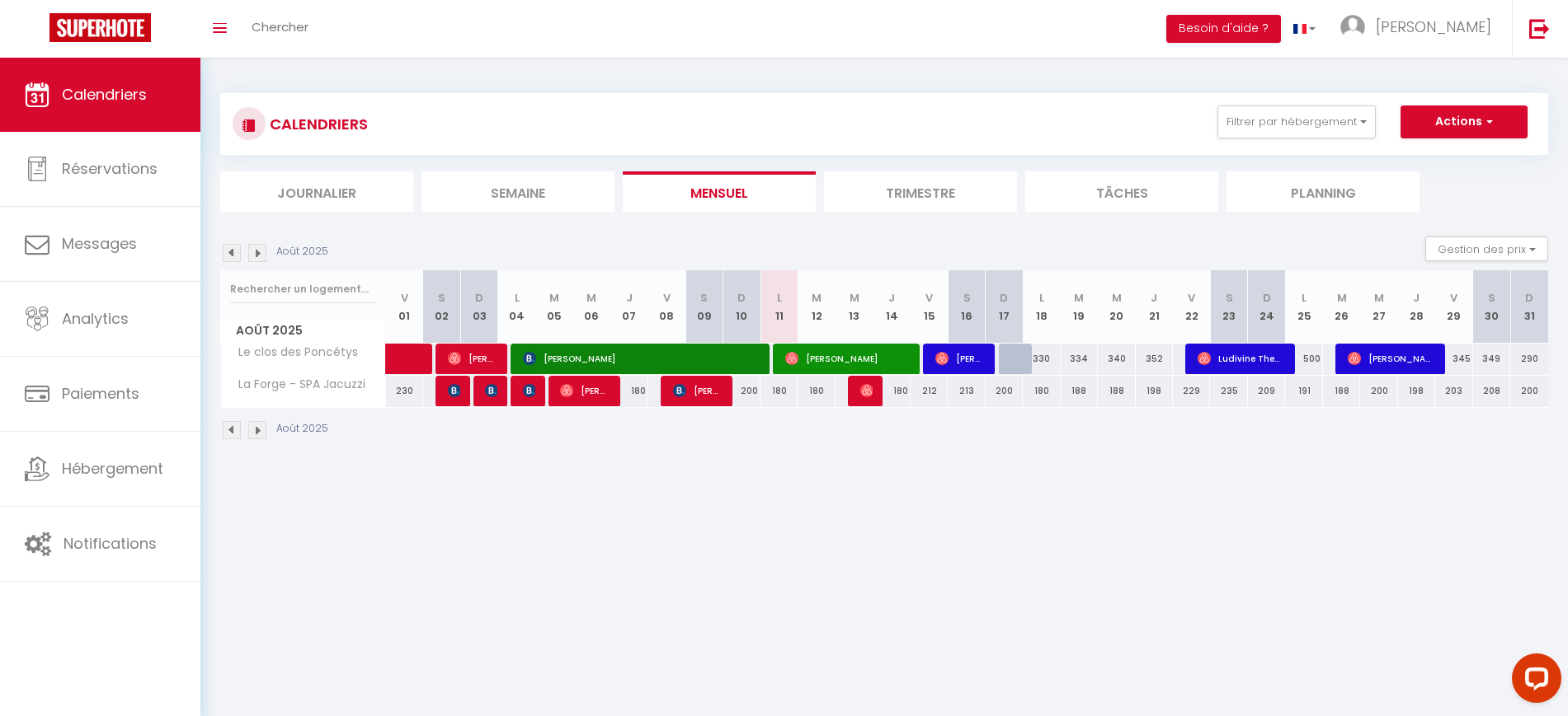
click at [237, 246] on img at bounding box center [232, 253] width 18 height 18
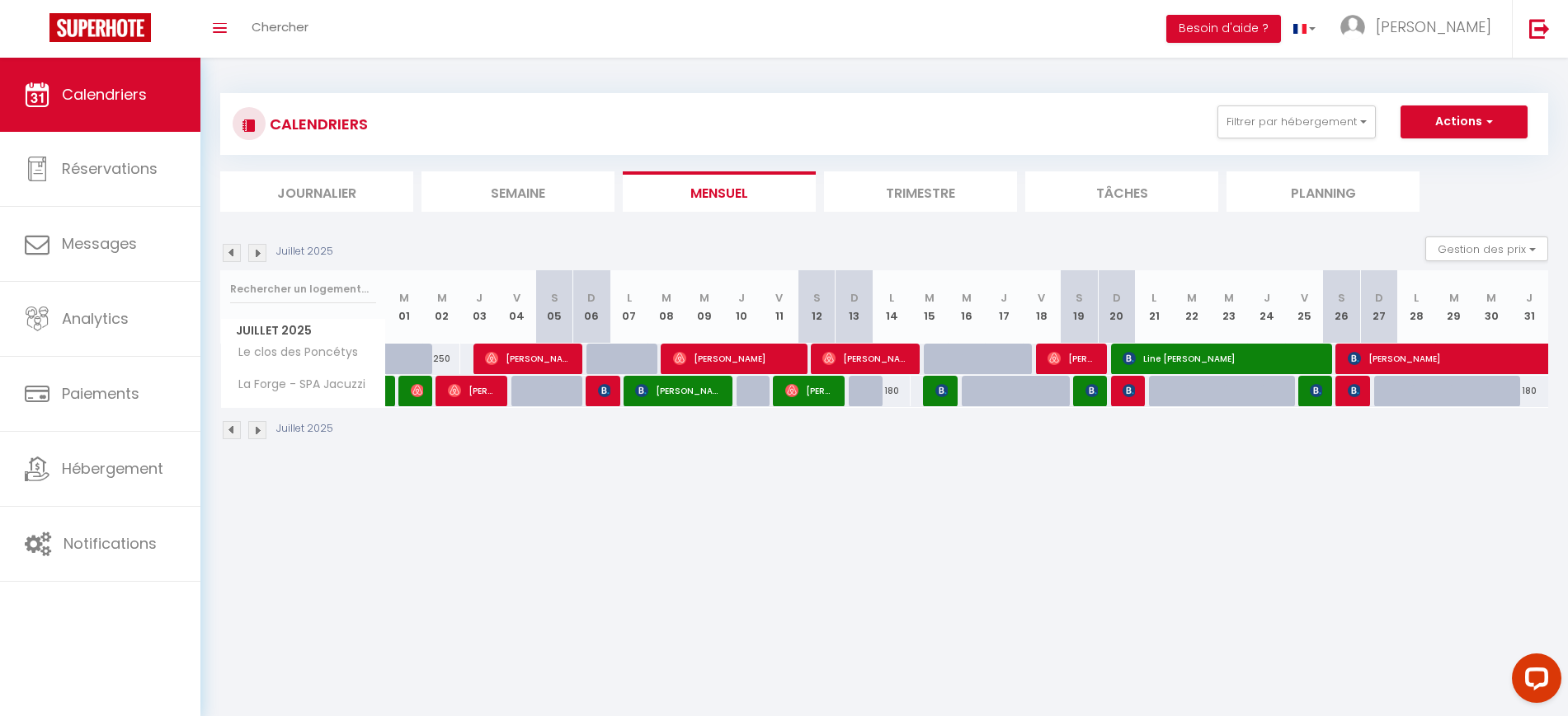
click at [263, 253] on img at bounding box center [257, 253] width 18 height 18
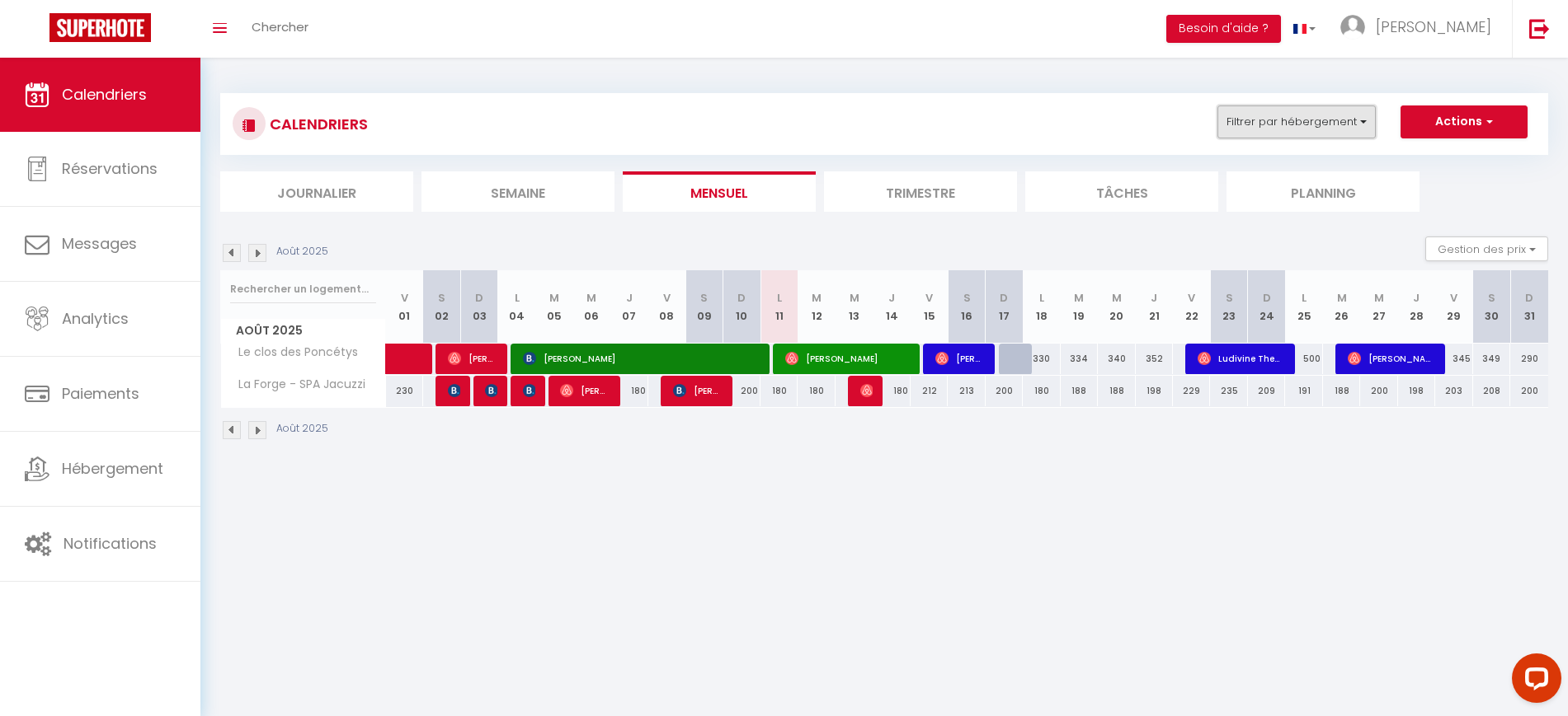
click at [1293, 107] on button "Filtrer par hébergement" at bounding box center [1296, 122] width 158 height 33
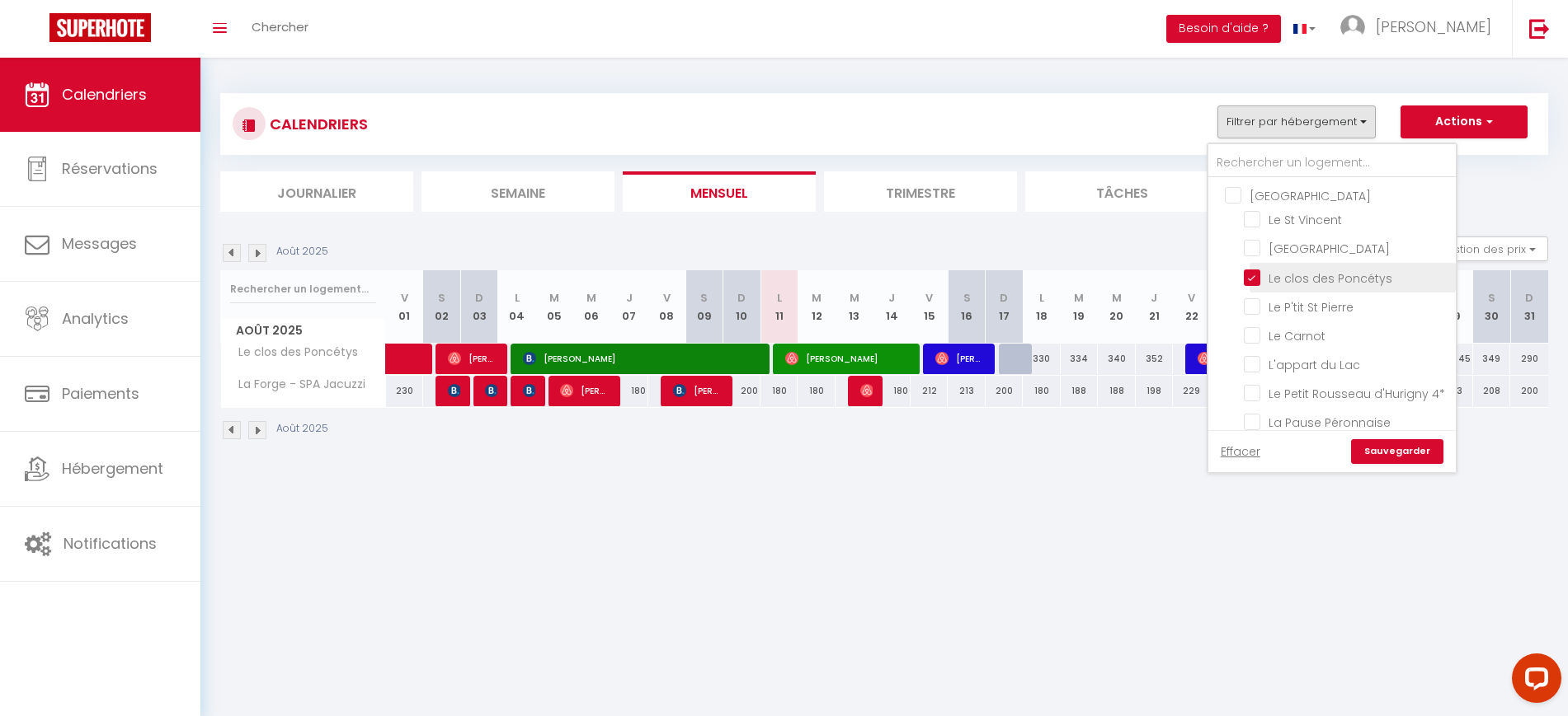
click at [1256, 284] on input "Le clos des Poncétys" at bounding box center [1347, 276] width 206 height 16
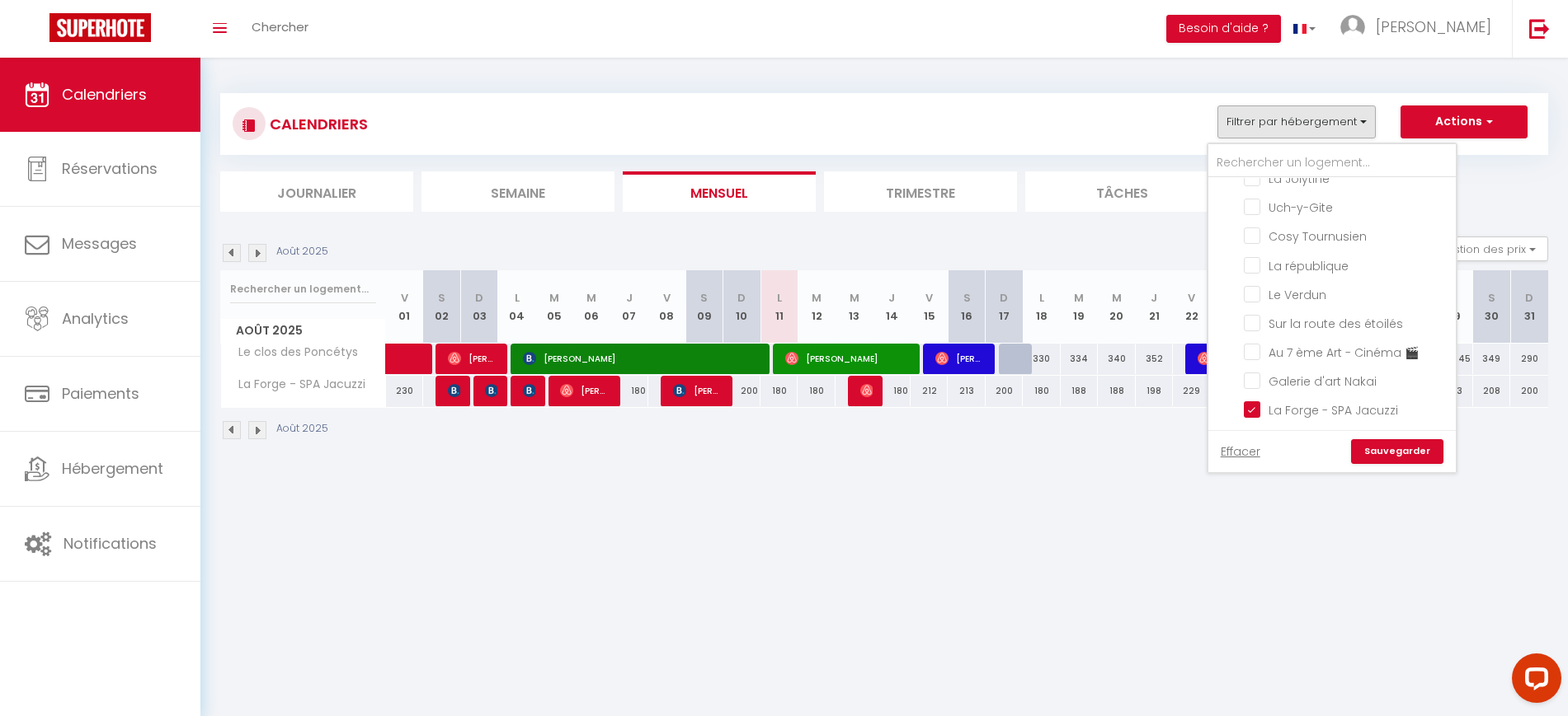
scroll to position [507, 0]
click at [1268, 275] on li "La Forge - SPA Jacuzzi" at bounding box center [1352, 269] width 206 height 29
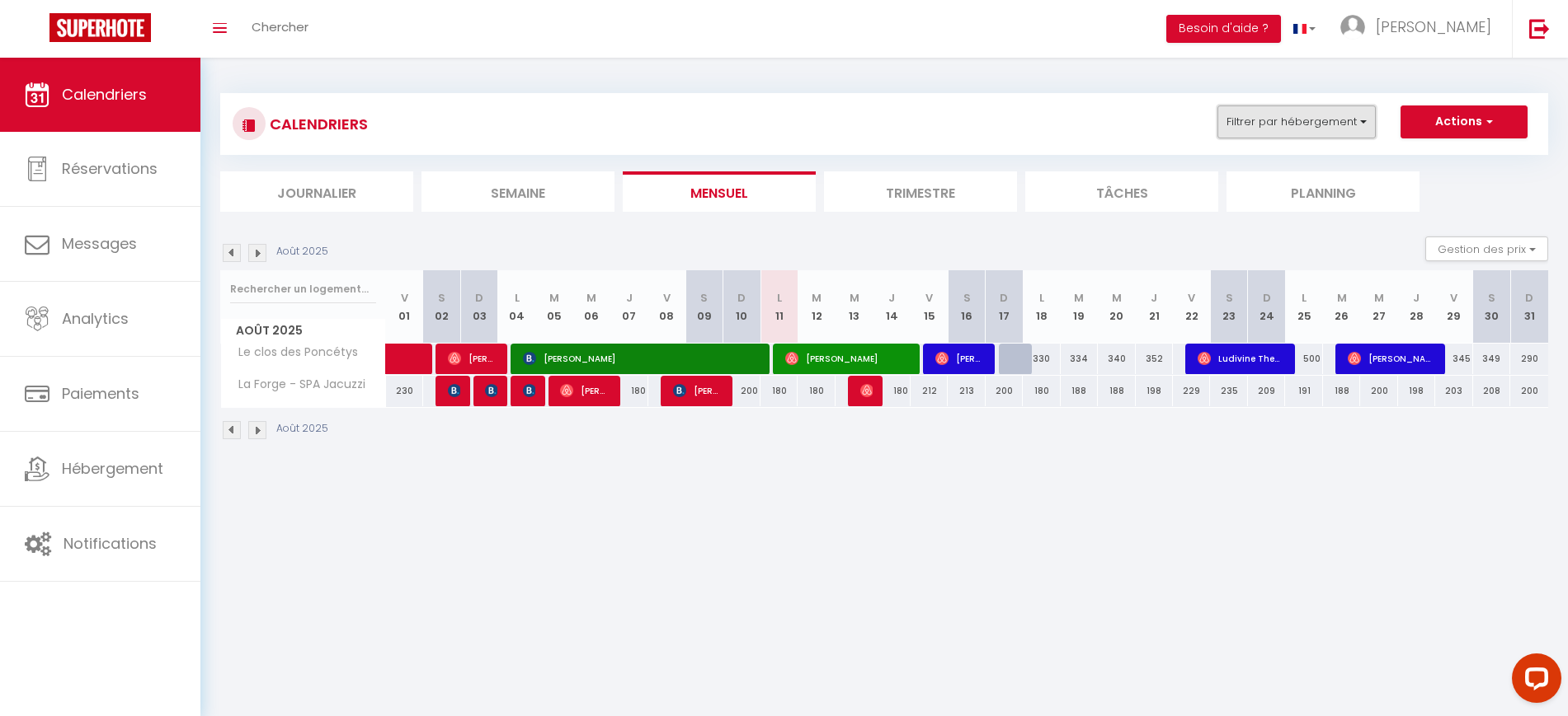
click at [1345, 109] on button "Filtrer par hébergement" at bounding box center [1296, 122] width 158 height 33
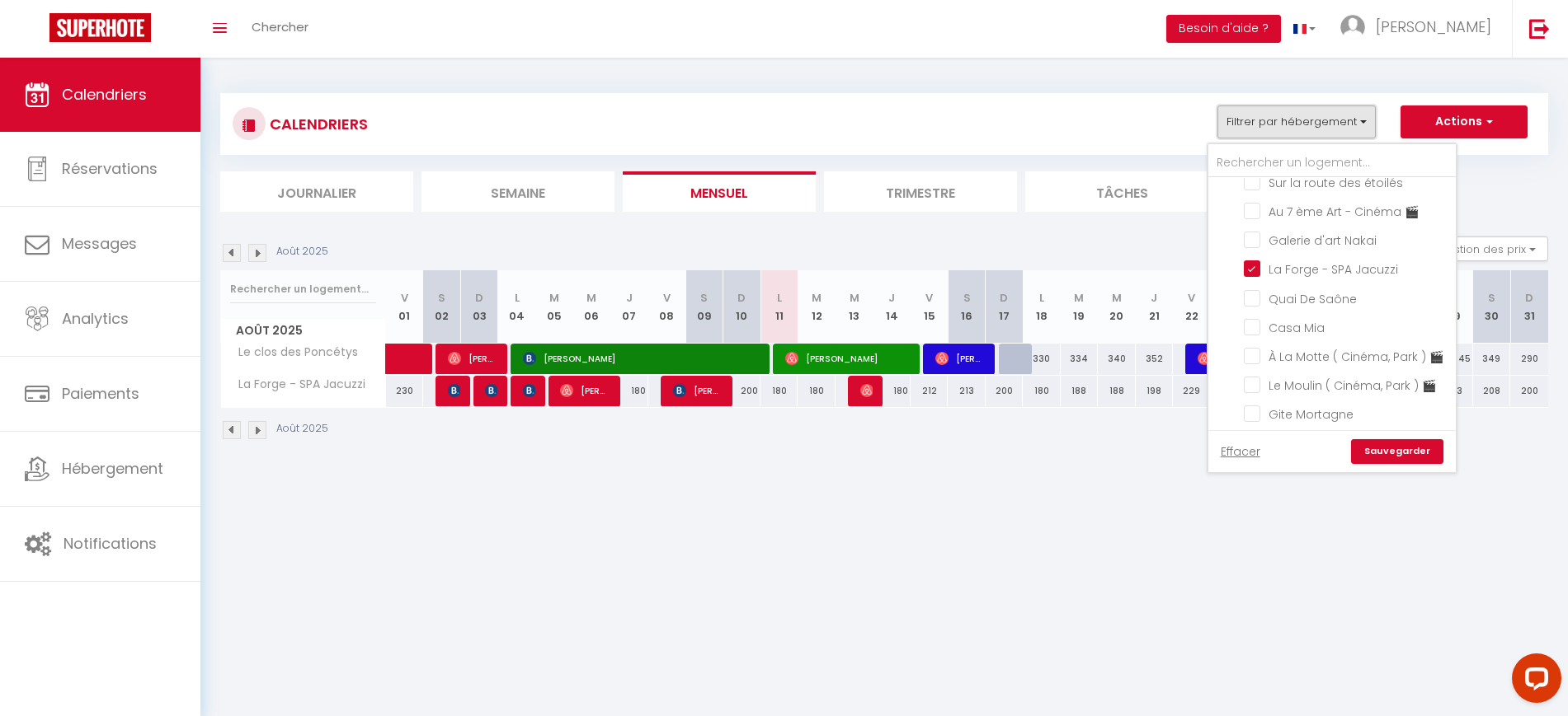
scroll to position [525, 0]
click at [1248, 259] on input "La Forge - SPA Jacuzzi" at bounding box center [1347, 250] width 206 height 16
click at [1265, 204] on label "Au 7 ème Art - Cinéma 🎬" at bounding box center [1339, 194] width 158 height 18
click at [1265, 201] on input "Au 7 ème Art - Cinéma 🎬" at bounding box center [1347, 193] width 206 height 16
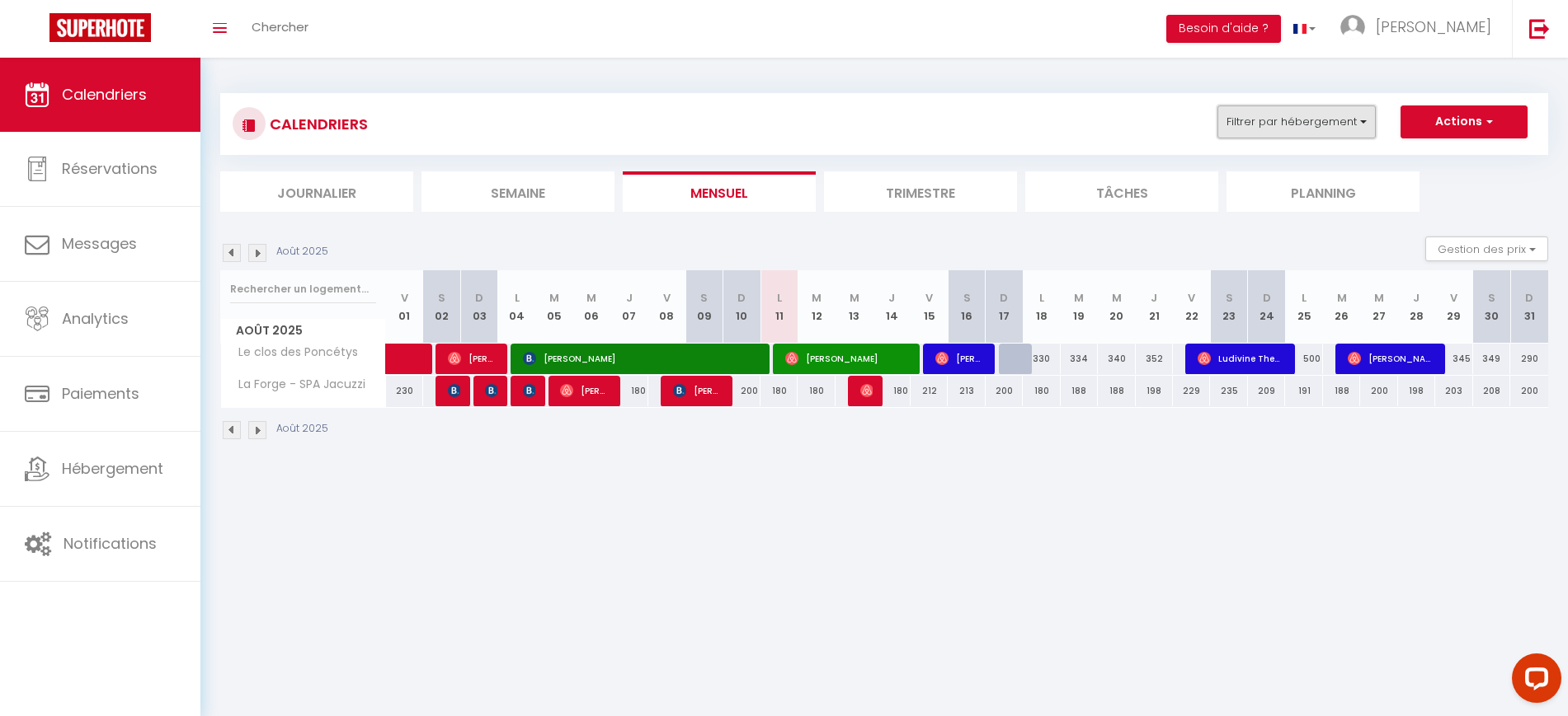
click at [1306, 129] on button "Filtrer par hébergement" at bounding box center [1296, 122] width 158 height 33
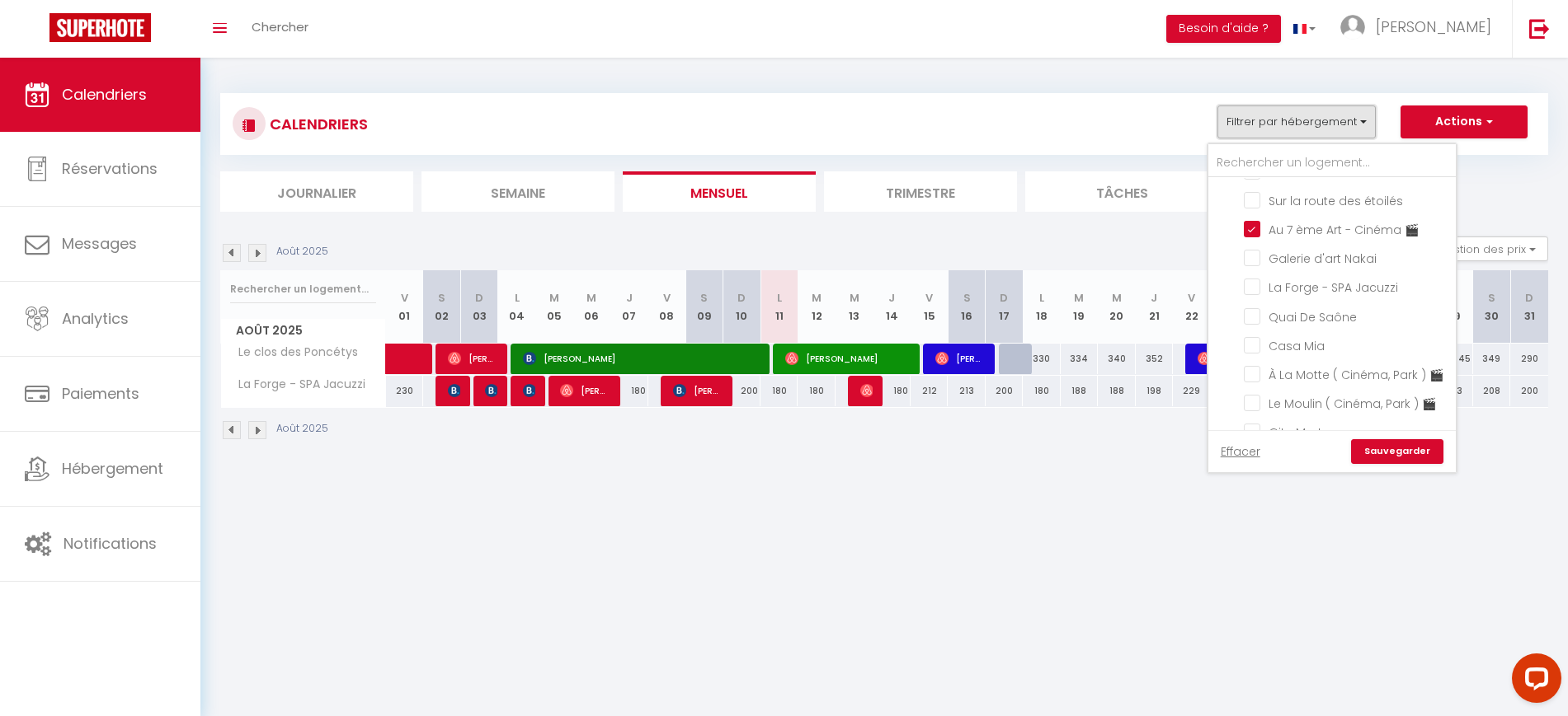
scroll to position [480, 0]
click at [1258, 217] on input "Sur la route des étoilés" at bounding box center [1347, 209] width 206 height 16
click at [1384, 451] on link "Sauvegarder" at bounding box center [1397, 451] width 92 height 24
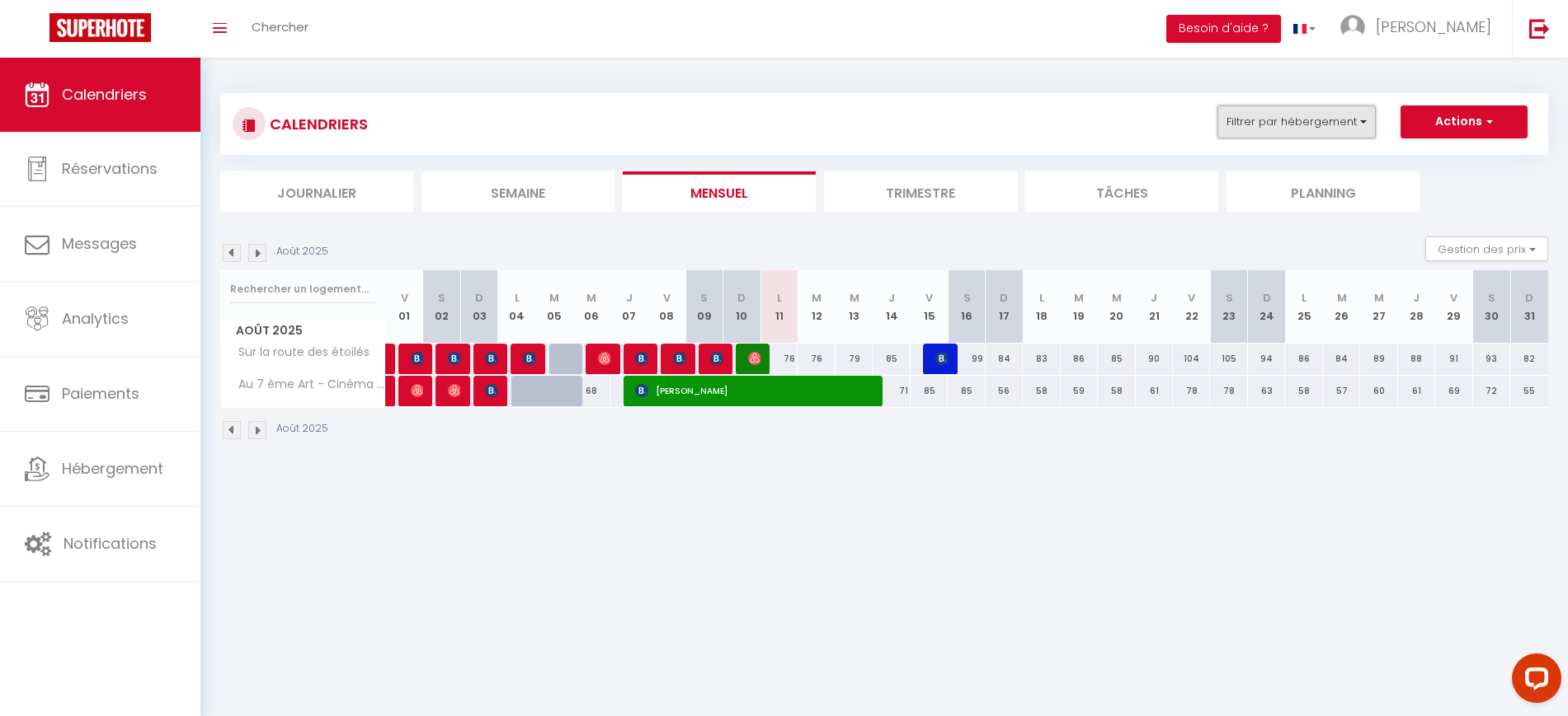
click at [1285, 121] on button "Filtrer par hébergement" at bounding box center [1296, 122] width 158 height 33
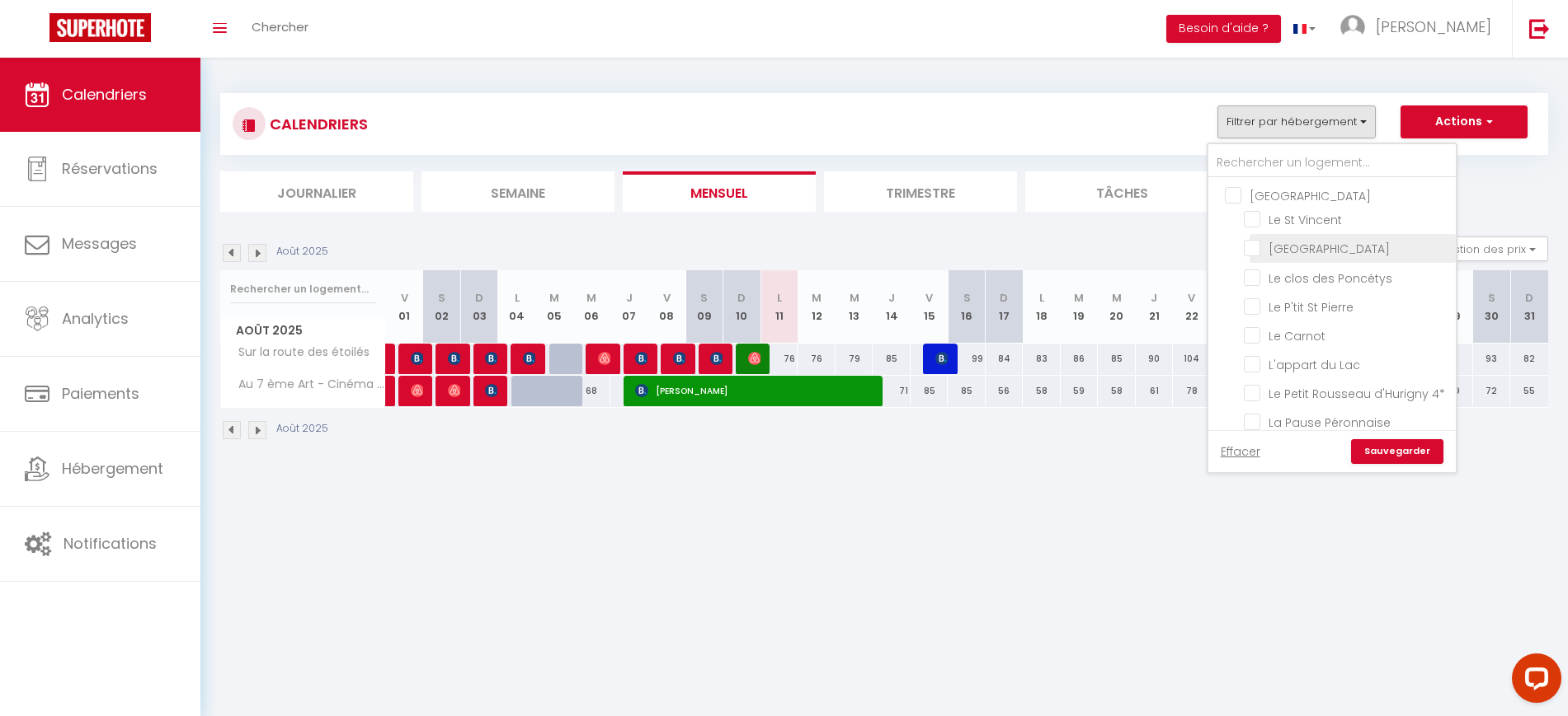
click at [1291, 247] on input "[GEOGRAPHIC_DATA]" at bounding box center [1347, 247] width 206 height 16
click at [1412, 447] on link "Sauvegarder" at bounding box center [1397, 451] width 92 height 24
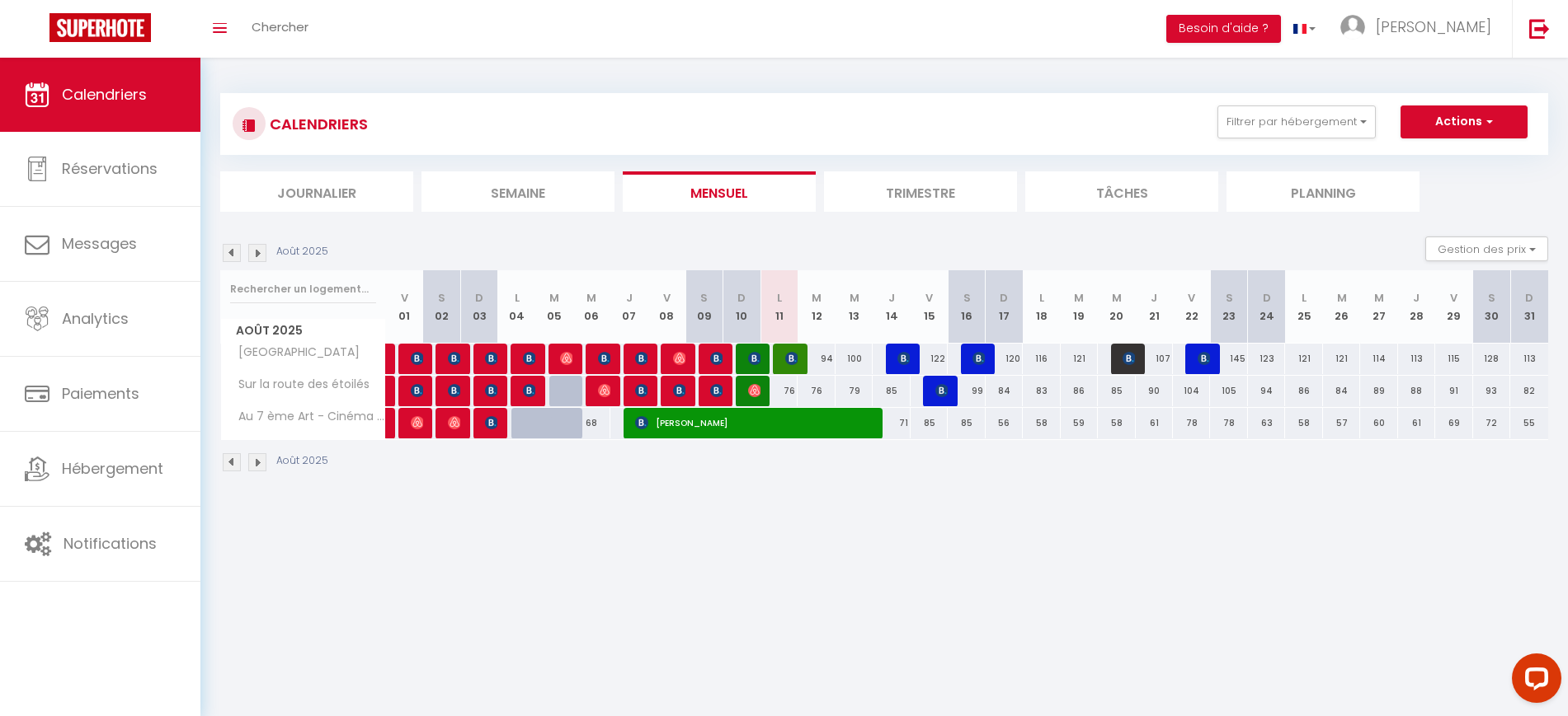
click at [239, 253] on img at bounding box center [232, 253] width 18 height 18
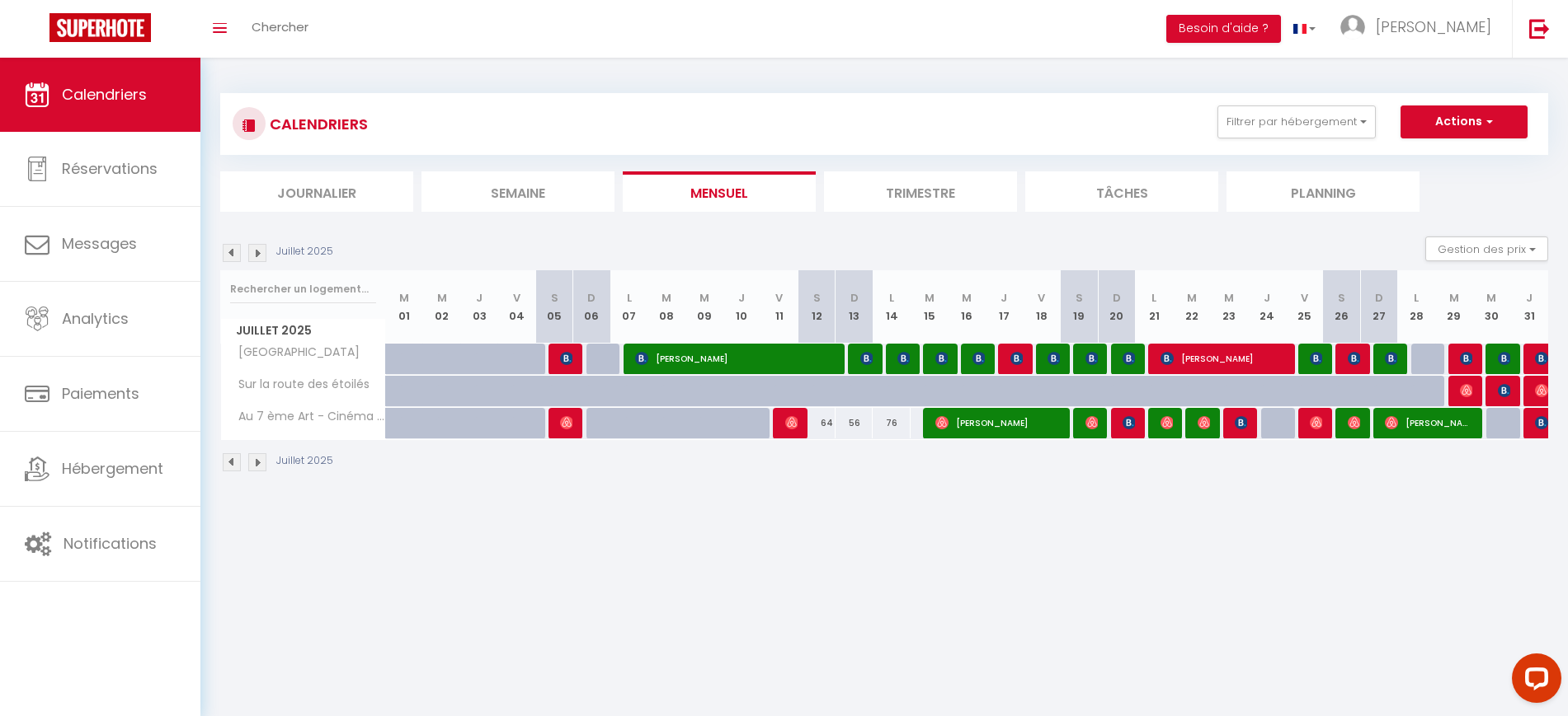
click at [263, 251] on img at bounding box center [257, 253] width 18 height 18
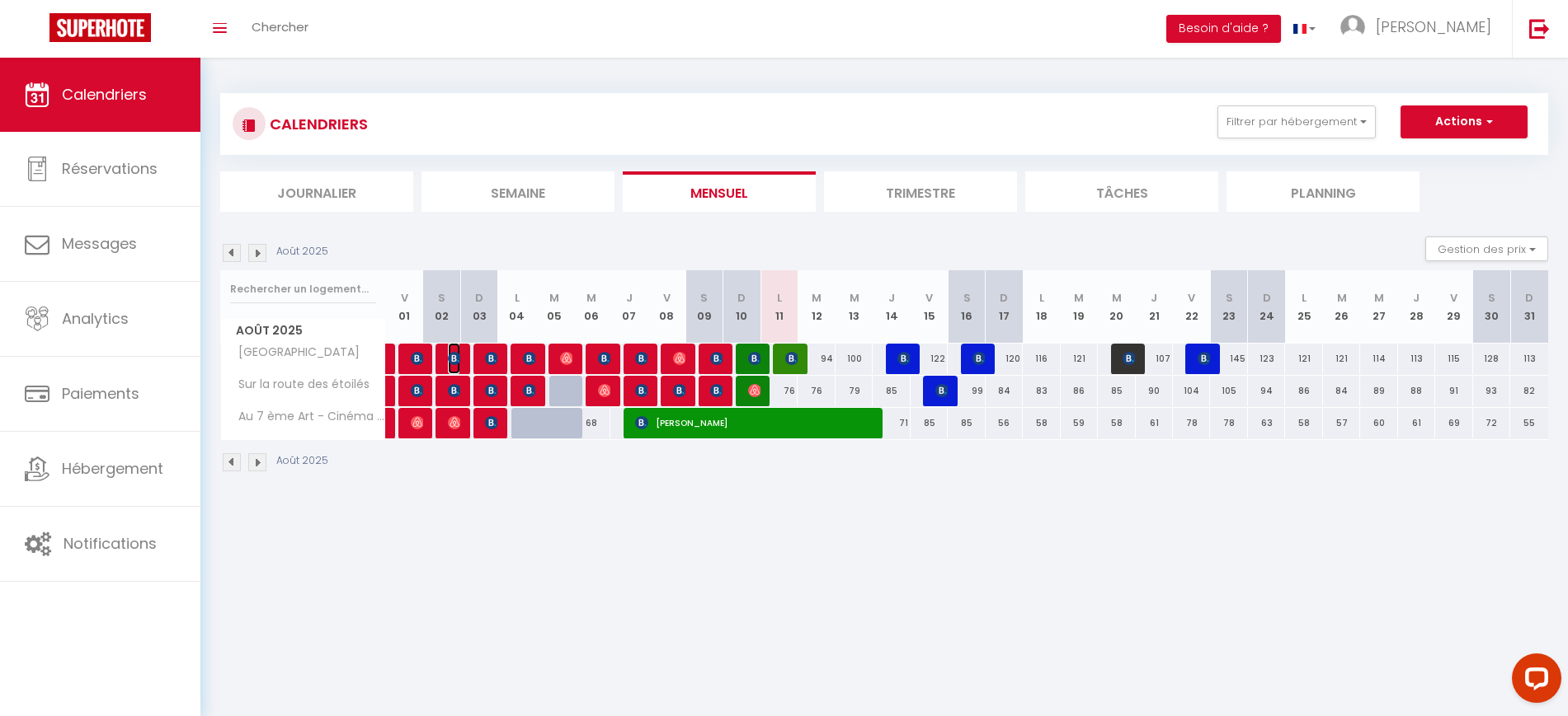
click at [456, 357] on img at bounding box center [454, 358] width 14 height 14
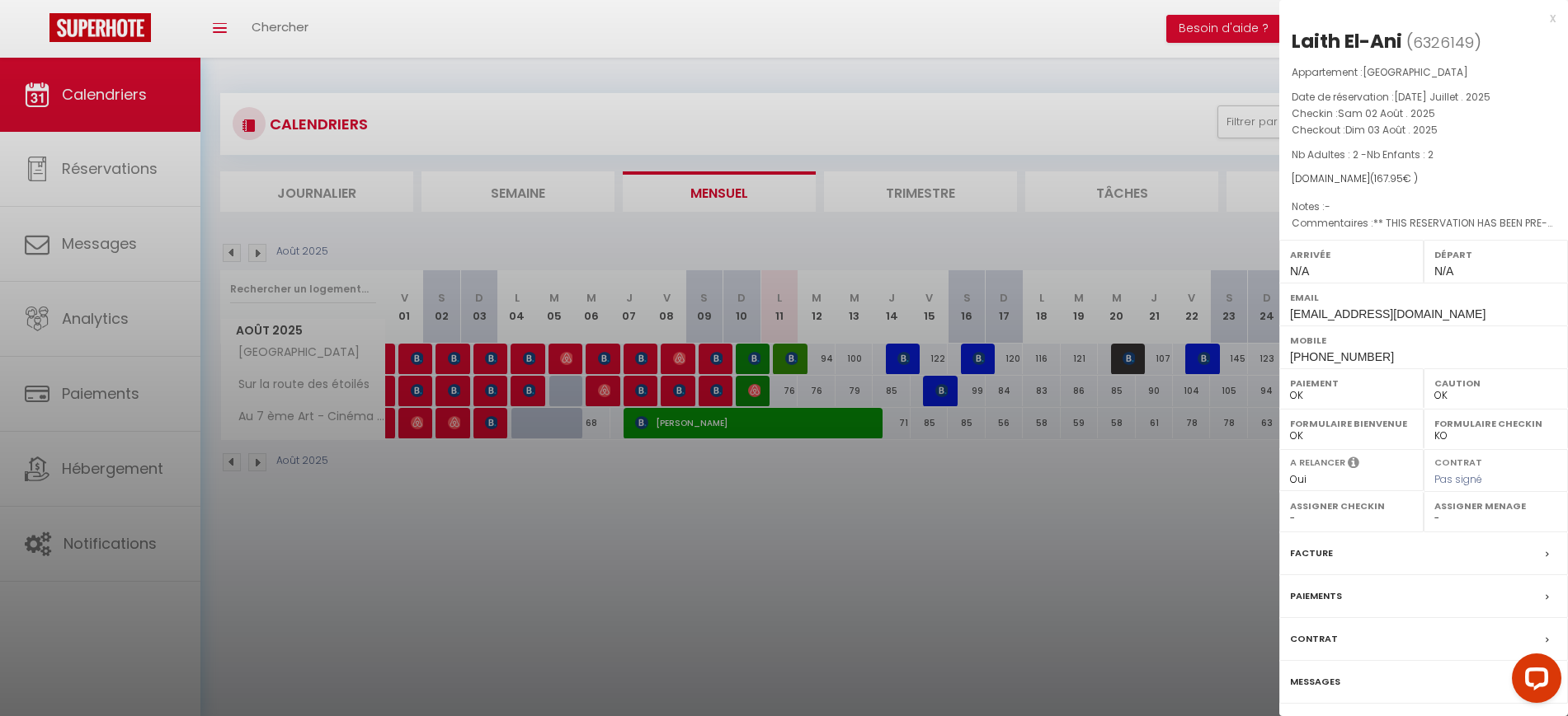
click at [1554, 17] on div "x" at bounding box center [1417, 18] width 276 height 20
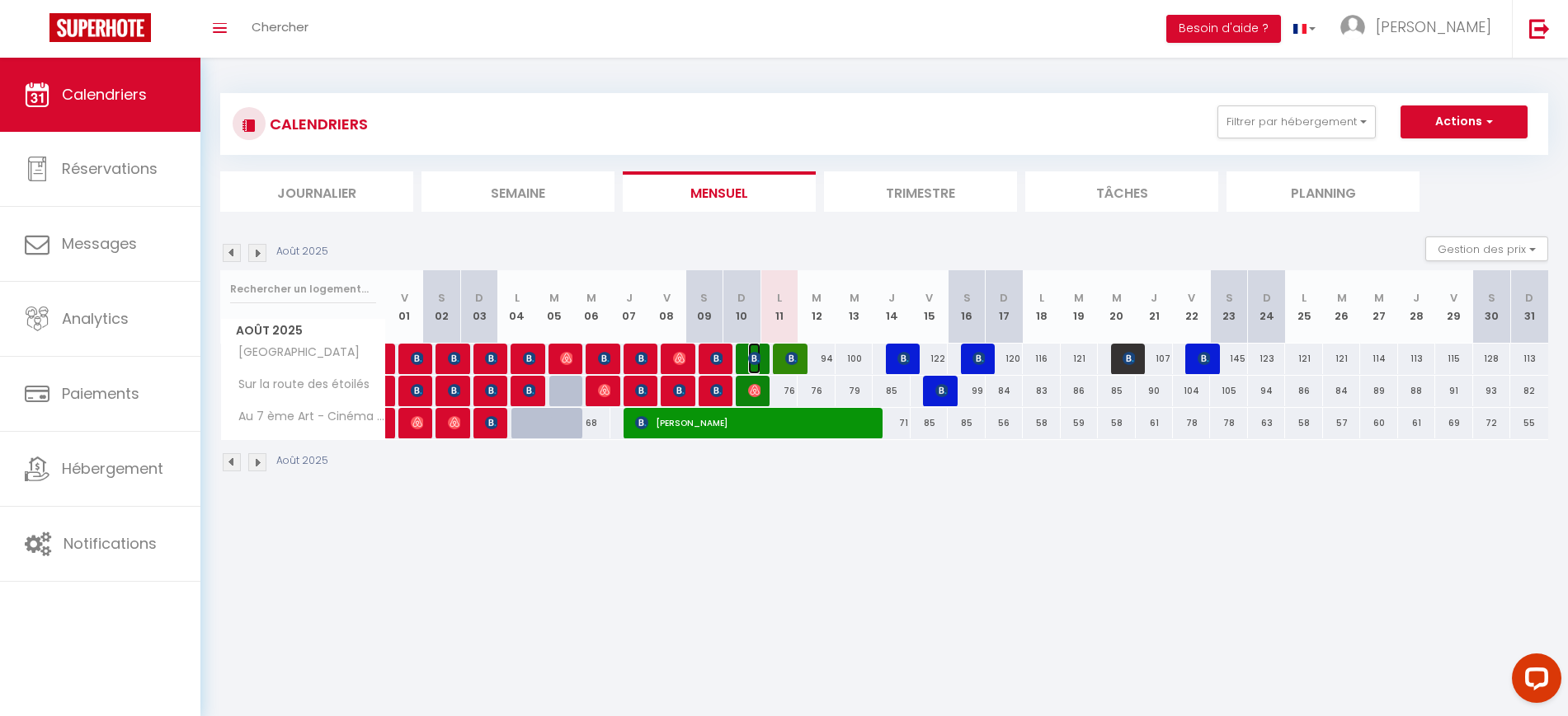
click at [754, 356] on img at bounding box center [754, 358] width 14 height 14
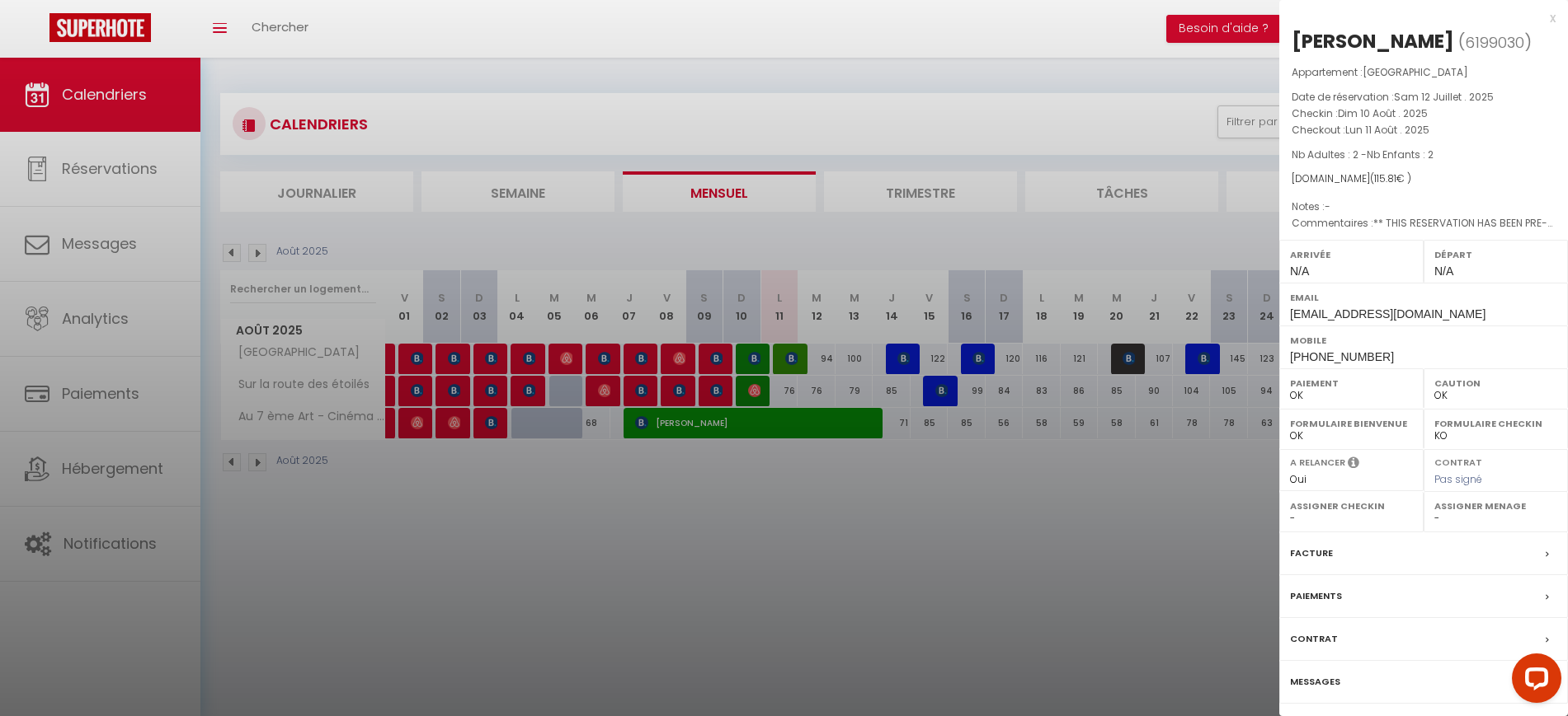
click at [875, 515] on div at bounding box center [784, 358] width 1568 height 716
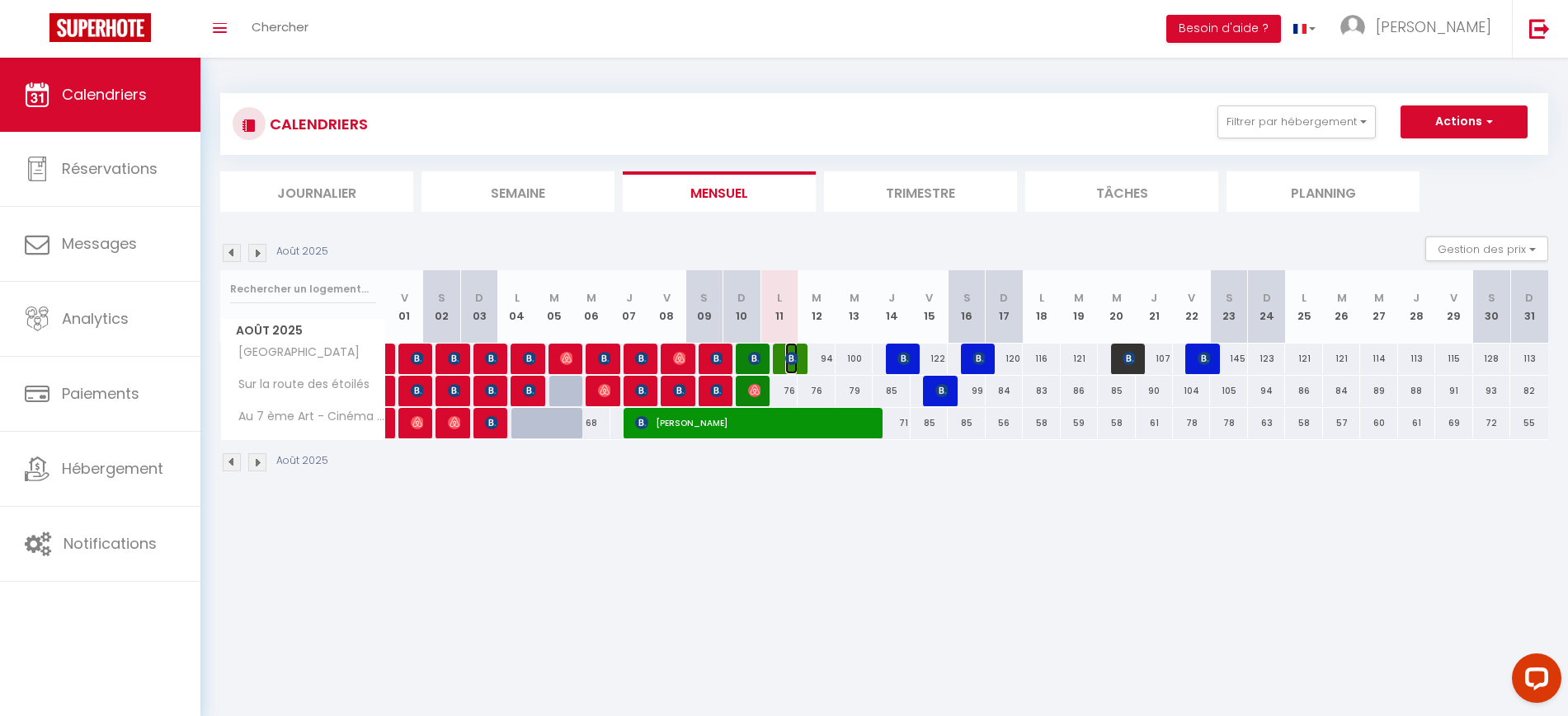
click at [790, 358] on img at bounding box center [791, 358] width 14 height 14
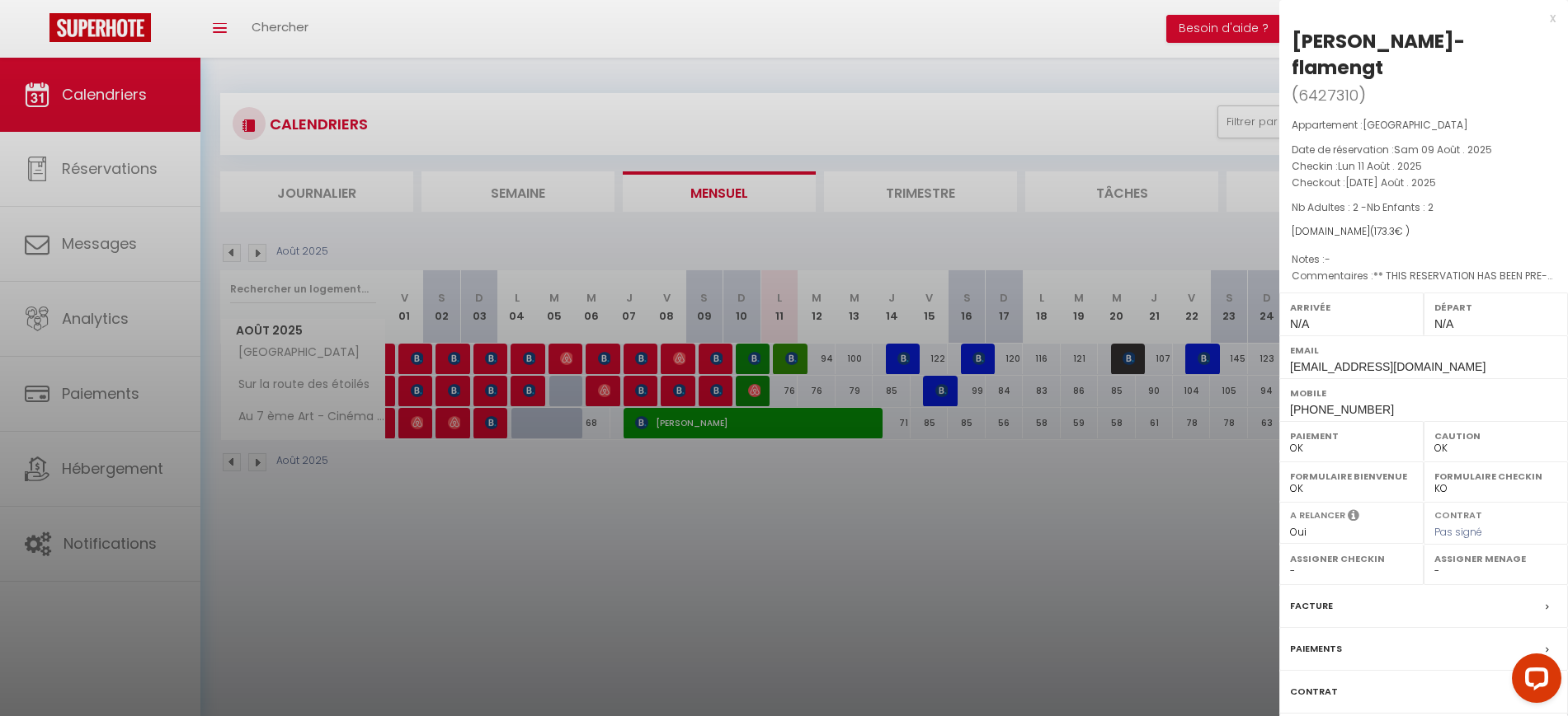
click at [855, 602] on div at bounding box center [784, 358] width 1568 height 716
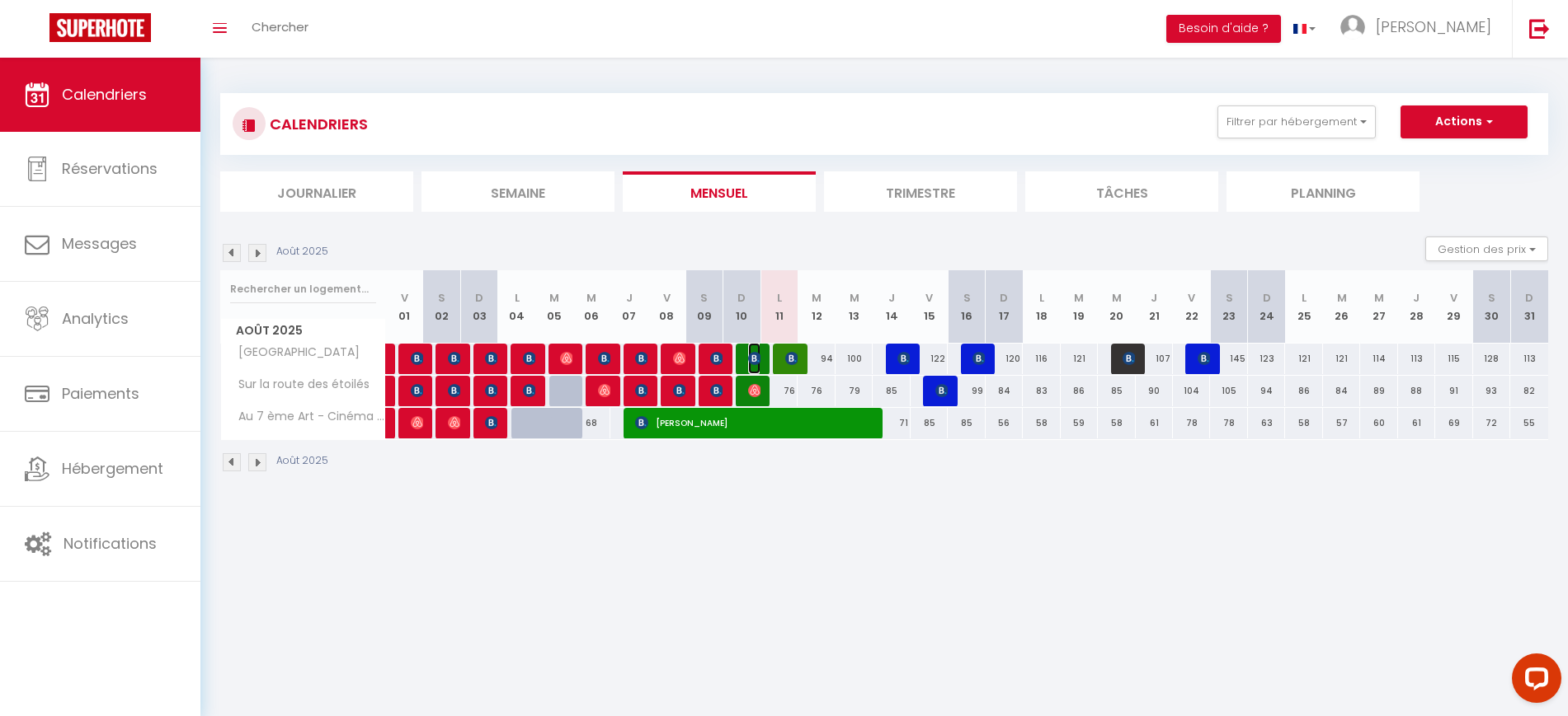
click at [754, 360] on img at bounding box center [754, 358] width 14 height 14
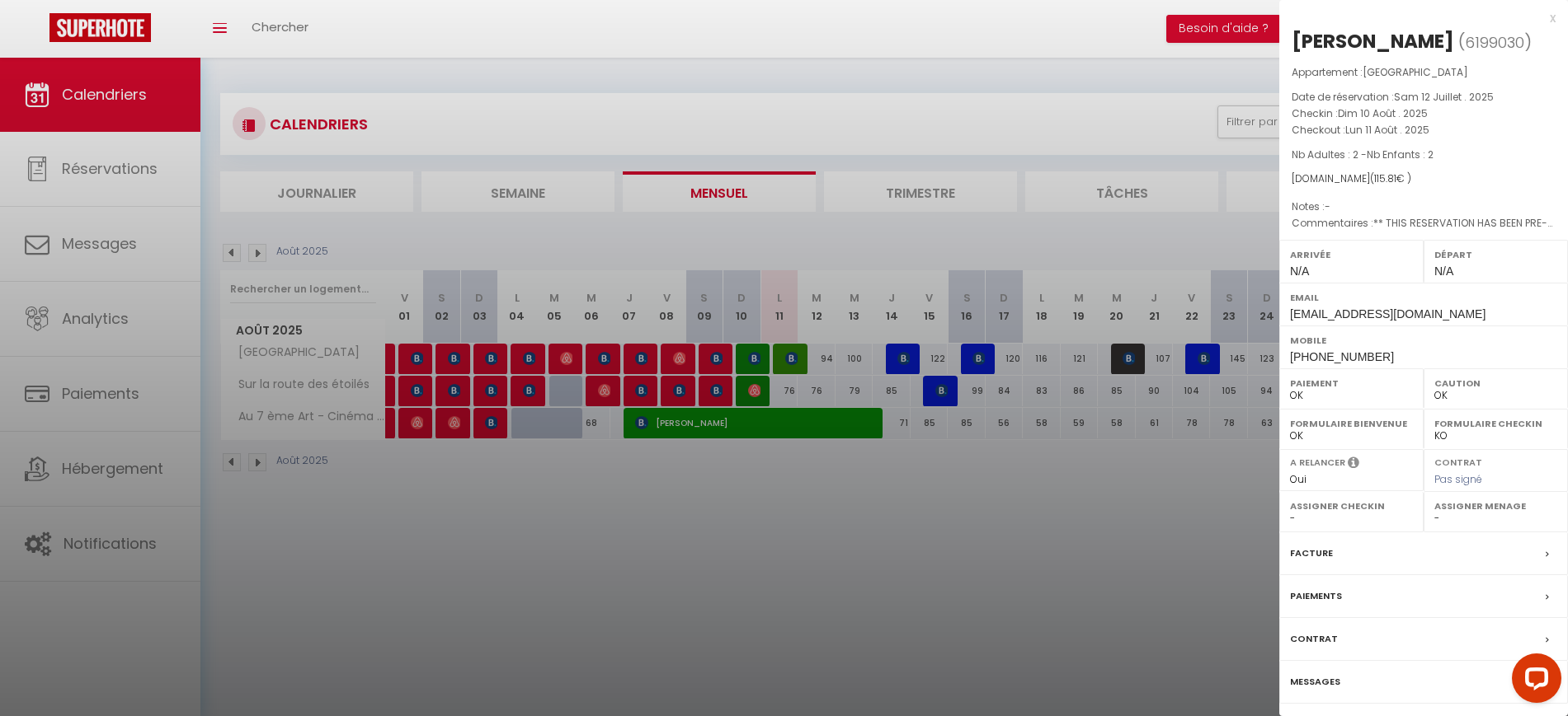
click at [1068, 475] on div at bounding box center [784, 358] width 1568 height 716
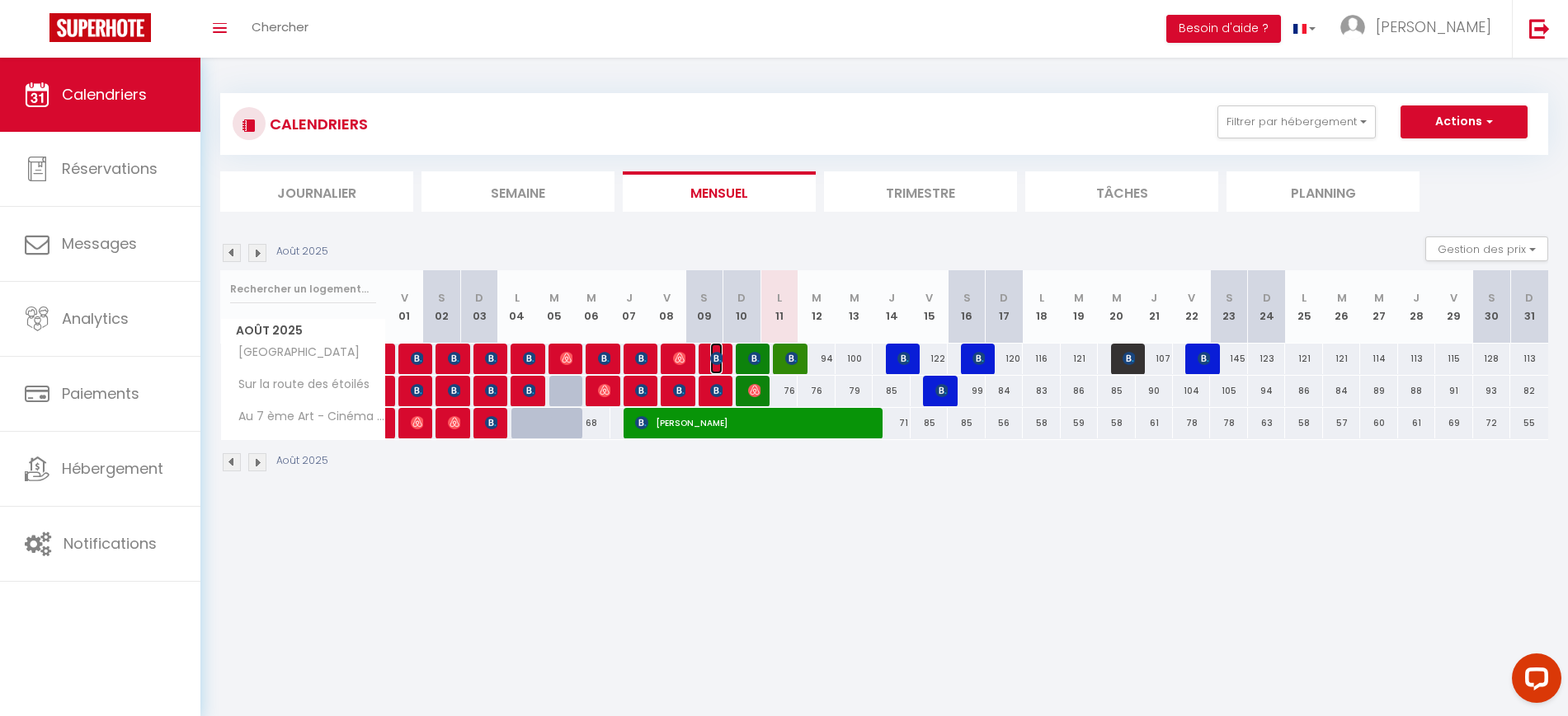
click at [713, 356] on img at bounding box center [716, 358] width 14 height 14
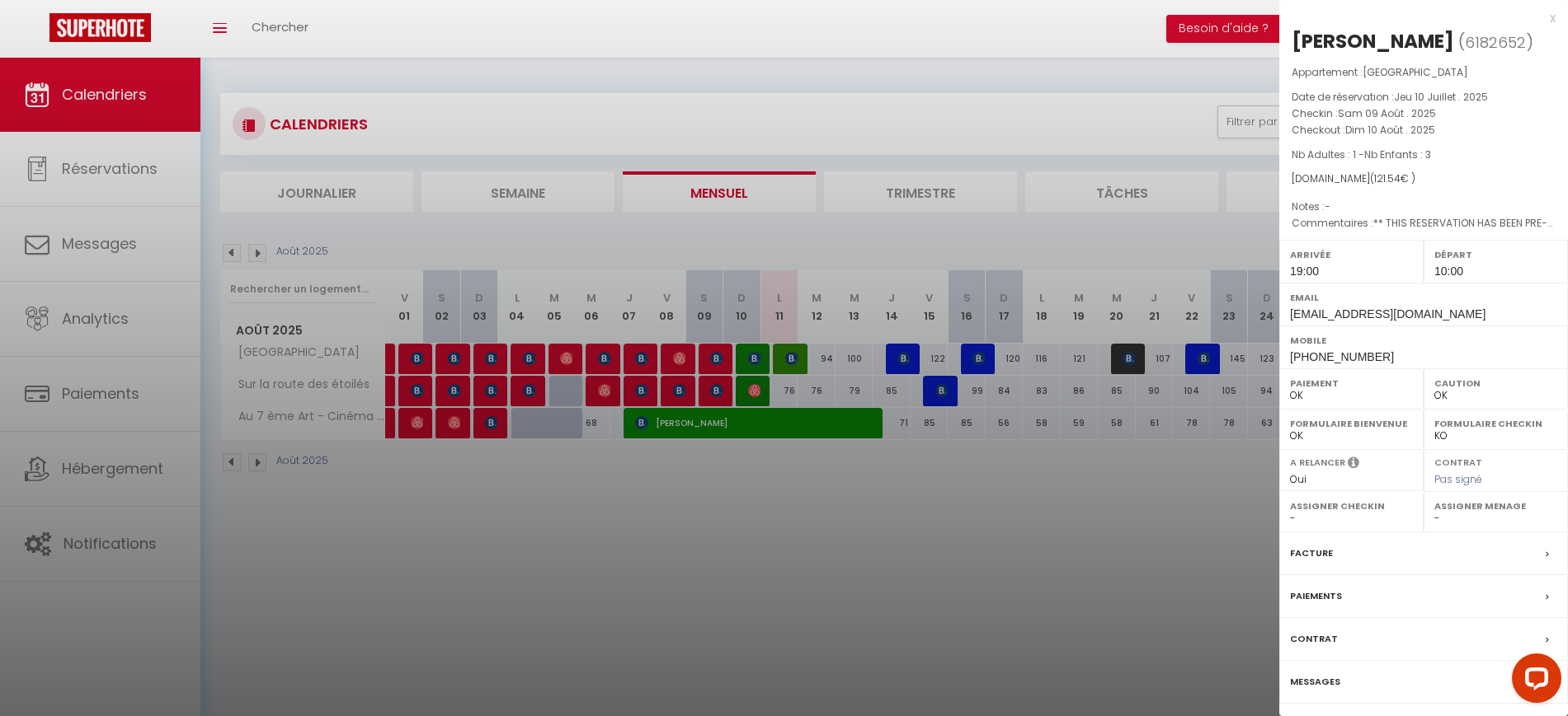
click at [745, 524] on div at bounding box center [784, 358] width 1568 height 716
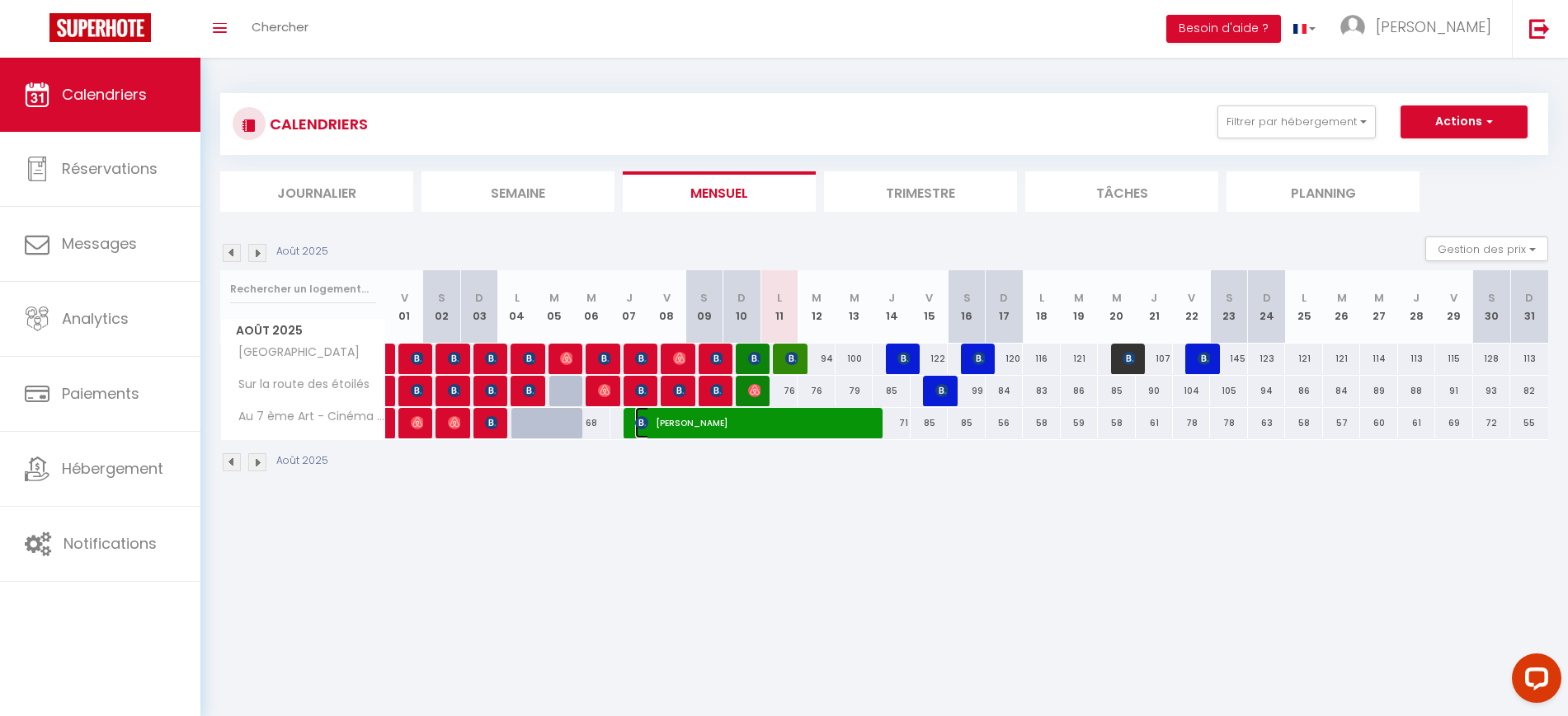
click at [703, 425] on span "[PERSON_NAME]" at bounding box center [752, 423] width 235 height 32
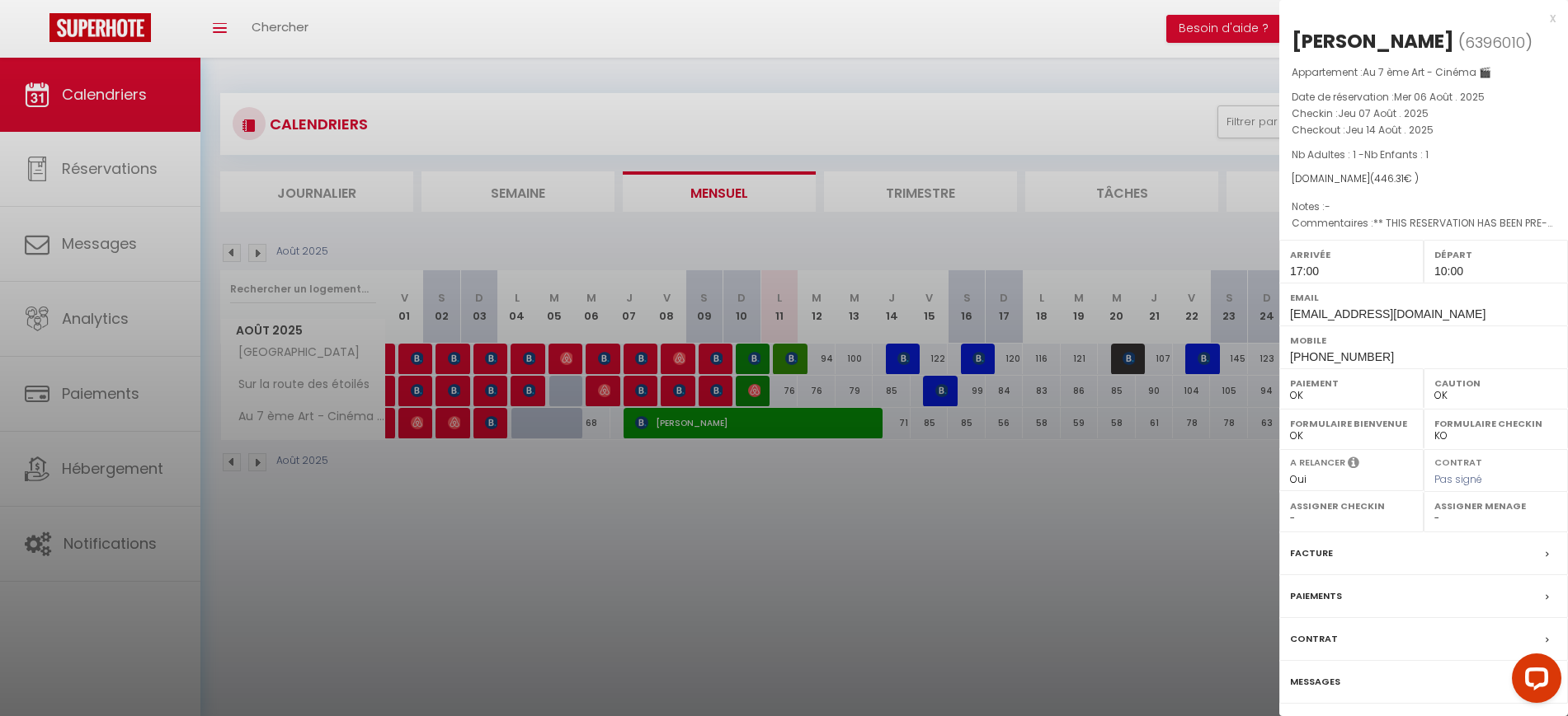
click at [739, 480] on div at bounding box center [784, 358] width 1568 height 716
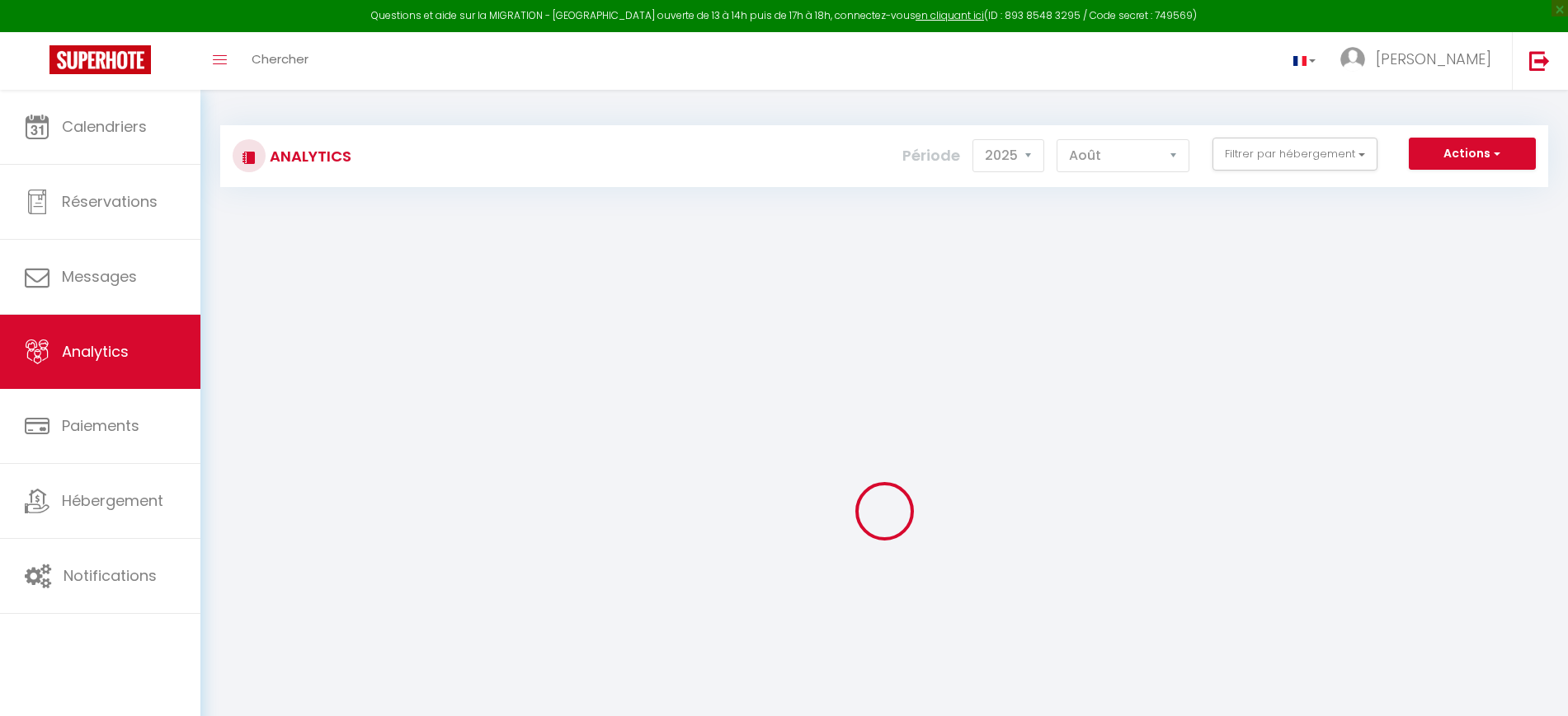
select select "2025"
select select "8"
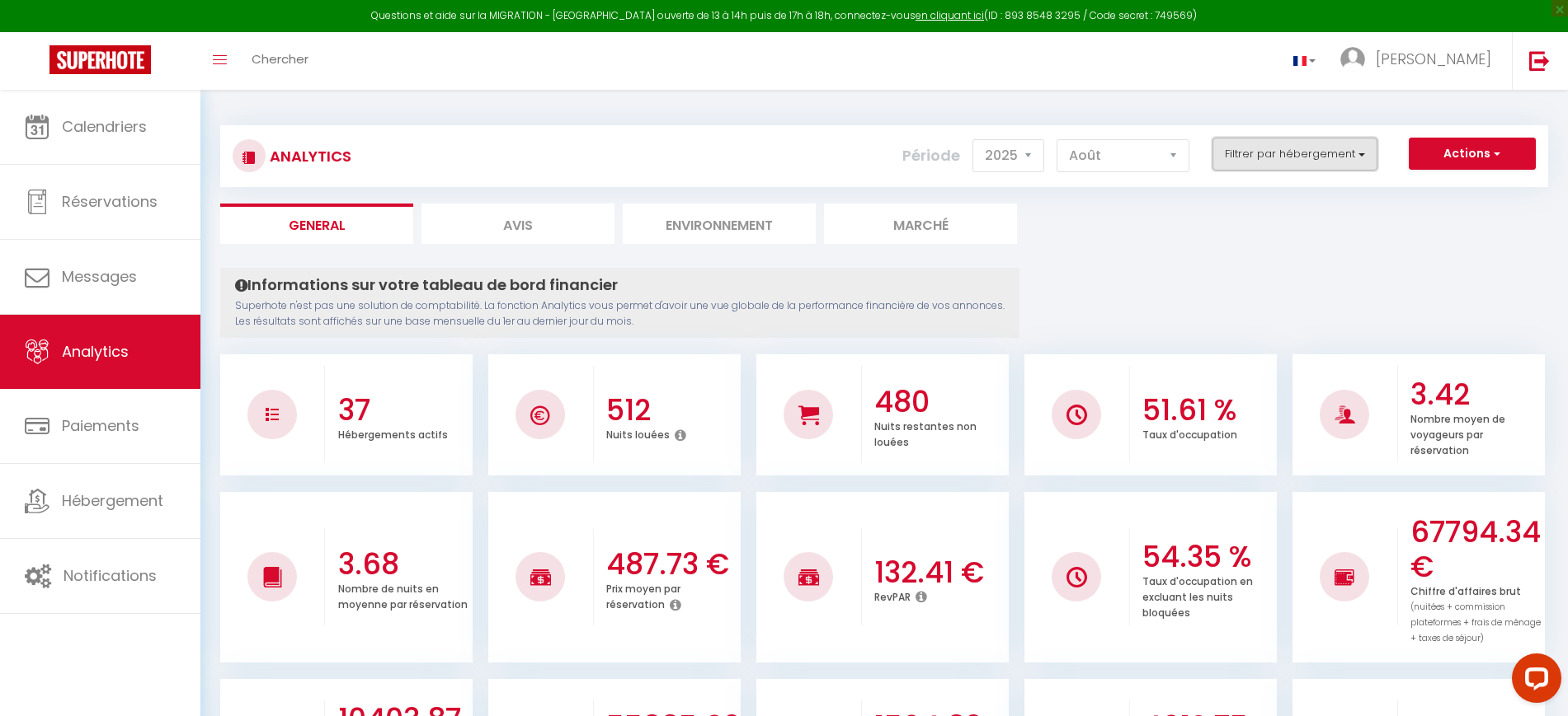
click at [1279, 155] on button "Filtrer par hébergement" at bounding box center [1294, 153] width 165 height 33
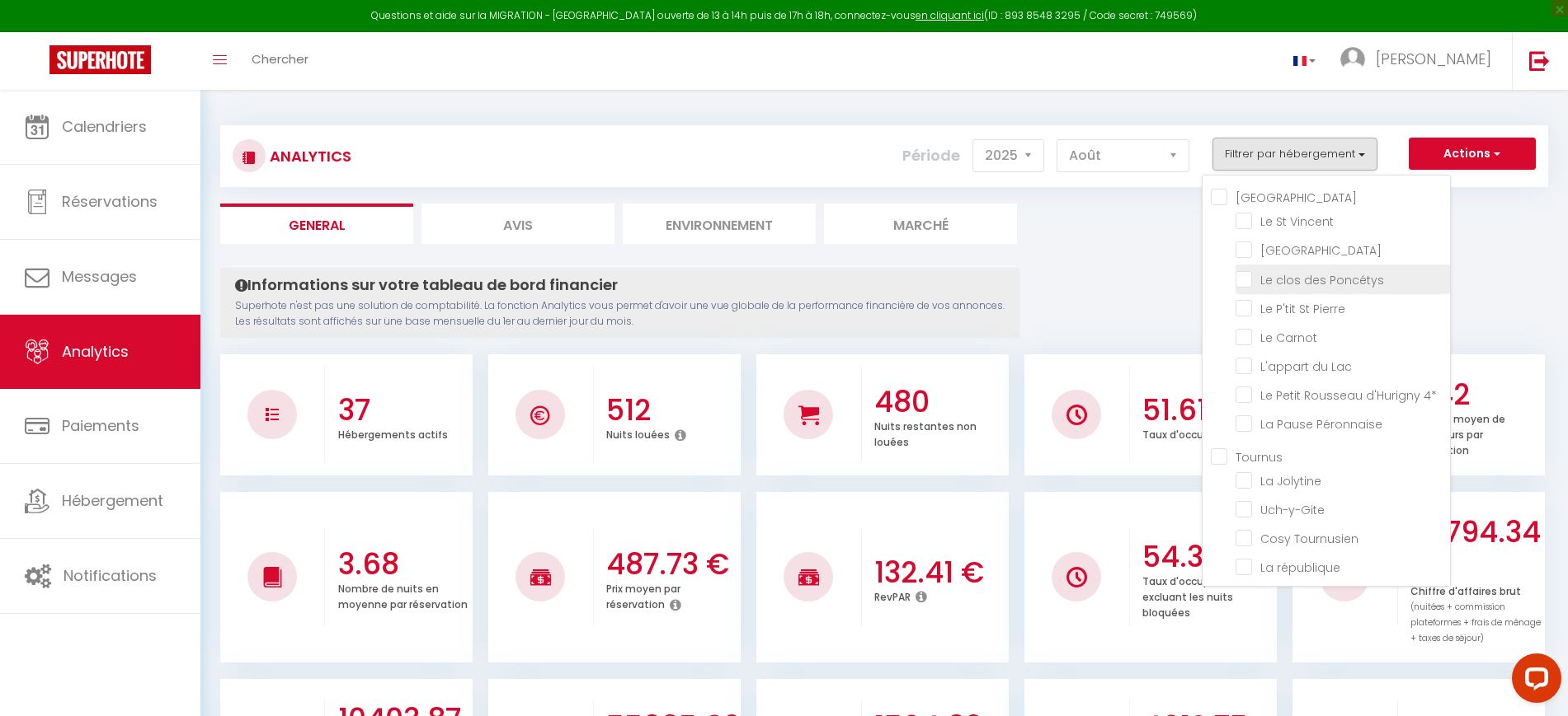
click at [1266, 284] on Poncétys "checkbox" at bounding box center [1342, 278] width 214 height 16
checkbox Poncétys "true"
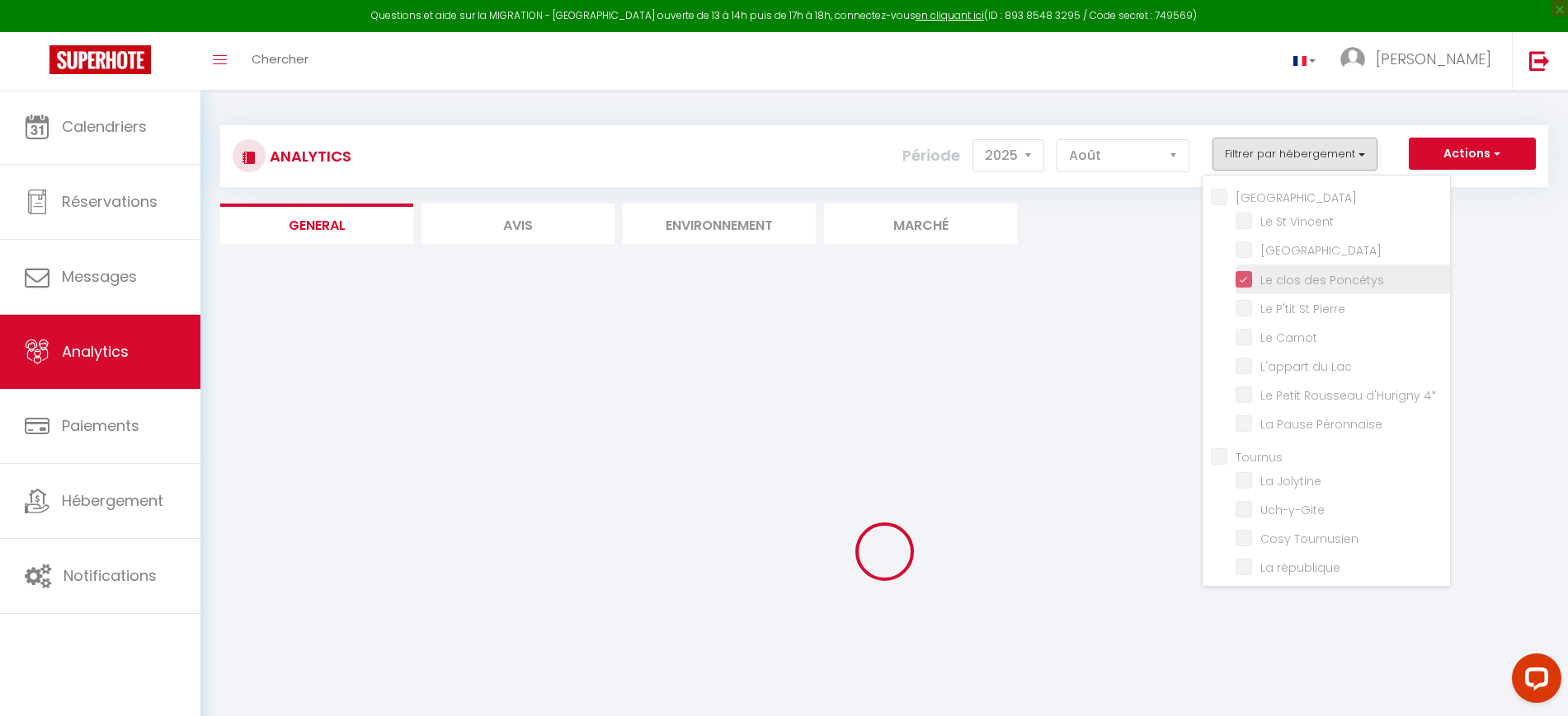
checkbox Vincent "false"
checkbox House "false"
checkbox Pierre "false"
checkbox Carnot "false"
checkbox Lac "false"
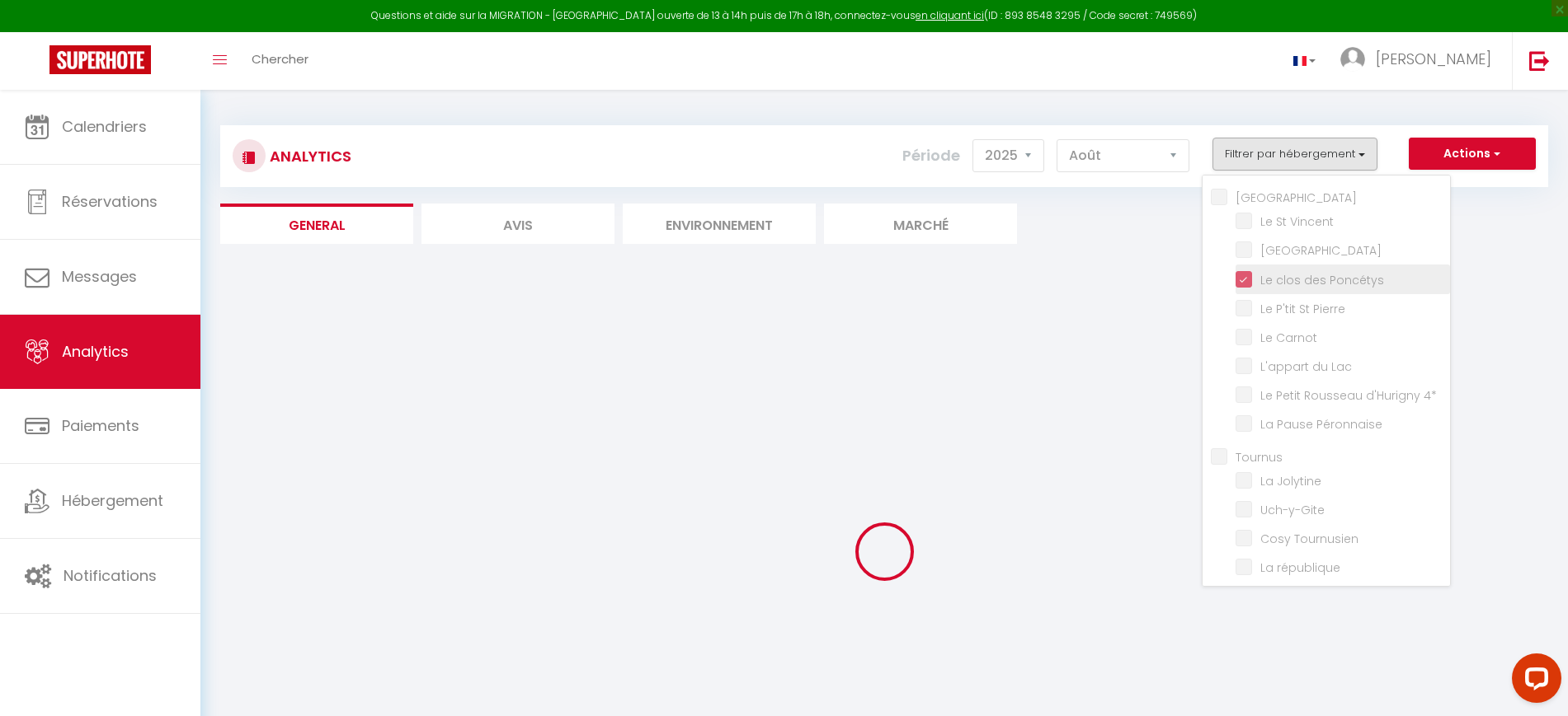
checkbox 4\* "false"
checkbox Péronnaise "false"
checkbox Jolytine "false"
checkbox input "false"
checkbox Tournusien "false"
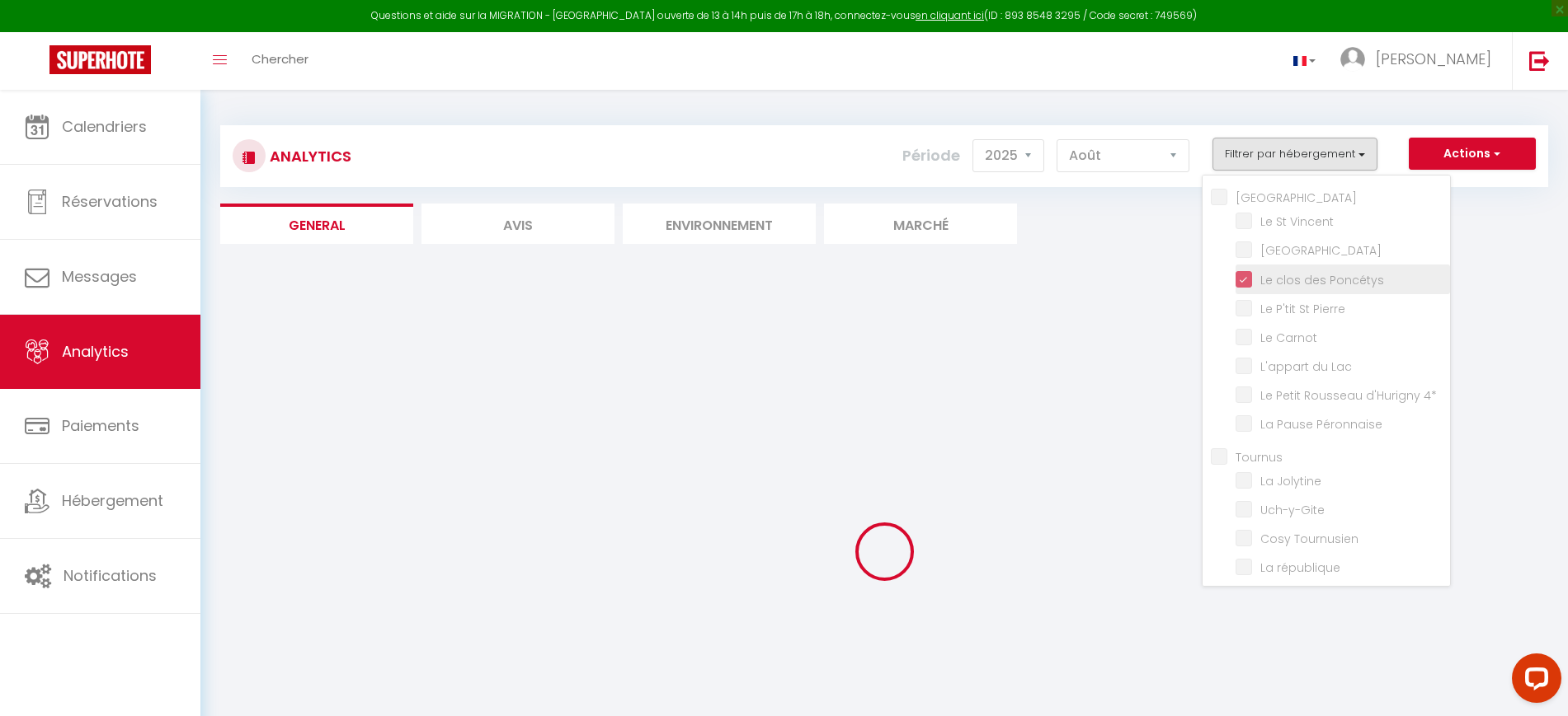
checkbox république "false"
checkbox Verdun "false"
checkbox étoilés "false"
checkbox 🎬 "false"
checkbox Nakai "false"
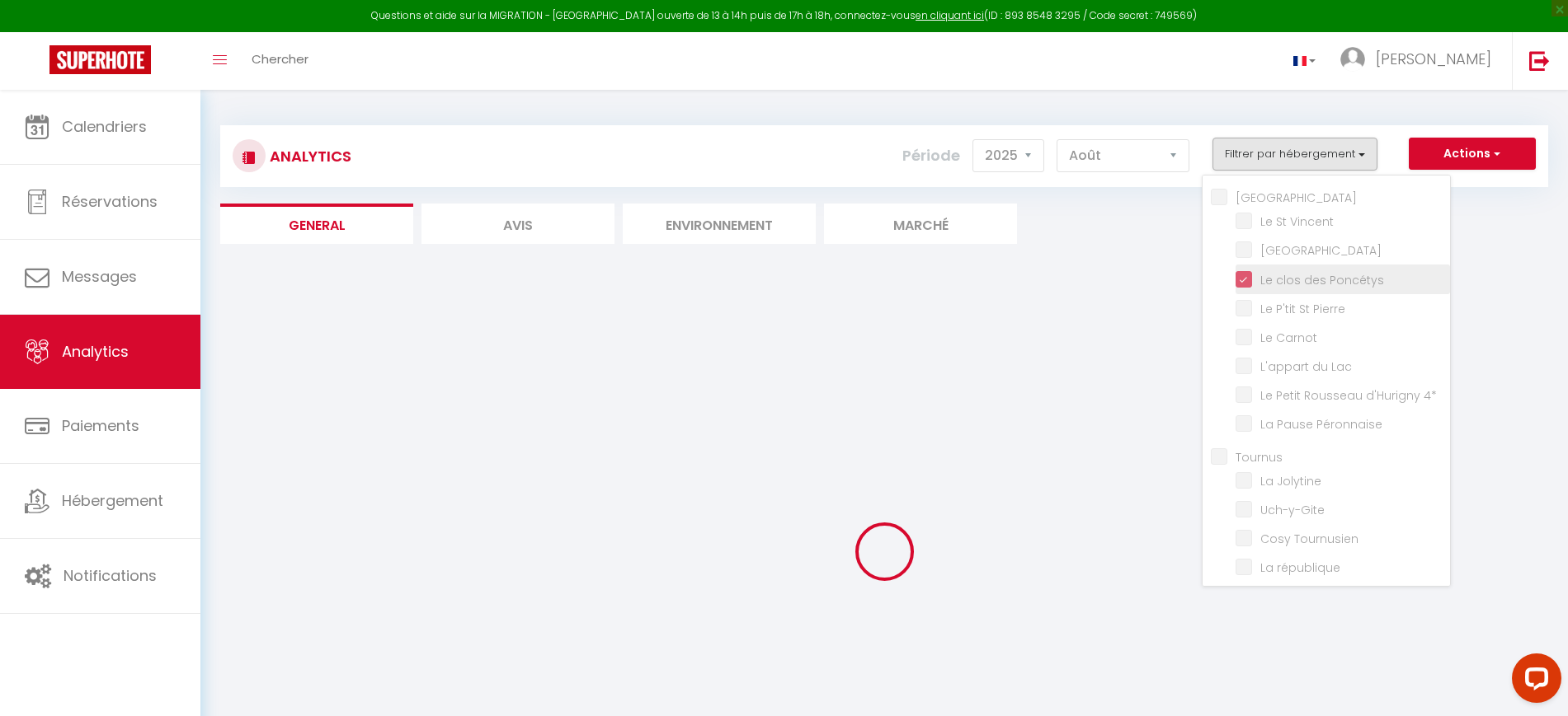
checkbox Jacuzzi "false"
checkbox Saône "false"
checkbox Mia "false"
checkbox 🎬 "false"
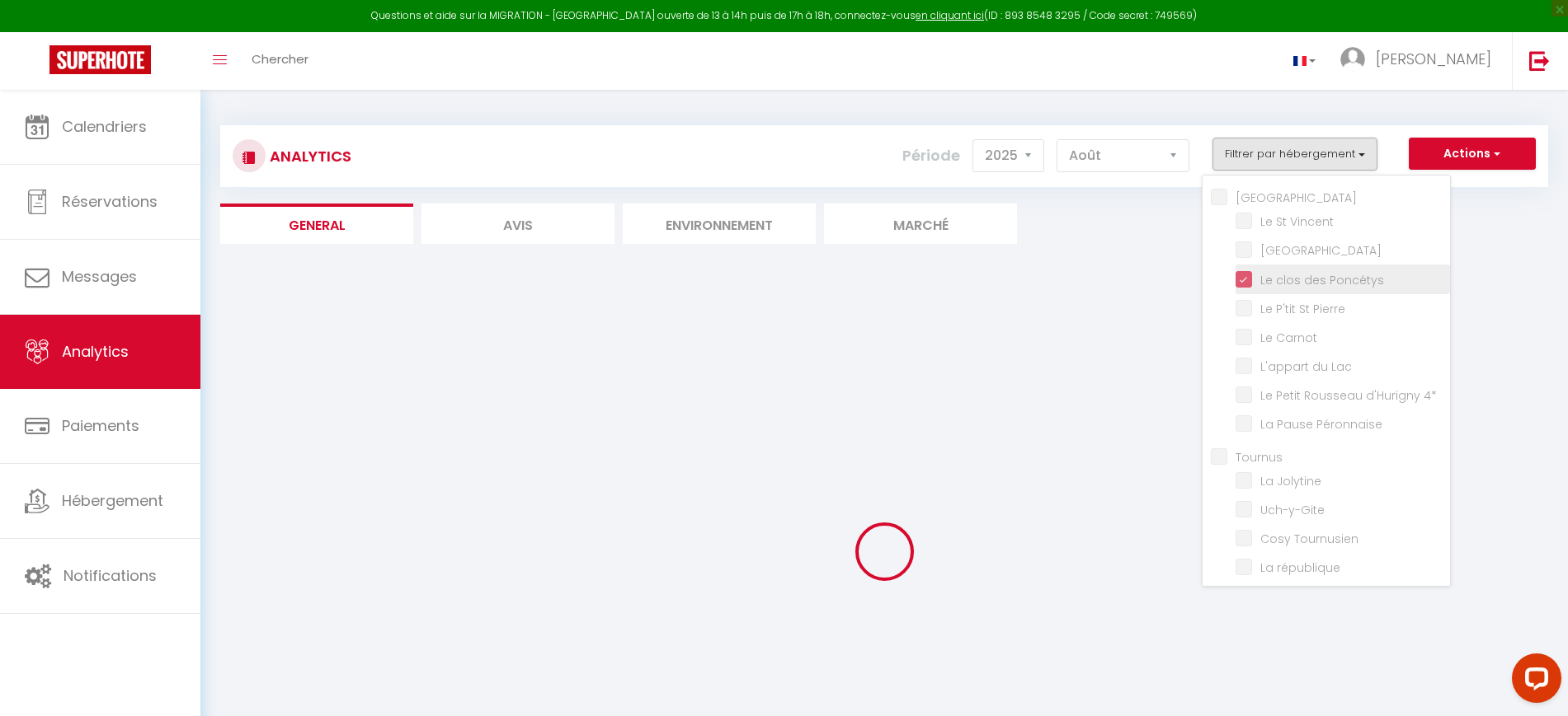
checkbox Mortagne "false"
checkbox input "false"
checkbox ville "false"
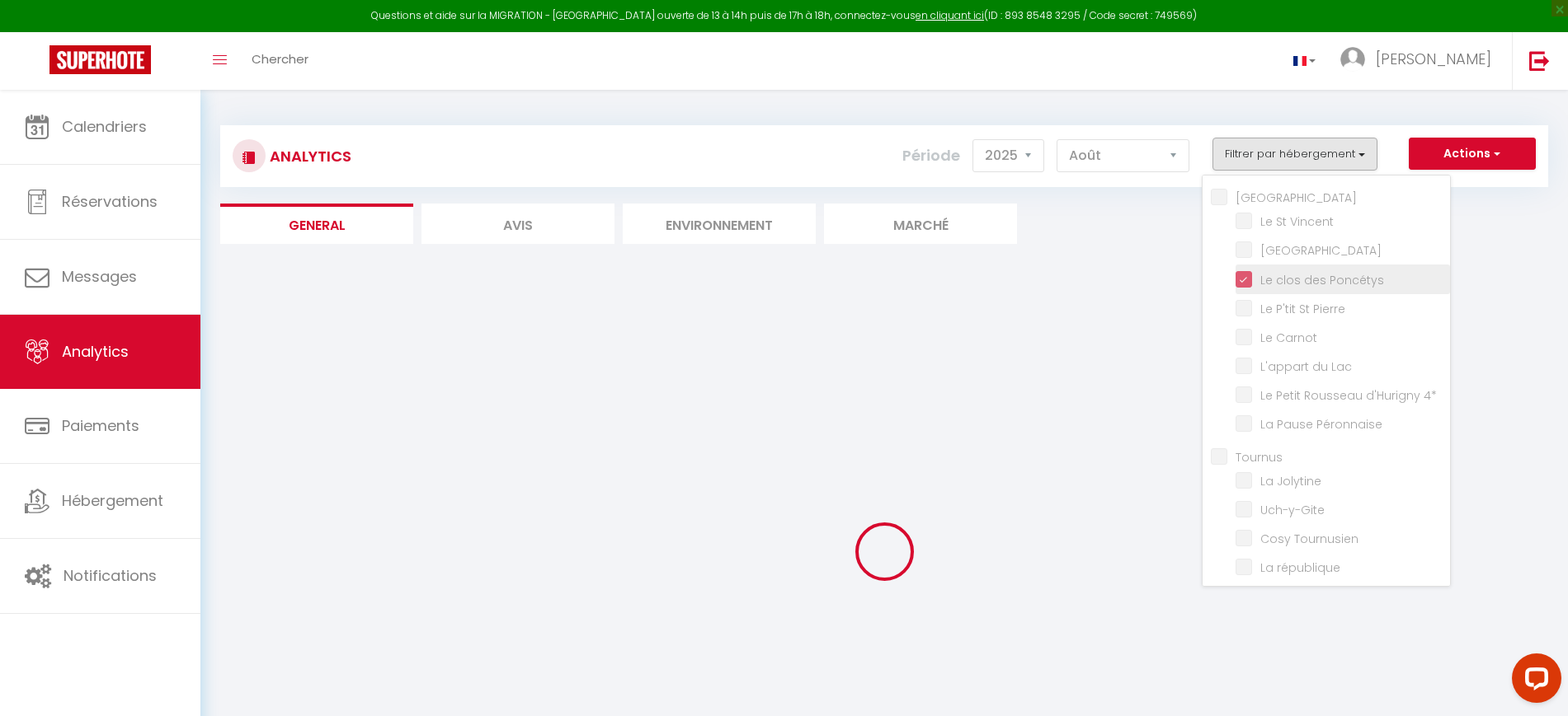
checkbox ville "false"
checkbox POP "false"
checkbox ville "false"
checkbox Saint-André "false"
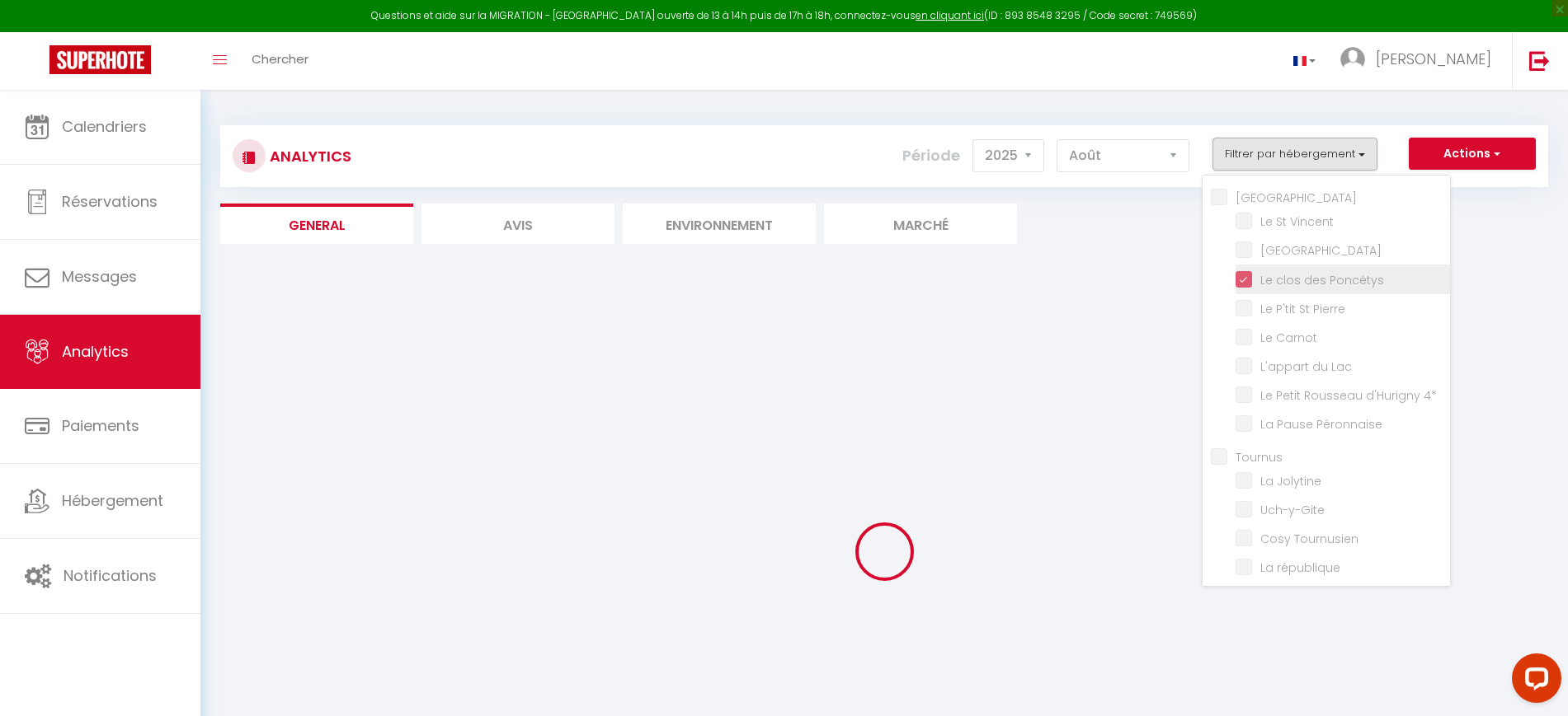
checkbox L\'Écrin "false"
checkbox Cuvier "false"
checkbox urbaine "false"
checkbox Urbain "false"
checkbox Perchoir "false"
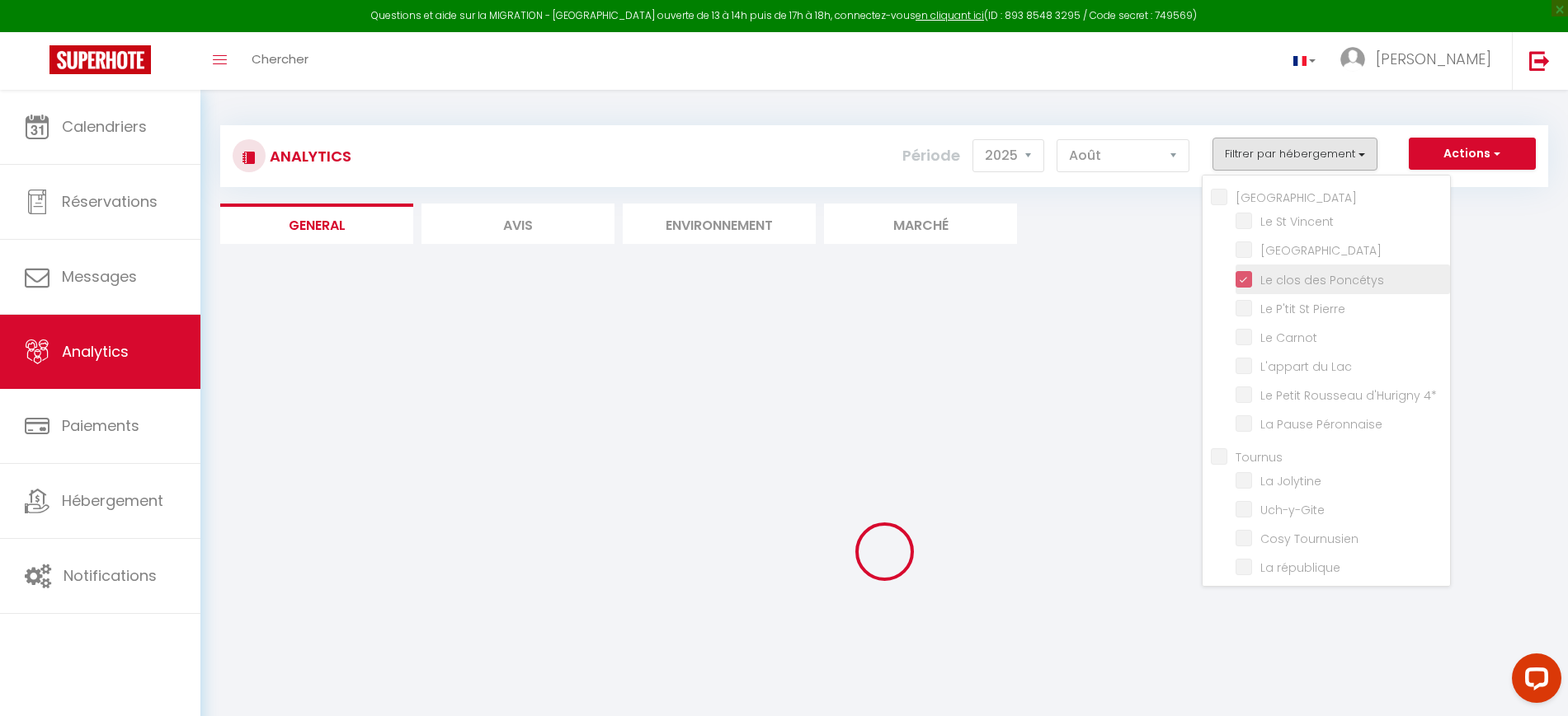
checkbox vignes "false"
checkbox Vincent "false"
checkbox House "false"
checkbox Pierre "false"
checkbox Carnot "false"
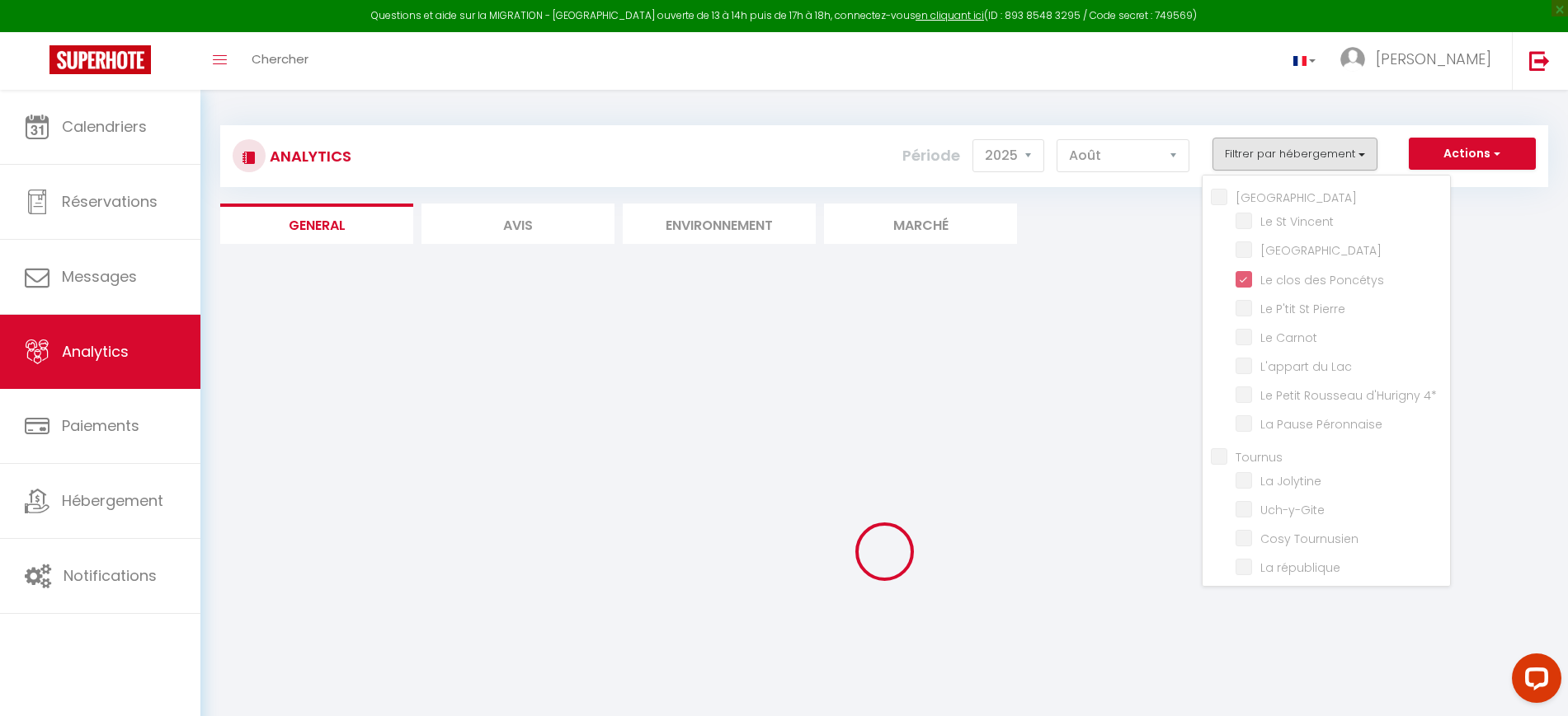
checkbox Lac "false"
checkbox 4\* "false"
checkbox Péronnaise "false"
checkbox Jolytine "false"
checkbox input "false"
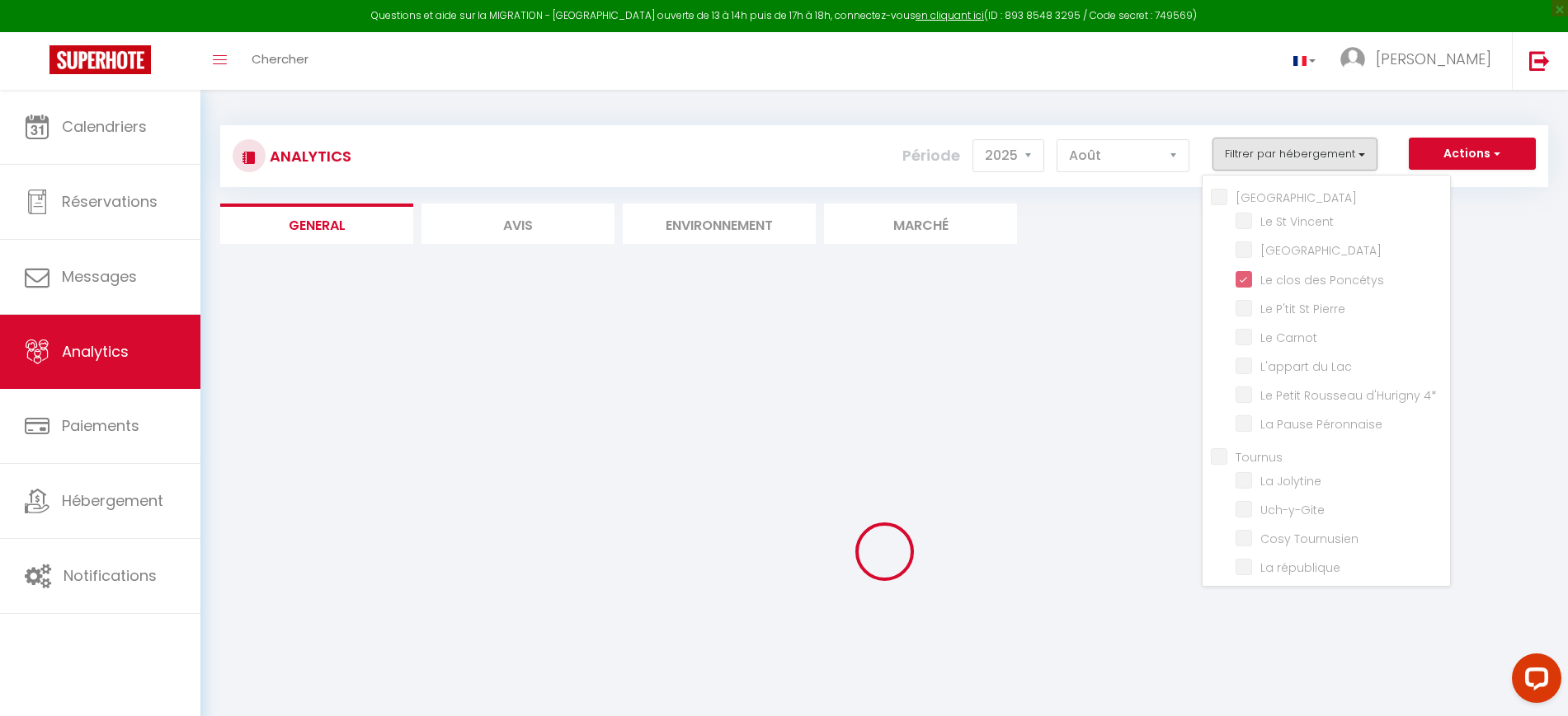
checkbox Tournusien "false"
checkbox république "false"
checkbox Verdun "false"
checkbox étoilés "false"
checkbox 🎬 "false"
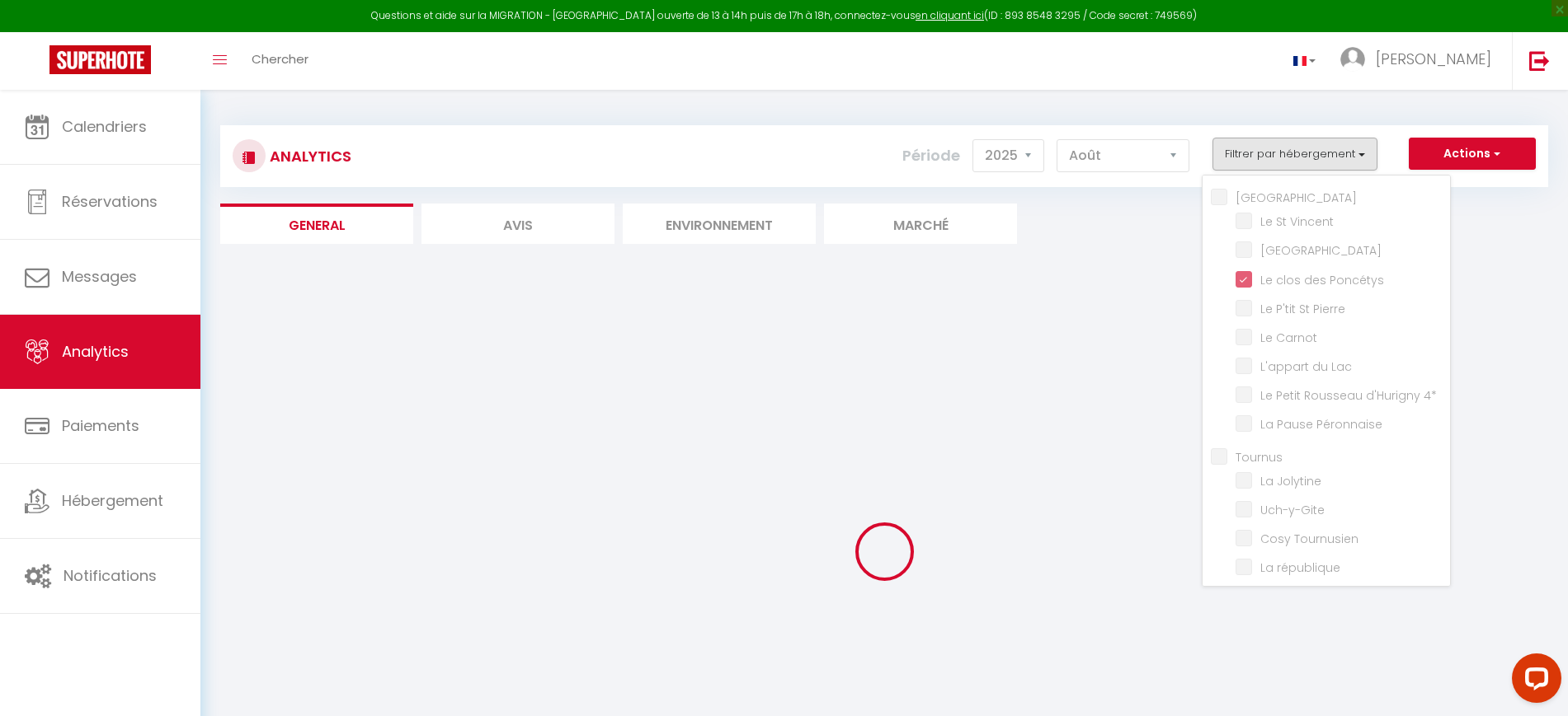
checkbox Nakai "false"
checkbox Jacuzzi "false"
checkbox Saône "false"
checkbox Mia "false"
checkbox 🎬 "false"
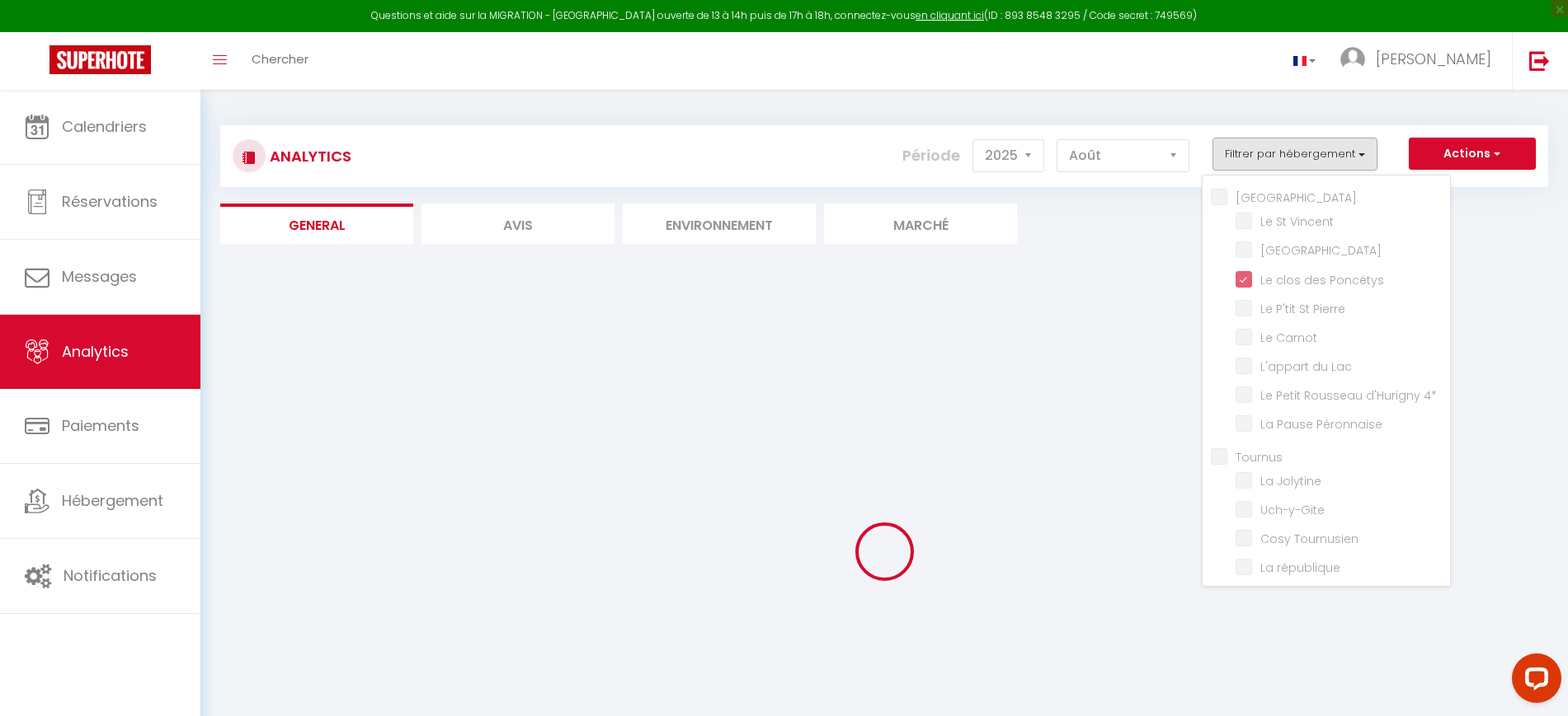
checkbox 🎬 "false"
checkbox Mortagne "false"
checkbox input "false"
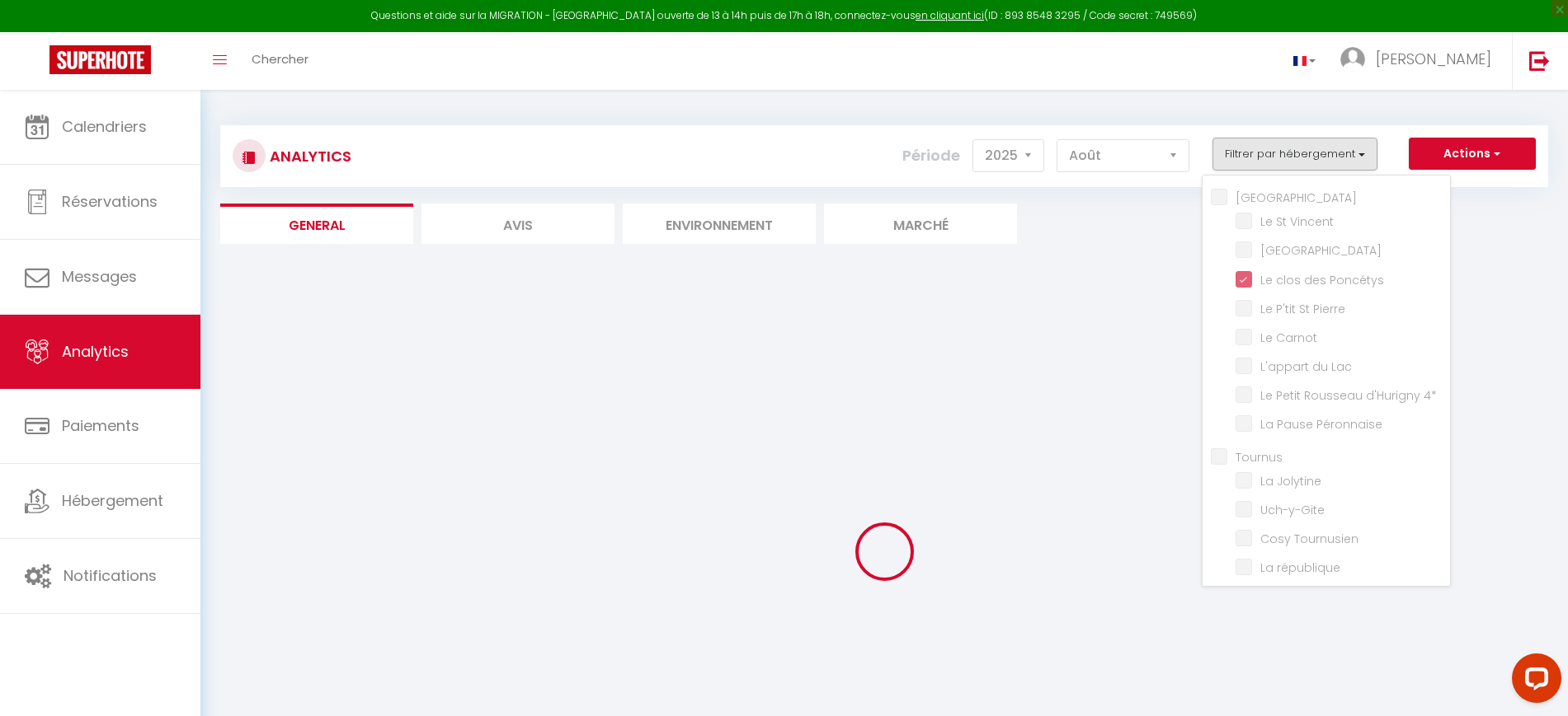
checkbox ville "false"
checkbox POP "false"
checkbox ville "false"
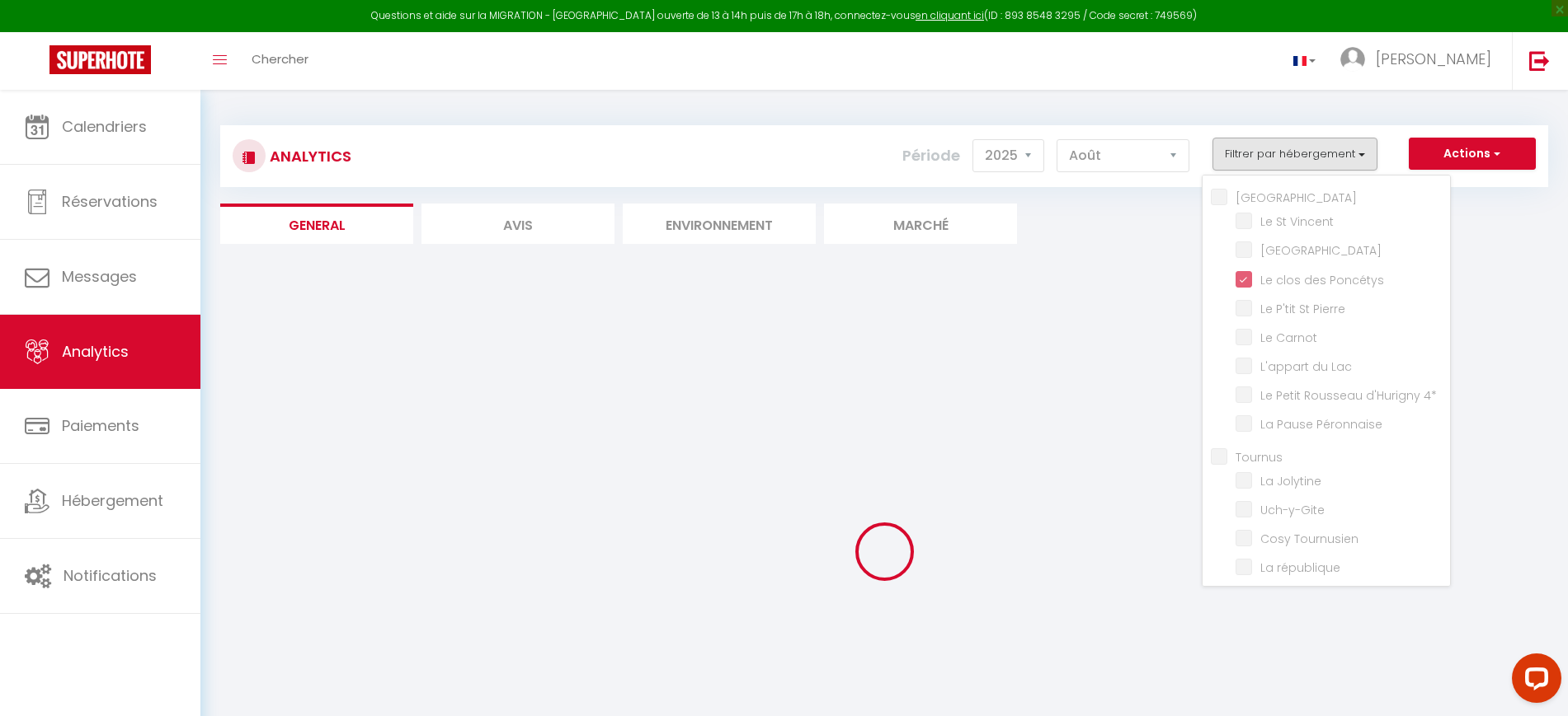
checkbox Saint-André "false"
checkbox L\'Écrin "false"
checkbox Cuvier "false"
checkbox urbaine "false"
checkbox Urbain "false"
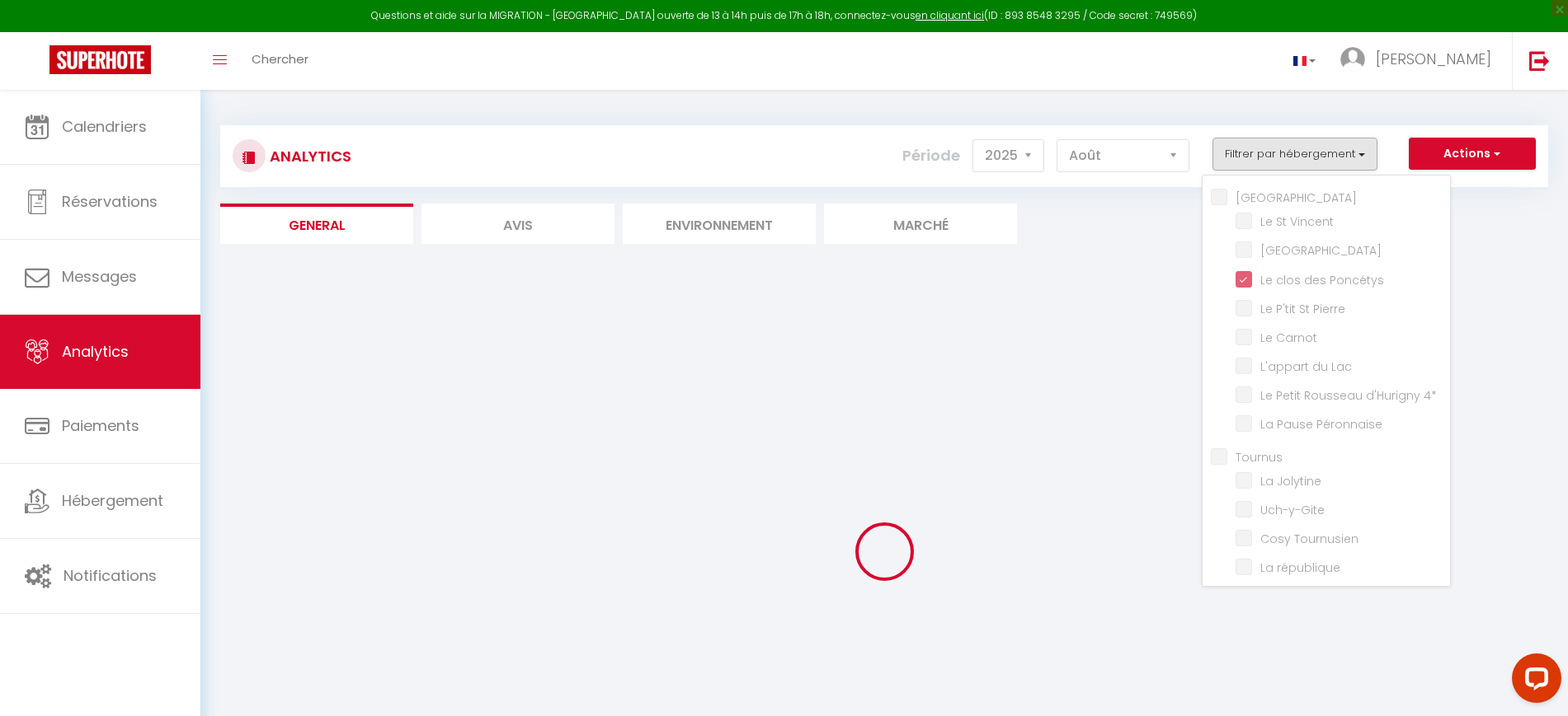
checkbox Perchoir "false"
checkbox vignes "false"
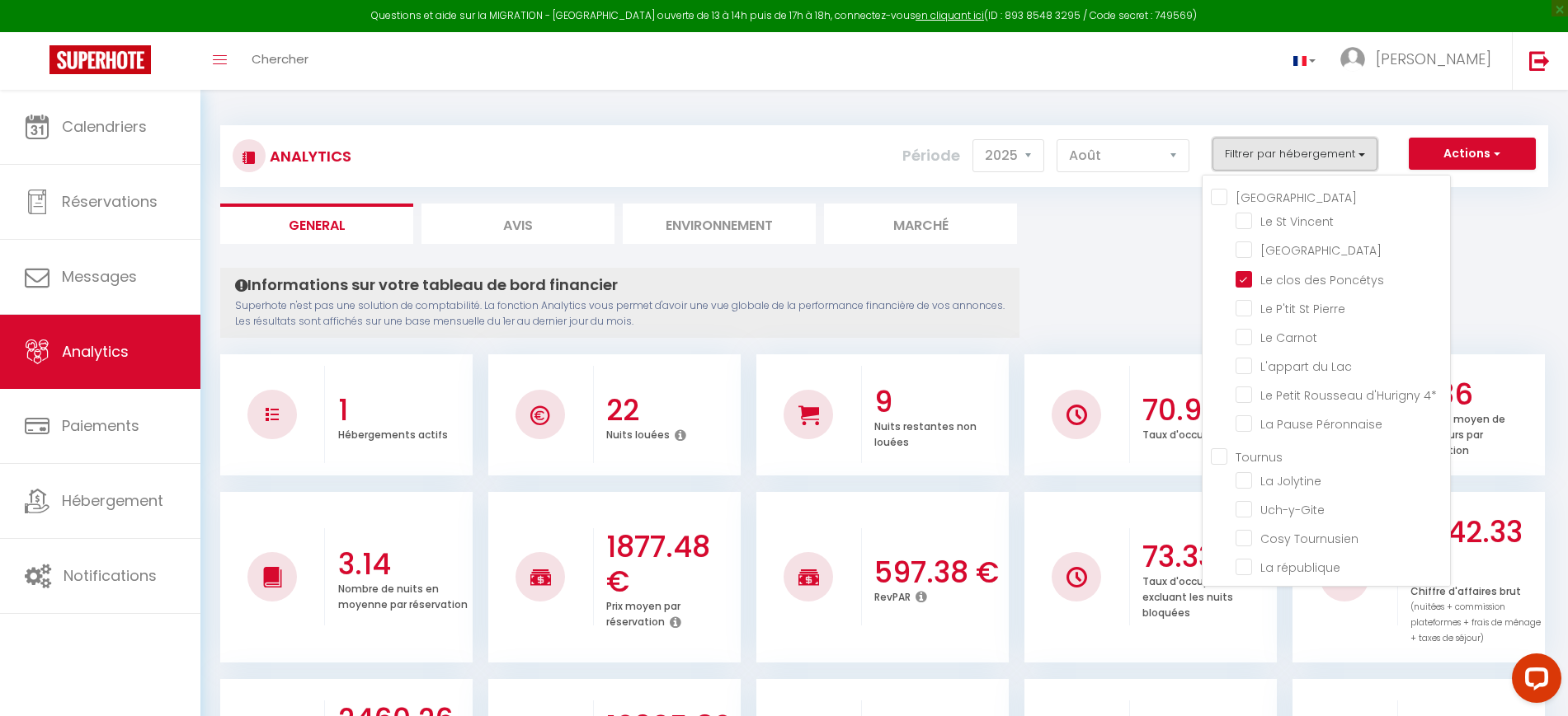
click at [1277, 153] on button "Filtrer par hébergement" at bounding box center [1294, 153] width 165 height 33
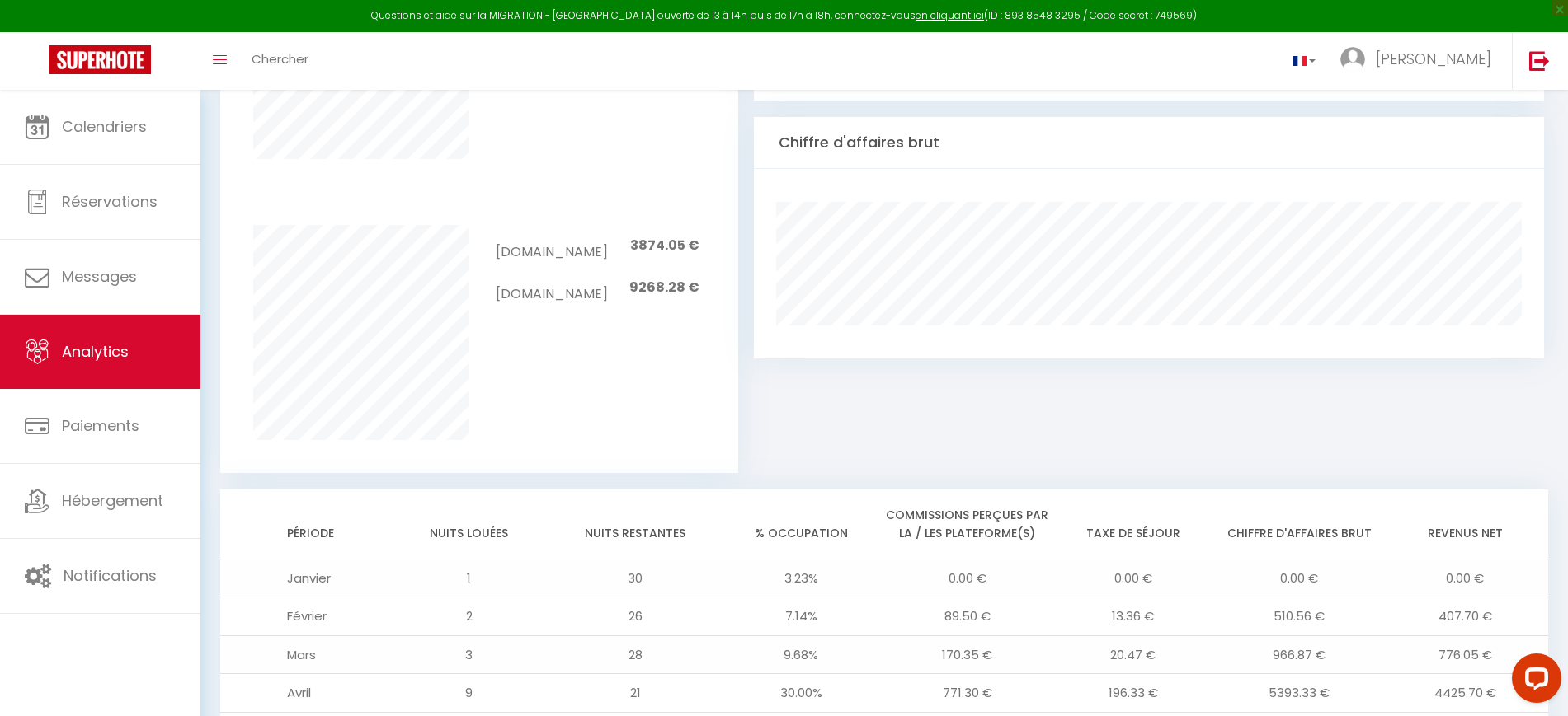
scroll to position [1373, 0]
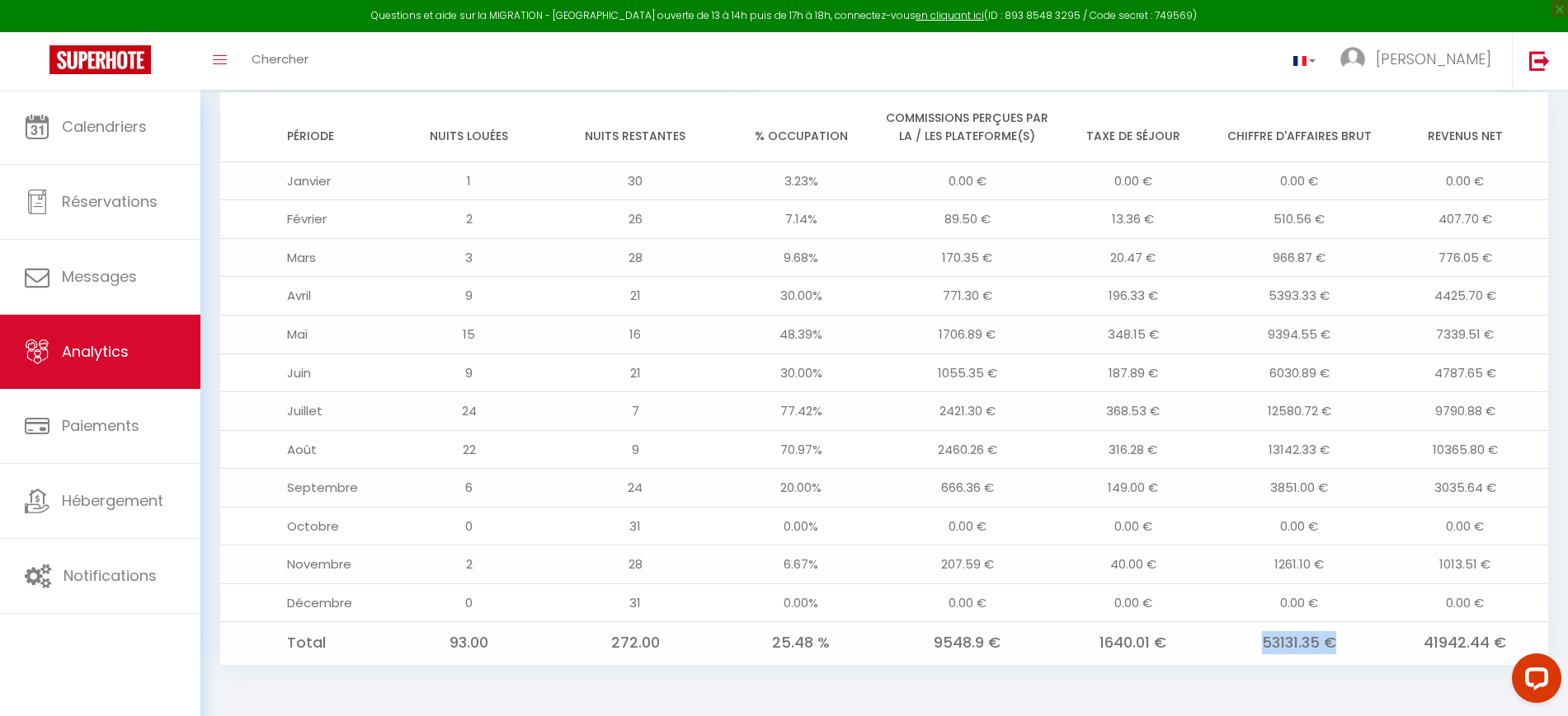
drag, startPoint x: 1256, startPoint y: 645, endPoint x: 1341, endPoint y: 662, distance: 86.7
click at [1341, 662] on td "53131.35 €" at bounding box center [1300, 643] width 166 height 42
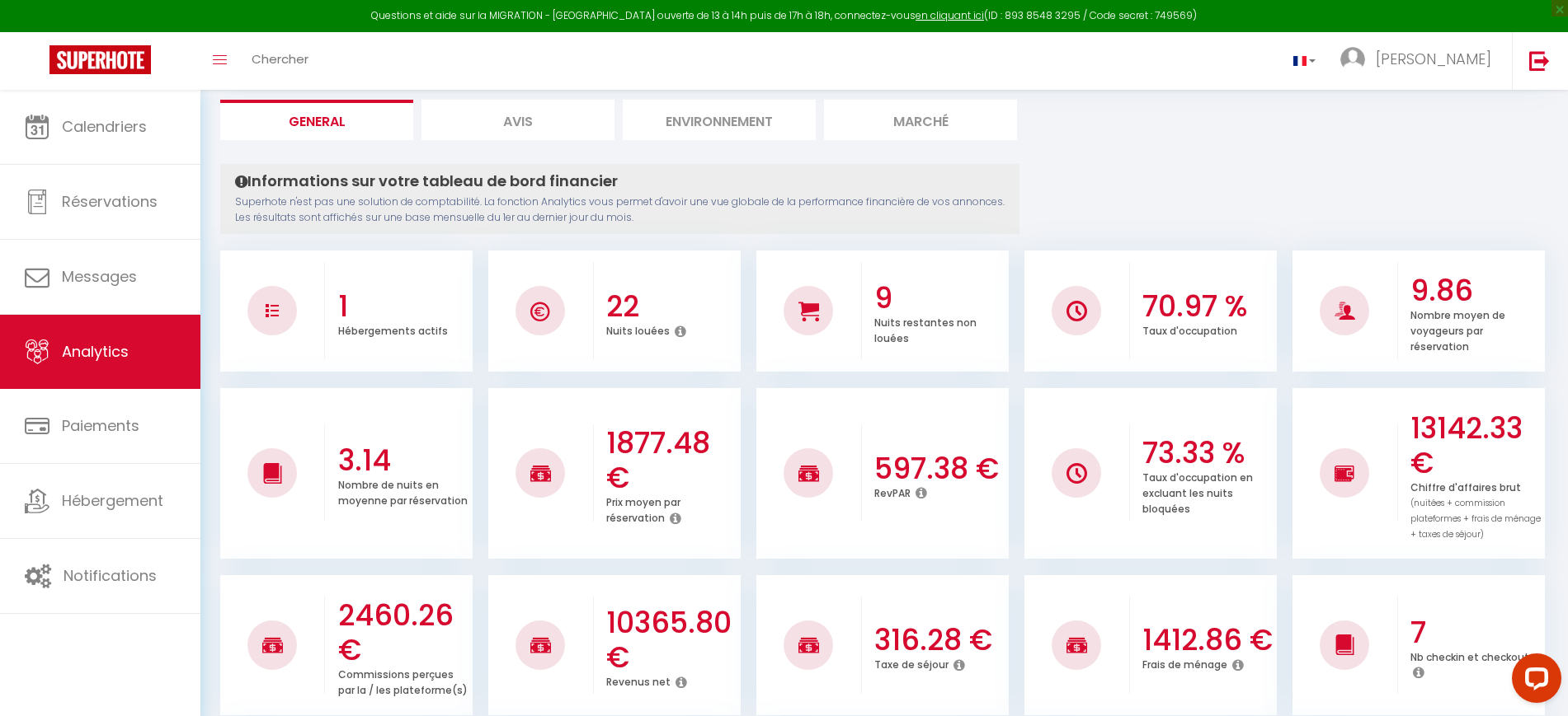
scroll to position [0, 0]
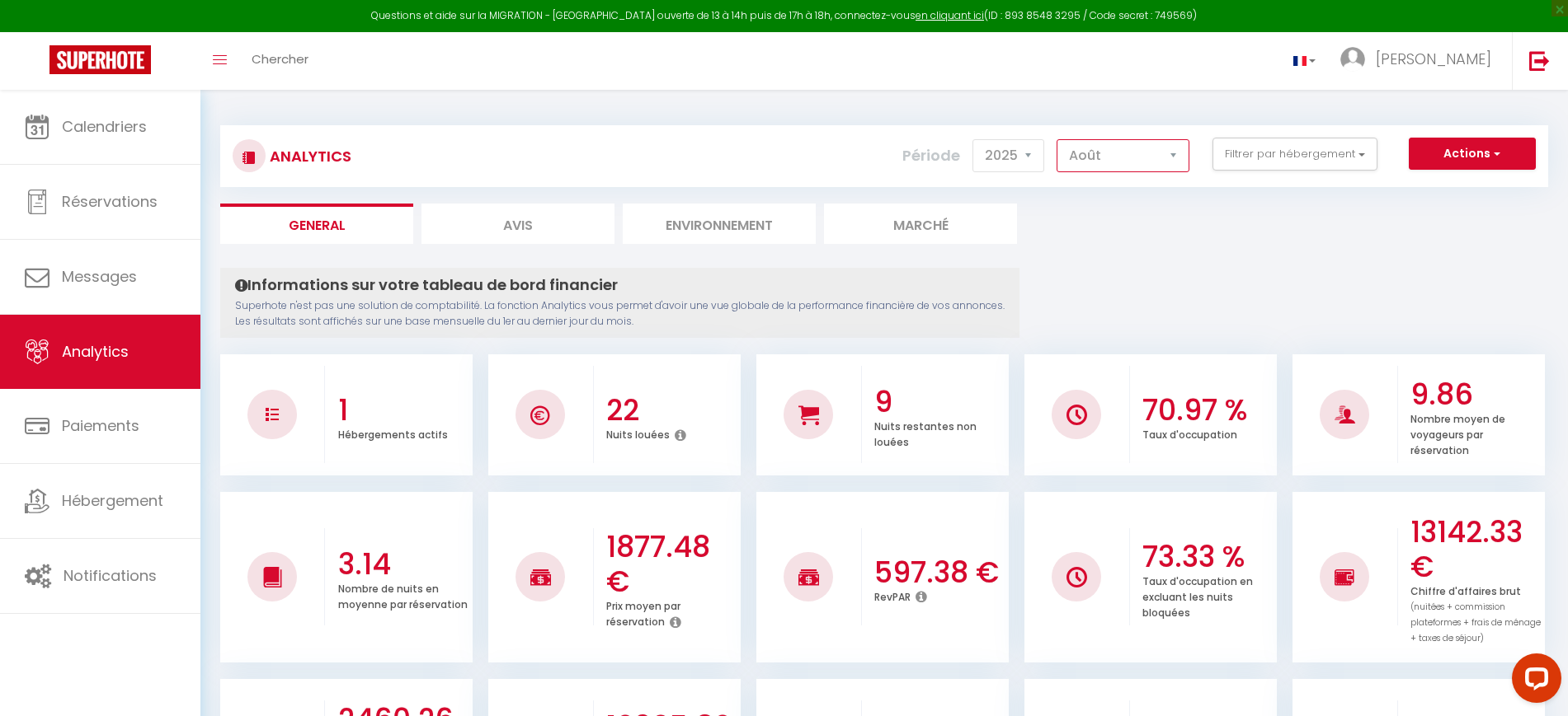
click at [1114, 157] on select "Janvier Février Mars Avril Mai Juin Juillet Août Septembre Octobre Novembre Déc…" at bounding box center [1123, 155] width 133 height 33
click at [1033, 158] on select "2014 2015 2016 2017 2018 2019 2020 2021 2022 2023 2024 2025 2026 2027" at bounding box center [1008, 155] width 71 height 33
select select "2024"
click at [974, 139] on select "2014 2015 2016 2017 2018 2019 2020 2021 2022 2023 2024 2025 2026 2027" at bounding box center [1008, 155] width 71 height 33
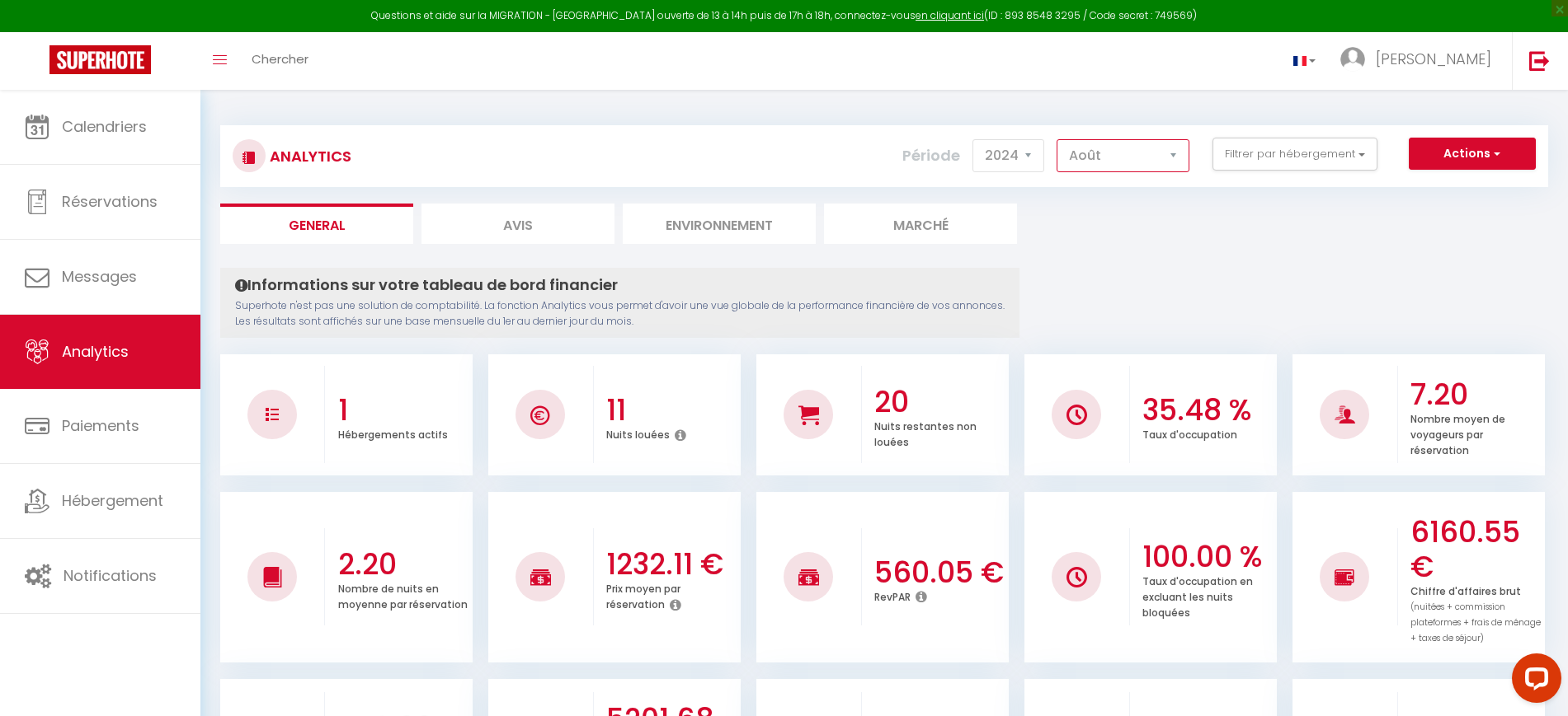
click at [1115, 149] on select "Janvier Février Mars Avril Mai Juin Juillet Août Septembre Octobre Novembre Déc…" at bounding box center [1123, 155] width 133 height 33
select select "5"
click at [1058, 139] on select "Janvier Février Mars Avril Mai Juin Juillet Août Septembre Octobre Novembre Déc…" at bounding box center [1123, 155] width 133 height 33
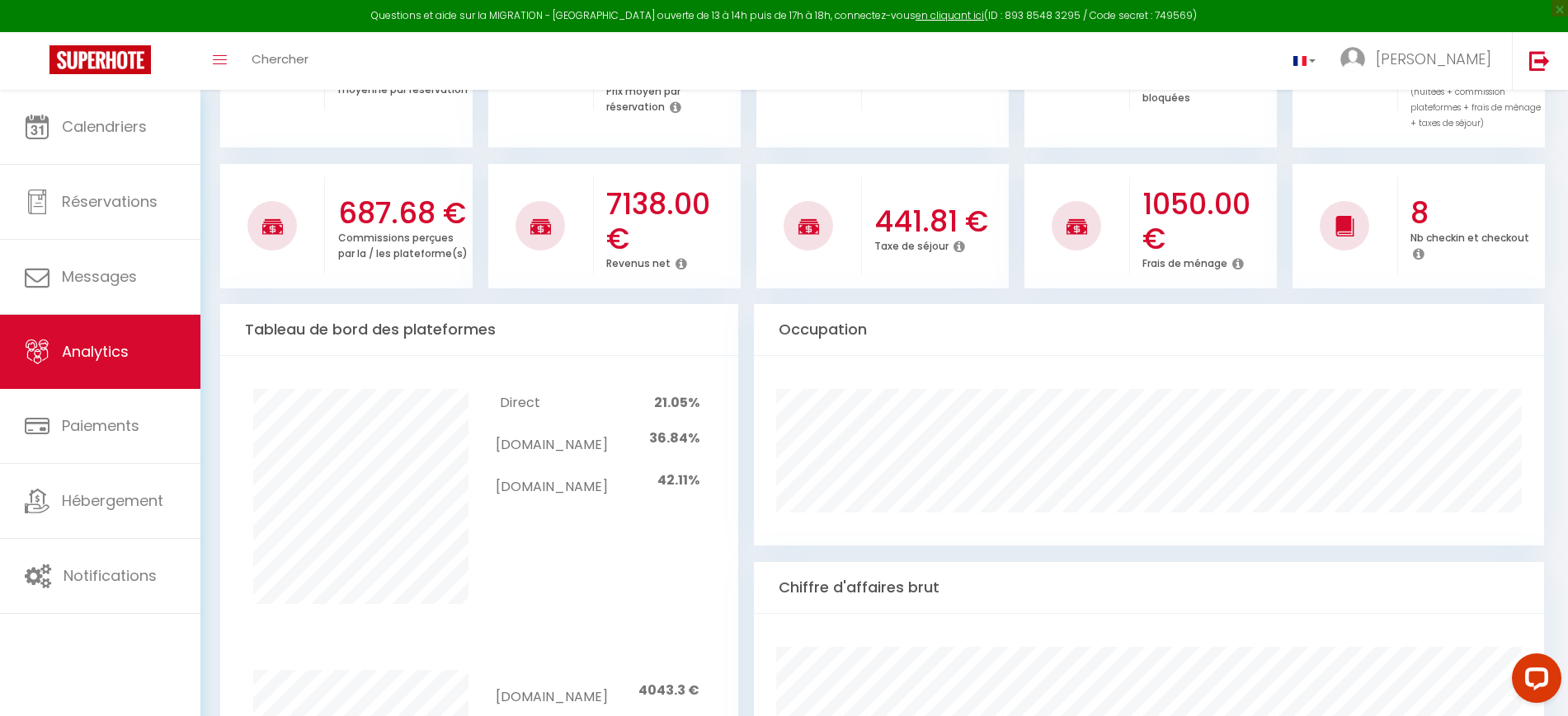
scroll to position [377, 0]
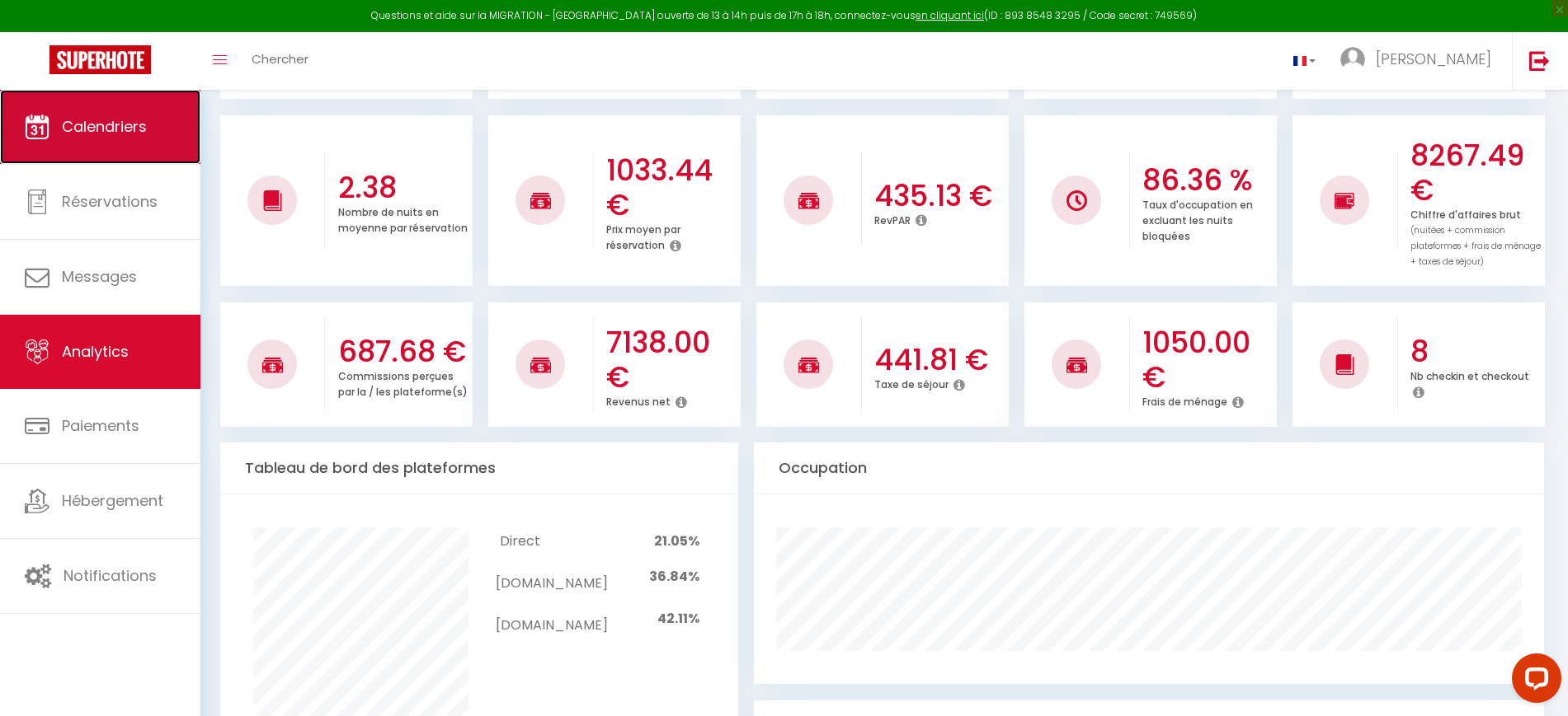
click at [123, 151] on link "Calendriers" at bounding box center [100, 127] width 201 height 74
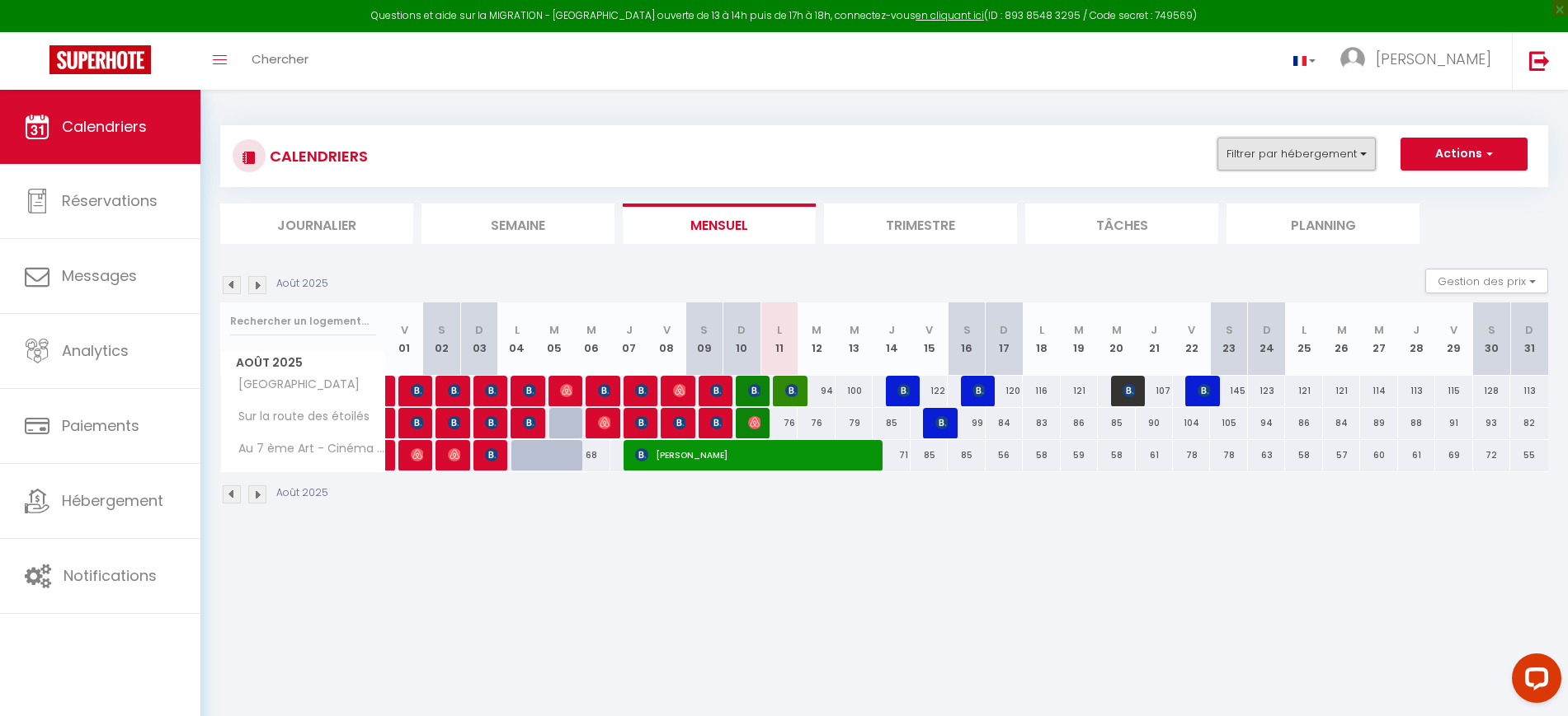
click at [1286, 145] on button "Filtrer par hébergement" at bounding box center [1296, 153] width 158 height 33
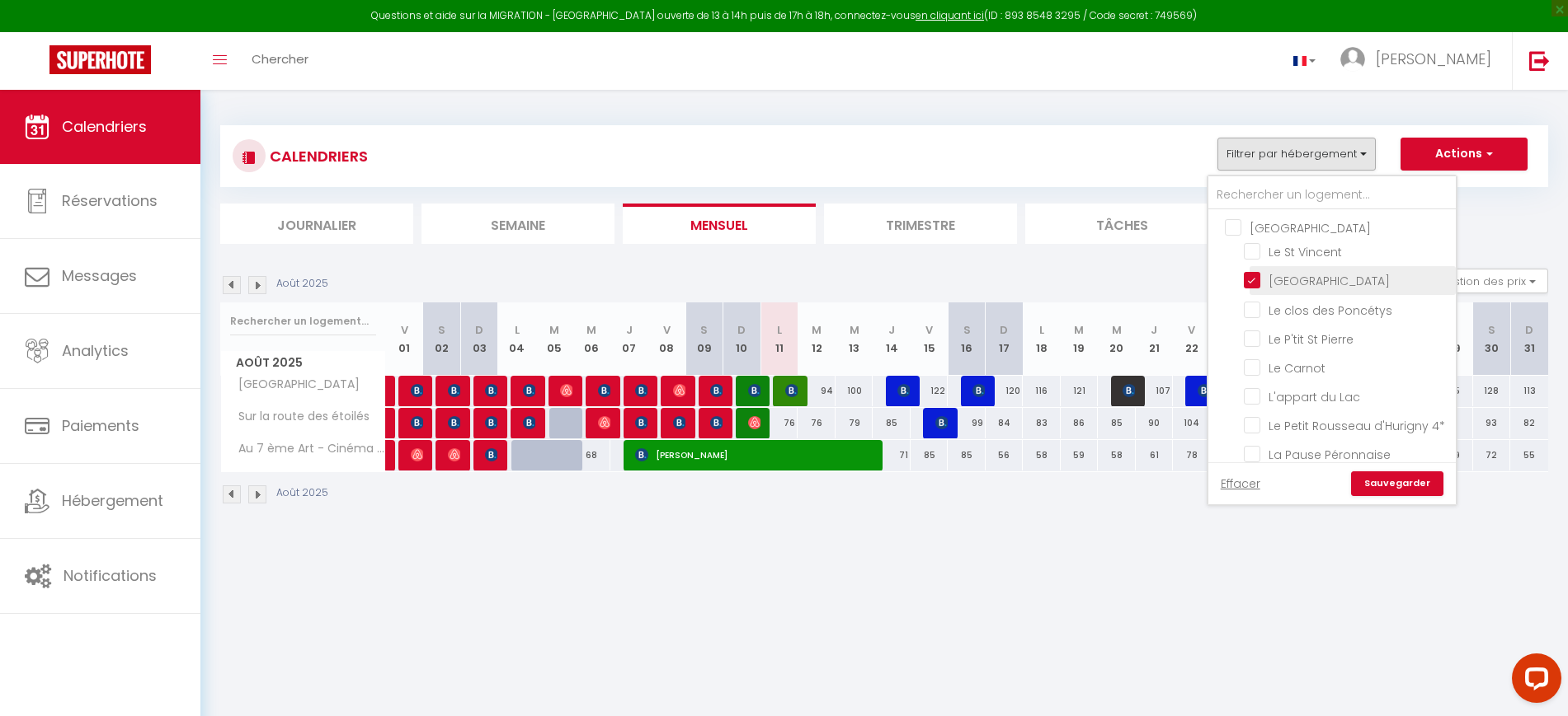
click at [1261, 292] on li "[GEOGRAPHIC_DATA]" at bounding box center [1352, 281] width 206 height 29
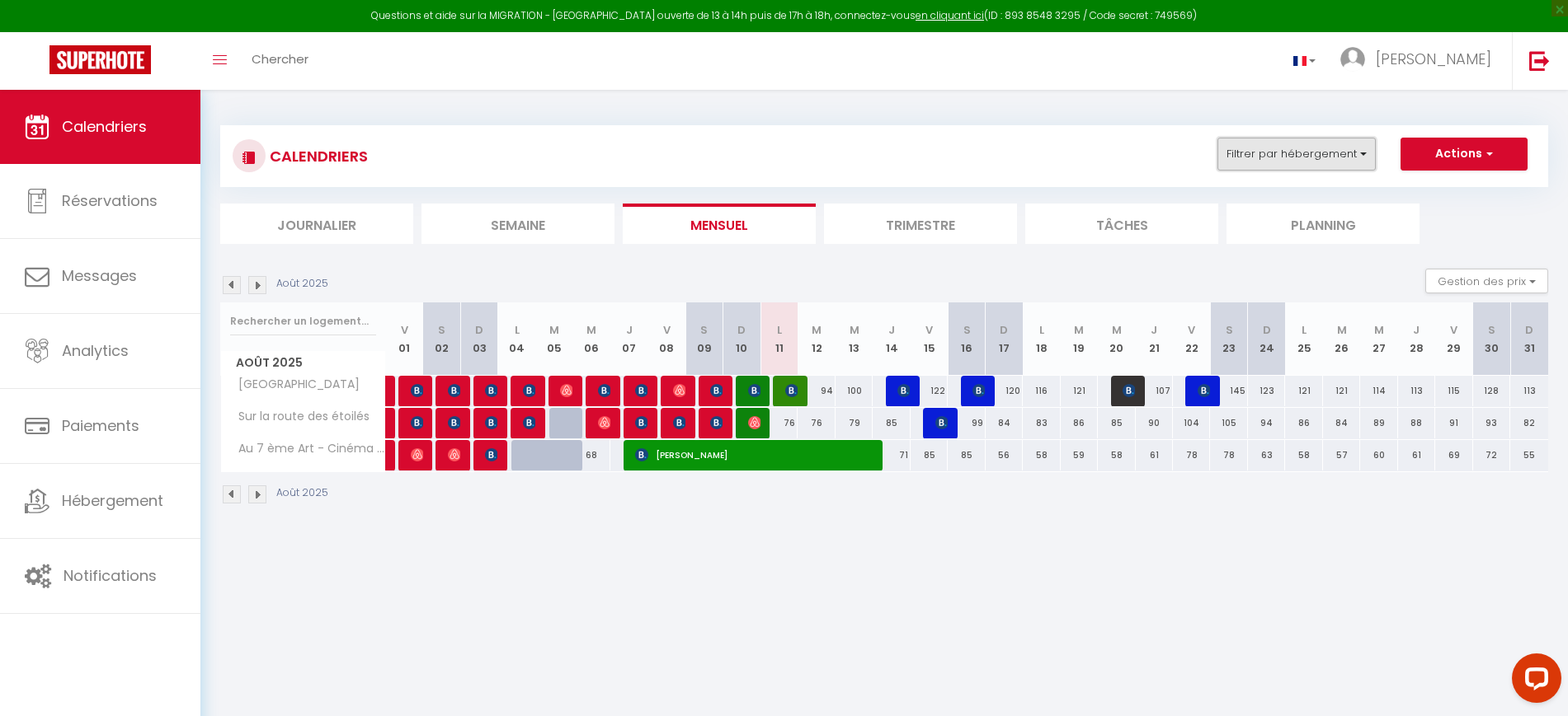
click at [1324, 165] on button "Filtrer par hébergement" at bounding box center [1296, 153] width 158 height 33
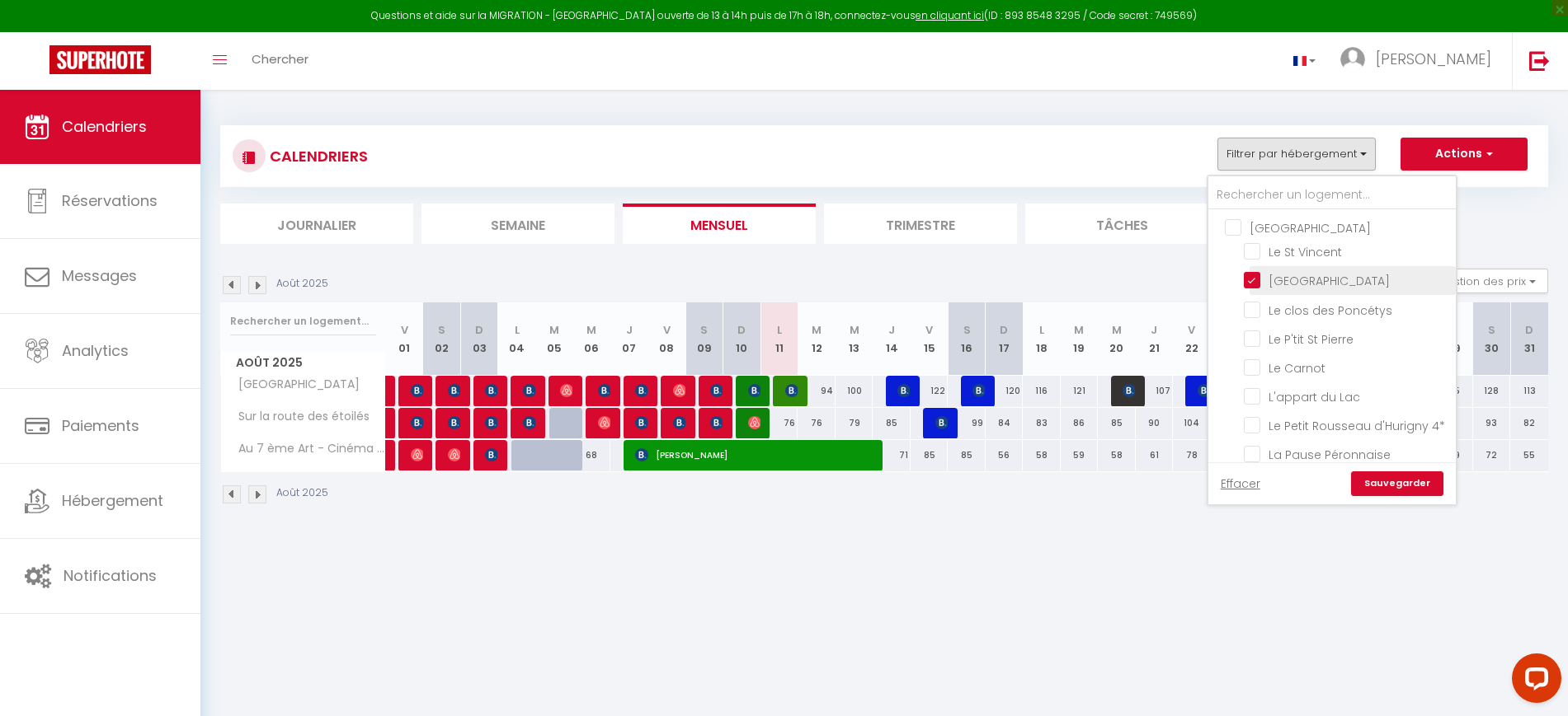
click at [1295, 270] on li "[GEOGRAPHIC_DATA]" at bounding box center [1352, 281] width 206 height 29
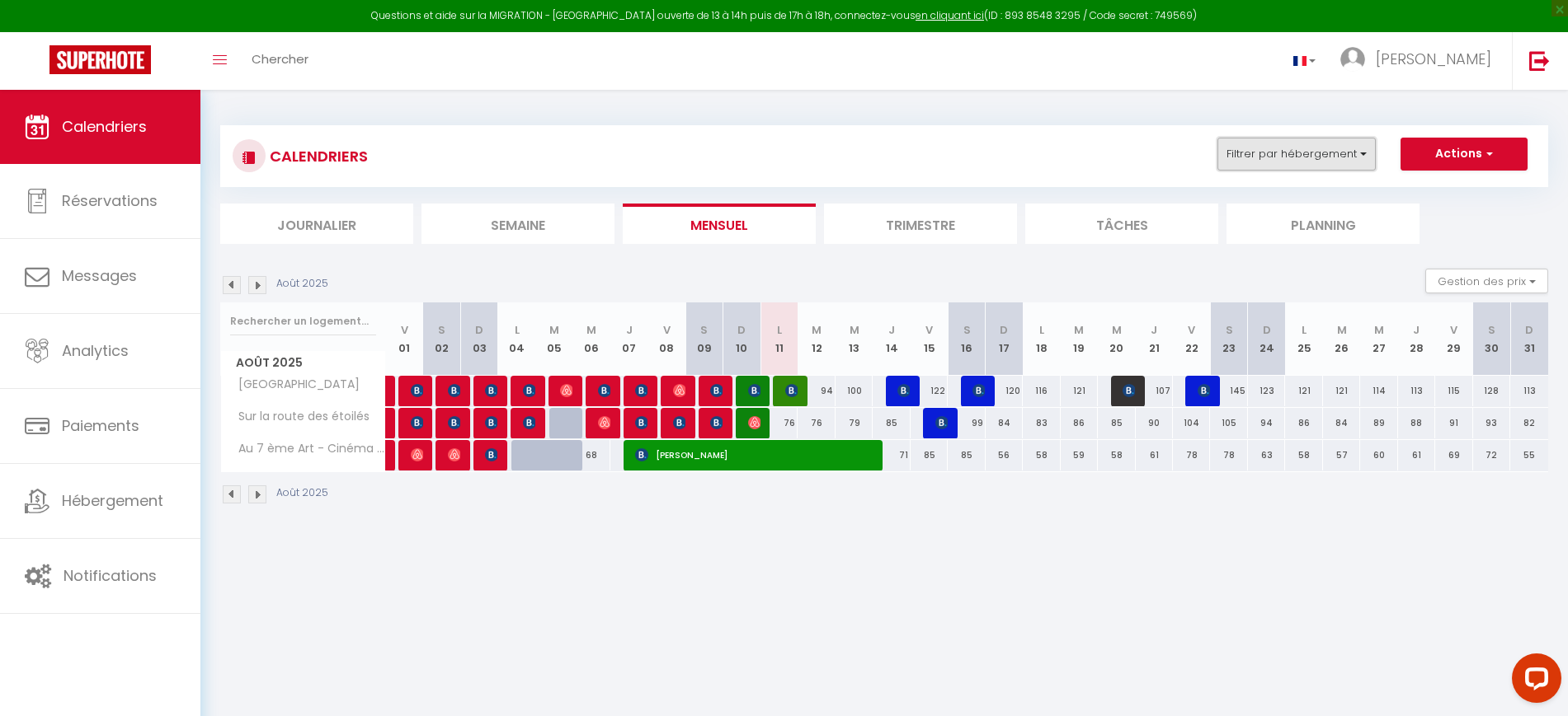
click at [1295, 156] on button "Filtrer par hébergement" at bounding box center [1296, 153] width 158 height 33
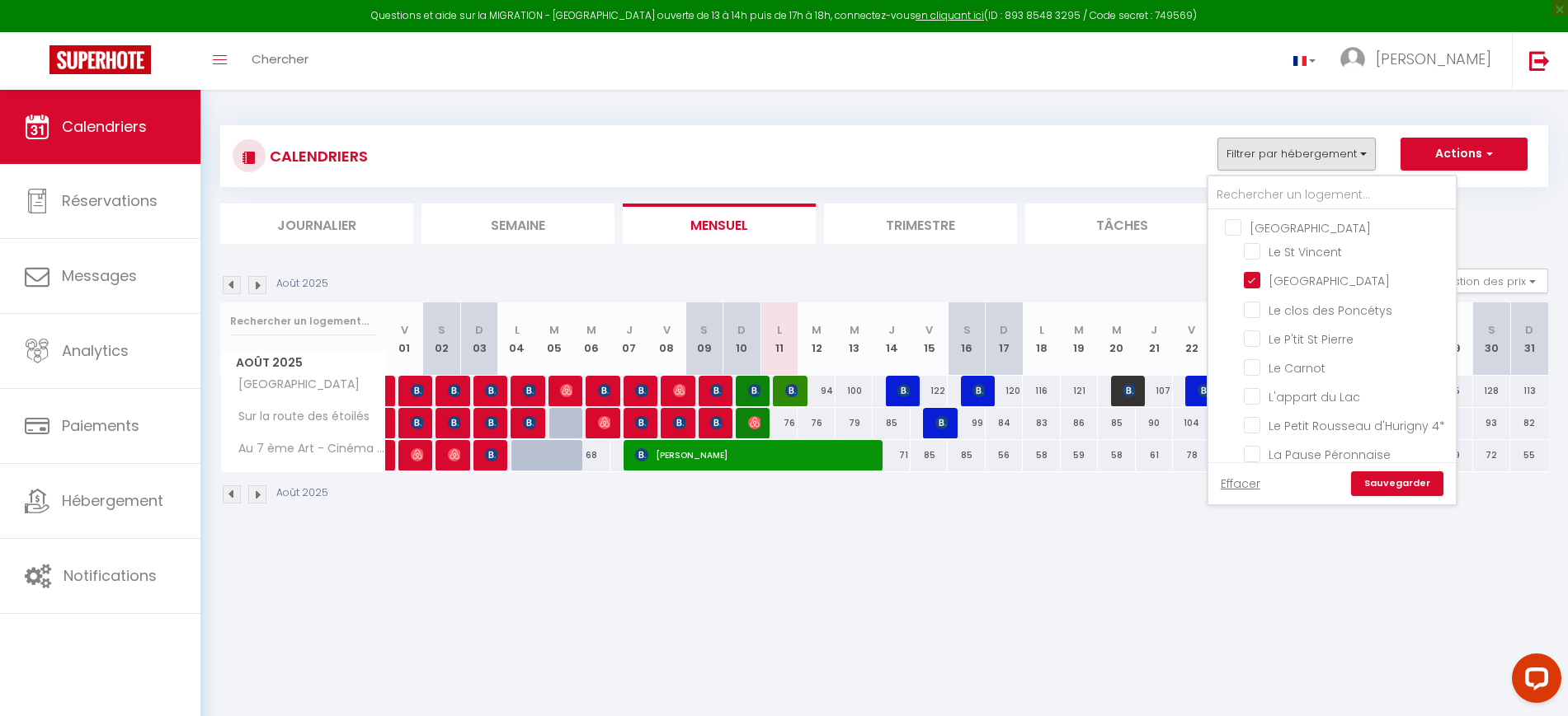
drag, startPoint x: 1255, startPoint y: 281, endPoint x: 1302, endPoint y: 293, distance: 48.5
click at [1302, 293] on li "[GEOGRAPHIC_DATA]" at bounding box center [1352, 281] width 206 height 29
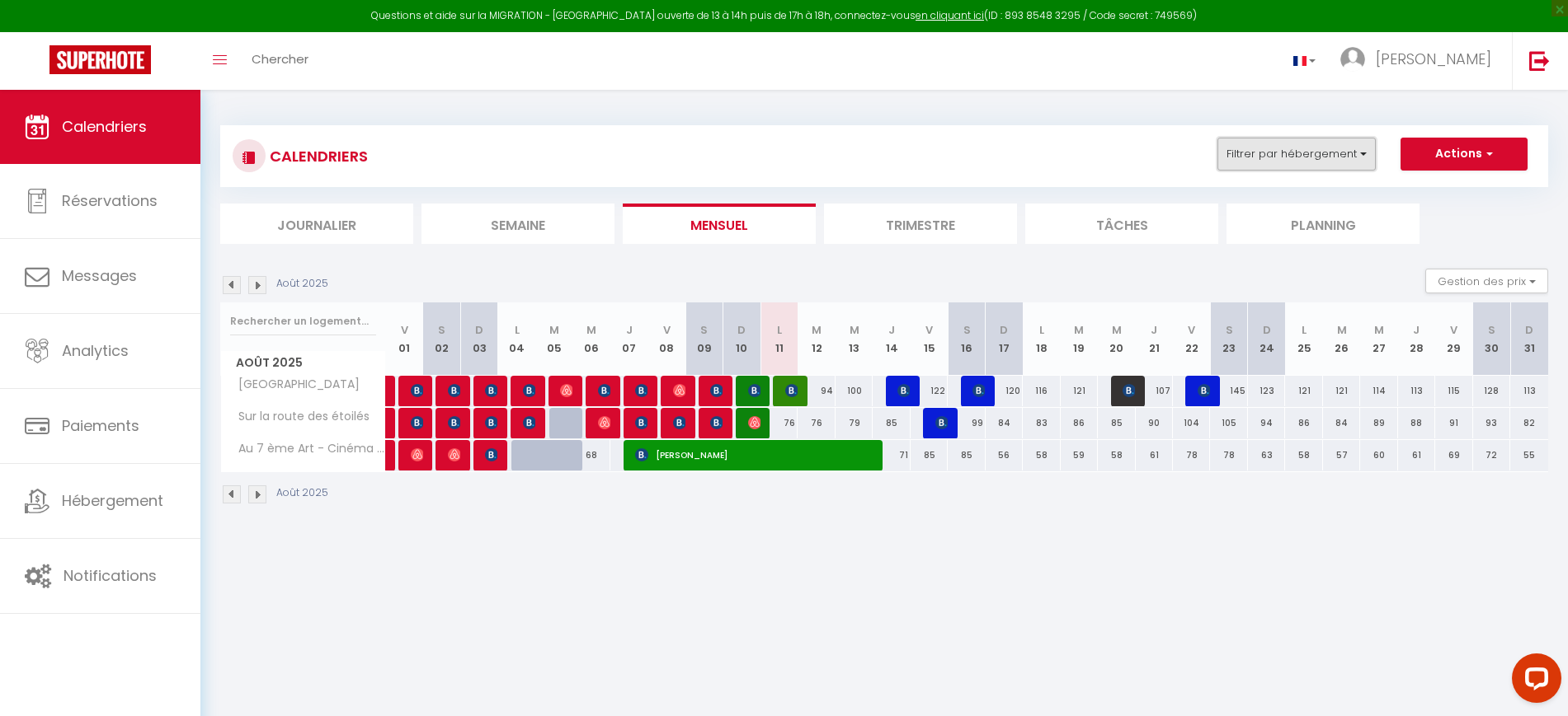
click at [1310, 156] on button "Filtrer par hébergement" at bounding box center [1296, 153] width 158 height 33
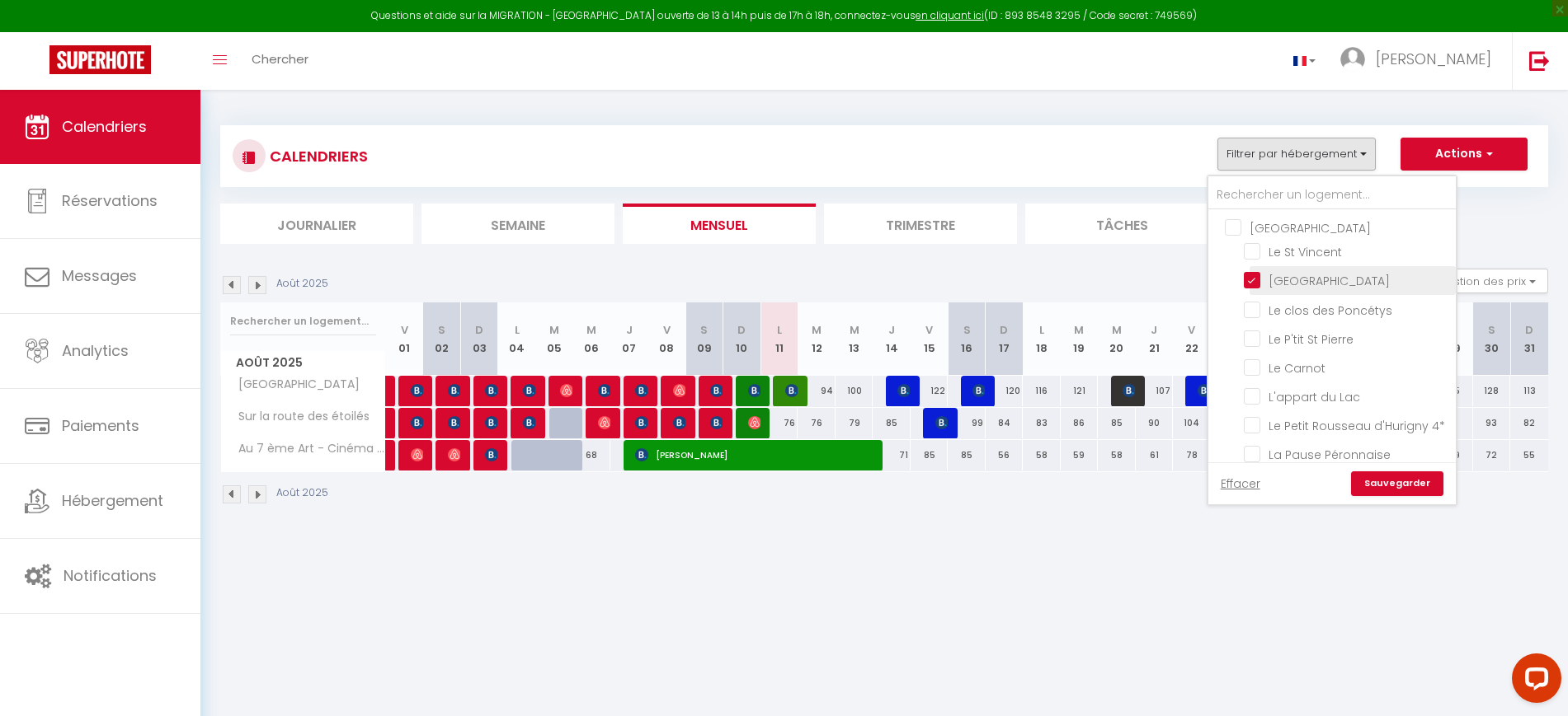
click at [1257, 278] on input "[GEOGRAPHIC_DATA]" at bounding box center [1347, 279] width 206 height 16
checkbox input "false"
drag, startPoint x: 1365, startPoint y: 481, endPoint x: 1380, endPoint y: 480, distance: 15.0
click at [1380, 480] on link "Sauvegarder" at bounding box center [1397, 483] width 92 height 24
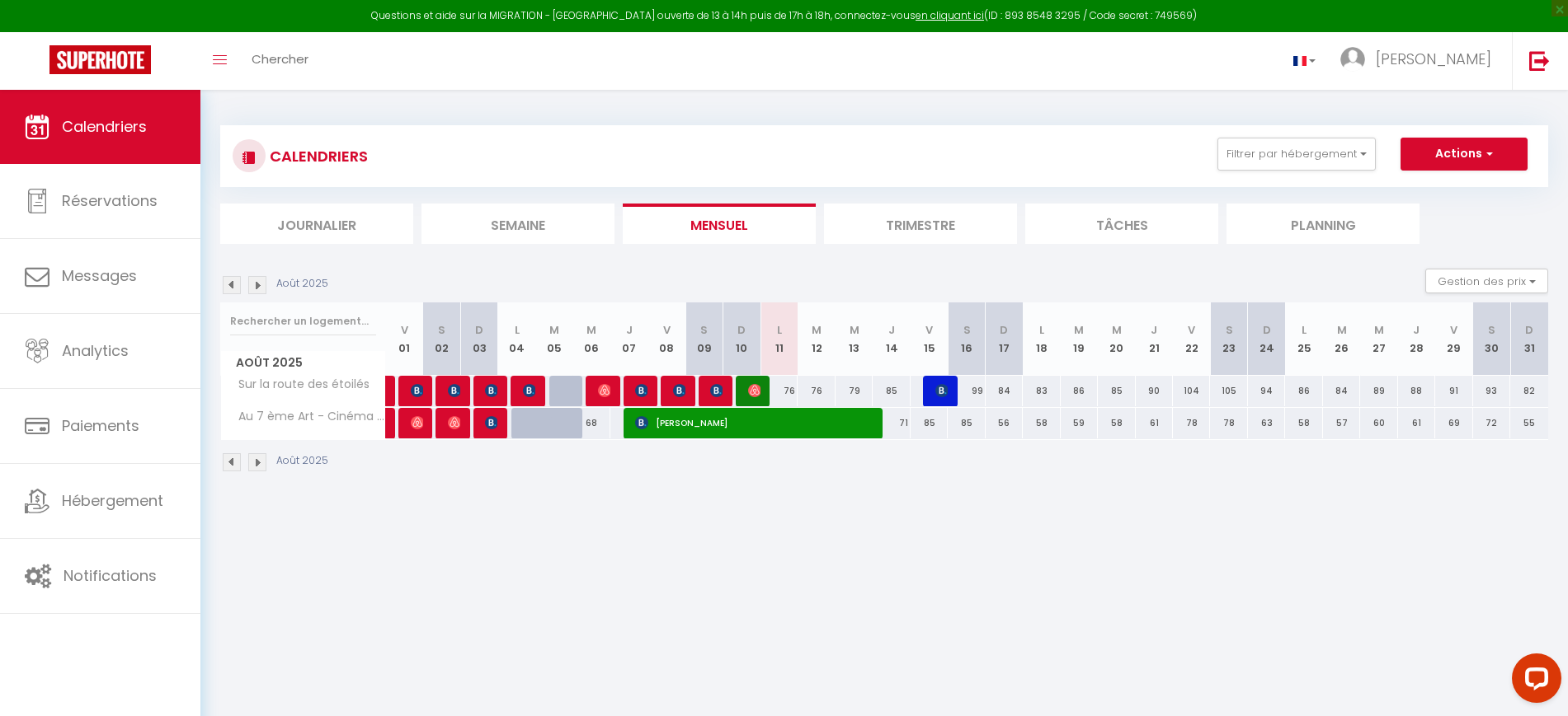
click at [239, 282] on img at bounding box center [232, 285] width 18 height 18
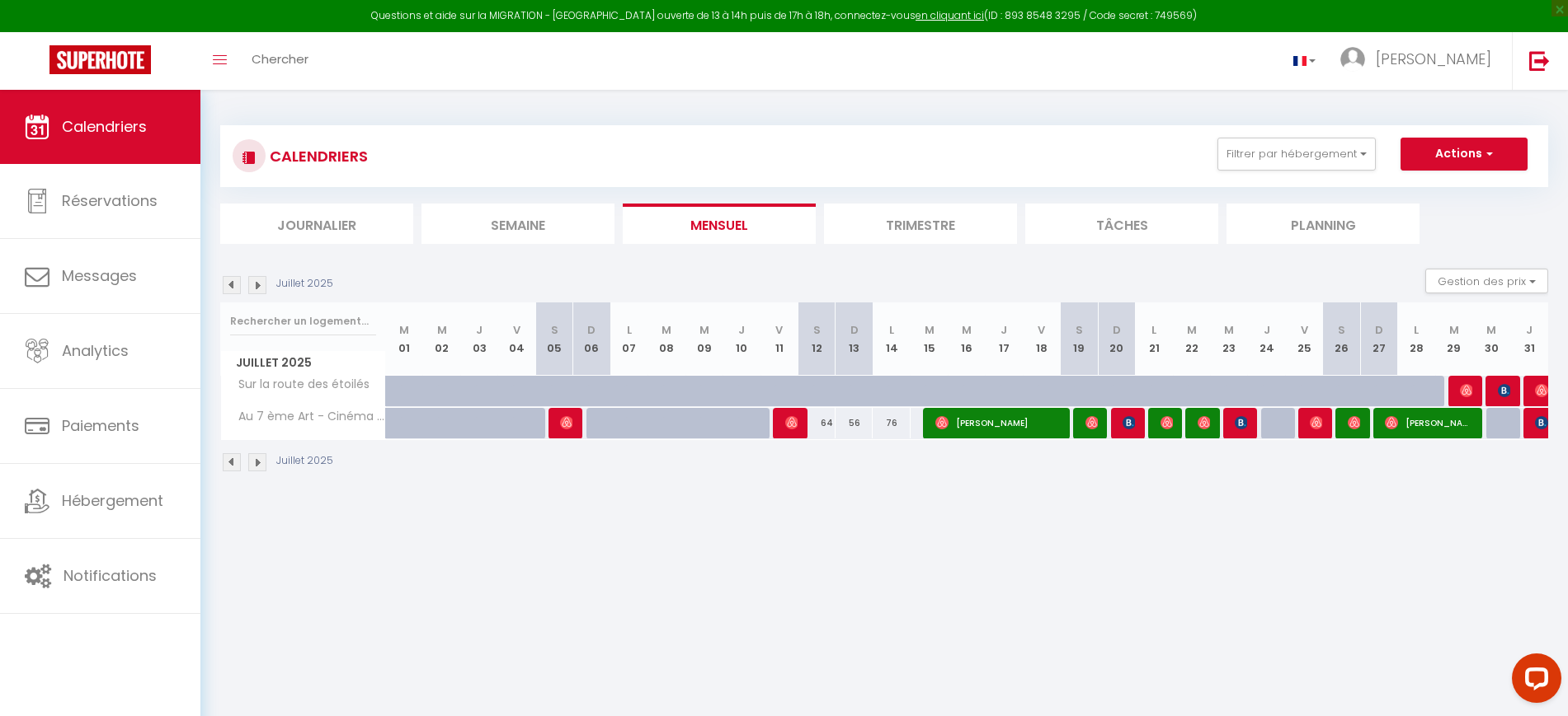
click at [239, 282] on img at bounding box center [232, 285] width 18 height 18
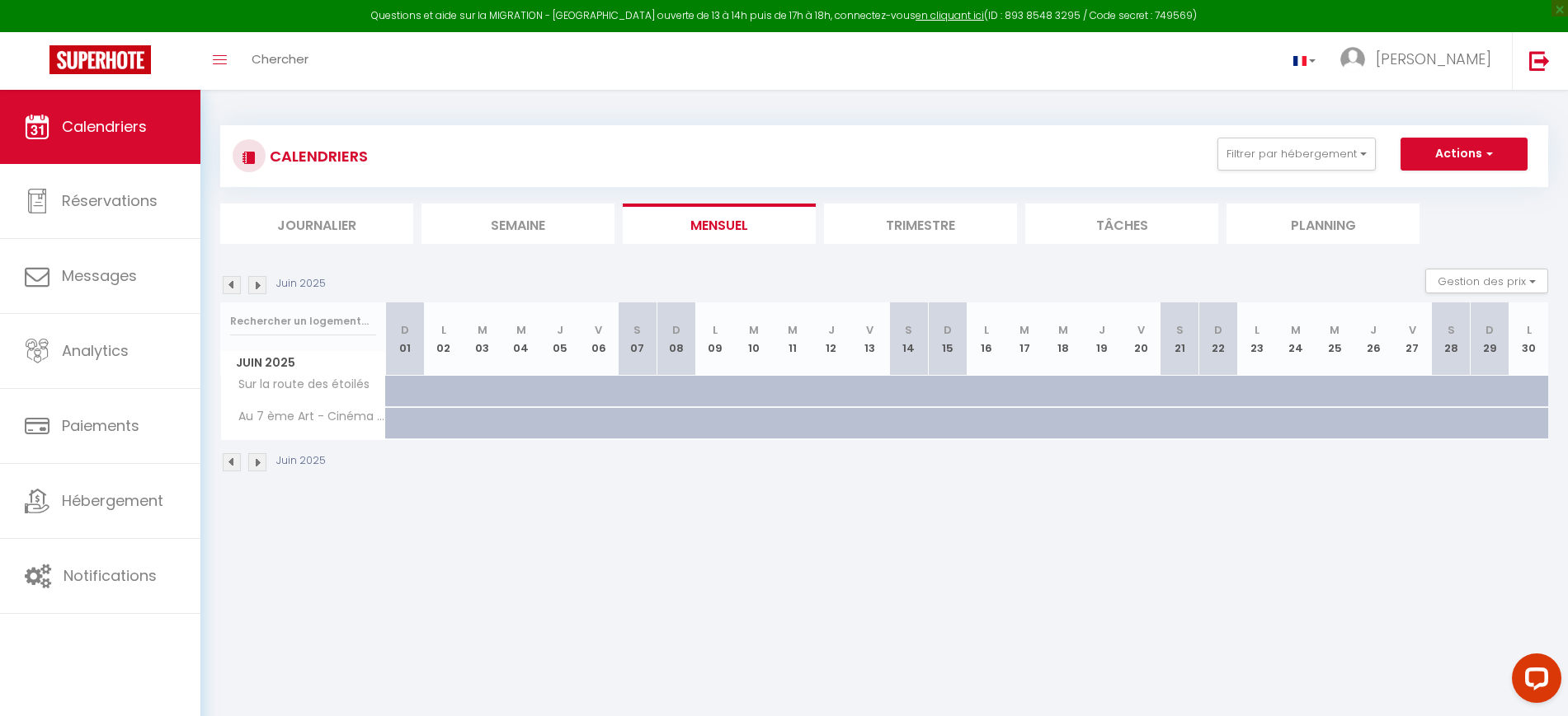
click at [239, 282] on img at bounding box center [232, 285] width 18 height 18
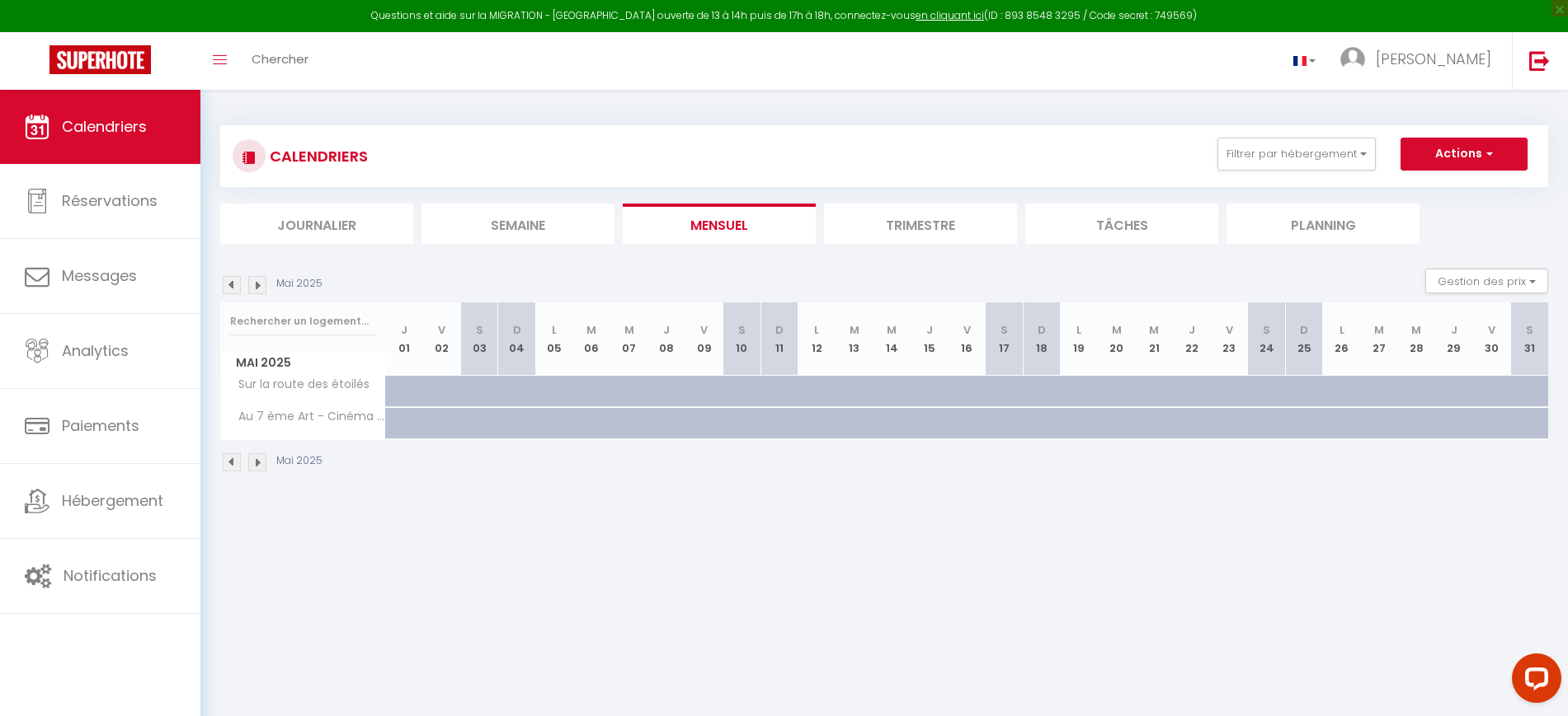
click at [255, 282] on img at bounding box center [257, 285] width 18 height 18
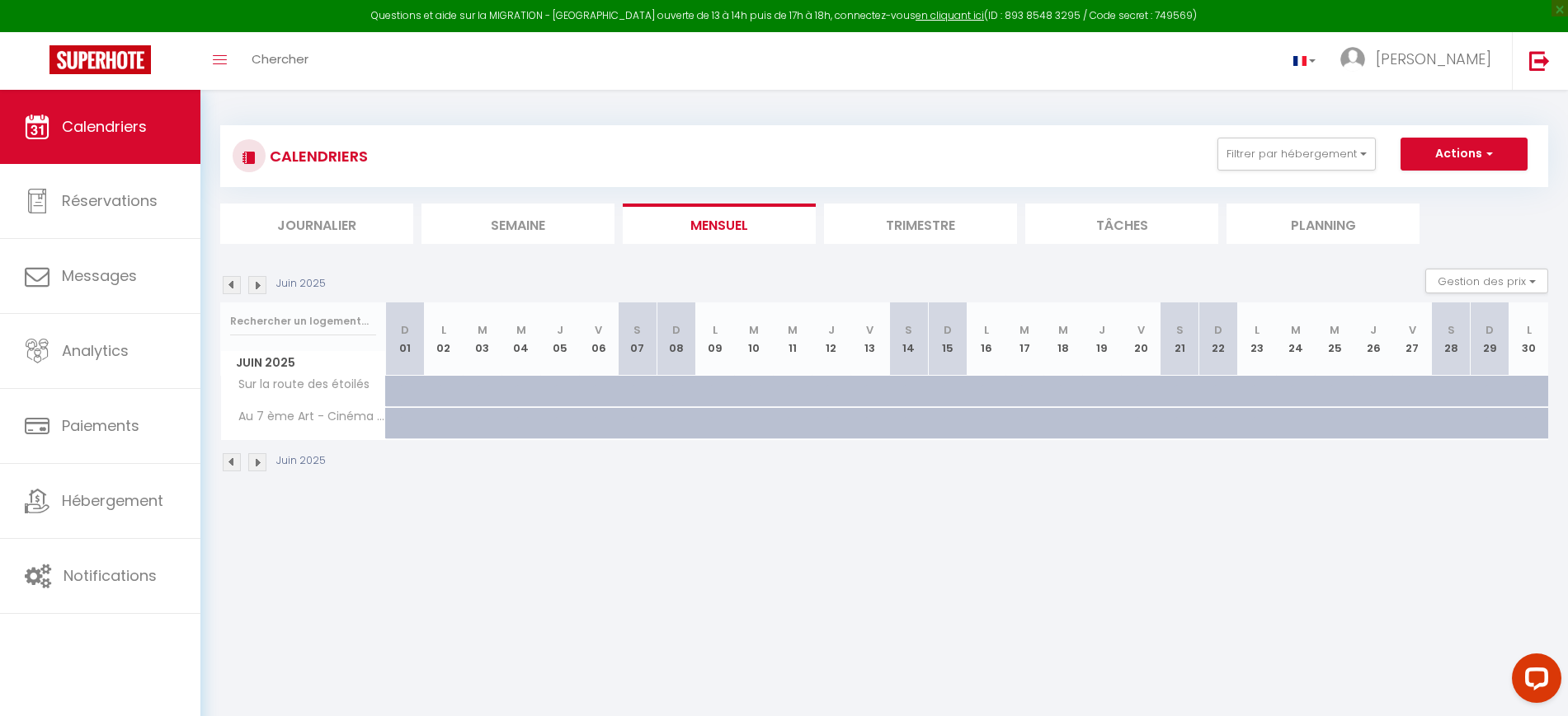
click at [255, 282] on img at bounding box center [257, 285] width 18 height 18
